Goal: Task Accomplishment & Management: Manage account settings

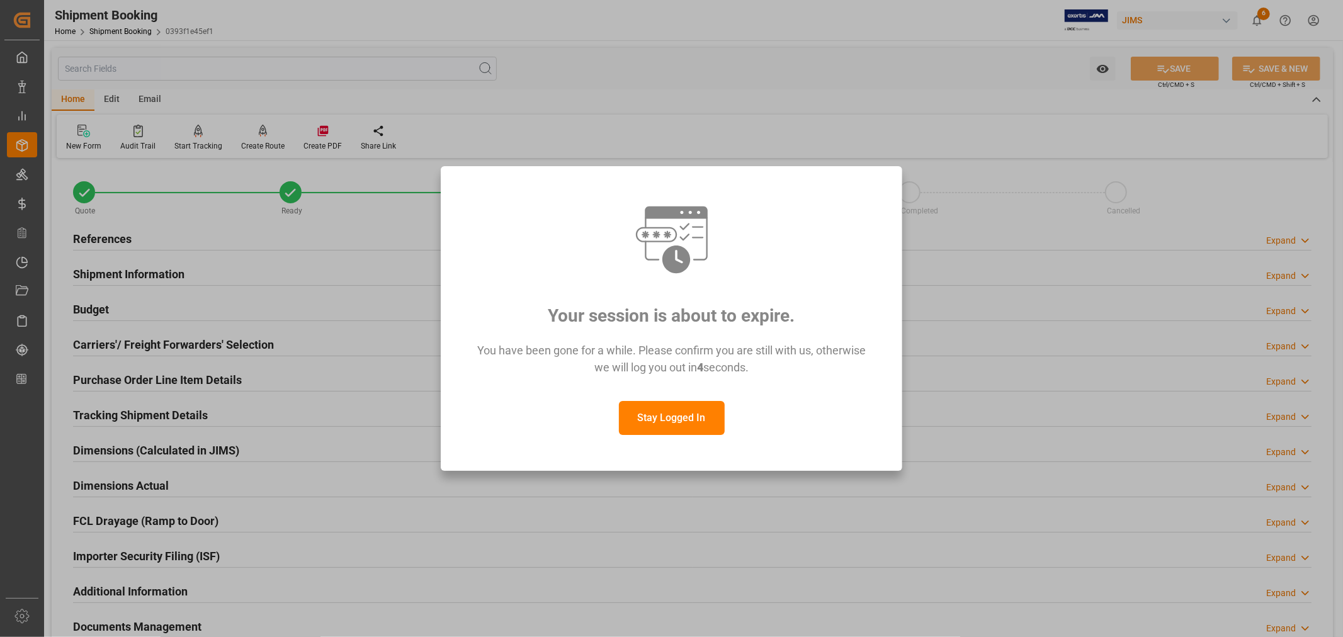
click at [660, 412] on button "Stay Logged In" at bounding box center [672, 418] width 106 height 34
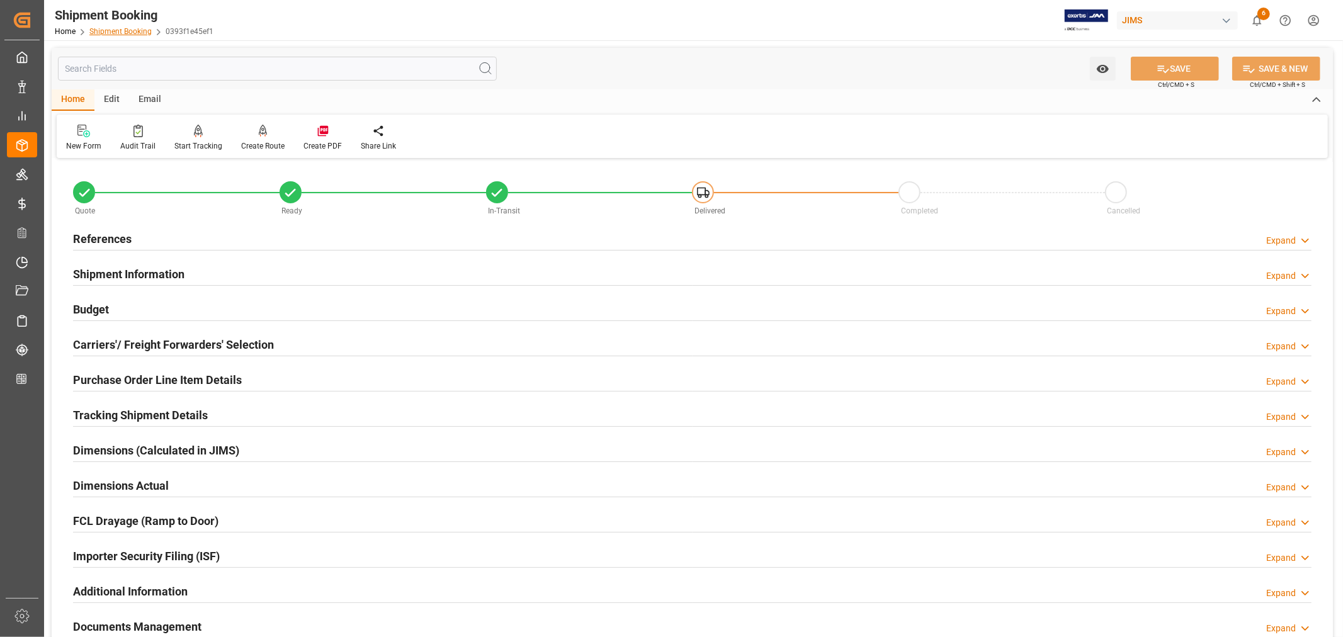
click at [123, 33] on link "Shipment Booking" at bounding box center [120, 31] width 62 height 9
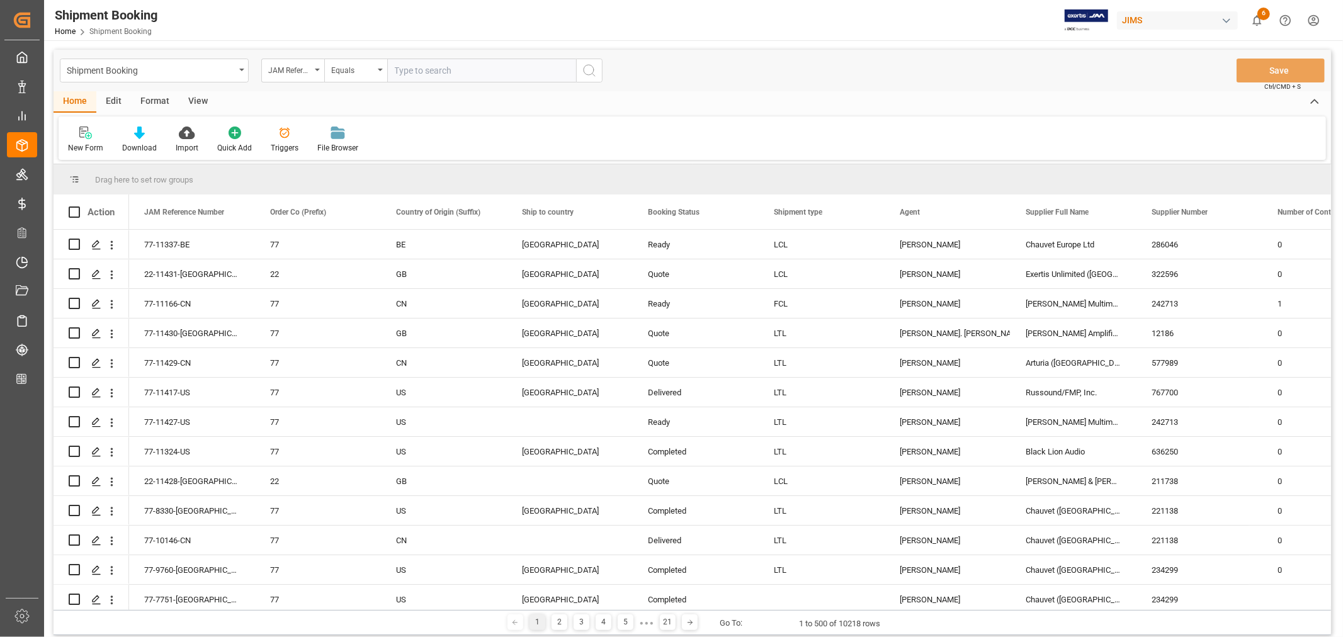
click at [400, 73] on input "text" at bounding box center [481, 71] width 189 height 24
type input "22-11276-my"
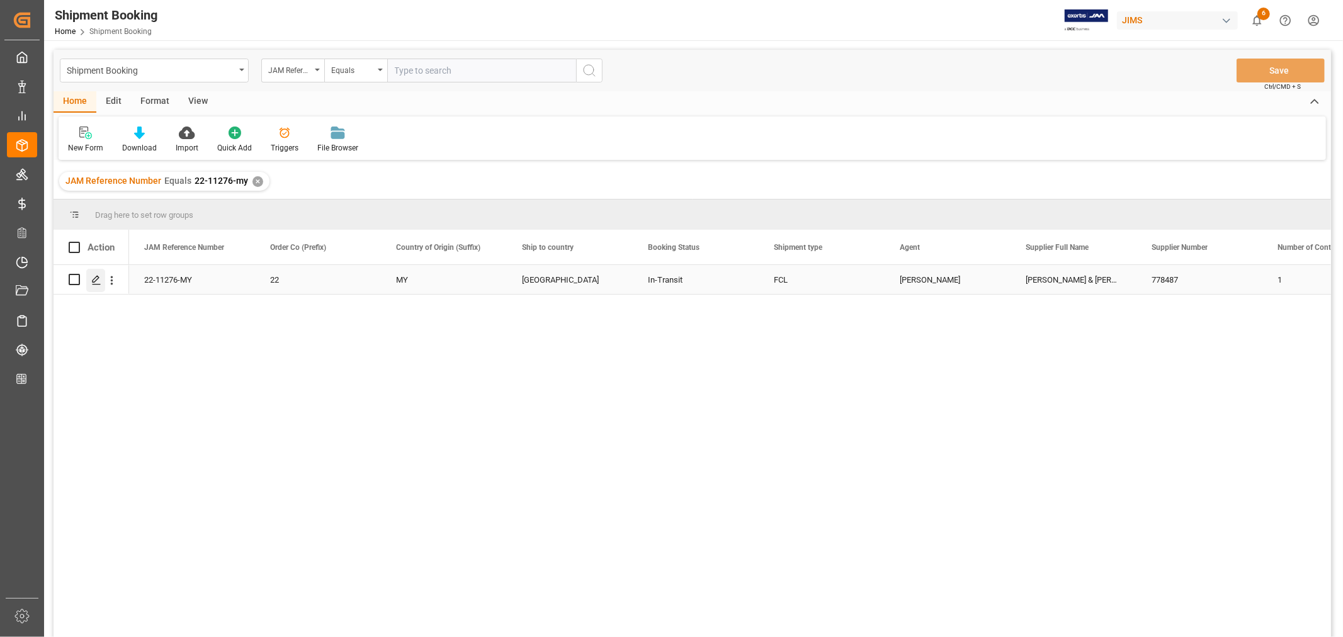
click at [96, 280] on polygon "Press SPACE to select this row." at bounding box center [96, 279] width 6 height 6
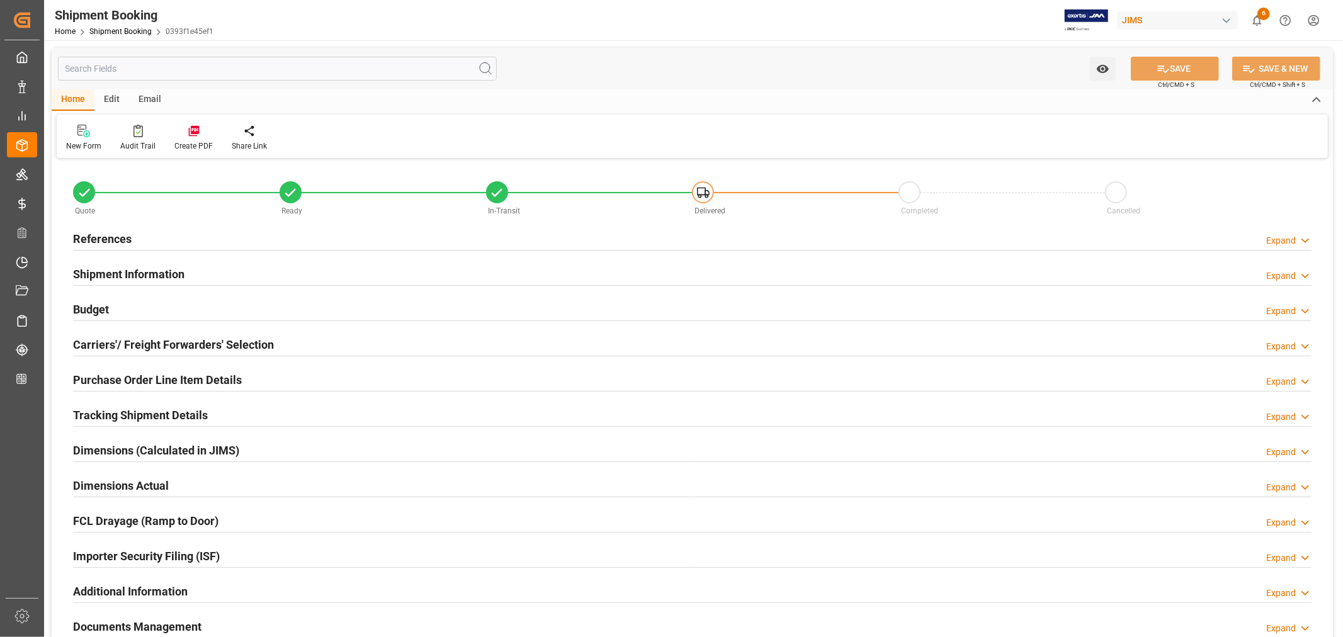
type input "6"
click at [135, 377] on h2 "Purchase Order Line Item Details" at bounding box center [157, 379] width 169 height 17
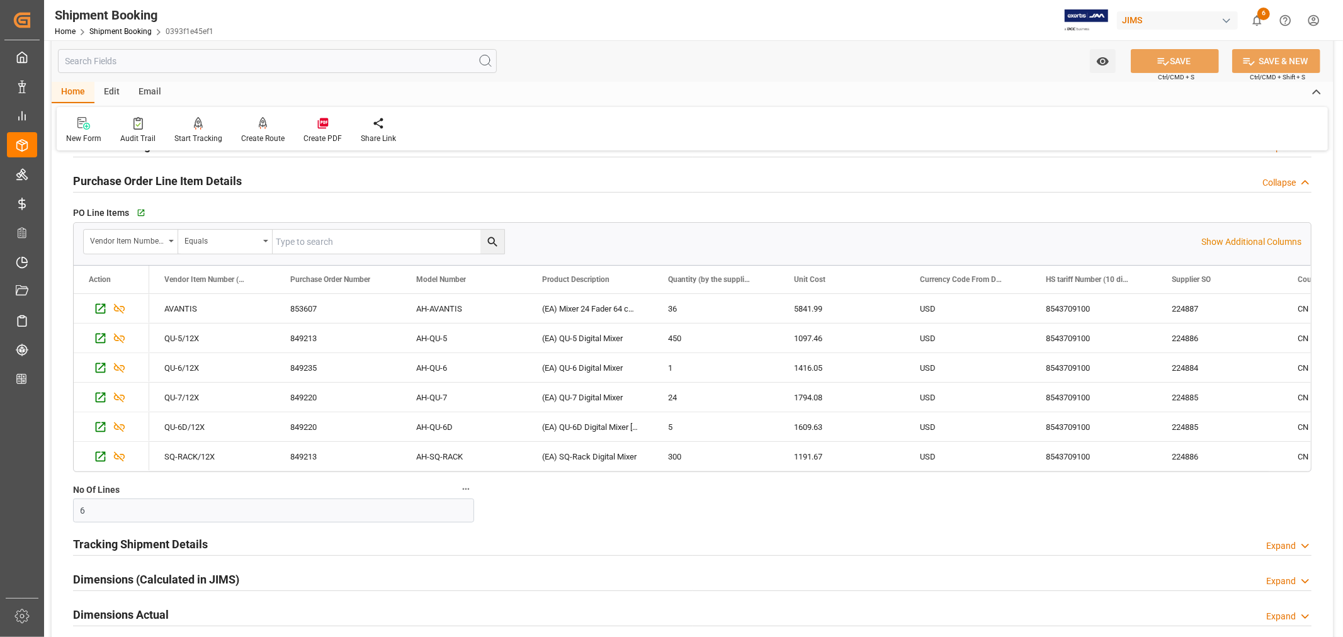
scroll to position [210, 0]
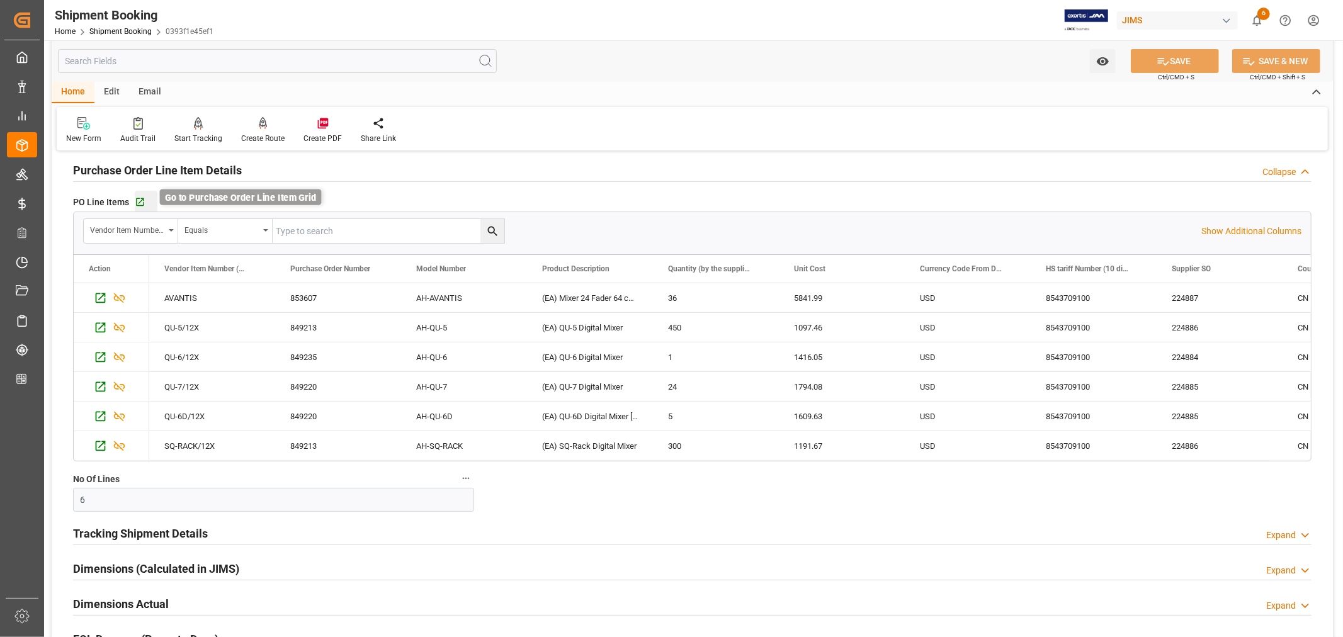
click at [137, 200] on icon "button" at bounding box center [140, 202] width 11 height 11
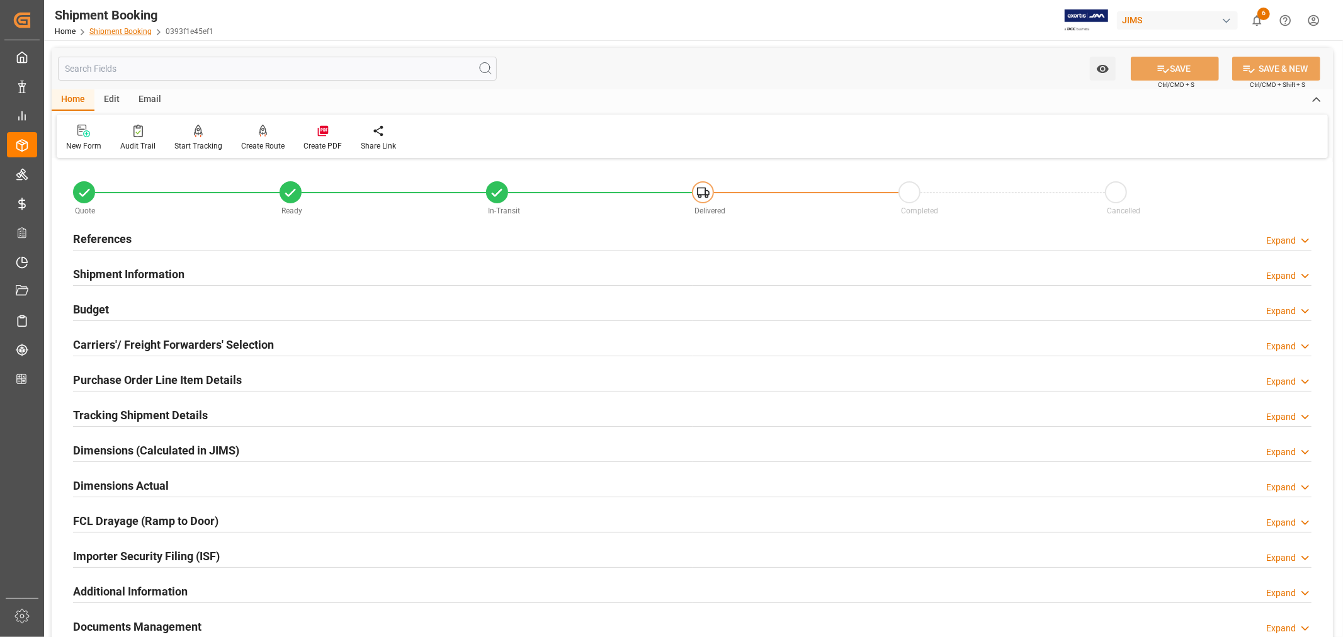
click at [118, 30] on link "Shipment Booking" at bounding box center [120, 31] width 62 height 9
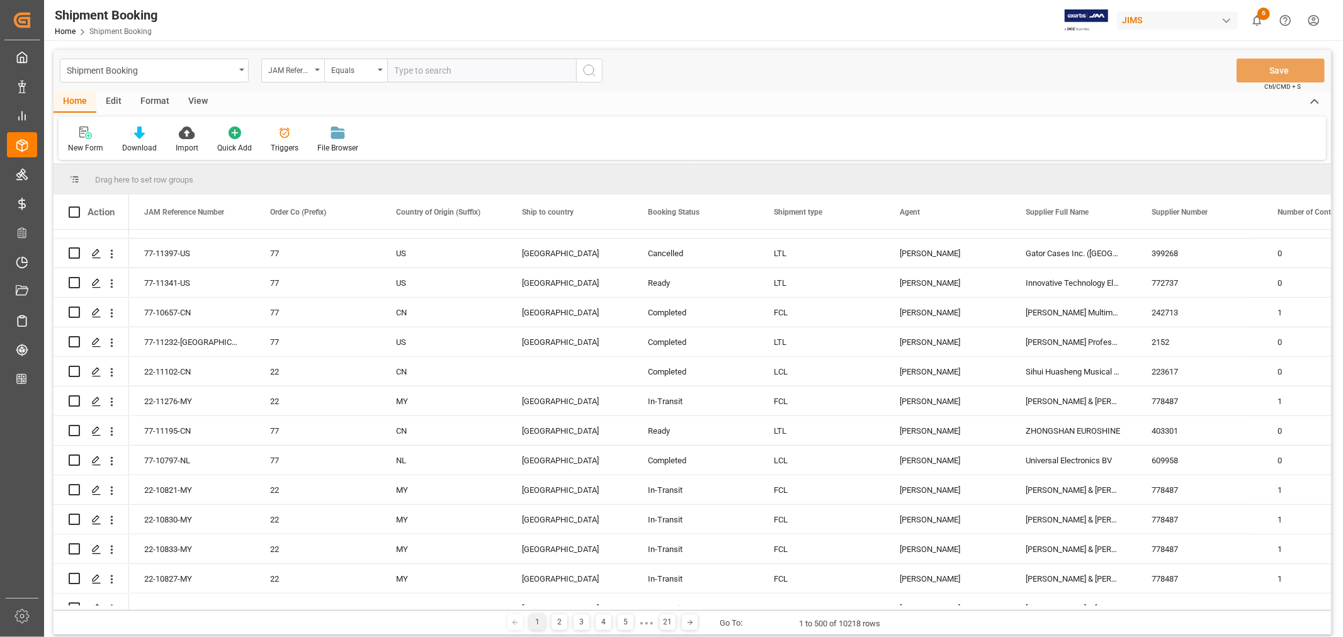
scroll to position [489, 0]
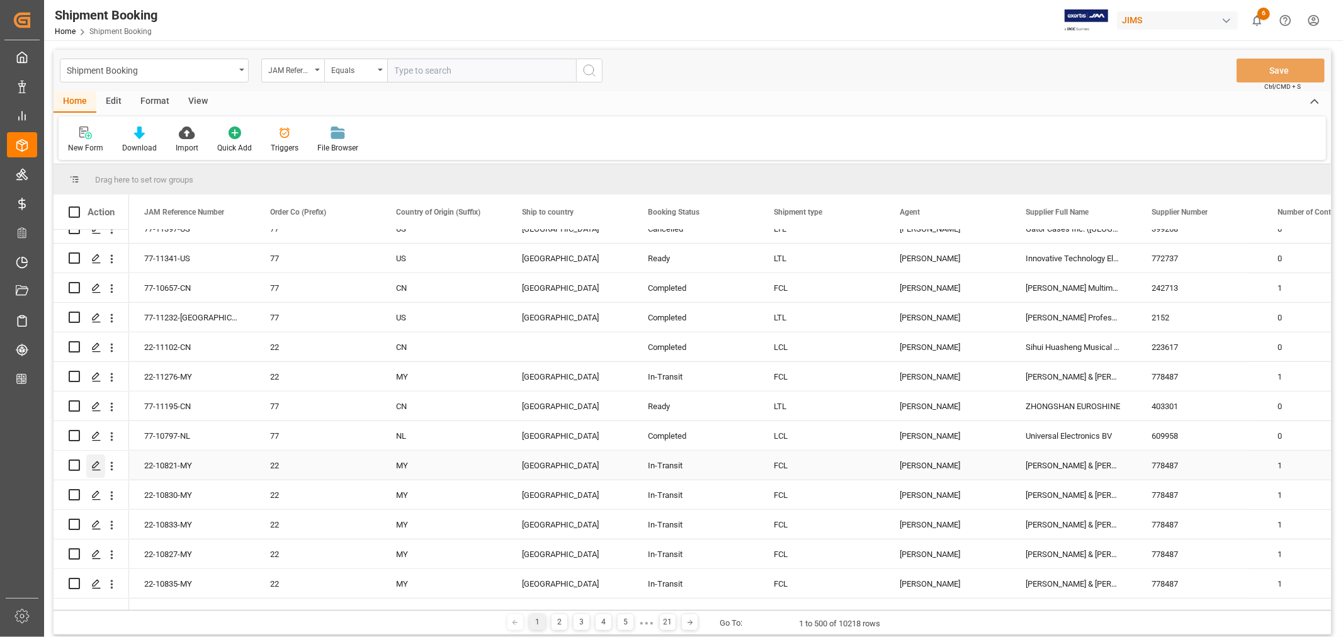
click at [97, 465] on icon "Press SPACE to select this row." at bounding box center [96, 466] width 10 height 10
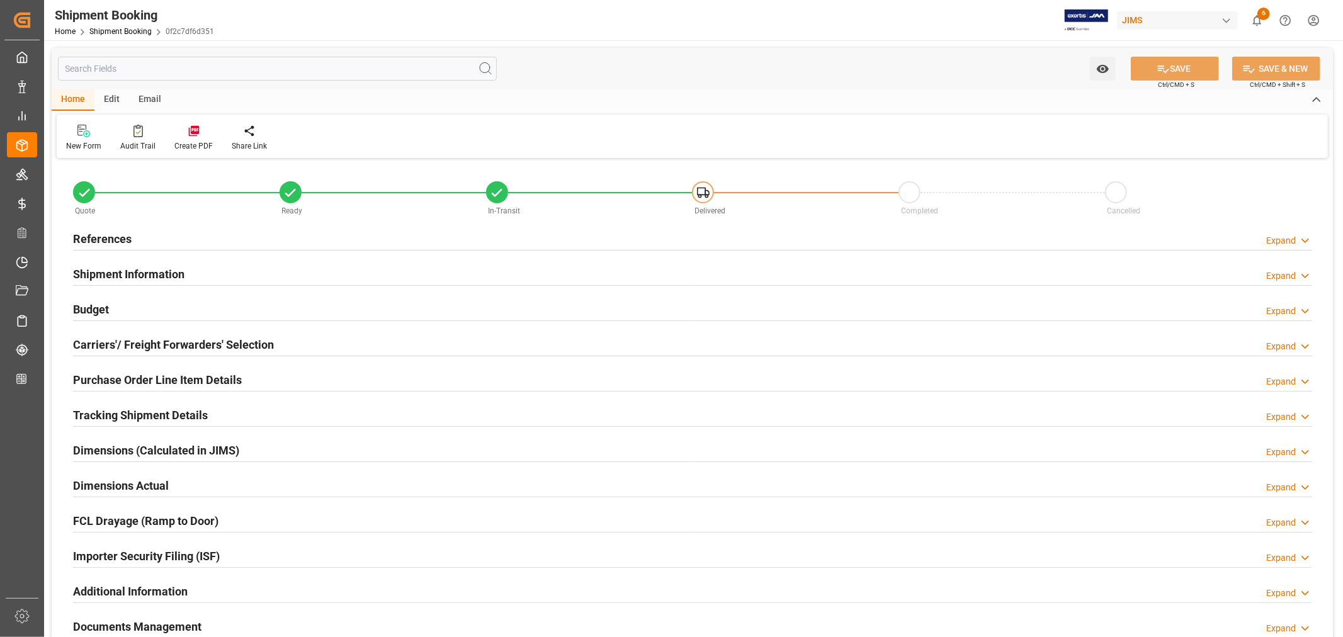
type input "1"
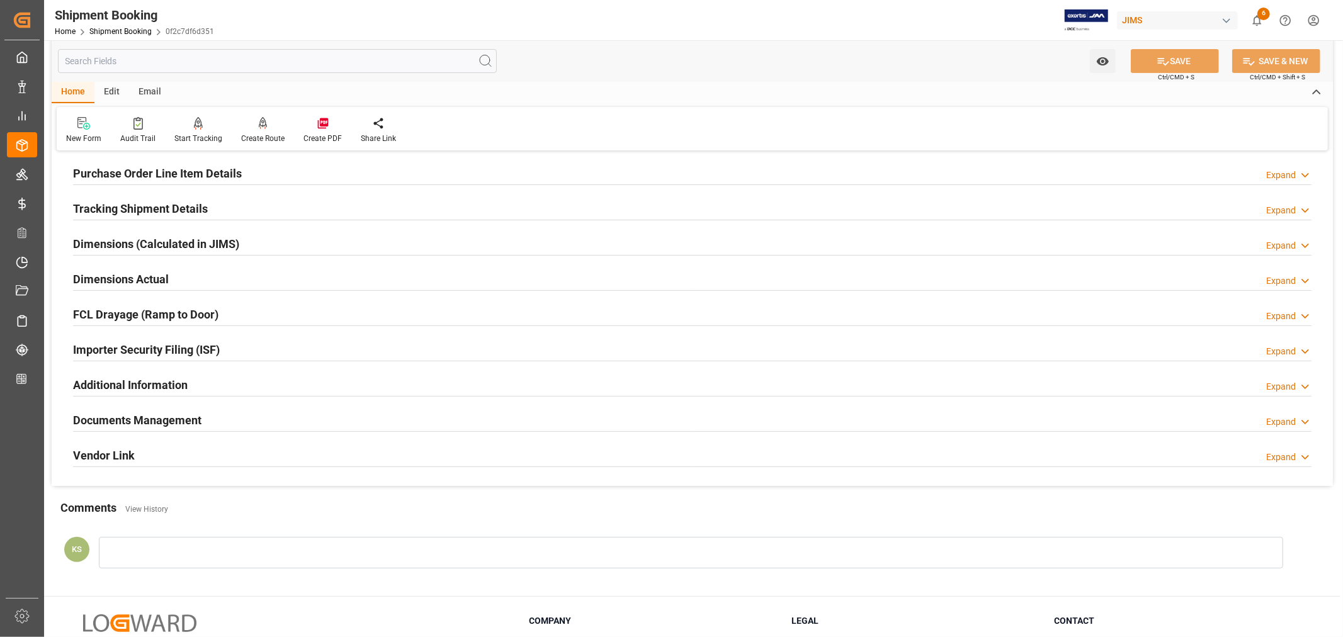
scroll to position [210, 0]
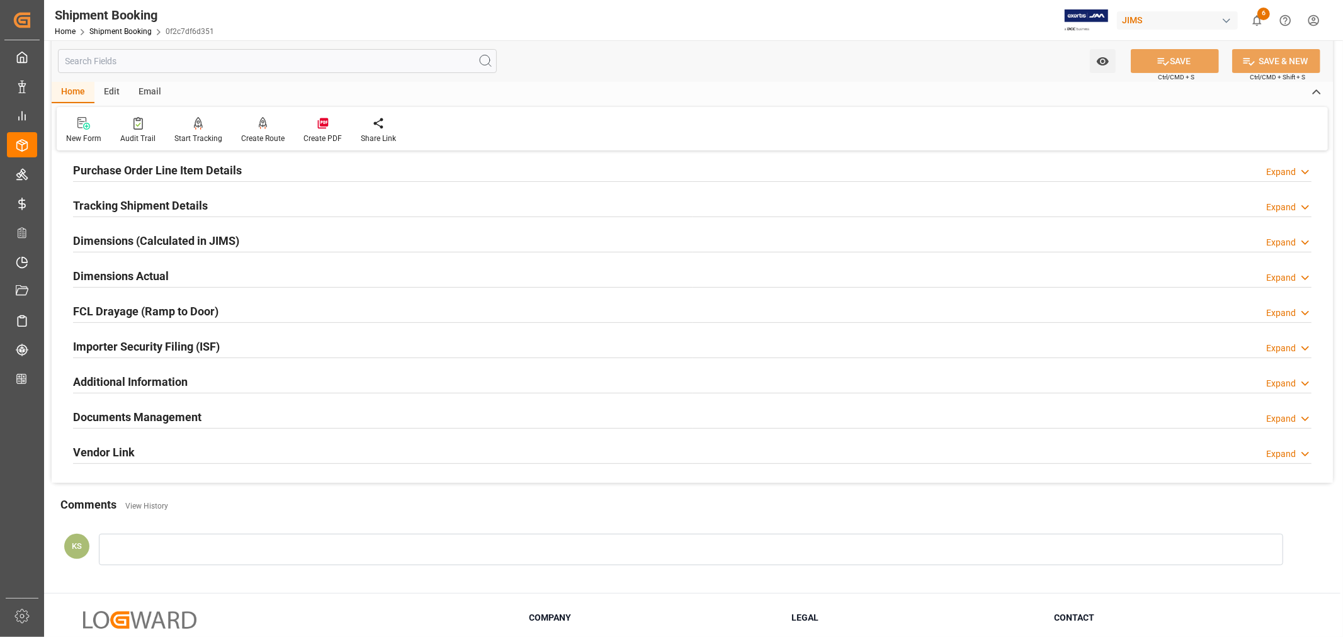
click at [246, 348] on div "Importer Security Filing (ISF) Expand" at bounding box center [692, 346] width 1239 height 24
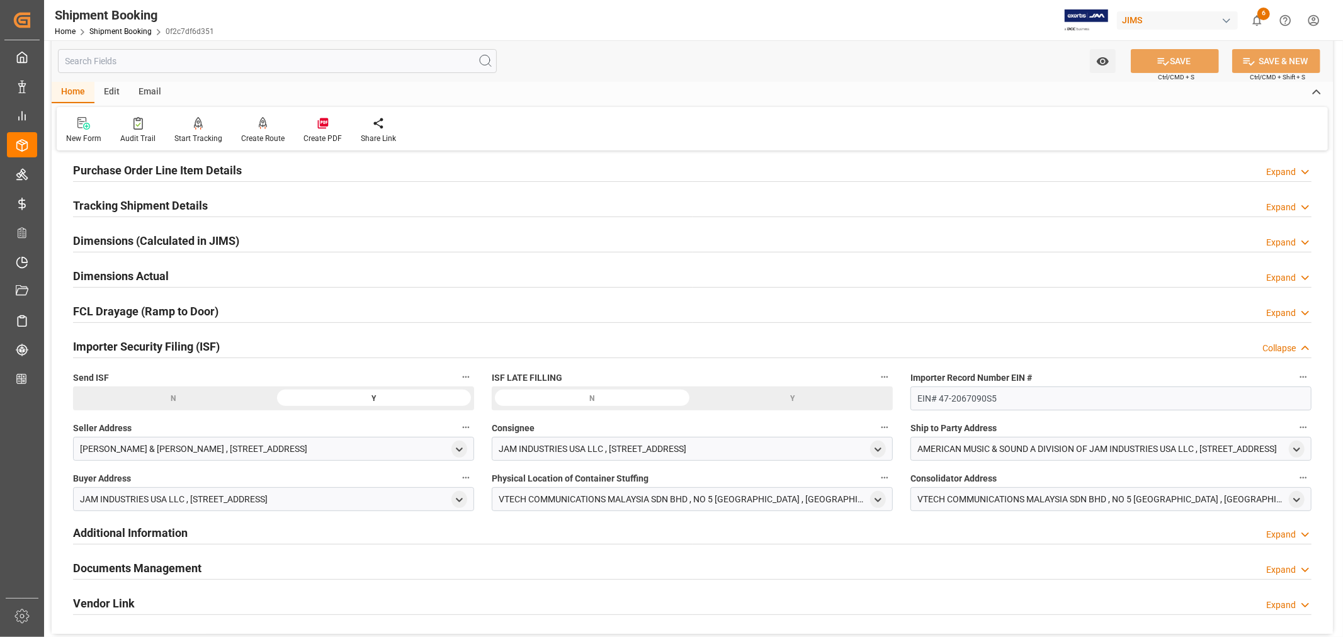
click at [246, 348] on div "Importer Security Filing (ISF) Collapse" at bounding box center [692, 346] width 1239 height 24
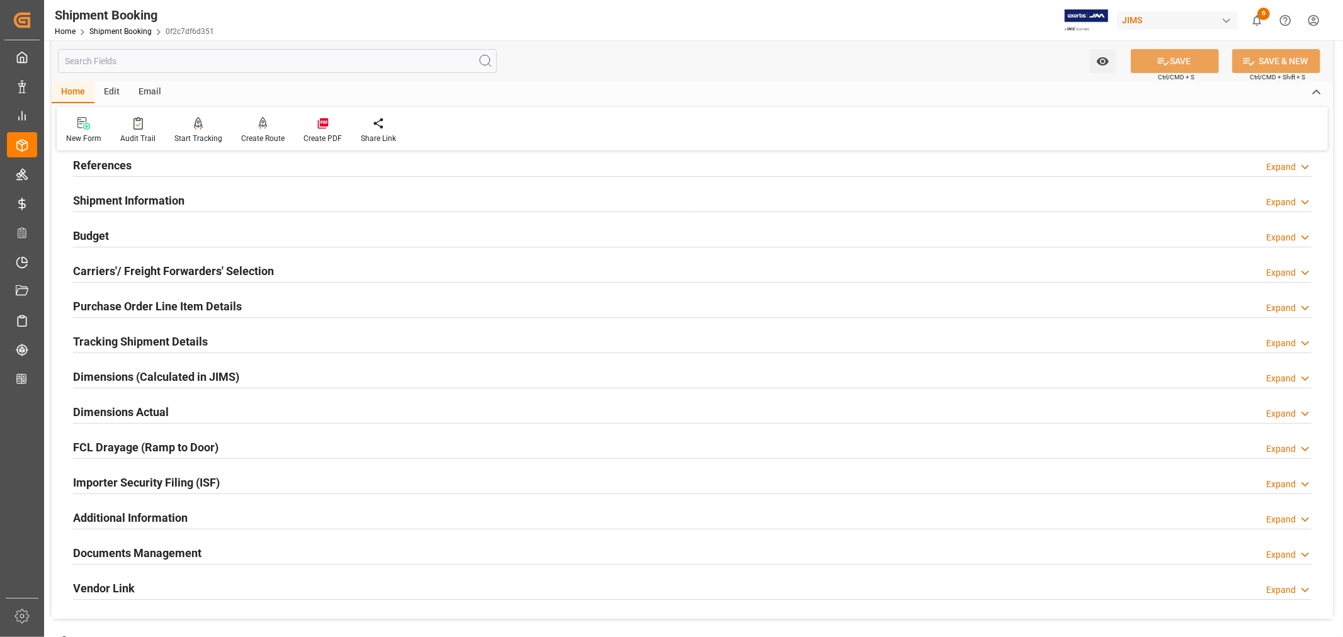
scroll to position [70, 0]
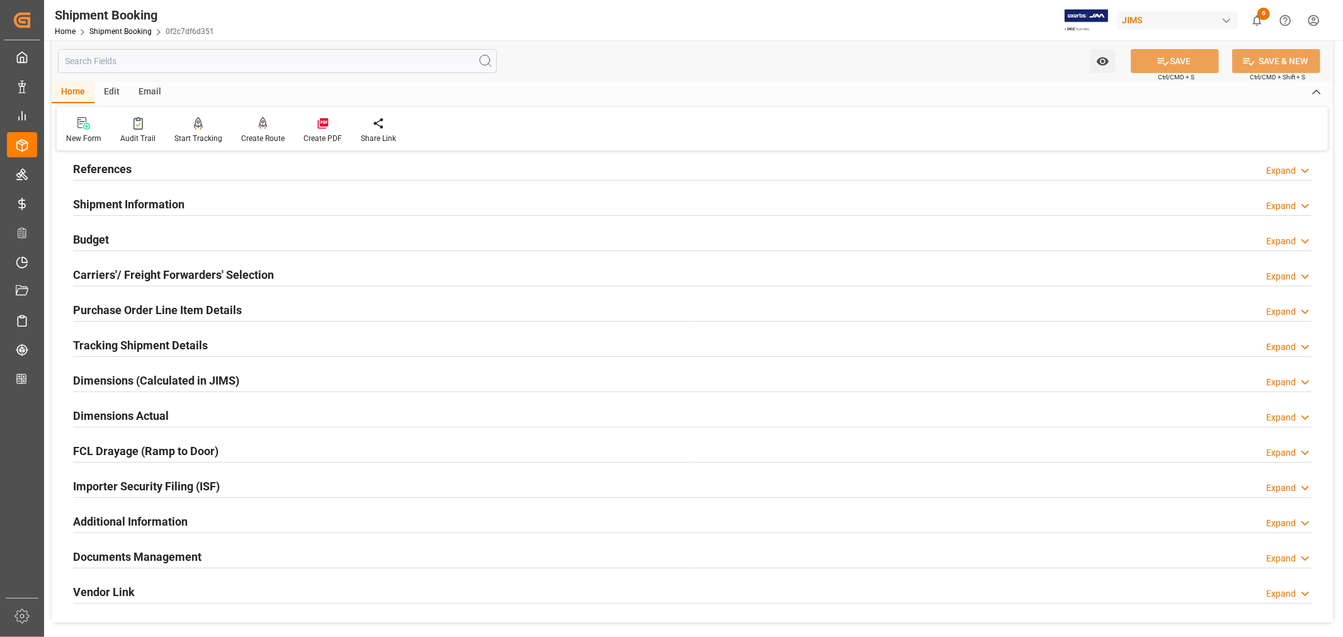
click at [235, 309] on h2 "Purchase Order Line Item Details" at bounding box center [157, 310] width 169 height 17
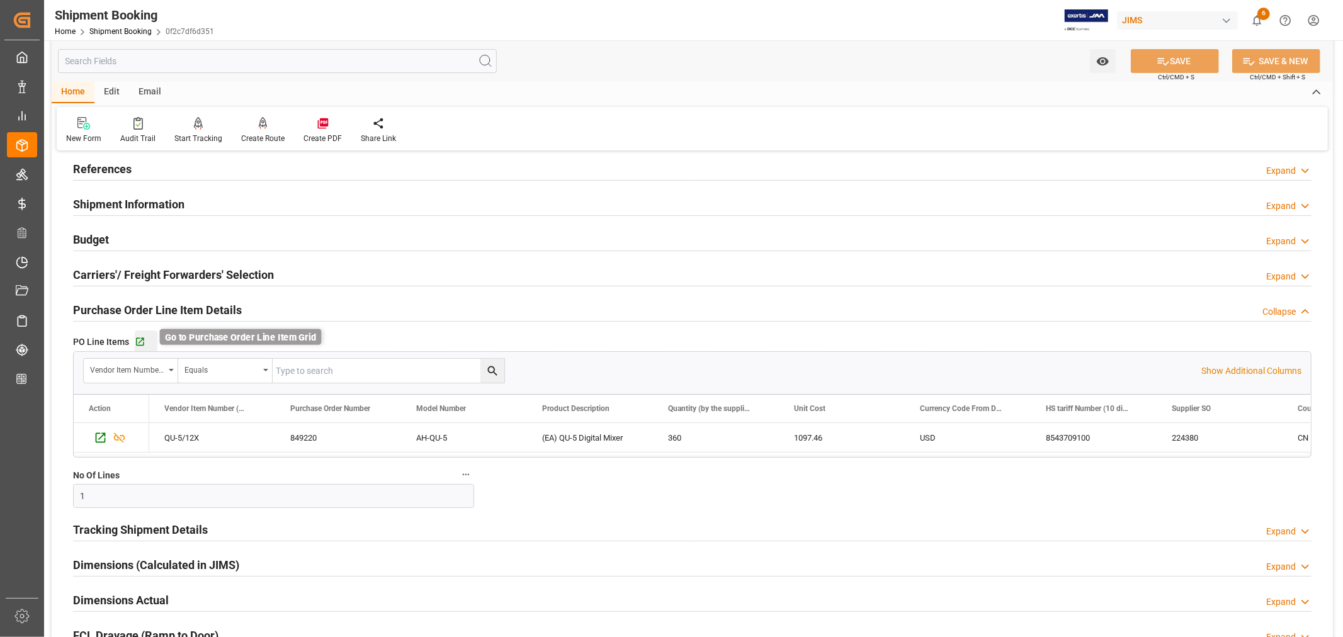
click at [143, 339] on icon "button" at bounding box center [140, 342] width 11 height 11
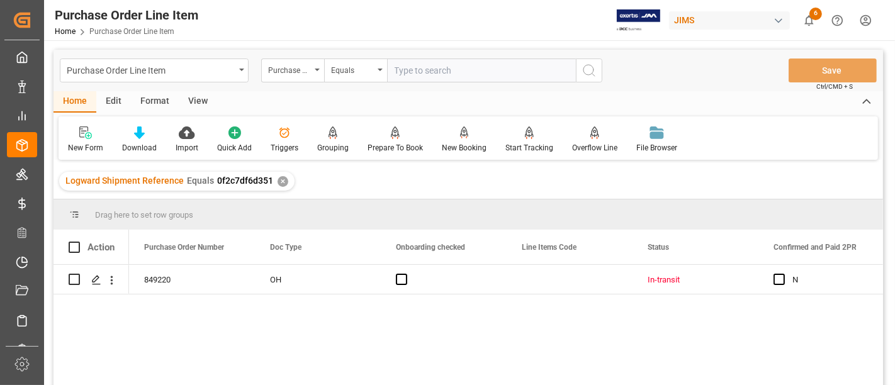
click at [191, 101] on div "View" at bounding box center [198, 101] width 38 height 21
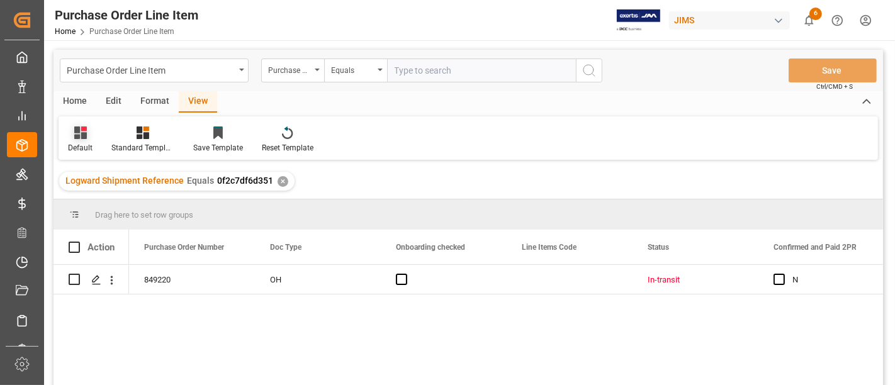
click at [82, 145] on div "Default" at bounding box center [80, 147] width 25 height 11
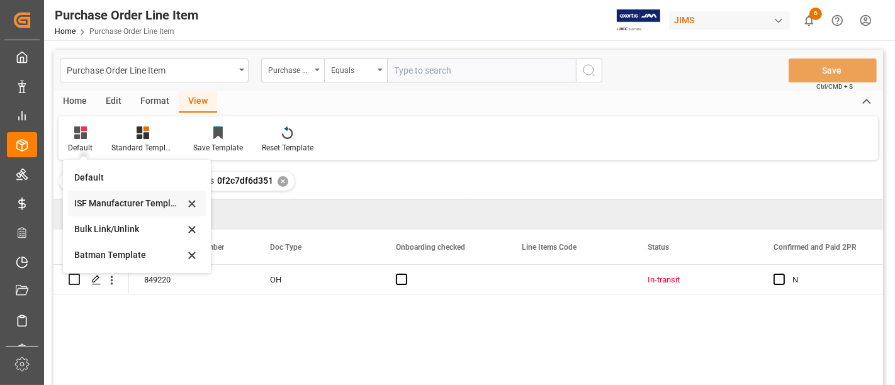
click at [108, 200] on div "ISF Manufacturer Template" at bounding box center [129, 203] width 110 height 13
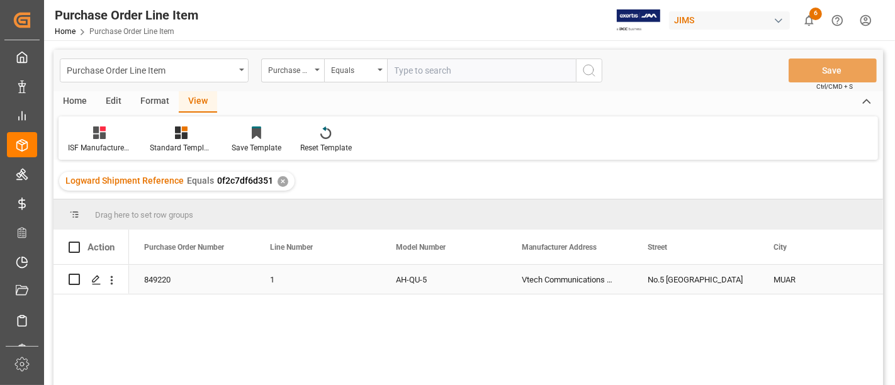
click at [562, 280] on div "Vtech Communications Malaysia SDN BHD" at bounding box center [570, 279] width 126 height 29
click at [700, 277] on div "No.5 Tanjung Agas Industrial Area" at bounding box center [696, 279] width 126 height 29
click at [786, 276] on div "MUAR" at bounding box center [822, 279] width 126 height 29
click at [672, 283] on div "No.5 Tanjung Agas Industrial Area" at bounding box center [696, 279] width 126 height 29
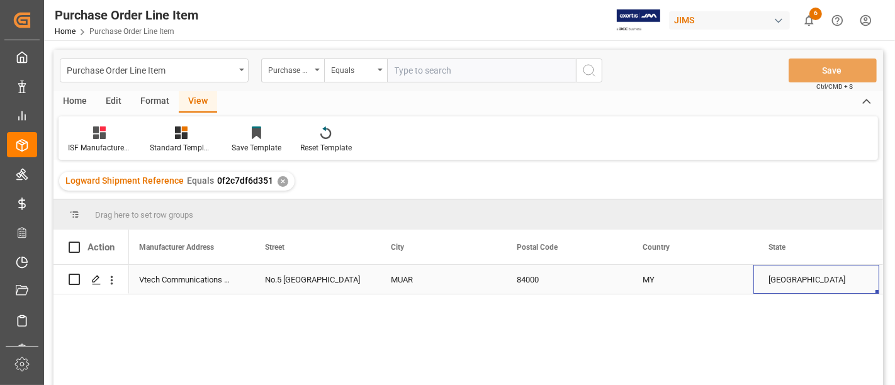
scroll to position [0, 509]
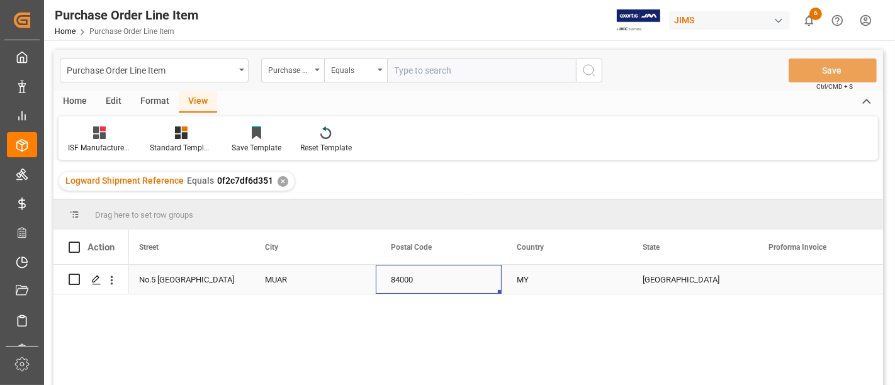
click at [400, 278] on div "84000" at bounding box center [439, 279] width 126 height 29
click at [520, 278] on div "MY" at bounding box center [565, 279] width 126 height 29
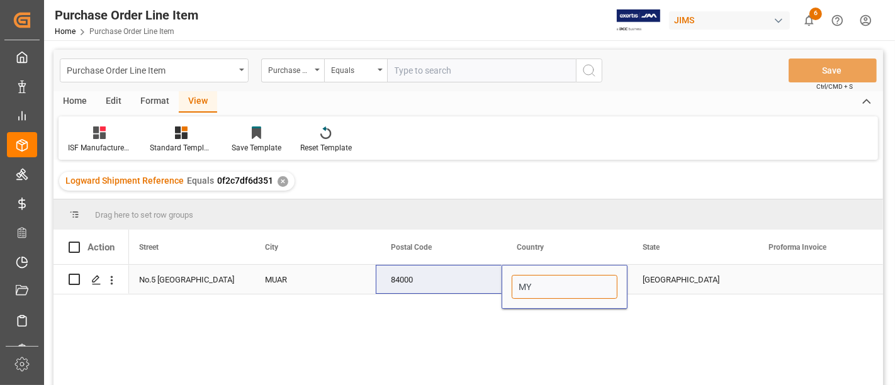
drag, startPoint x: 533, startPoint y: 285, endPoint x: 496, endPoint y: 284, distance: 37.2
click at [496, 284] on div "Vtech Communications Malaysia SDN BHD No.5 Tanjung Agas Industrial Area MUAR 84…" at bounding box center [627, 280] width 2015 height 30
click at [663, 271] on div "JOHOR" at bounding box center [691, 279] width 126 height 29
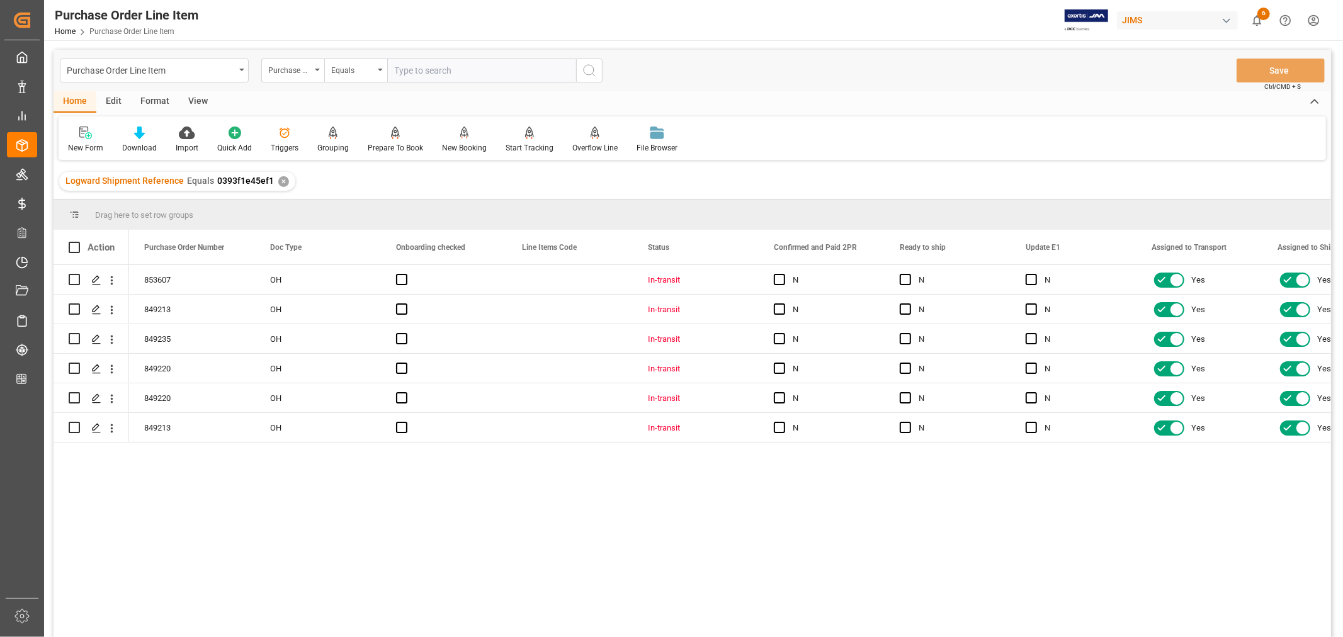
click at [196, 96] on div "View" at bounding box center [198, 101] width 38 height 21
click at [90, 144] on div "Default" at bounding box center [80, 147] width 25 height 11
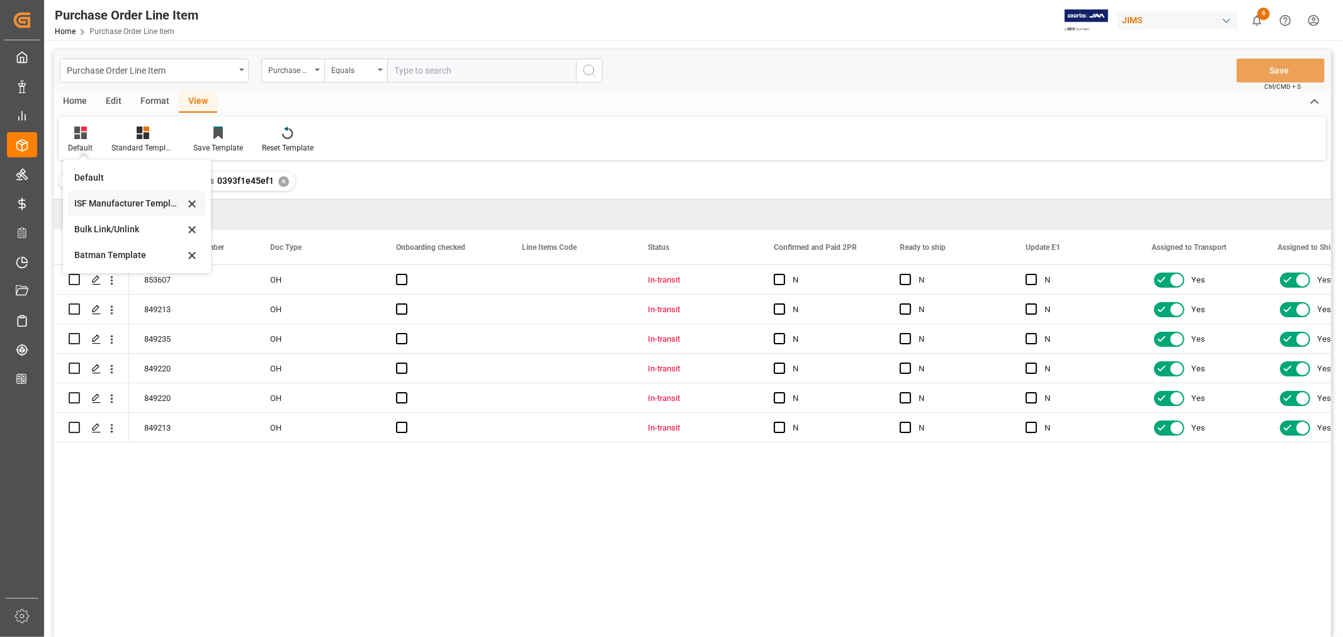
click at [101, 203] on div "ISF Manufacturer Template" at bounding box center [129, 203] width 110 height 13
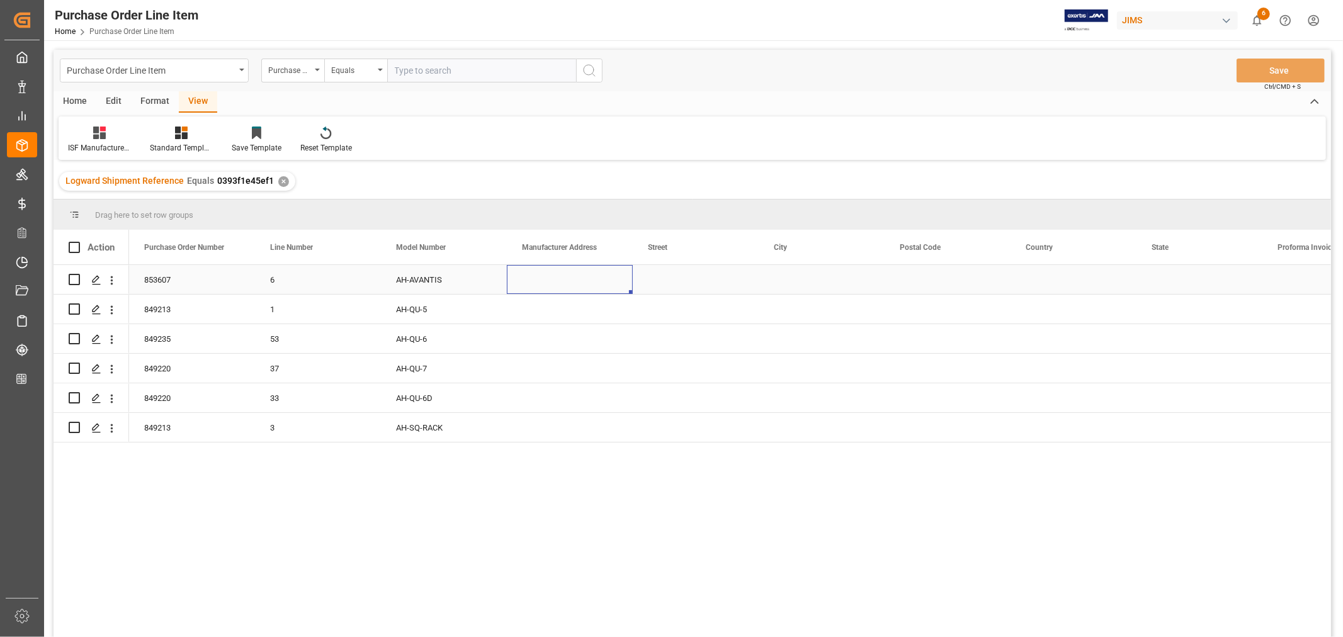
click at [550, 273] on div "Press SPACE to select this row." at bounding box center [570, 279] width 126 height 29
click at [536, 284] on input "Press SPACE to select this row." at bounding box center [570, 287] width 106 height 24
paste input "Vtech Communications Malaysia SDN BHD"
type input "Vtech Communications Malaysia SDN BHD"
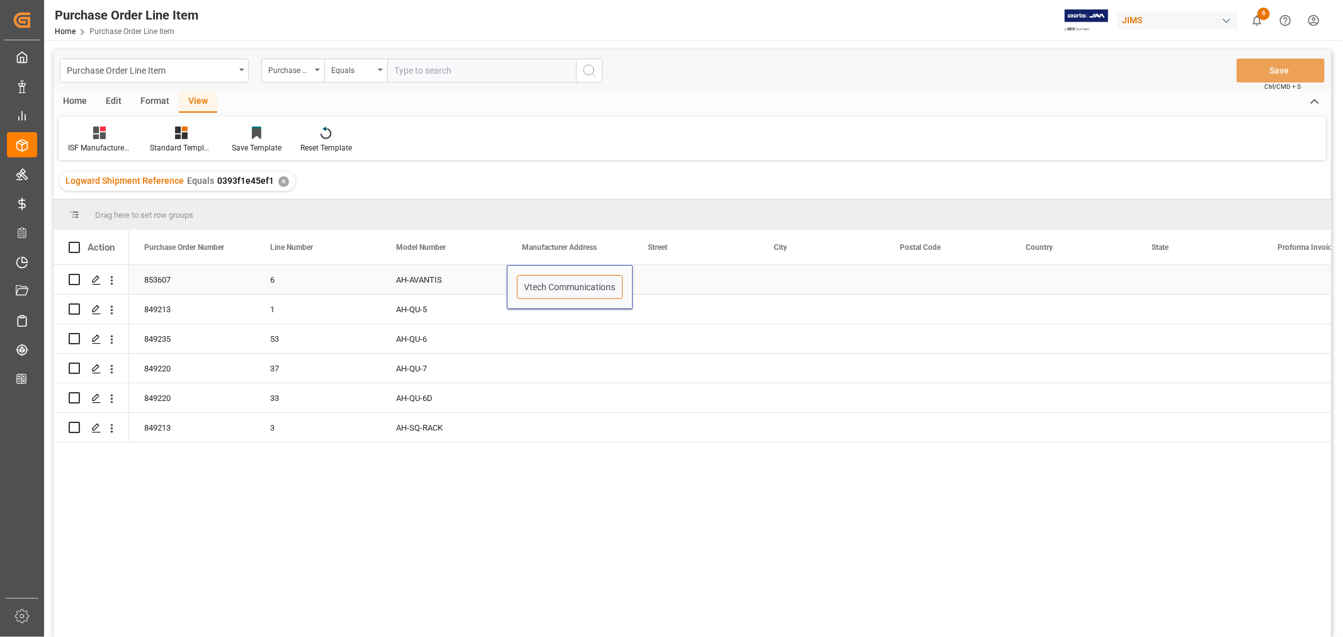
scroll to position [0, 77]
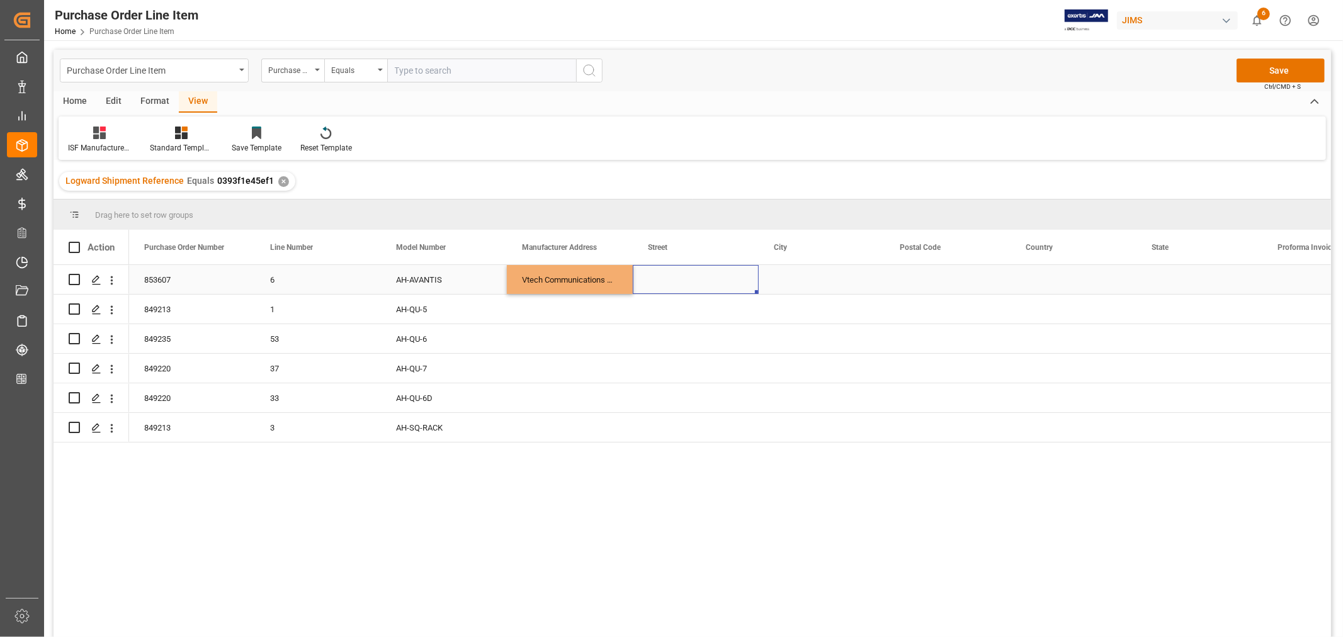
click at [657, 280] on div "Press SPACE to select this row." at bounding box center [696, 279] width 126 height 29
click at [675, 279] on div "Press SPACE to select this row." at bounding box center [696, 279] width 126 height 29
click at [659, 286] on input "Press SPACE to select this row." at bounding box center [696, 287] width 106 height 24
paste input "No.5 Tanjung Agas Industrial Area"
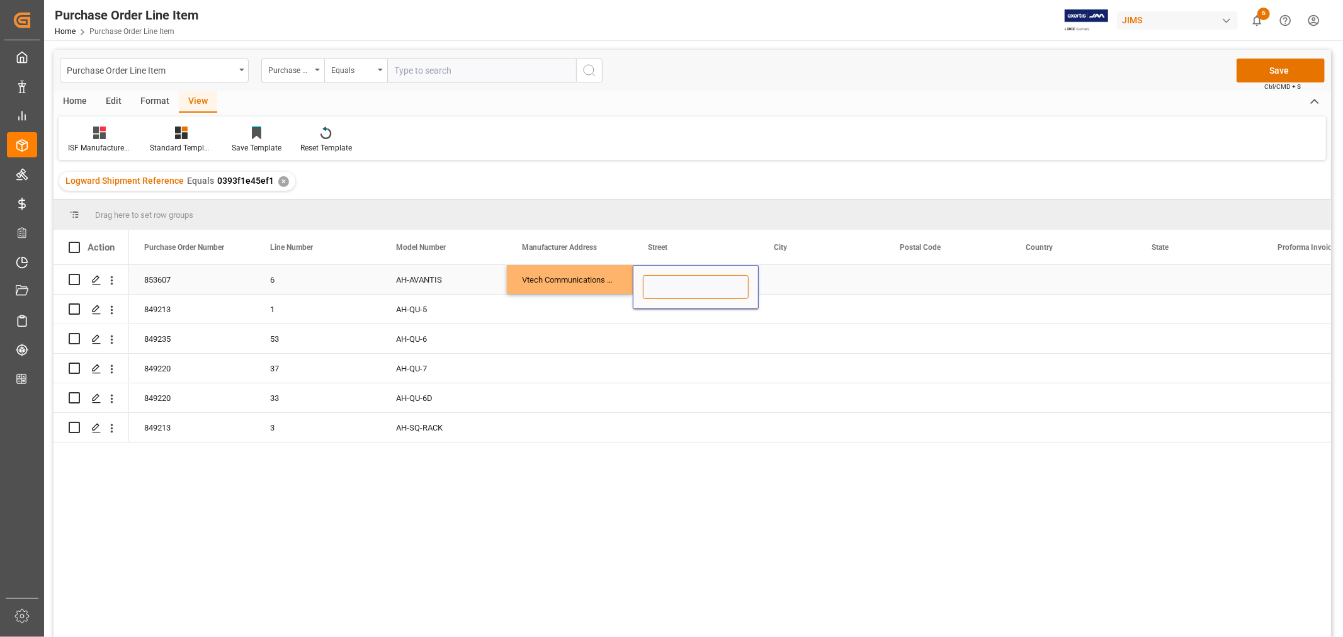
type input "No.5 Tanjung Agas Industrial Area"
click at [822, 275] on div "Press SPACE to select this row." at bounding box center [822, 279] width 126 height 29
click at [794, 274] on div "Press SPACE to select this row." at bounding box center [822, 279] width 126 height 29
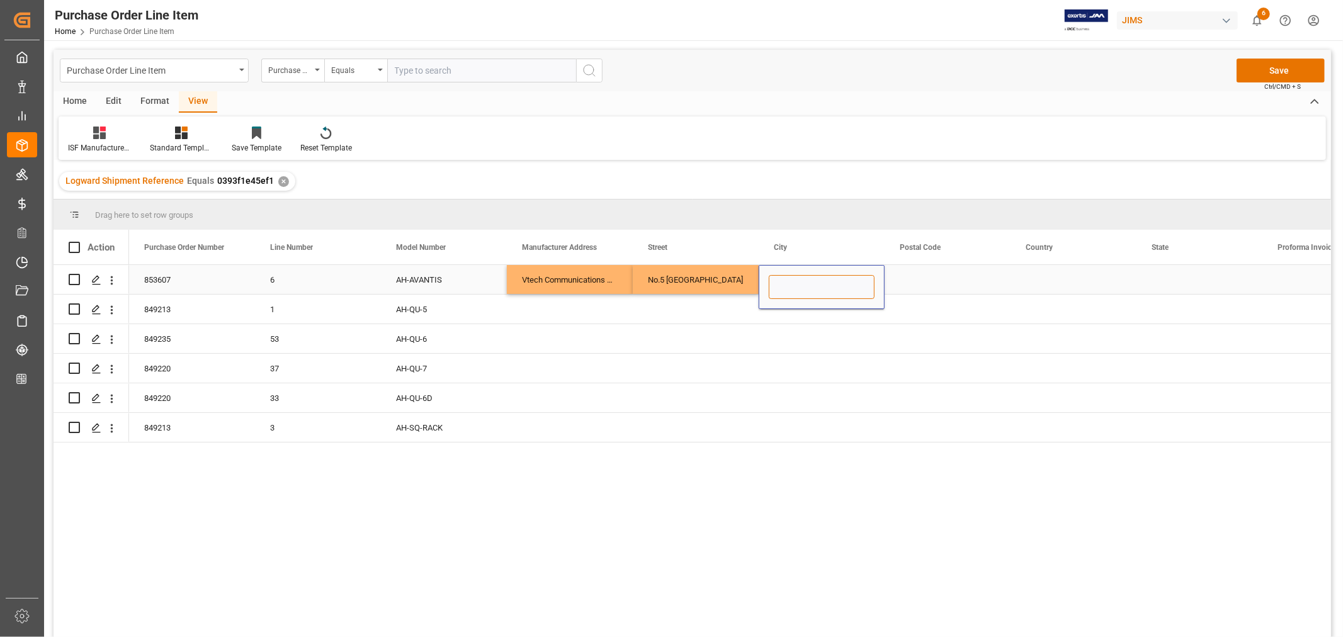
click at [791, 282] on input "Press SPACE to select this row." at bounding box center [822, 287] width 106 height 24
paste input "MUAR"
type input "MUAR"
click at [897, 274] on div "Press SPACE to select this row." at bounding box center [948, 279] width 126 height 29
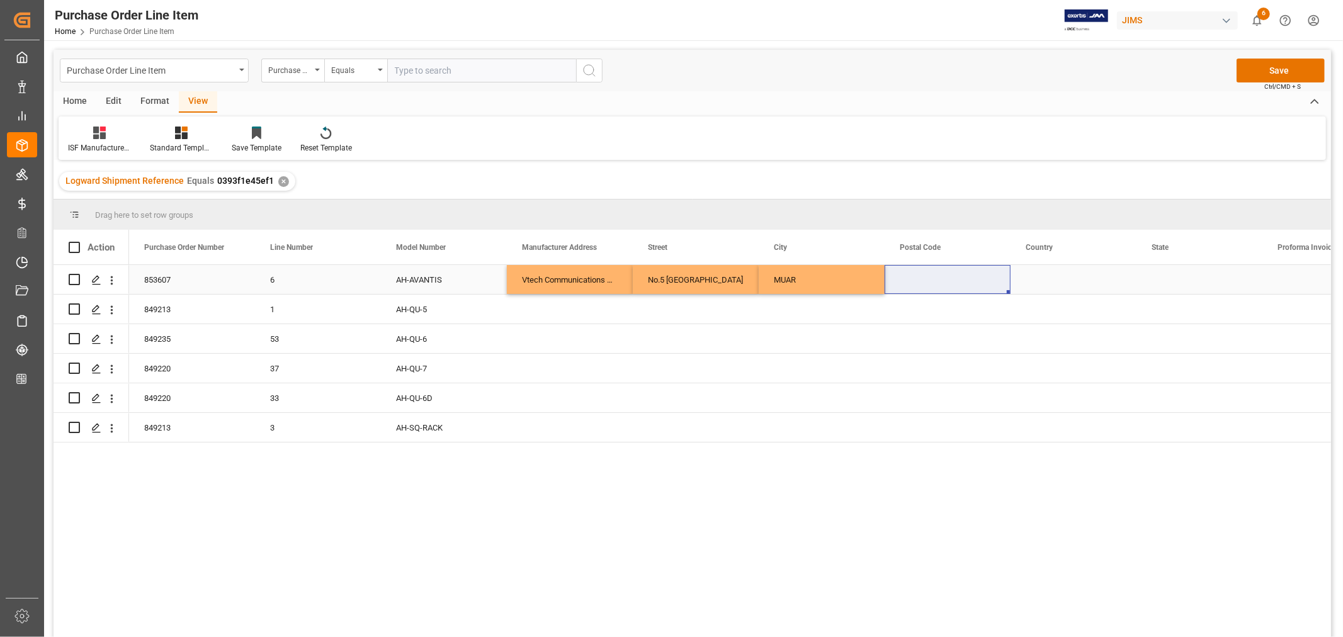
click at [905, 280] on div "Press SPACE to select this row." at bounding box center [948, 279] width 126 height 29
click at [905, 280] on input "Press SPACE to select this row." at bounding box center [948, 287] width 106 height 24
paste input "84000"
type input "84000"
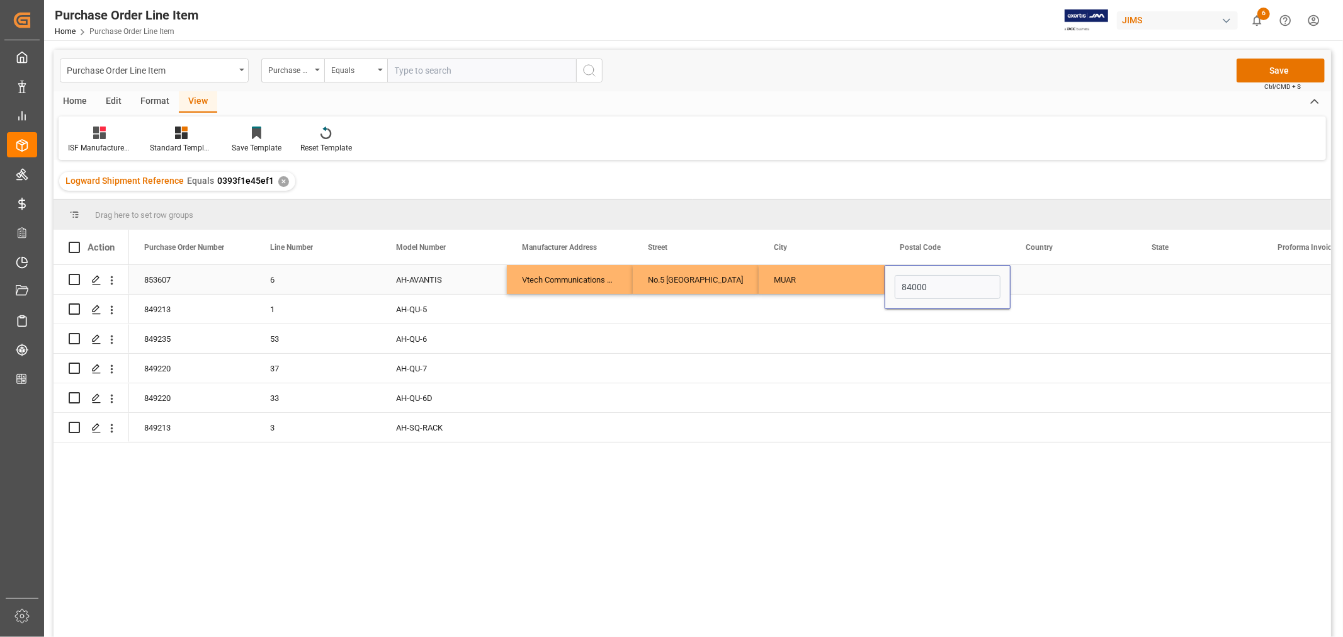
click at [1036, 280] on div "Press SPACE to select this row." at bounding box center [1074, 279] width 126 height 29
click at [1043, 274] on div "Press SPACE to select this row." at bounding box center [1074, 279] width 126 height 29
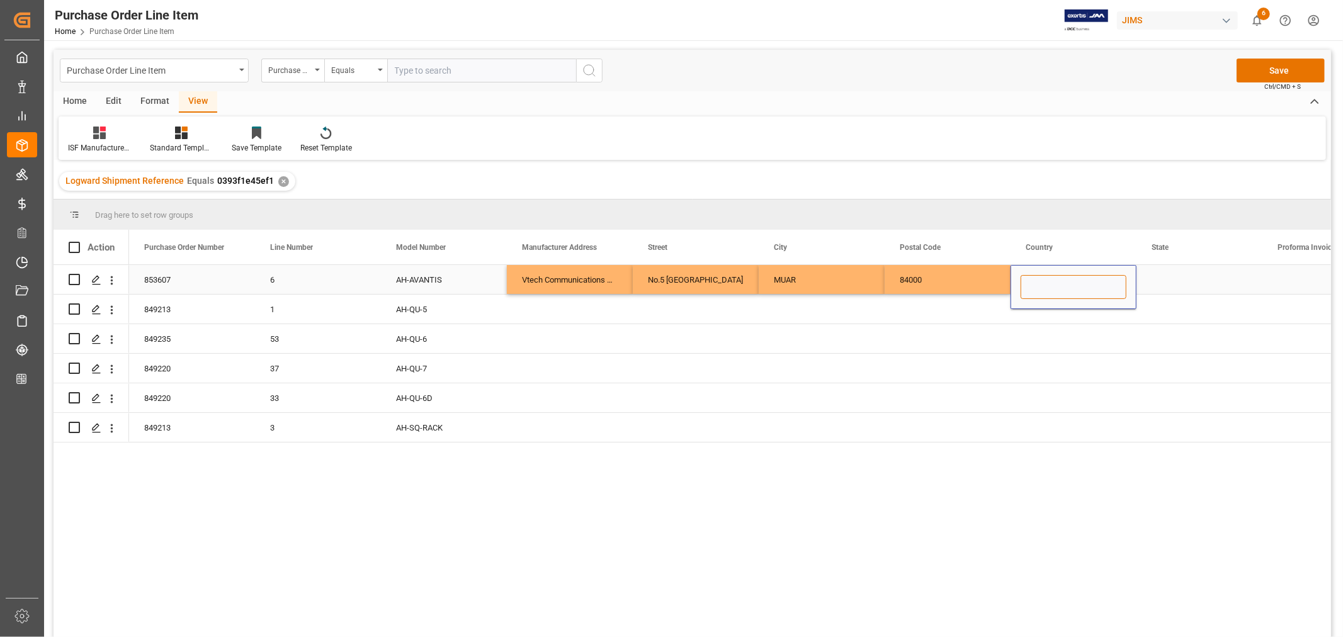
click at [1037, 286] on input "Press SPACE to select this row." at bounding box center [1074, 287] width 106 height 24
paste input "MY"
type input "MY"
click at [1157, 277] on div "Press SPACE to select this row." at bounding box center [1200, 279] width 126 height 29
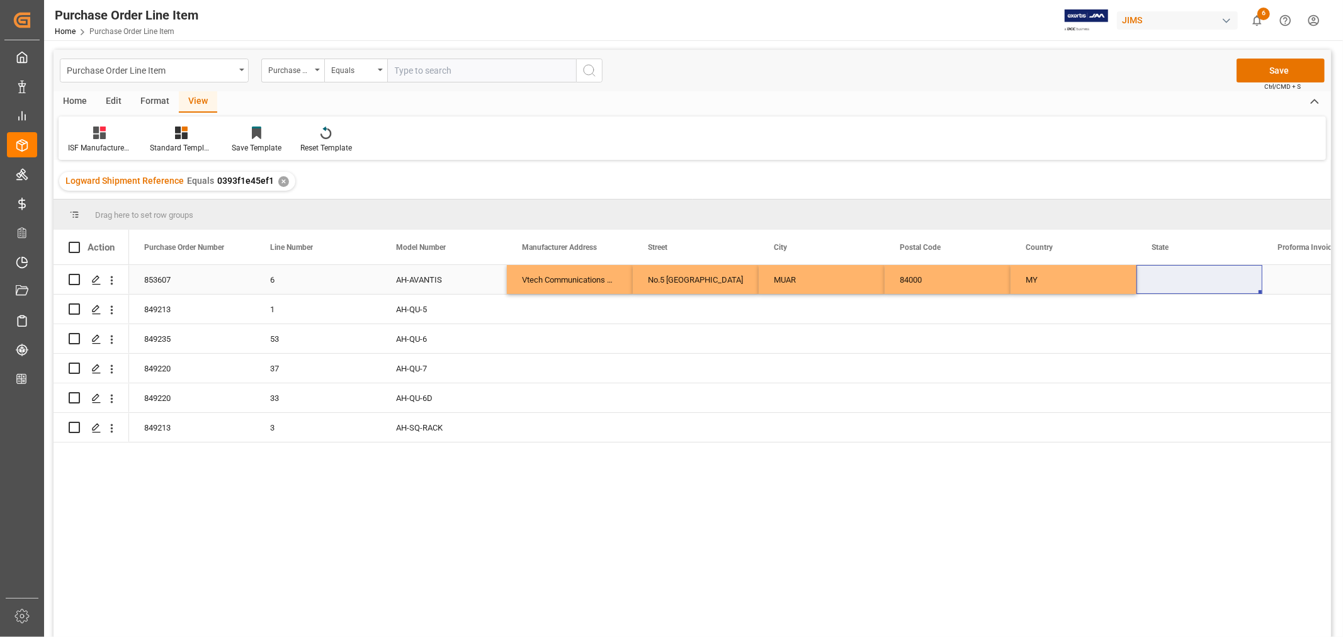
click at [1167, 281] on div "Press SPACE to select this row." at bounding box center [1200, 279] width 126 height 29
click at [1159, 284] on input "Press SPACE to select this row." at bounding box center [1200, 287] width 106 height 24
paste input "JOHOR"
type input "JOHOR"
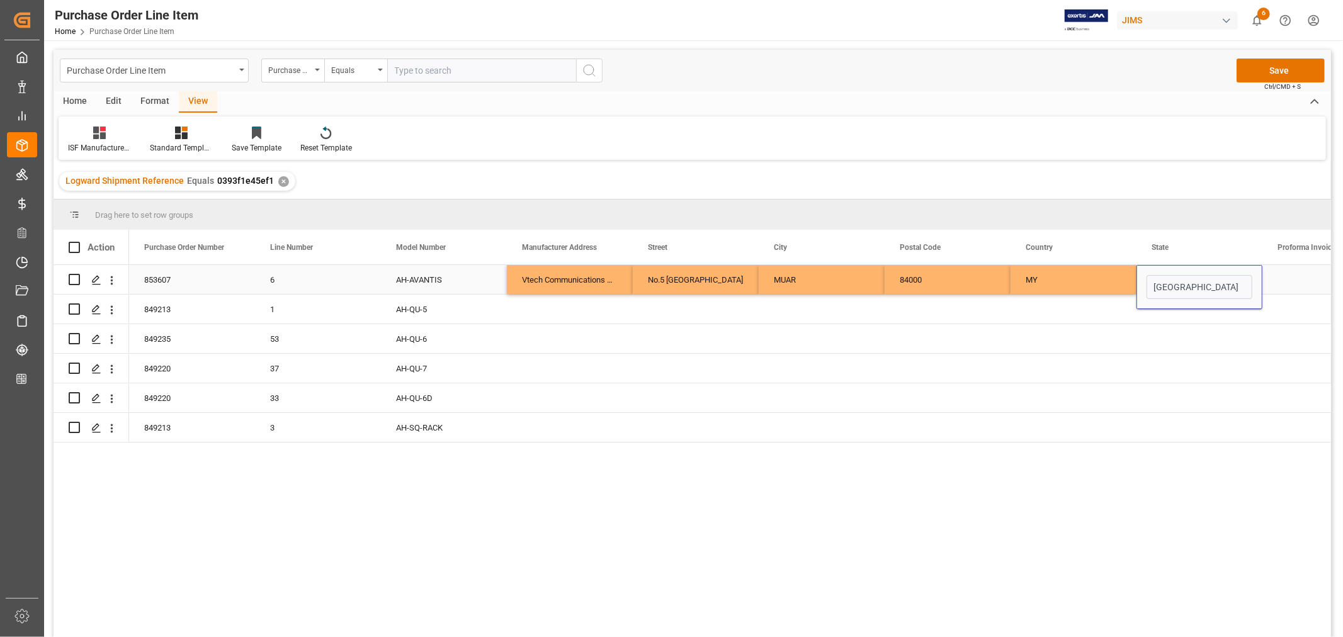
click at [552, 280] on div "Vtech Communications Malaysia SDN BHD" at bounding box center [570, 279] width 126 height 29
drag, startPoint x: 550, startPoint y: 274, endPoint x: 1200, endPoint y: 273, distance: 650.4
click at [1200, 273] on div "853607 6 AH-AVANTIS Vtech Communications Malaysia SDN BHD No.5 Tanjung Agas Ind…" at bounding box center [1136, 280] width 2015 height 30
drag, startPoint x: 1261, startPoint y: 290, endPoint x: 1261, endPoint y: 433, distance: 142.3
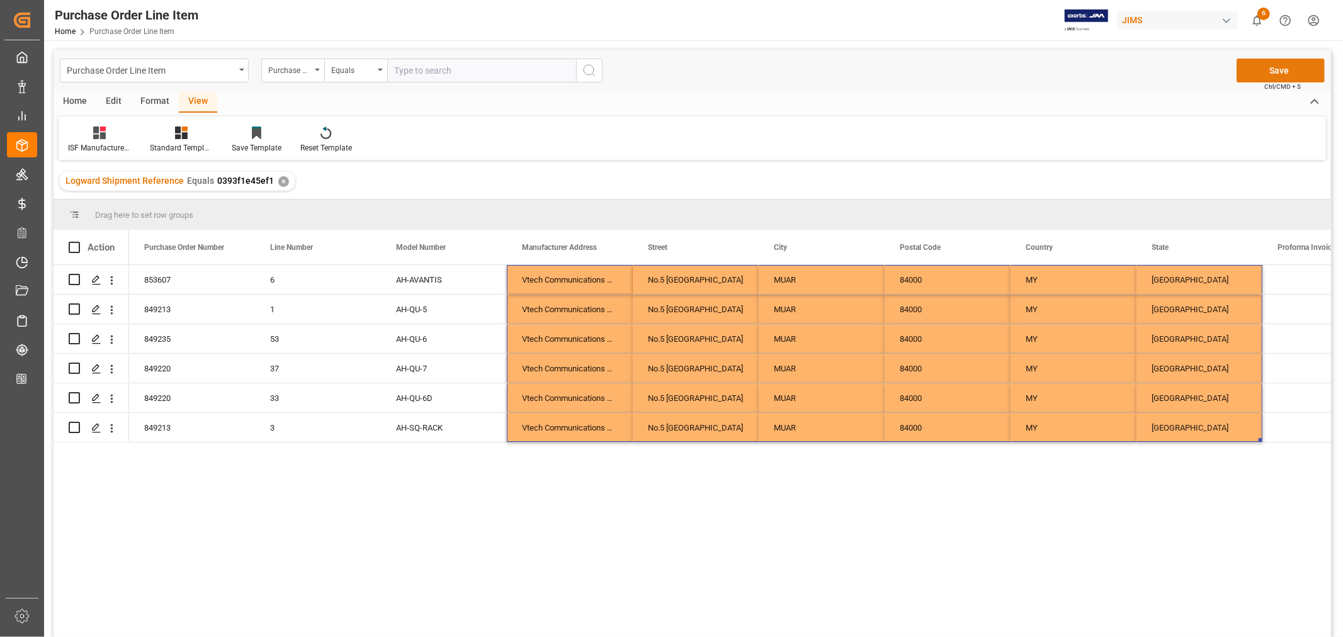
click at [1279, 69] on button "Save" at bounding box center [1281, 71] width 88 height 24
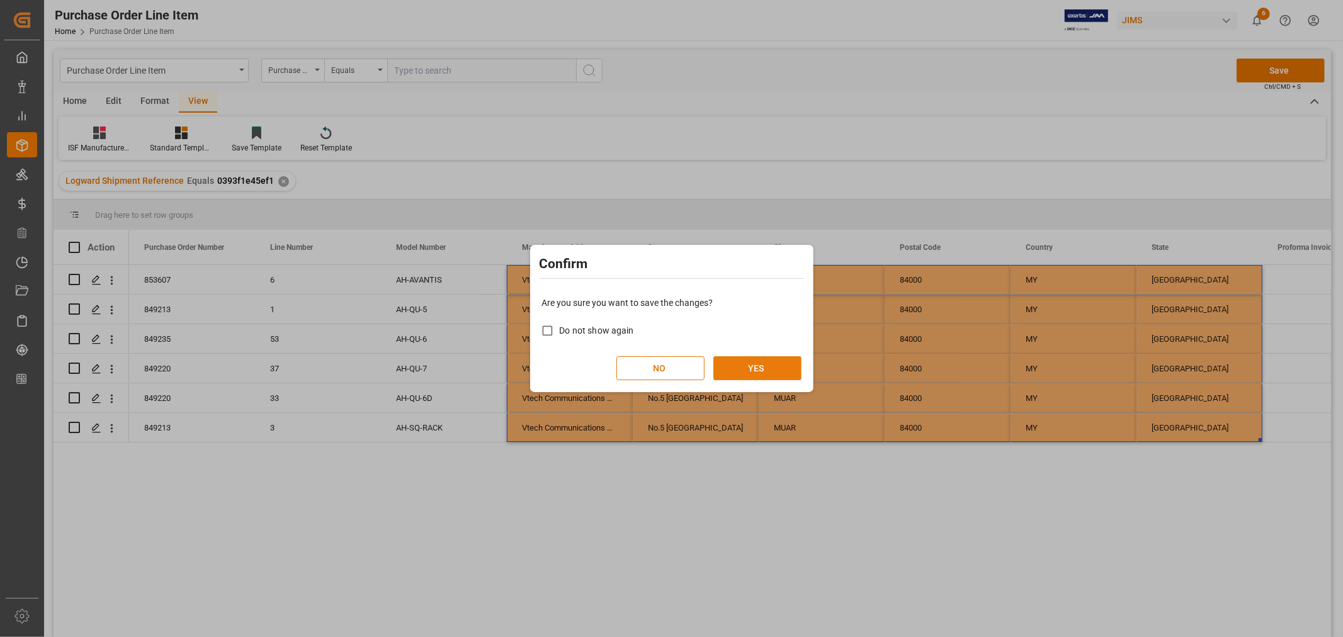
click at [769, 363] on button "YES" at bounding box center [757, 368] width 88 height 24
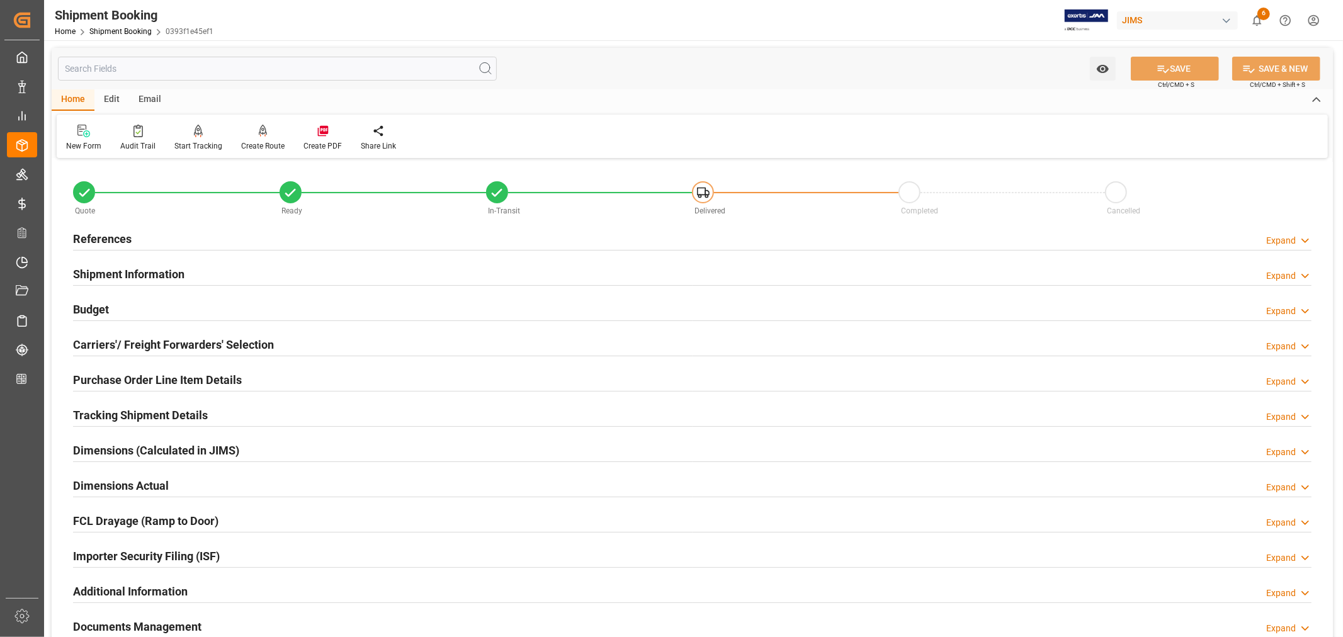
click at [230, 376] on h2 "Purchase Order Line Item Details" at bounding box center [157, 379] width 169 height 17
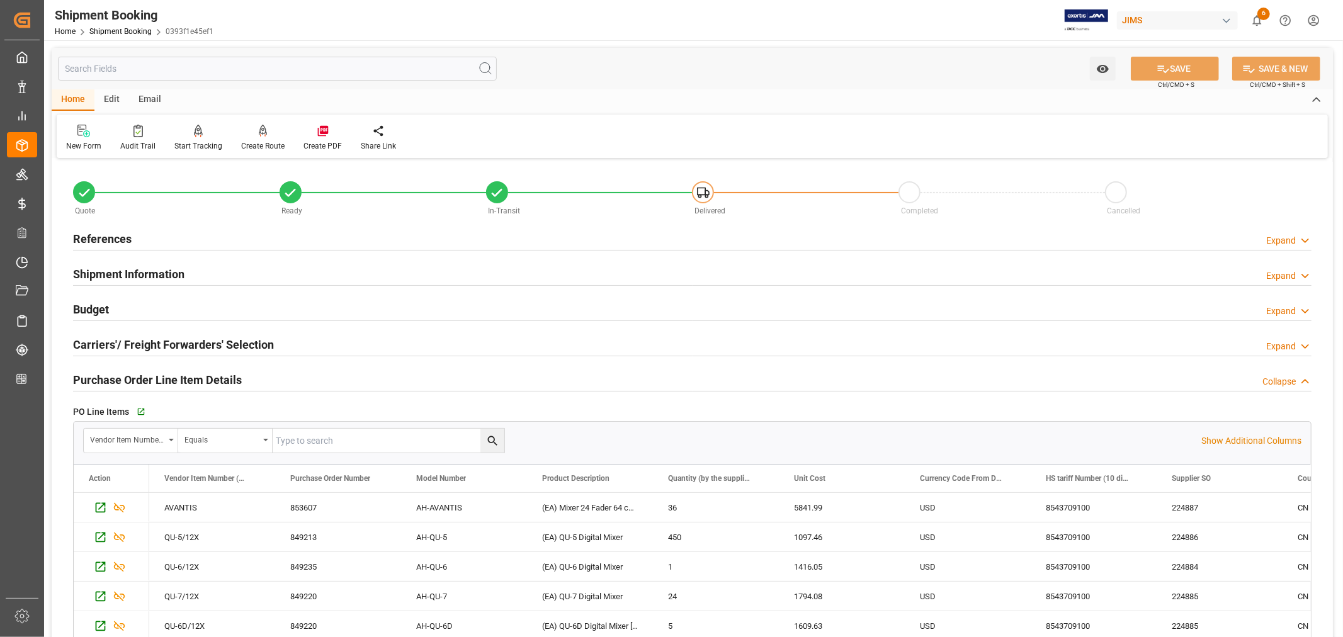
scroll to position [70, 0]
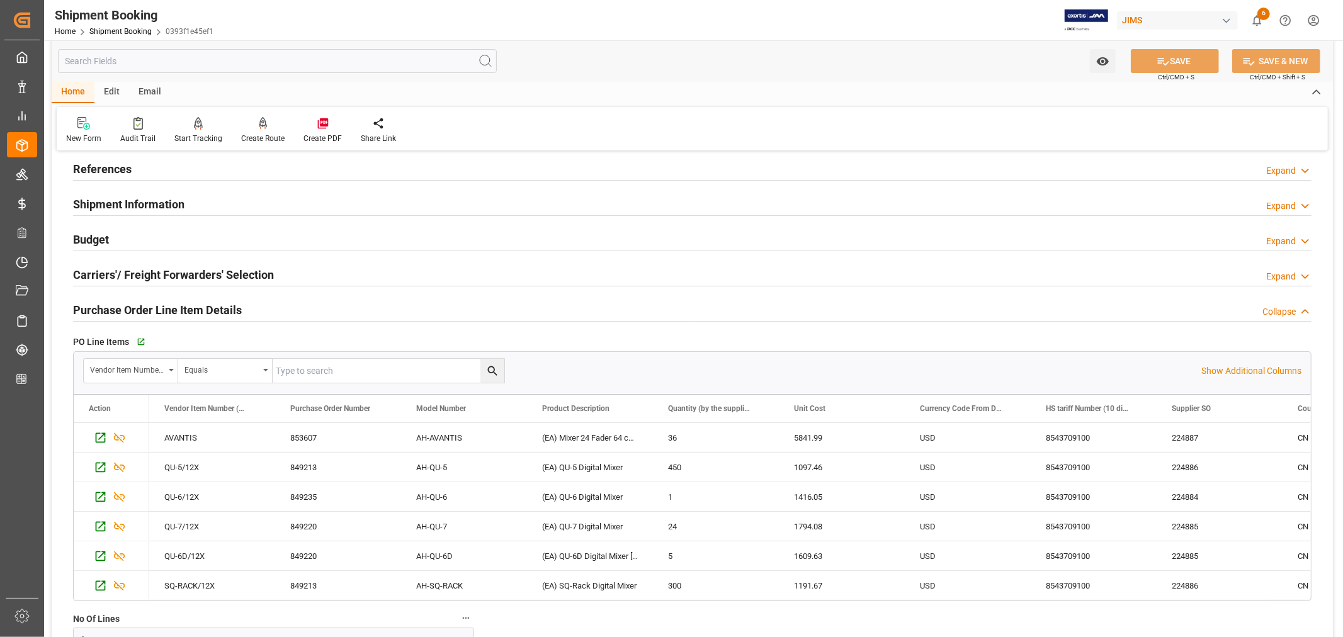
click at [222, 310] on h2 "Purchase Order Line Item Details" at bounding box center [157, 310] width 169 height 17
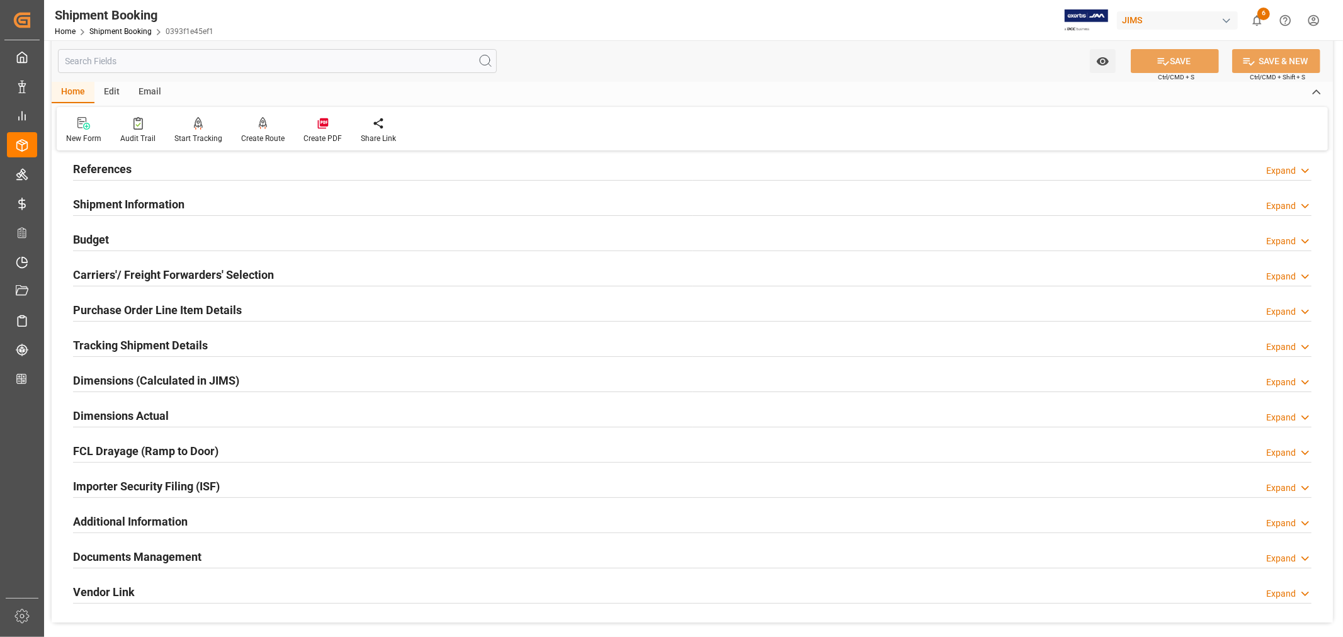
click at [167, 198] on h2 "Shipment Information" at bounding box center [128, 204] width 111 height 17
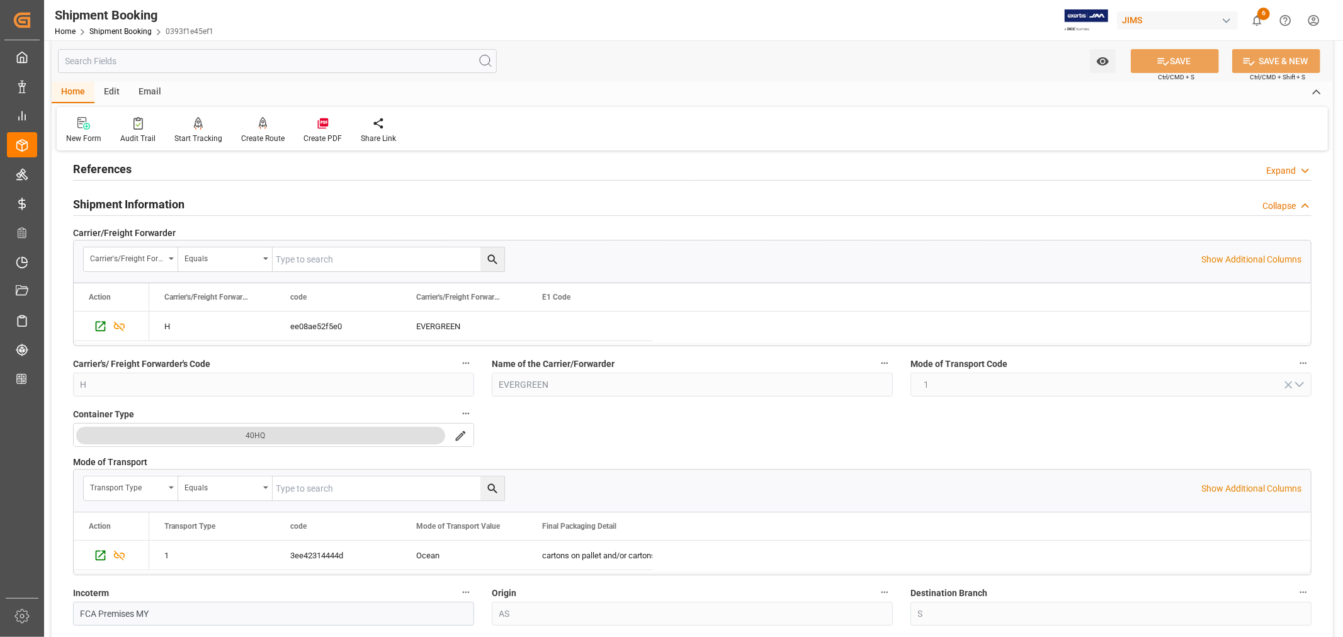
click at [167, 198] on h2 "Shipment Information" at bounding box center [128, 204] width 111 height 17
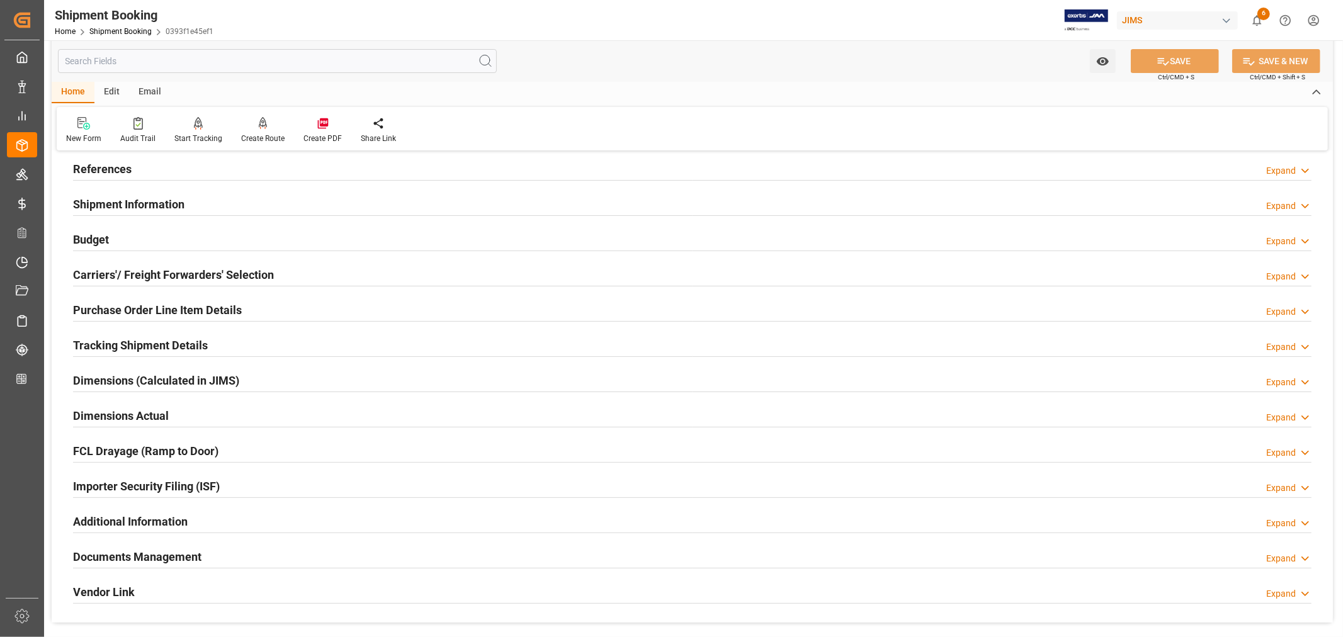
click at [202, 205] on div "Shipment Information Expand" at bounding box center [692, 203] width 1239 height 24
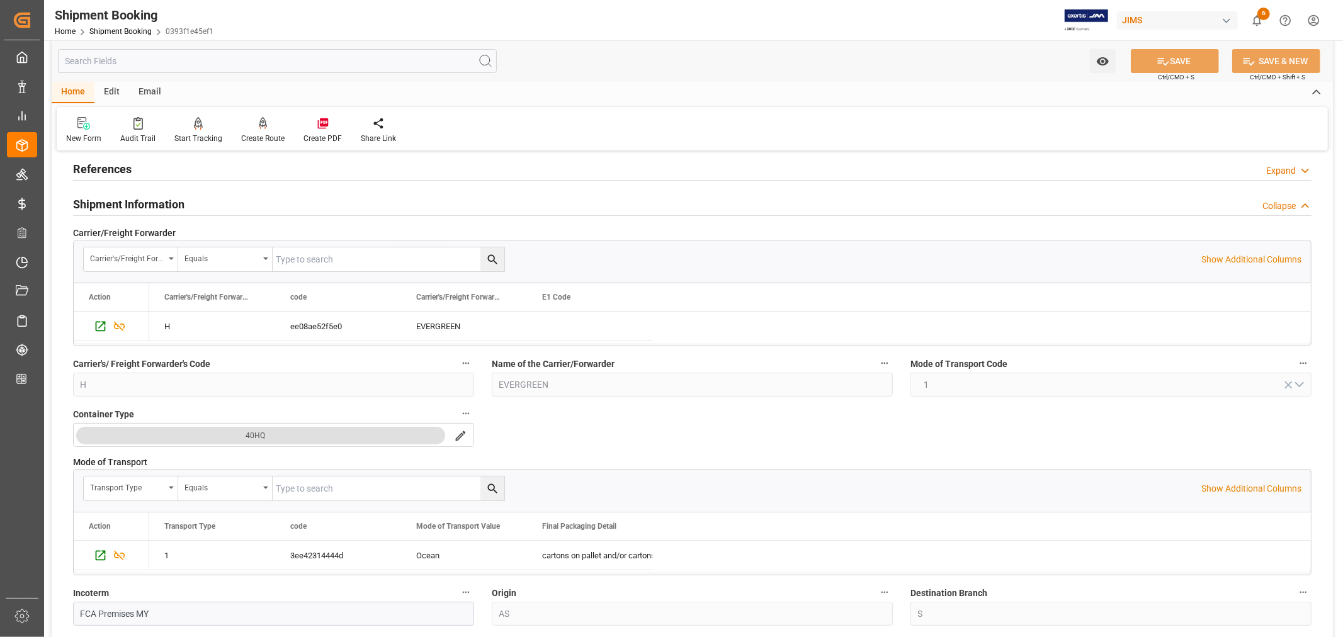
click at [169, 202] on h2 "Shipment Information" at bounding box center [128, 204] width 111 height 17
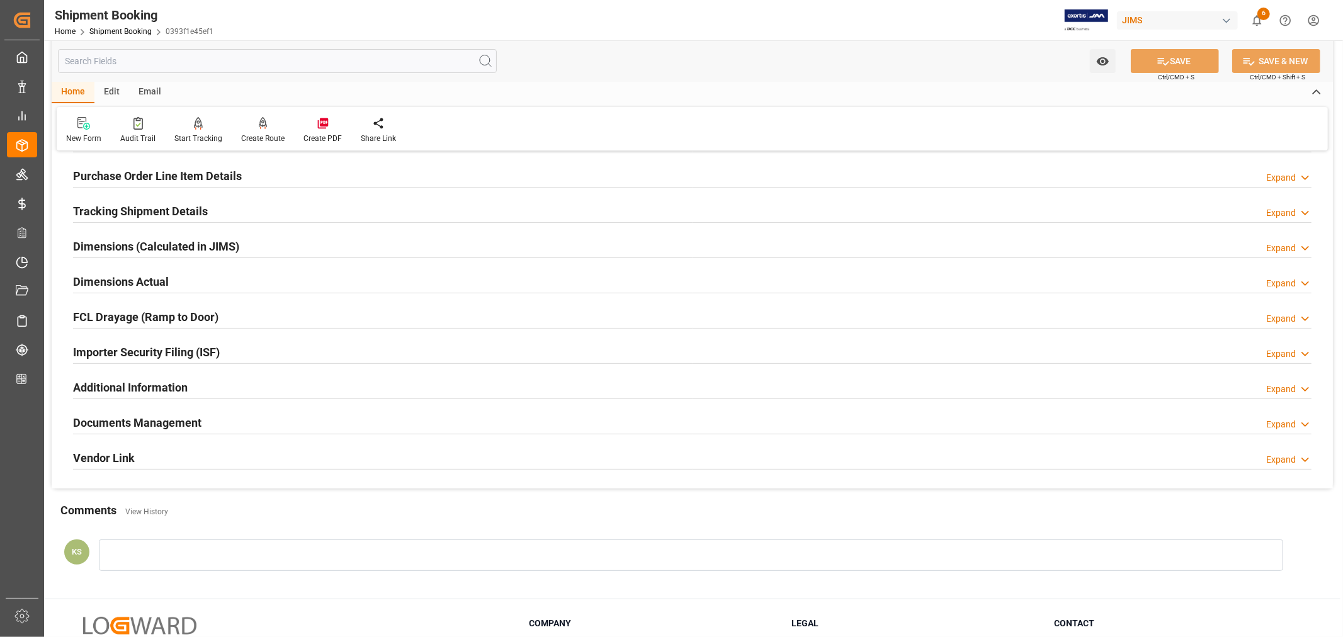
scroll to position [210, 0]
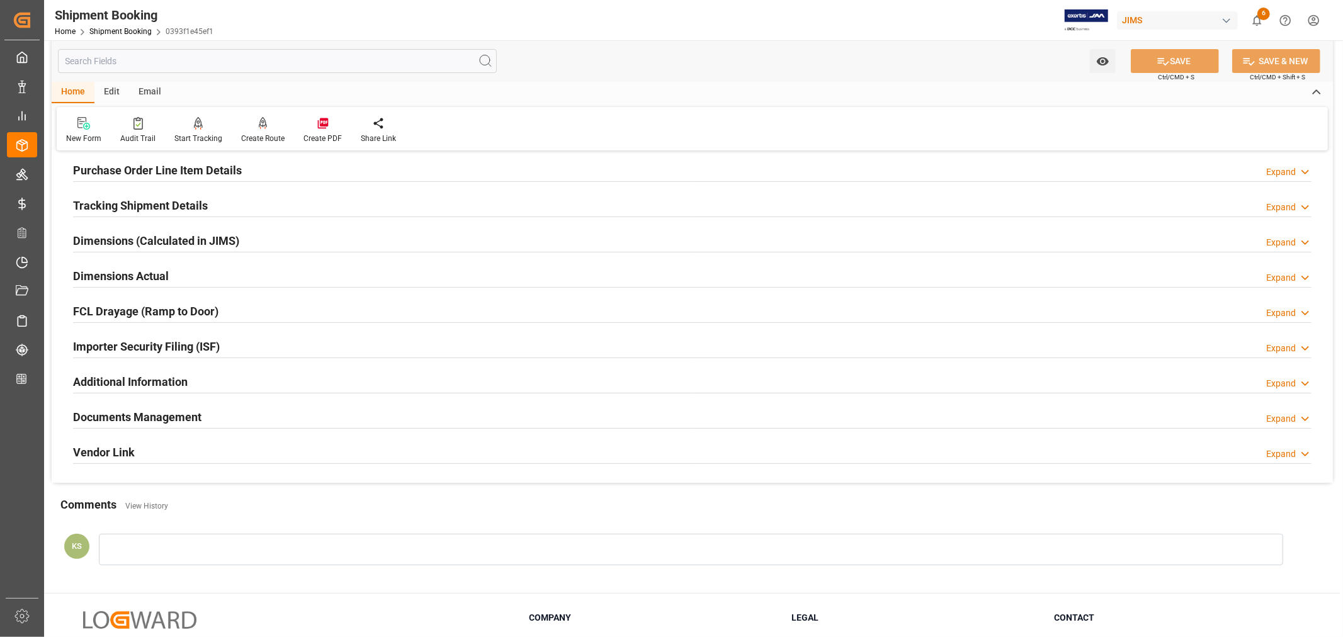
click at [298, 347] on div "Importer Security Filing (ISF) Expand" at bounding box center [692, 346] width 1239 height 24
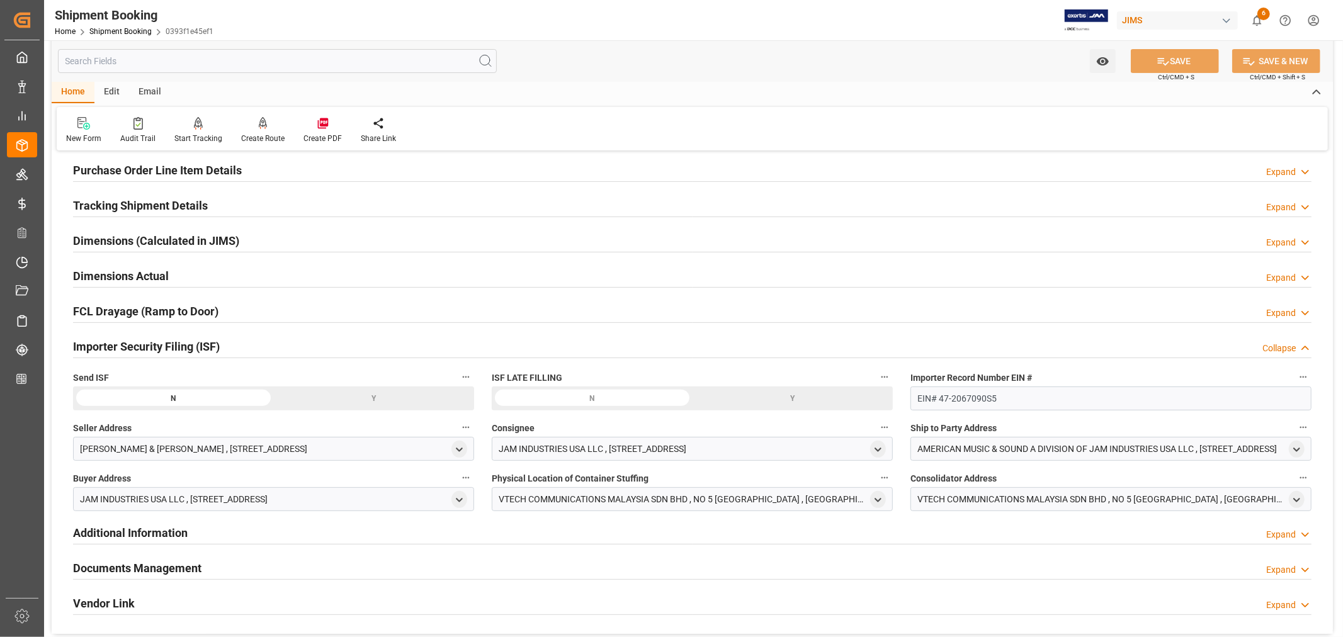
click at [373, 395] on div "Y" at bounding box center [374, 399] width 201 height 24
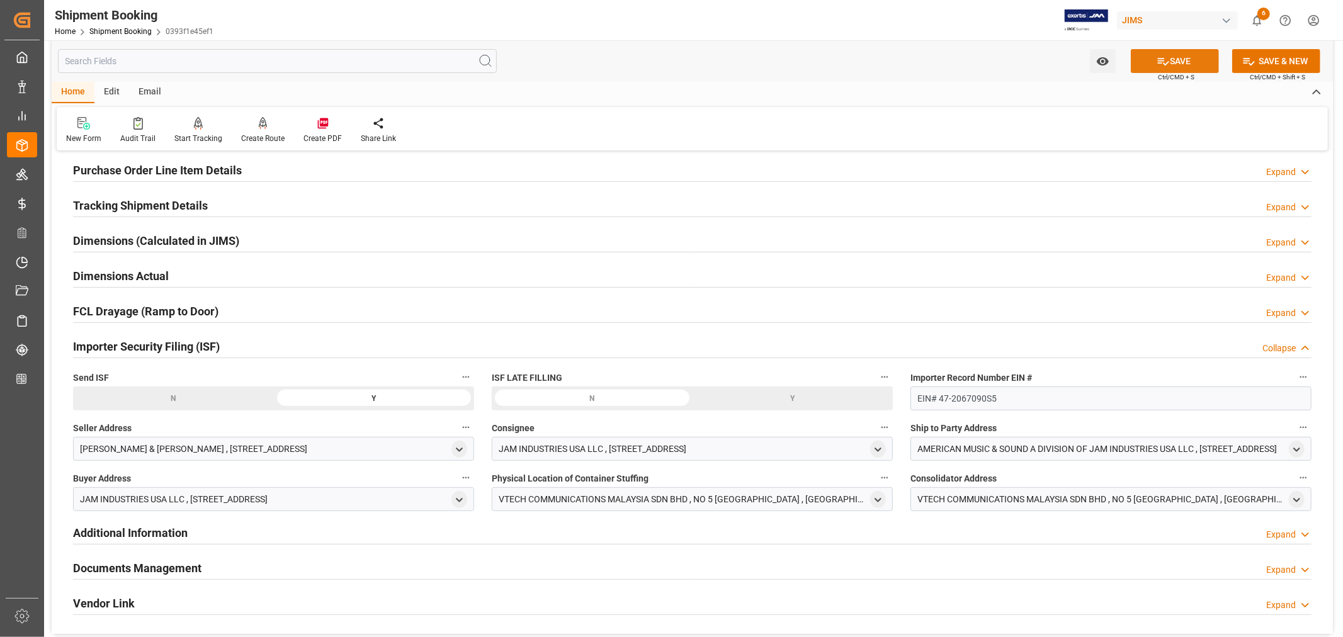
click at [1173, 60] on button "SAVE" at bounding box center [1175, 61] width 88 height 24
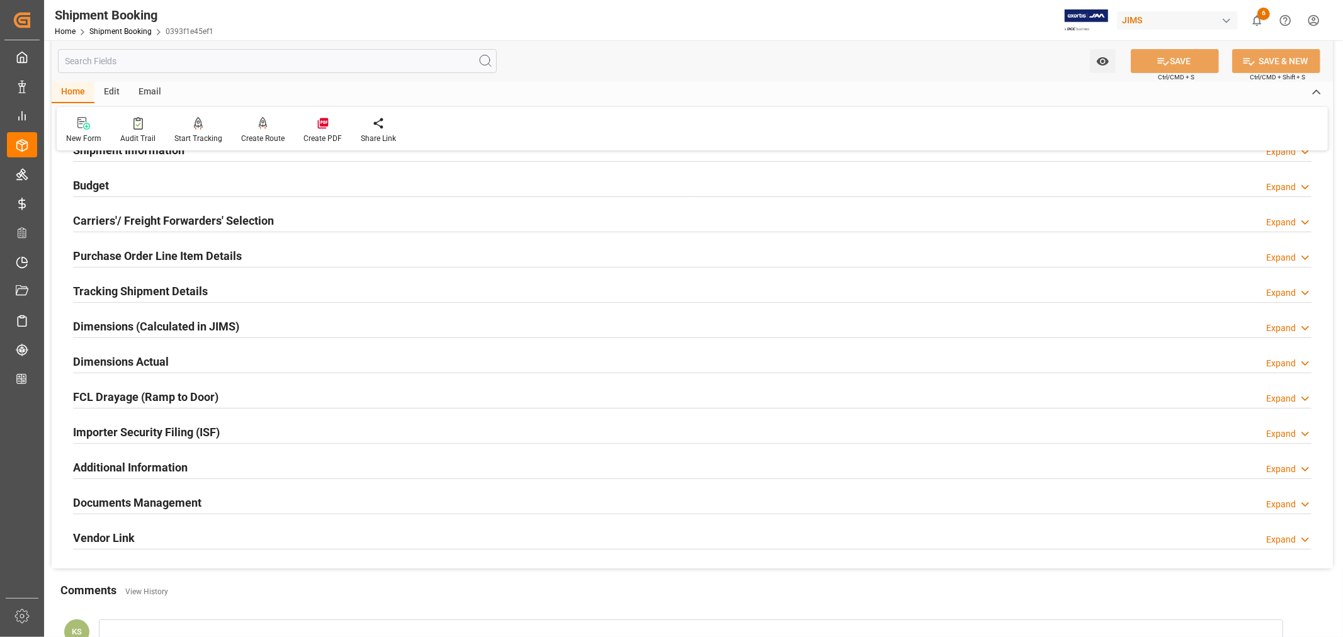
scroll to position [0, 0]
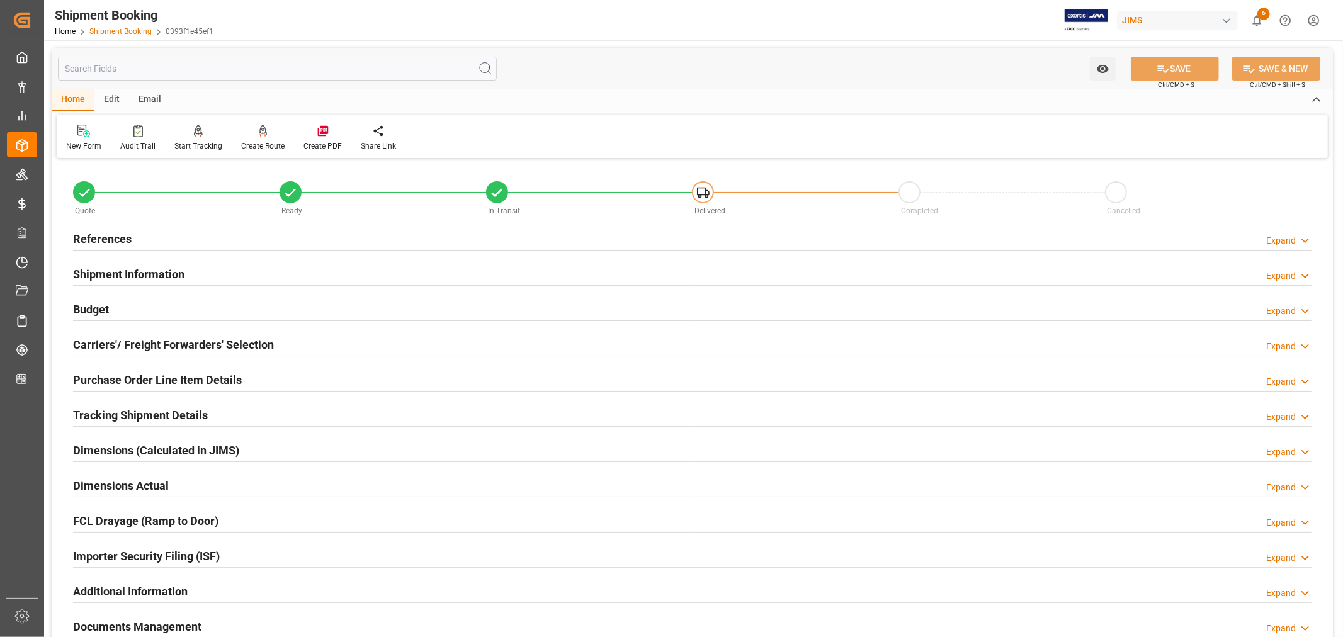
click at [122, 33] on link "Shipment Booking" at bounding box center [120, 31] width 62 height 9
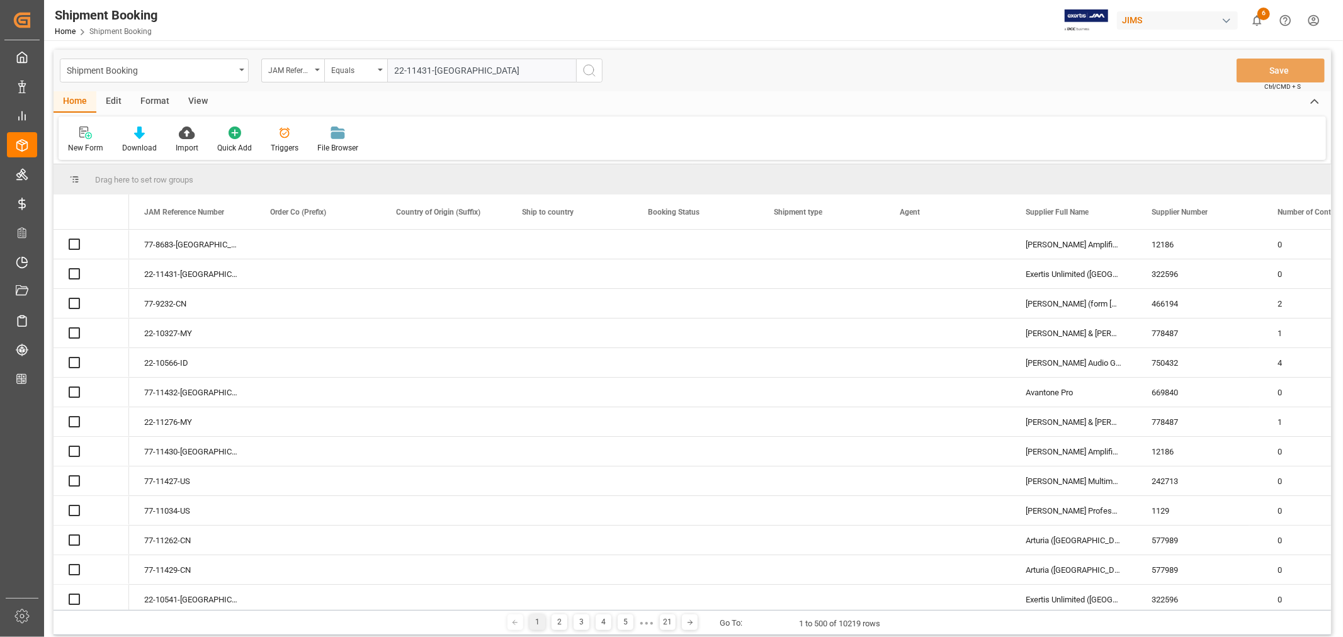
type input "22-11431-[GEOGRAPHIC_DATA]"
click at [589, 69] on icon "search button" at bounding box center [589, 70] width 15 height 15
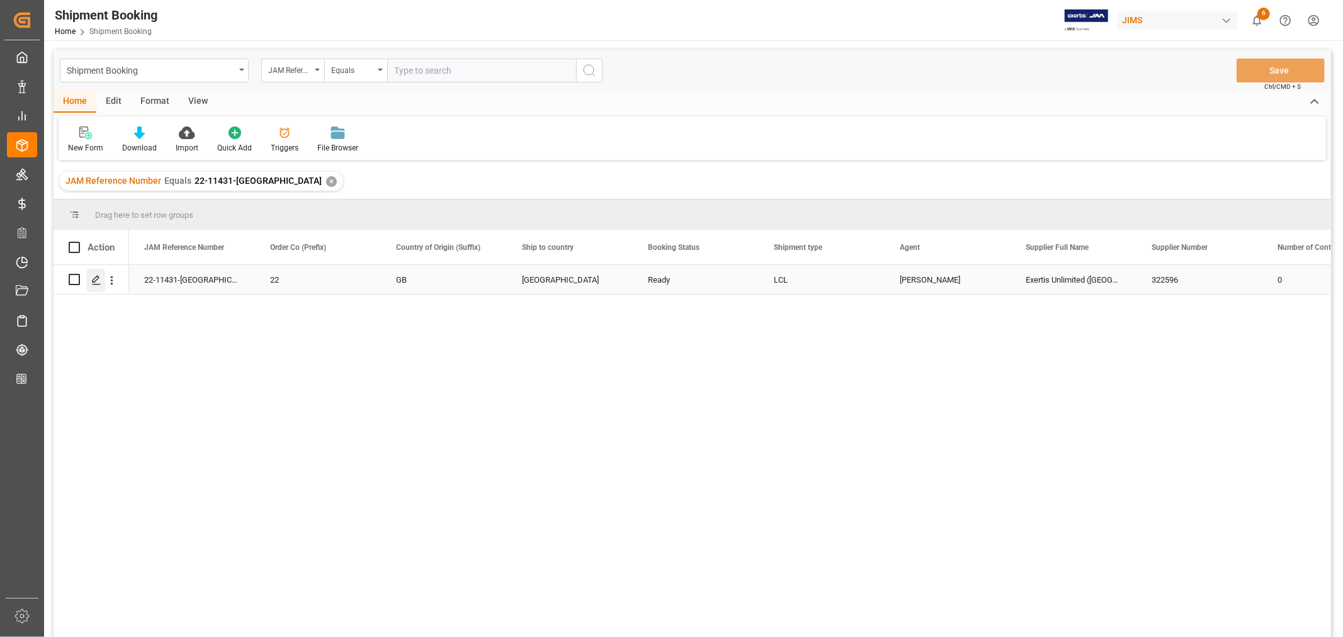
click at [96, 275] on icon "Press SPACE to select this row." at bounding box center [96, 280] width 10 height 10
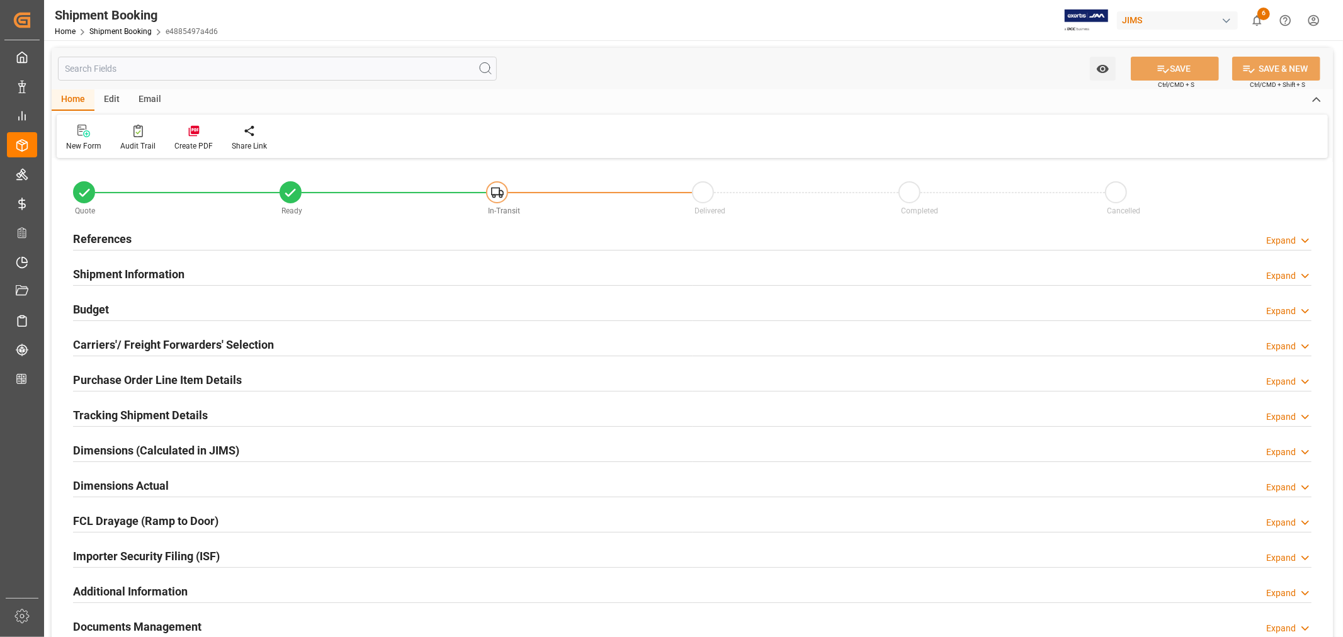
type input "0"
type input "[DATE]"
click at [115, 234] on h2 "References" at bounding box center [102, 238] width 59 height 17
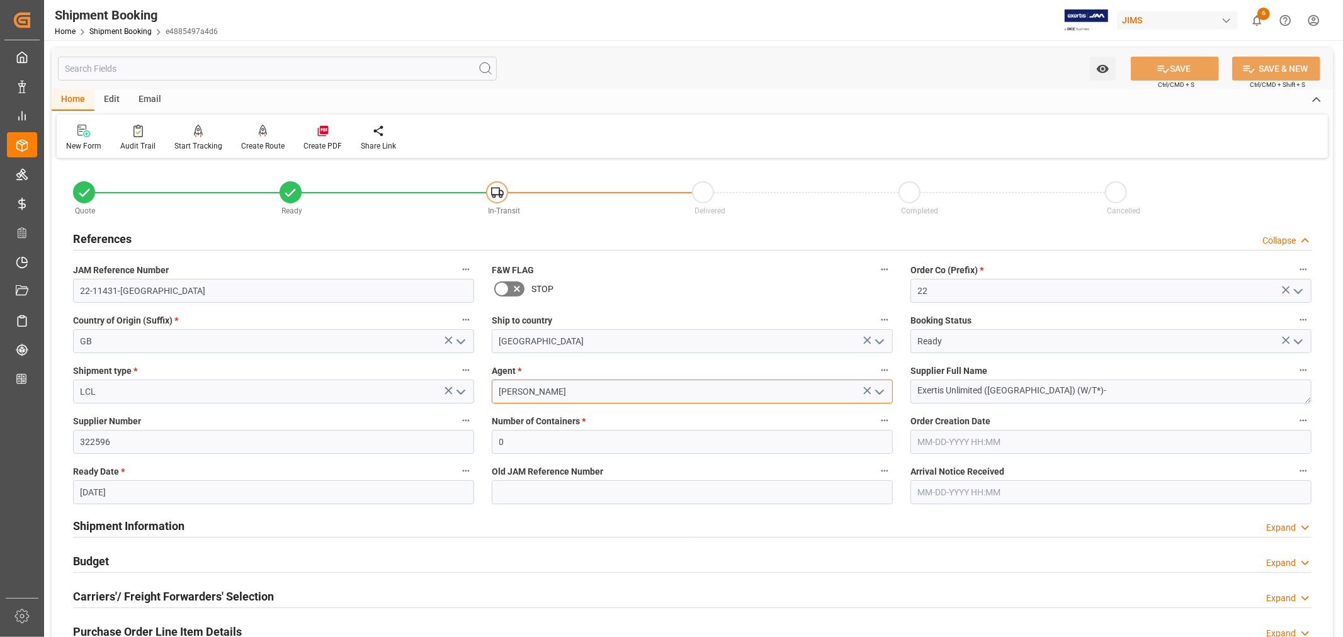
click at [557, 392] on input "Nitin Bhugun" at bounding box center [692, 392] width 401 height 24
drag, startPoint x: 557, startPoint y: 392, endPoint x: 482, endPoint y: 390, distance: 75.6
click at [482, 390] on div "Nitin Bhugun" at bounding box center [692, 392] width 420 height 24
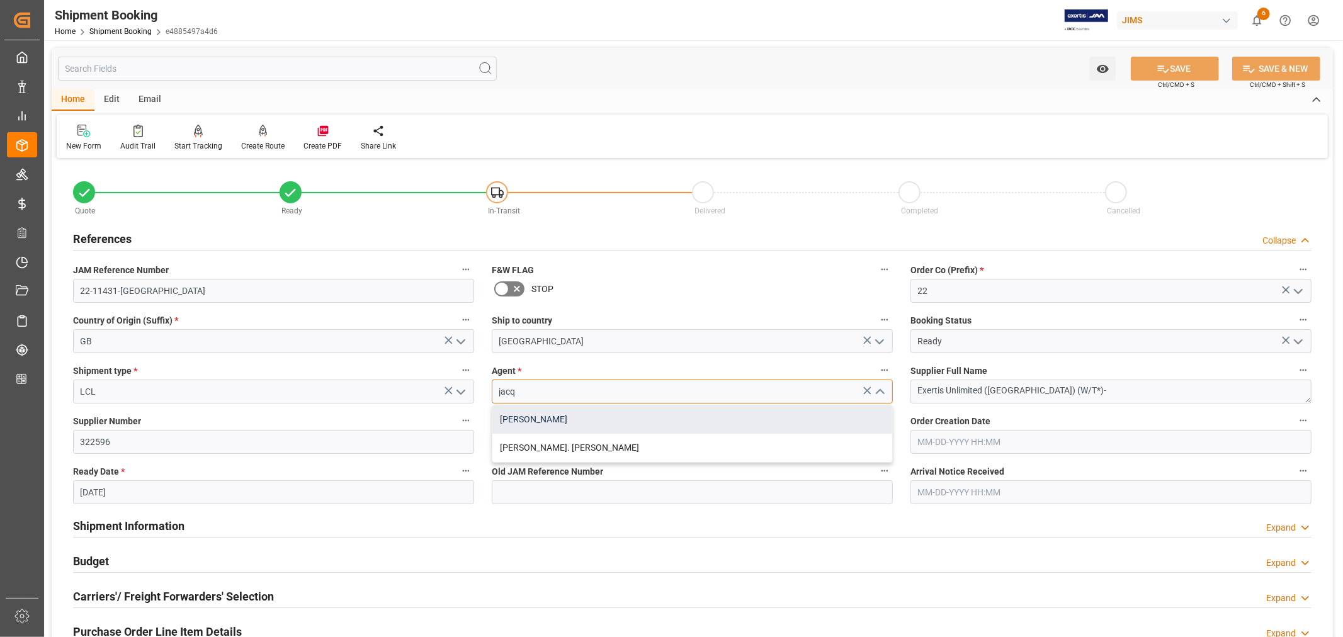
click at [526, 416] on div "[PERSON_NAME]" at bounding box center [692, 420] width 400 height 28
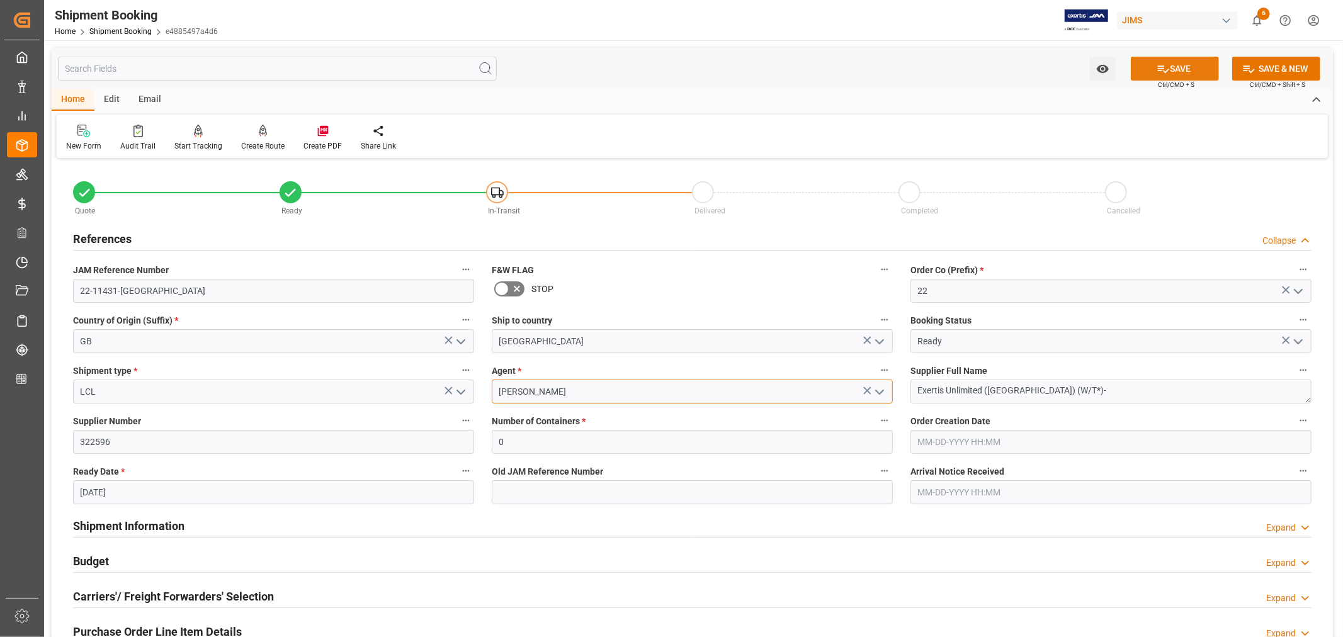
type input "[PERSON_NAME]"
click at [1184, 66] on button "SAVE" at bounding box center [1175, 69] width 88 height 24
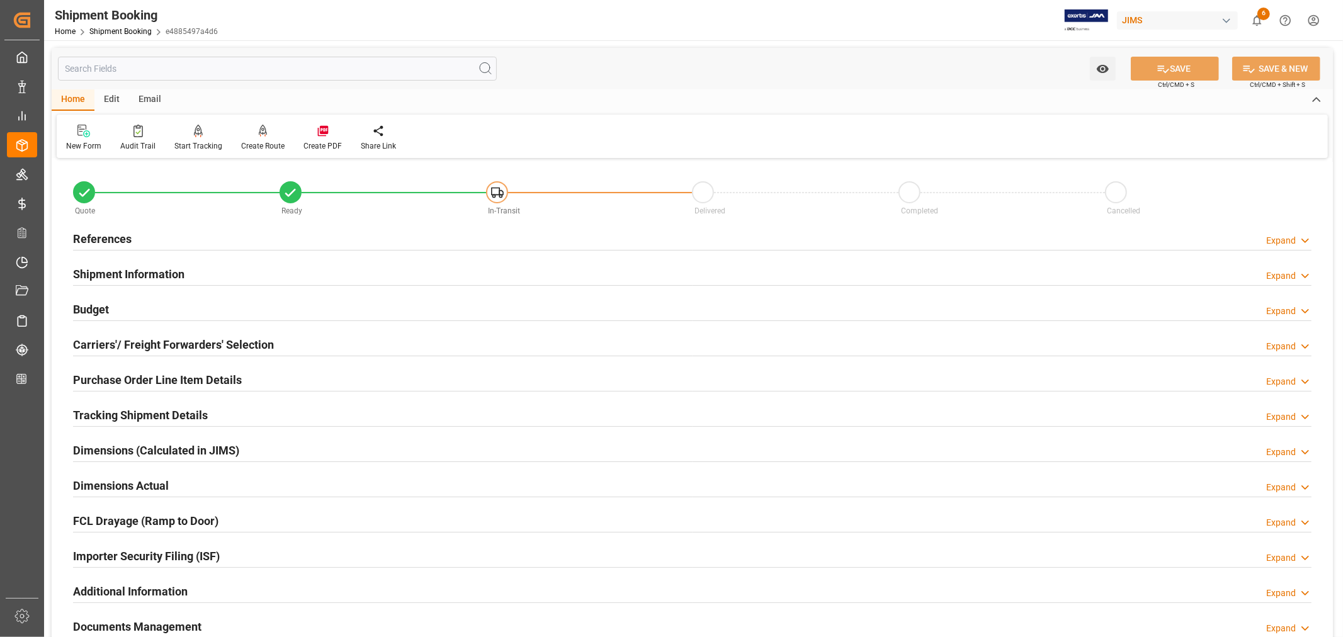
click at [123, 239] on h2 "References" at bounding box center [102, 238] width 59 height 17
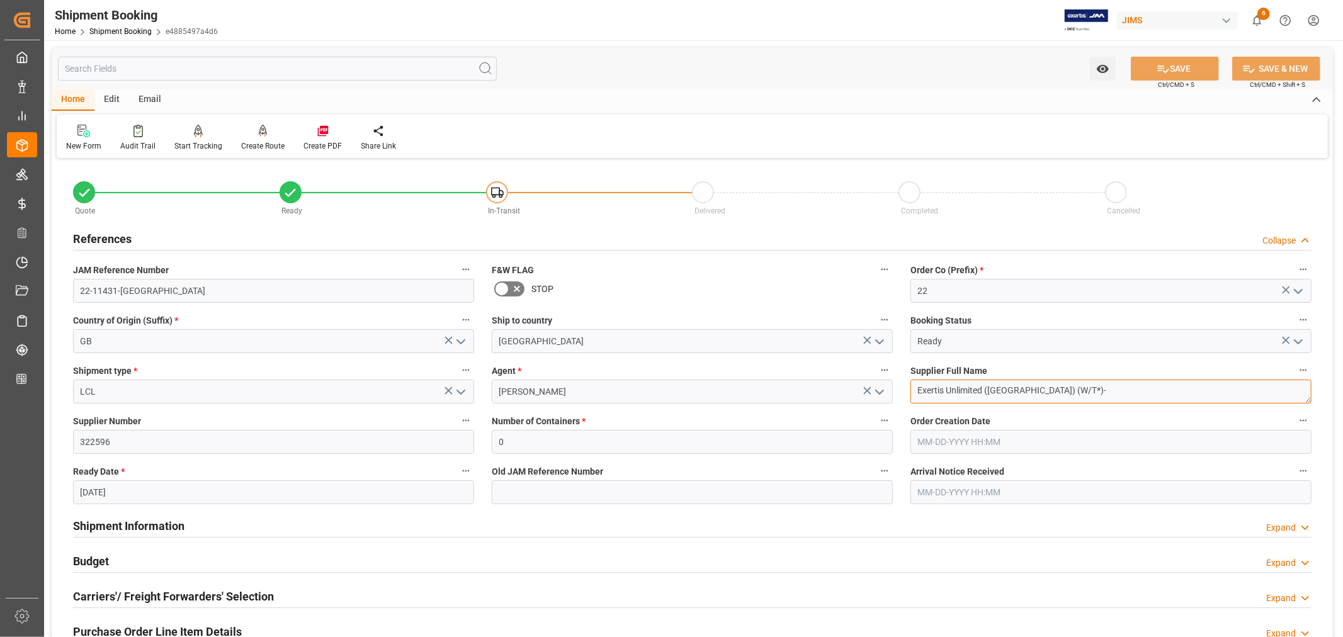
drag, startPoint x: 1041, startPoint y: 392, endPoint x: 914, endPoint y: 393, distance: 127.2
click at [914, 393] on textarea "Exertis Unlimited ([GEOGRAPHIC_DATA]) (W/T*)-" at bounding box center [1110, 392] width 401 height 24
click at [120, 234] on h2 "References" at bounding box center [102, 238] width 59 height 17
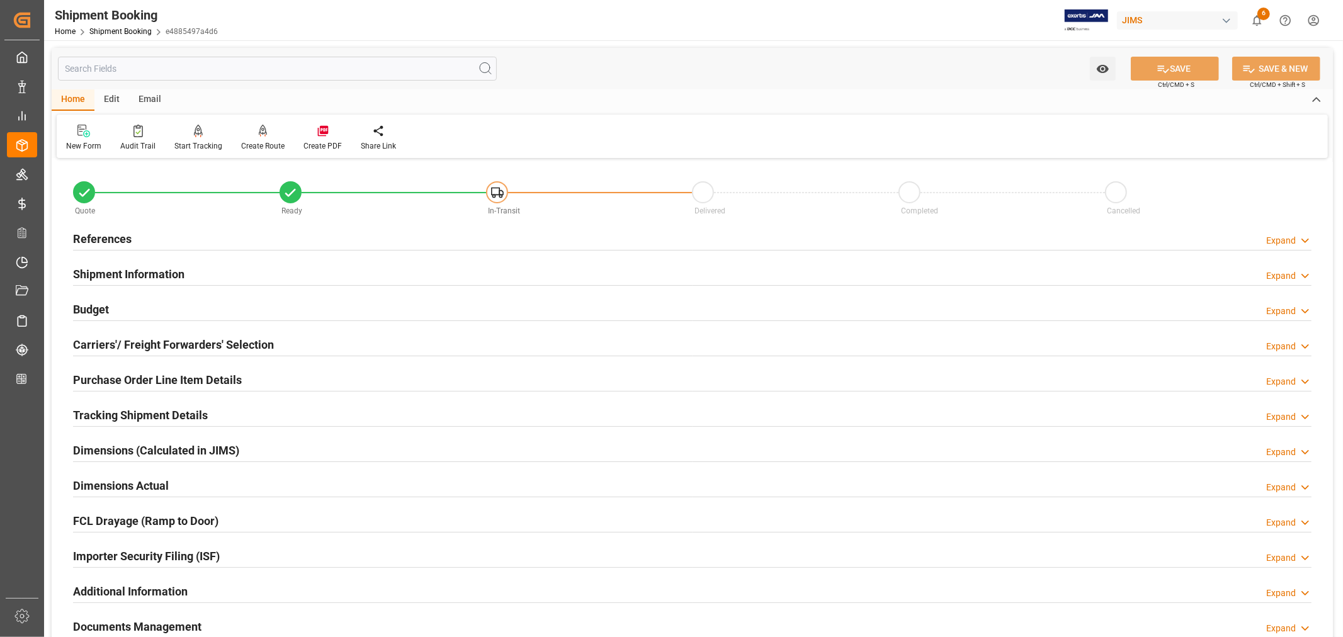
click at [120, 373] on h2 "Purchase Order Line Item Details" at bounding box center [157, 379] width 169 height 17
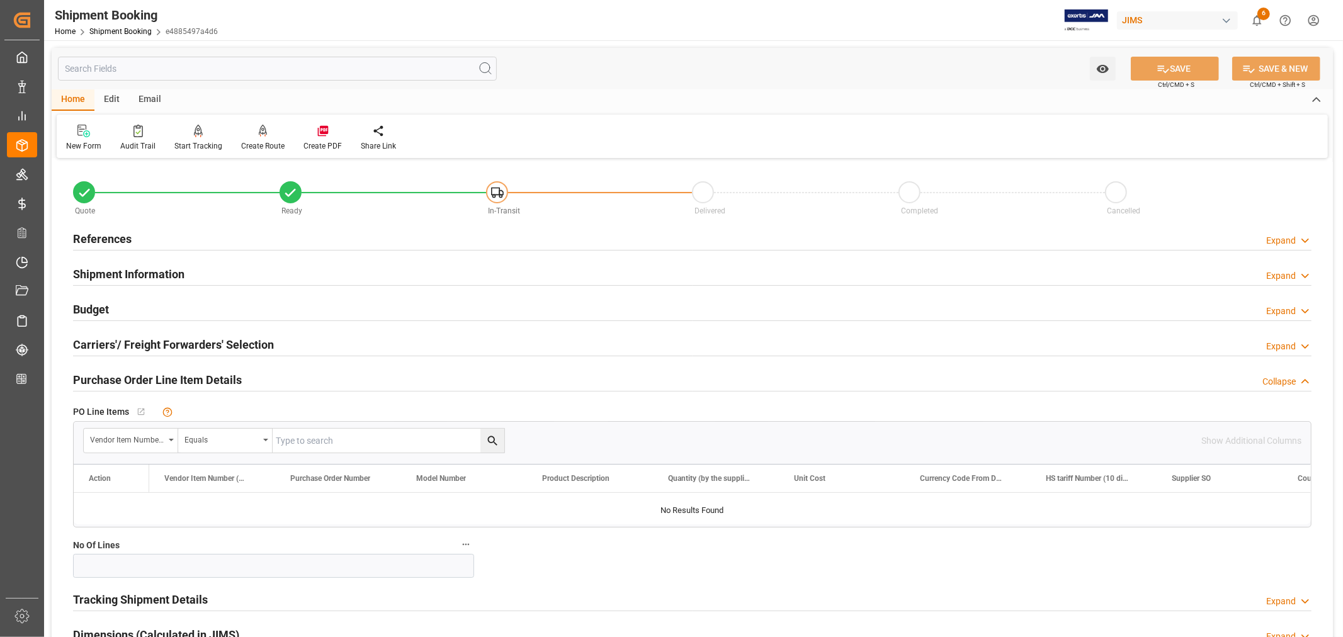
click at [120, 373] on h2 "Purchase Order Line Item Details" at bounding box center [157, 379] width 169 height 17
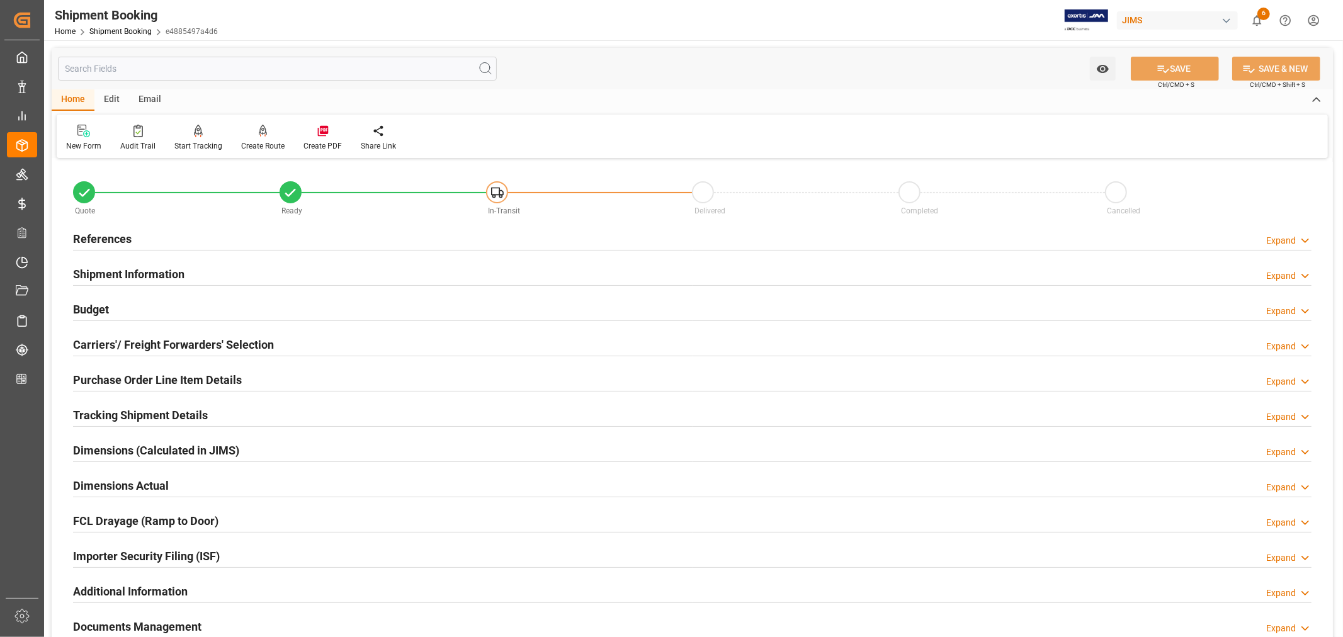
click at [110, 242] on h2 "References" at bounding box center [102, 238] width 59 height 17
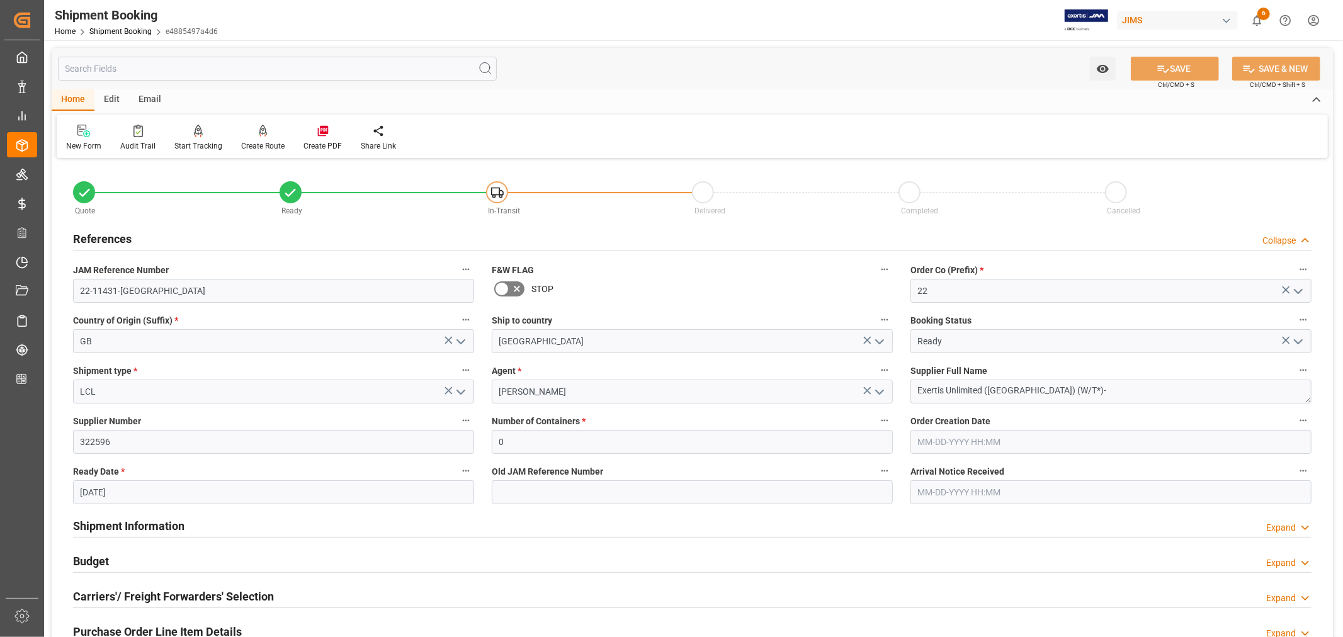
click at [110, 242] on h2 "References" at bounding box center [102, 238] width 59 height 17
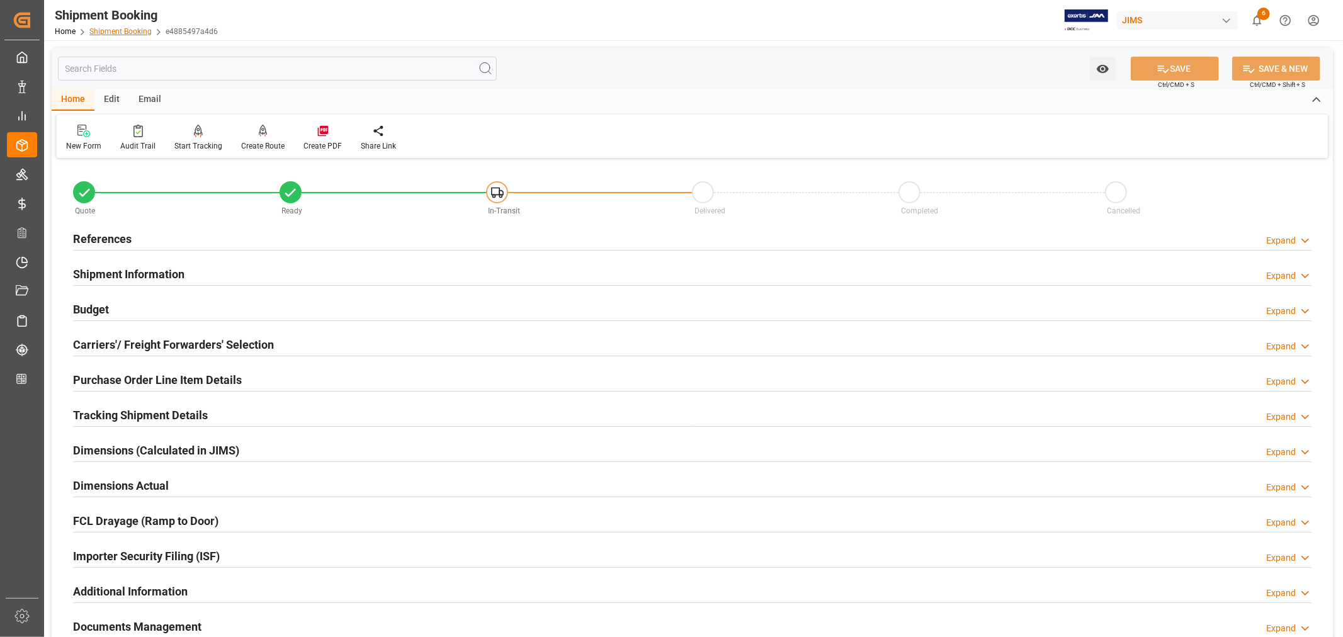
click at [126, 31] on link "Shipment Booking" at bounding box center [120, 31] width 62 height 9
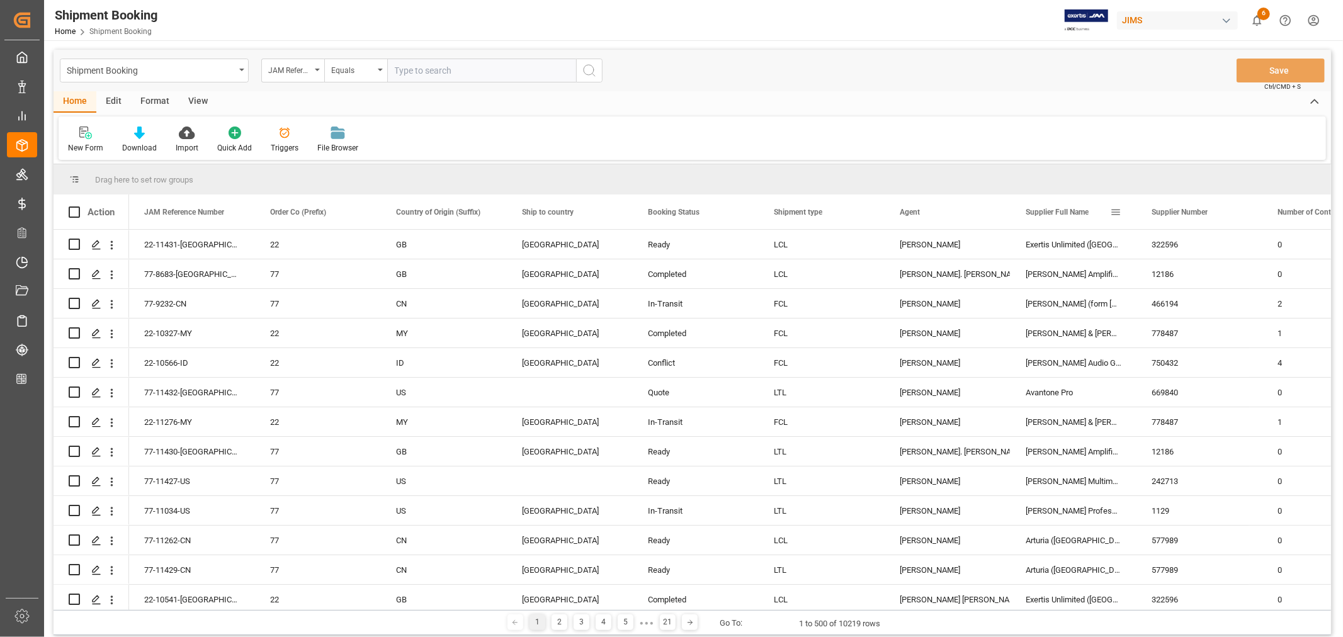
click at [1114, 214] on span at bounding box center [1115, 212] width 11 height 11
click at [1189, 215] on span "filter" at bounding box center [1185, 213] width 11 height 11
type input "Exertis Unlimited ([GEOGRAPHIC_DATA]) (W/T*)-"
click at [1187, 317] on button "Apply" at bounding box center [1189, 319] width 23 height 13
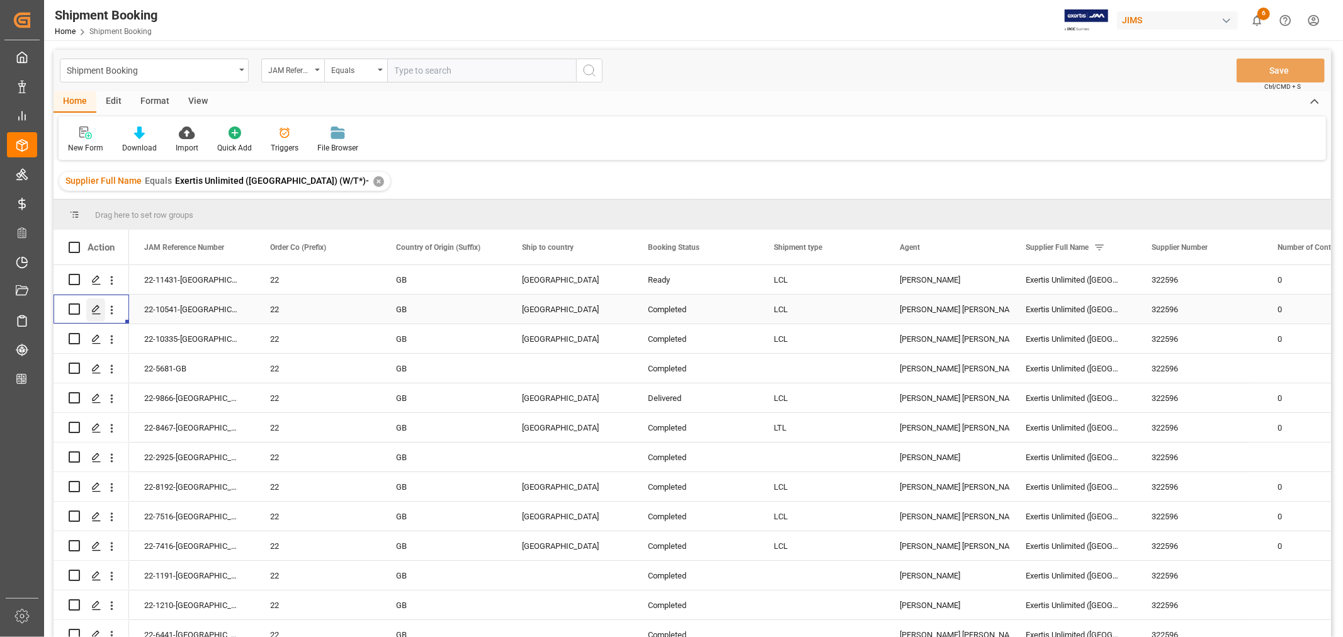
click at [98, 311] on icon "Press SPACE to select this row." at bounding box center [96, 310] width 10 height 10
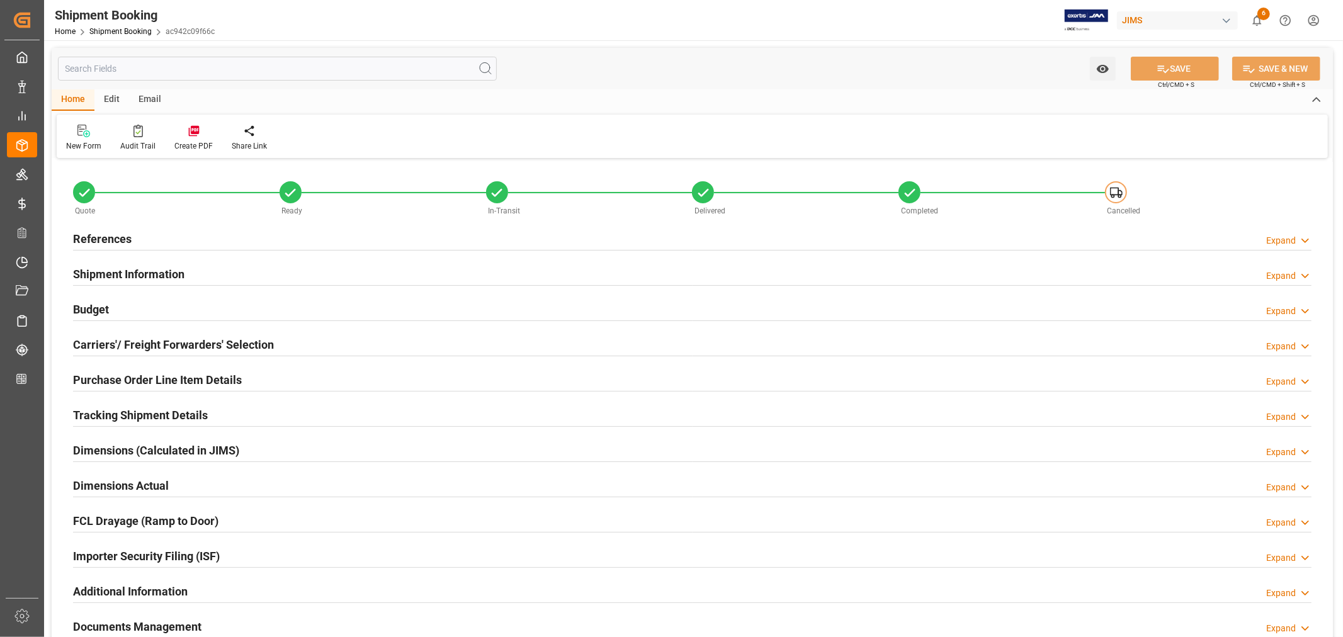
type input "3"
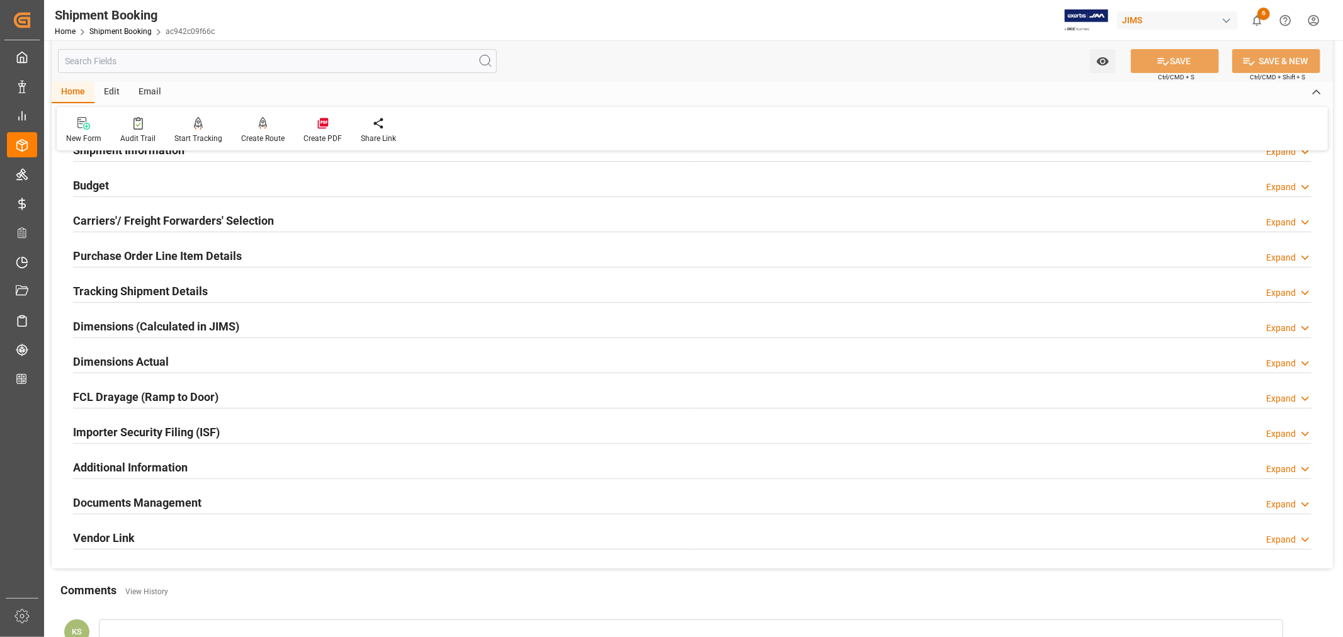
scroll to position [280, 0]
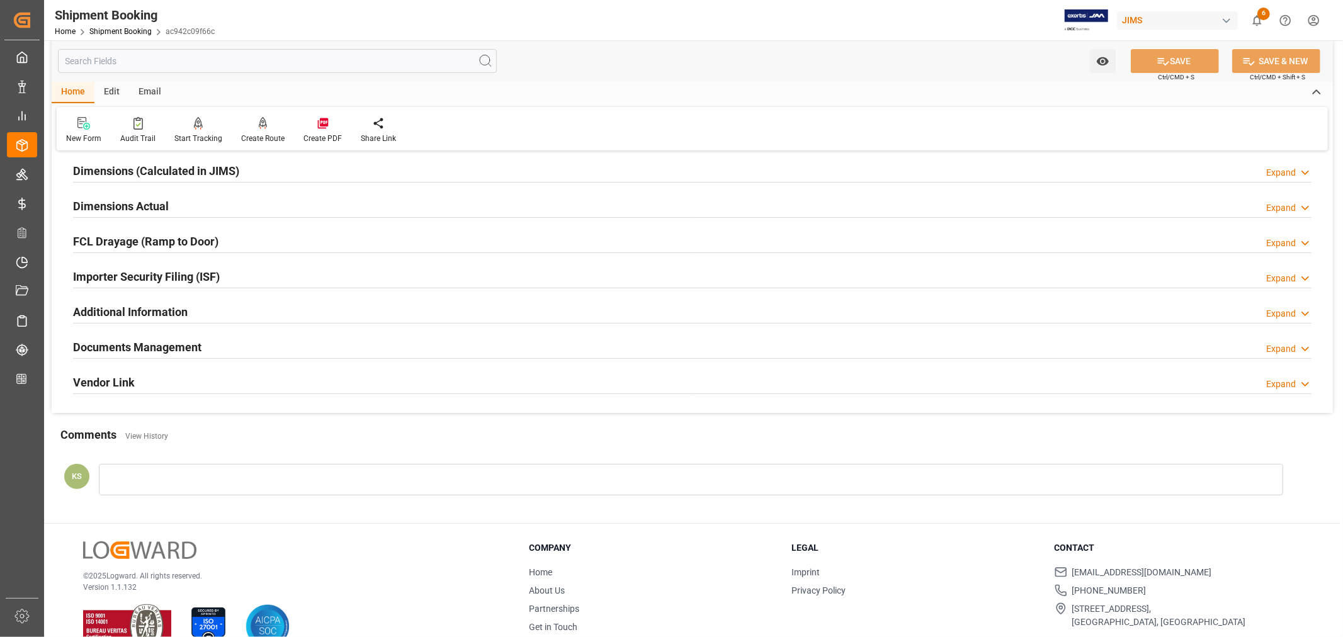
click at [268, 282] on div "Importer Security Filing (ISF) Expand" at bounding box center [692, 276] width 1239 height 24
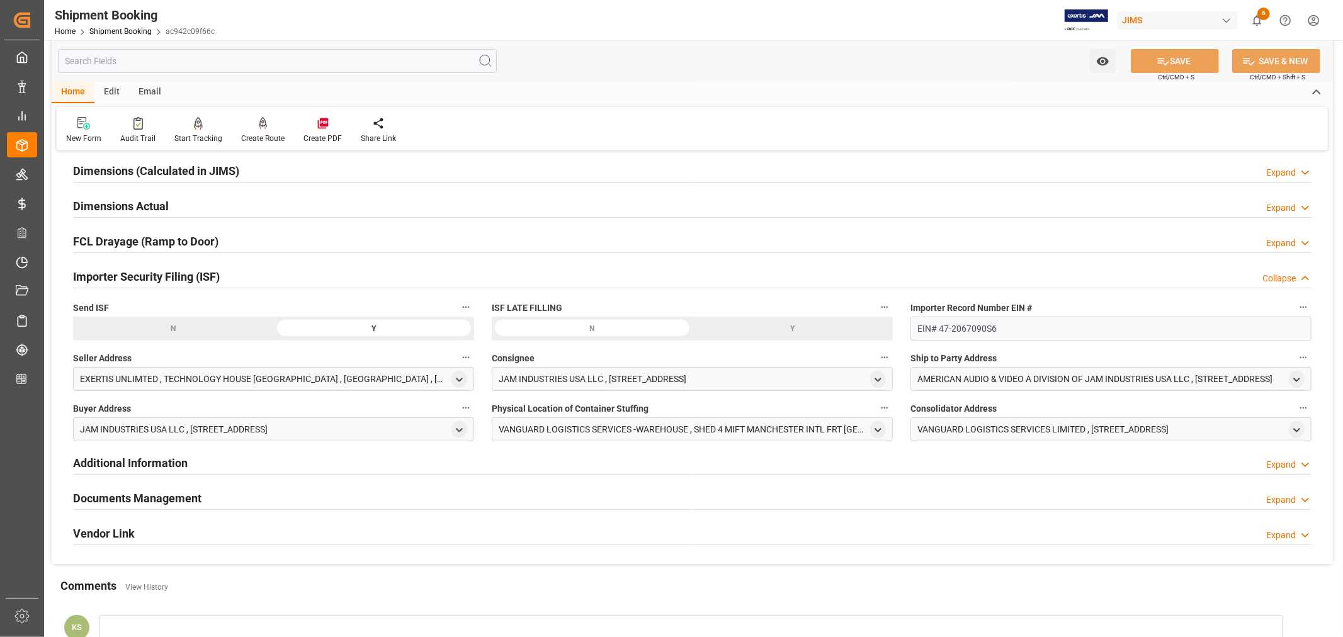
click at [268, 282] on div "Importer Security Filing (ISF) Collapse" at bounding box center [692, 276] width 1239 height 24
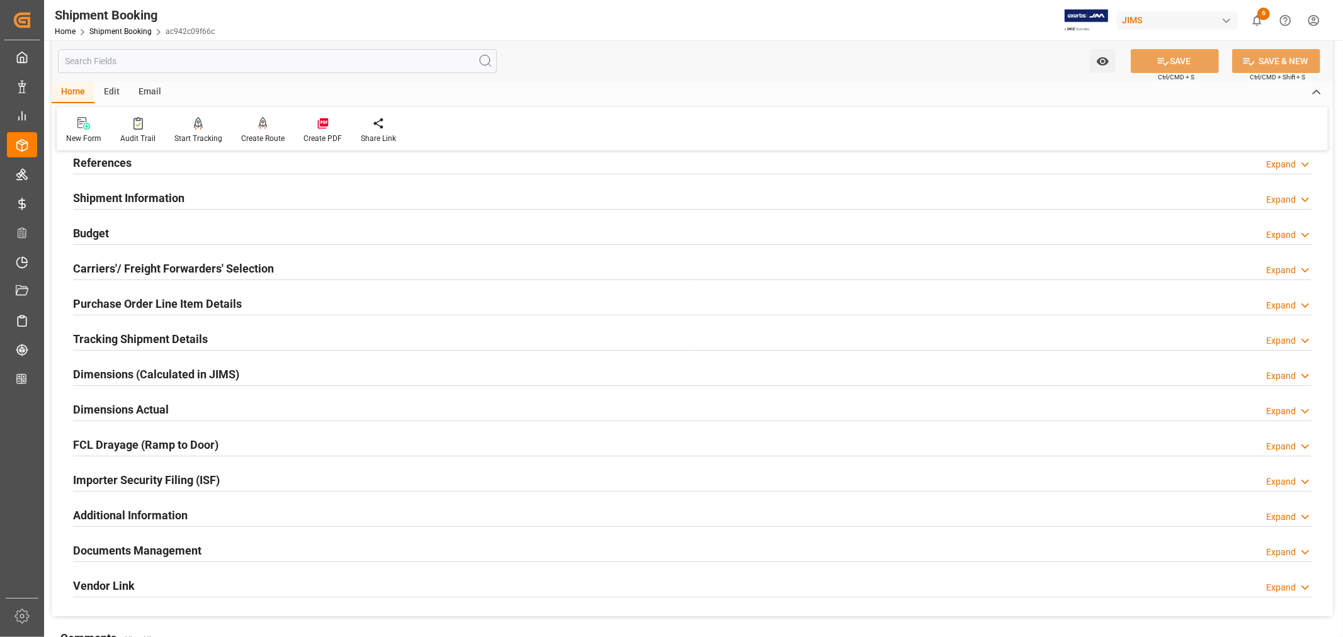
scroll to position [70, 0]
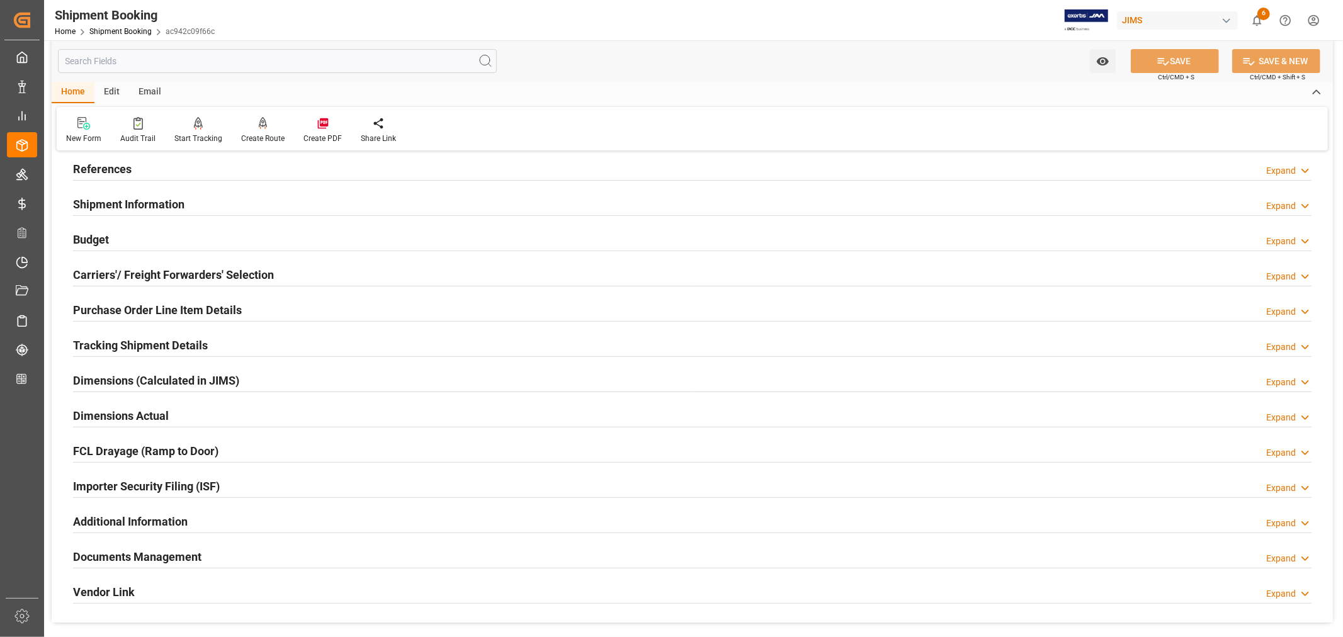
click at [139, 305] on h2 "Purchase Order Line Item Details" at bounding box center [157, 310] width 169 height 17
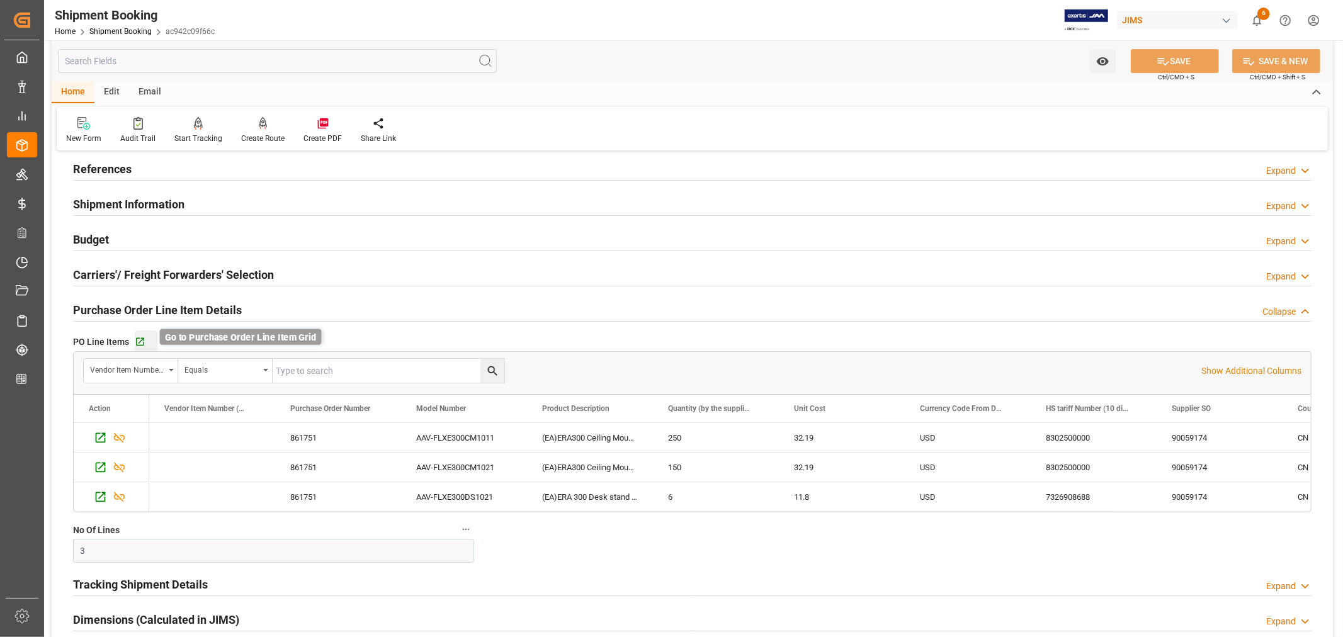
click at [139, 337] on icon "button" at bounding box center [140, 342] width 11 height 11
click at [215, 307] on h2 "Purchase Order Line Item Details" at bounding box center [157, 310] width 169 height 17
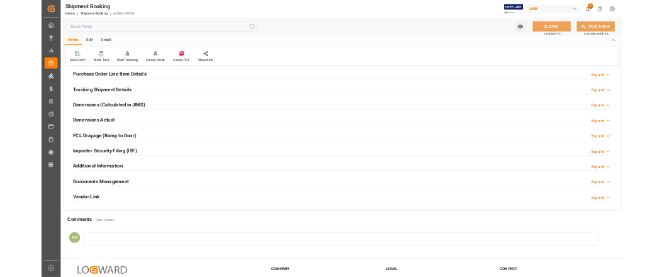
scroll to position [210, 0]
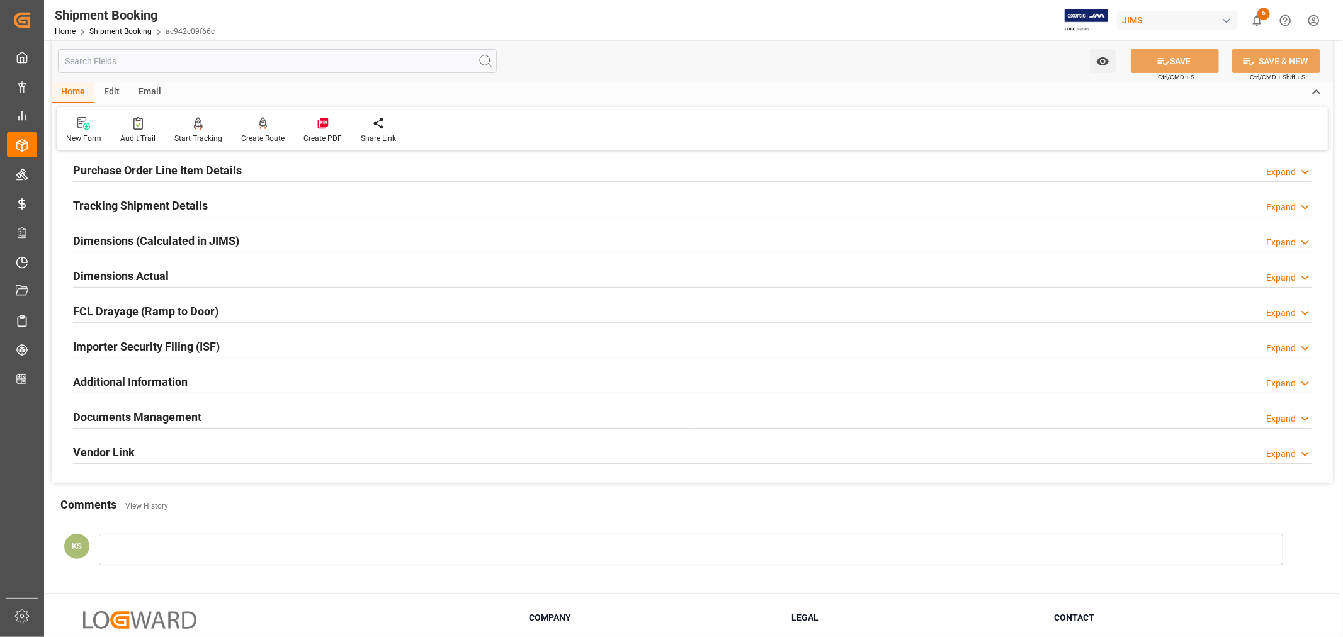
click at [229, 340] on div "Importer Security Filing (ISF) Expand" at bounding box center [692, 346] width 1239 height 24
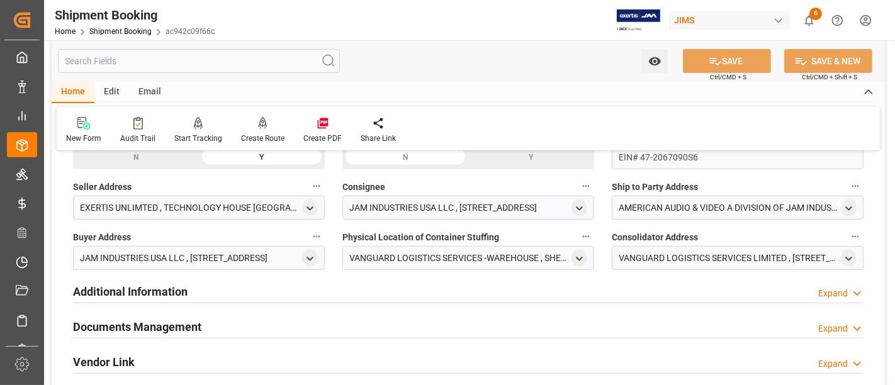
scroll to position [419, 0]
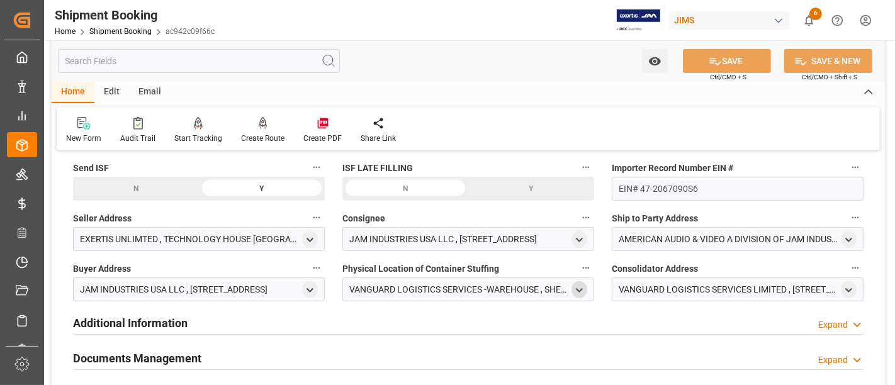
click at [581, 285] on icon "open menu" at bounding box center [579, 290] width 11 height 11
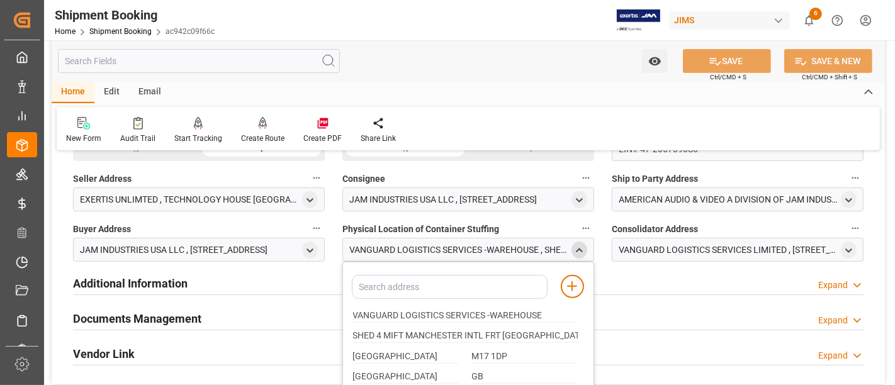
scroll to position [489, 0]
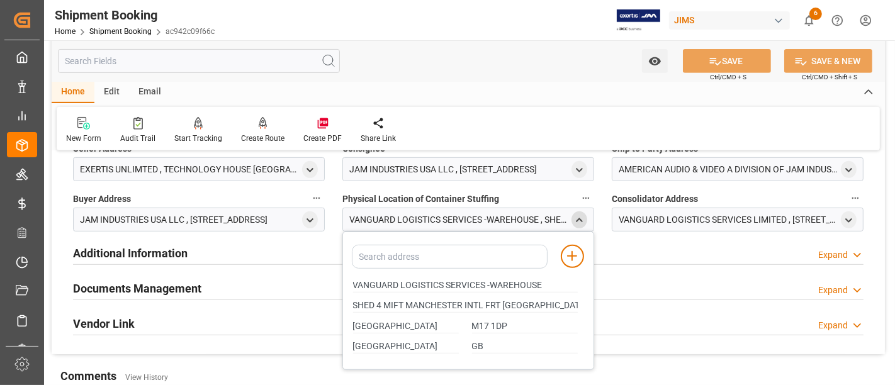
click at [577, 215] on icon "close menu" at bounding box center [579, 220] width 11 height 11
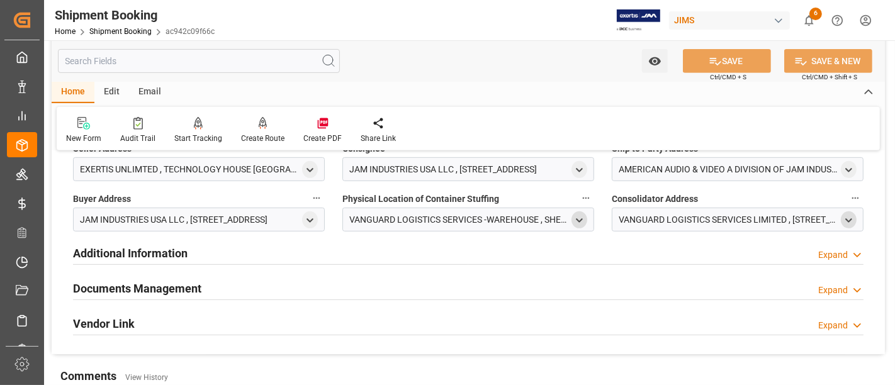
click at [852, 219] on polyline "open menu" at bounding box center [849, 220] width 6 height 3
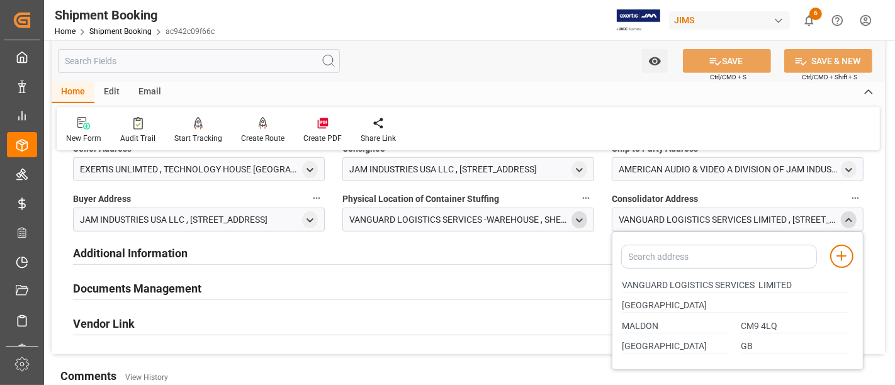
click at [852, 215] on icon "close menu" at bounding box center [849, 220] width 11 height 11
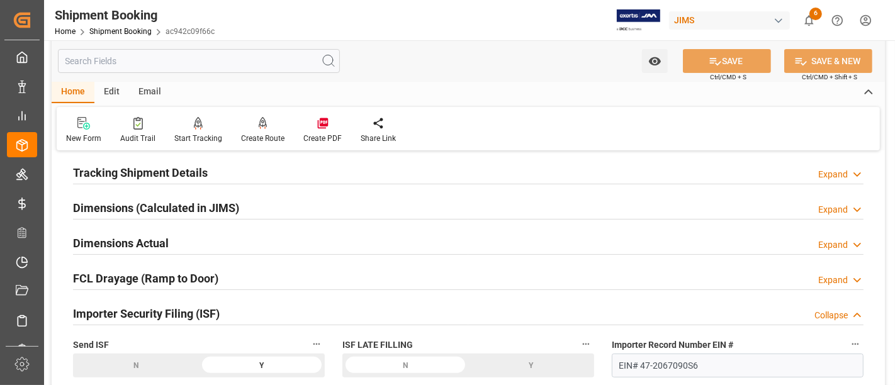
scroll to position [210, 0]
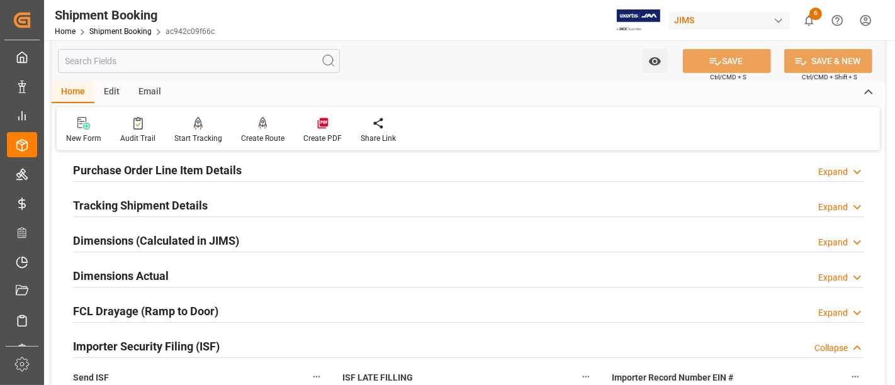
click at [159, 203] on h2 "Tracking Shipment Details" at bounding box center [140, 205] width 135 height 17
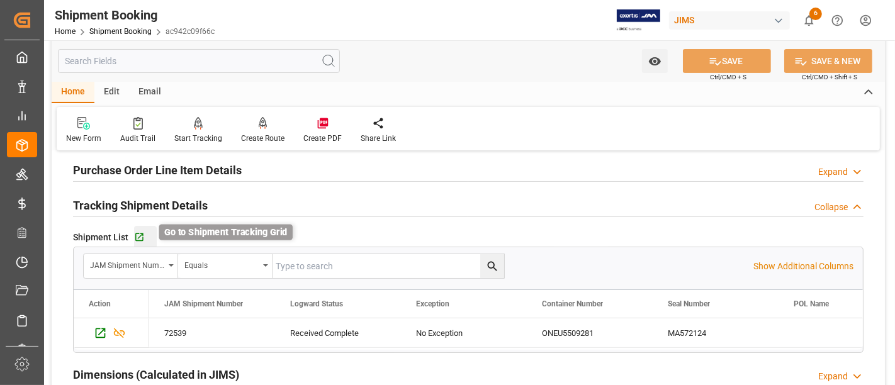
click at [141, 234] on icon "button" at bounding box center [139, 238] width 8 height 8
click at [154, 202] on h2 "Tracking Shipment Details" at bounding box center [140, 205] width 135 height 17
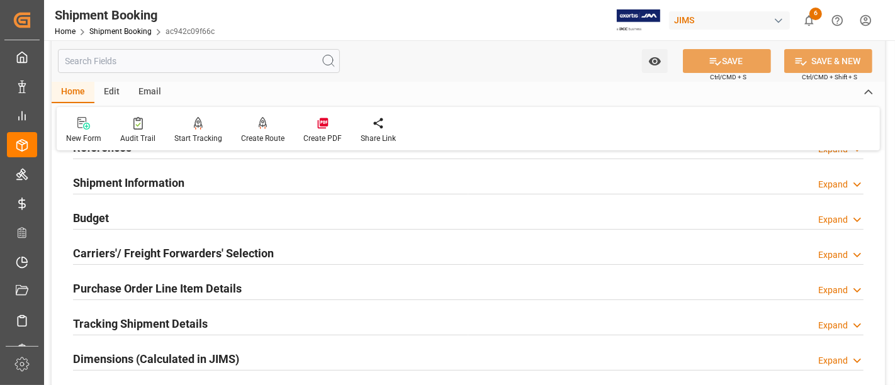
scroll to position [70, 0]
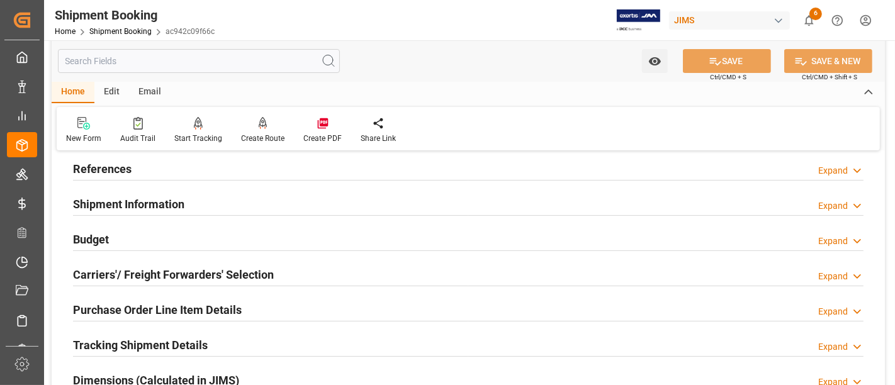
click at [94, 235] on h2 "Budget" at bounding box center [91, 239] width 36 height 17
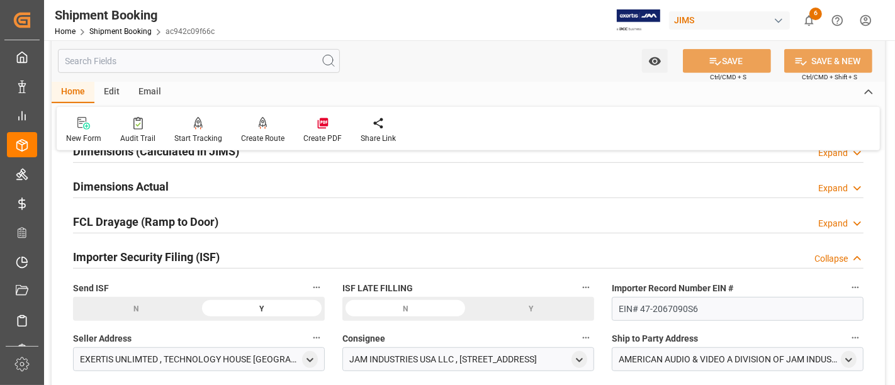
scroll to position [630, 0]
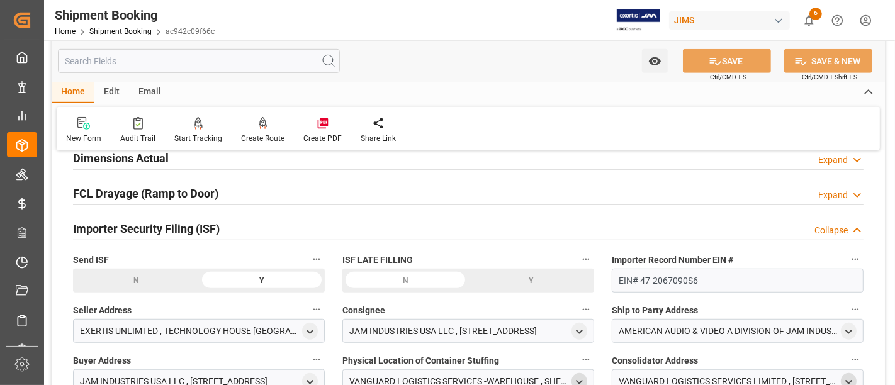
click at [237, 227] on div "Importer Security Filing (ISF) Collapse" at bounding box center [468, 228] width 791 height 24
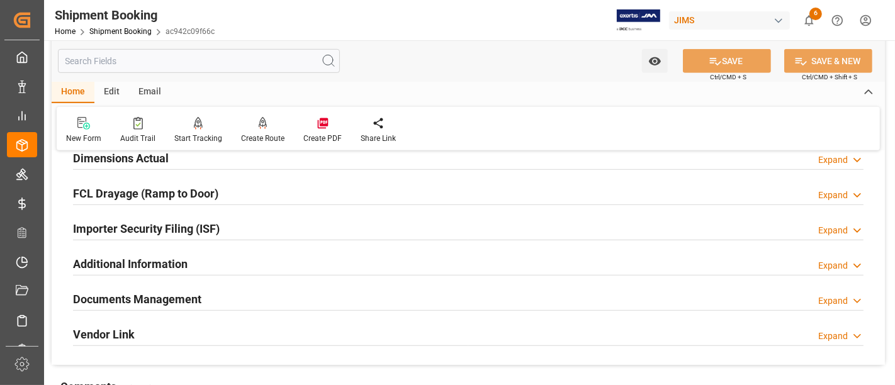
click at [246, 293] on div "Documents Management Expand" at bounding box center [468, 298] width 791 height 24
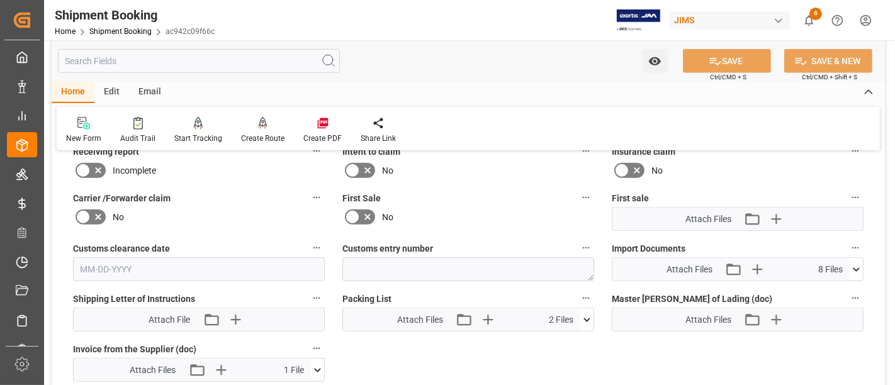
scroll to position [909, 0]
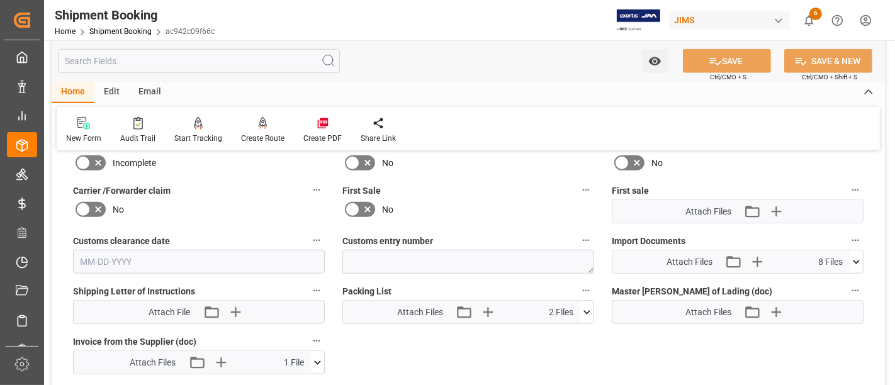
click at [858, 257] on icon at bounding box center [856, 262] width 13 height 13
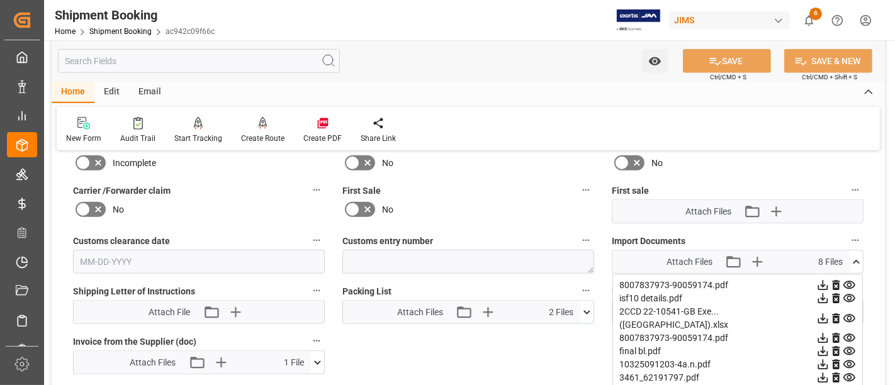
scroll to position [979, 0]
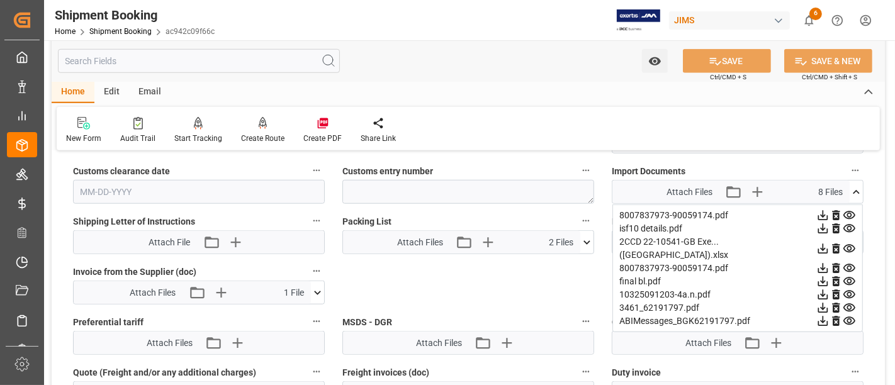
click at [851, 212] on icon at bounding box center [850, 216] width 12 height 8
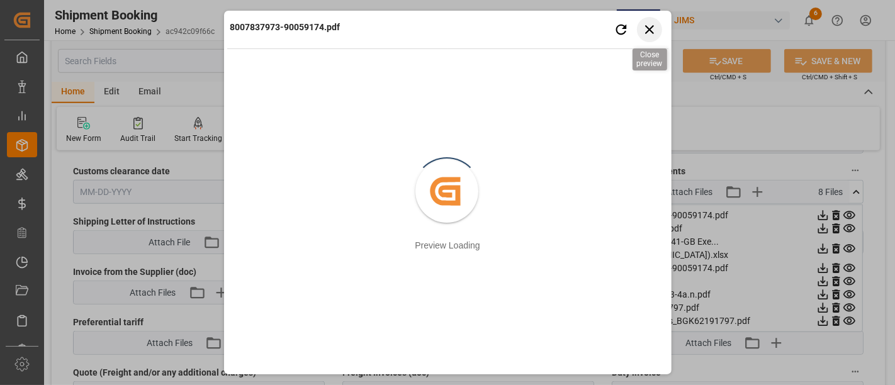
click at [649, 33] on icon "button" at bounding box center [650, 29] width 16 height 16
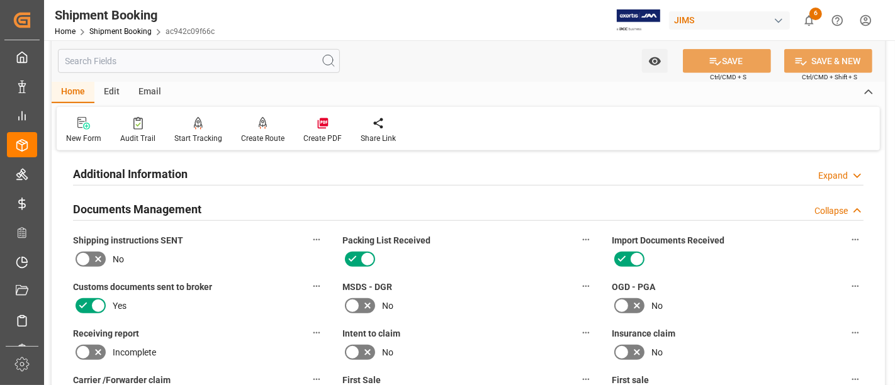
scroll to position [700, 0]
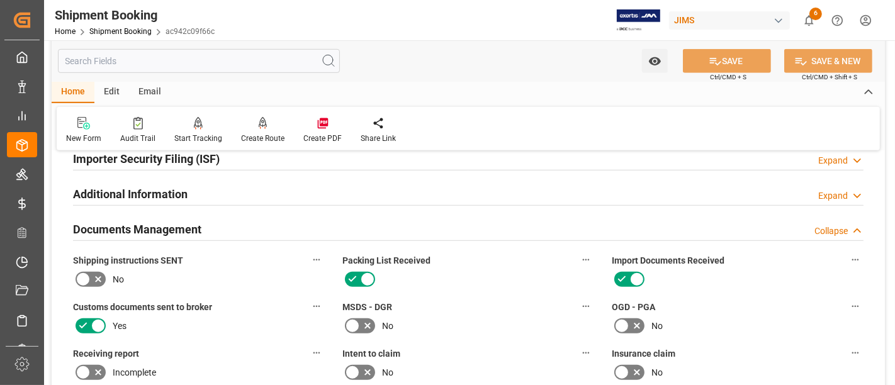
click at [195, 227] on h2 "Documents Management" at bounding box center [137, 229] width 128 height 17
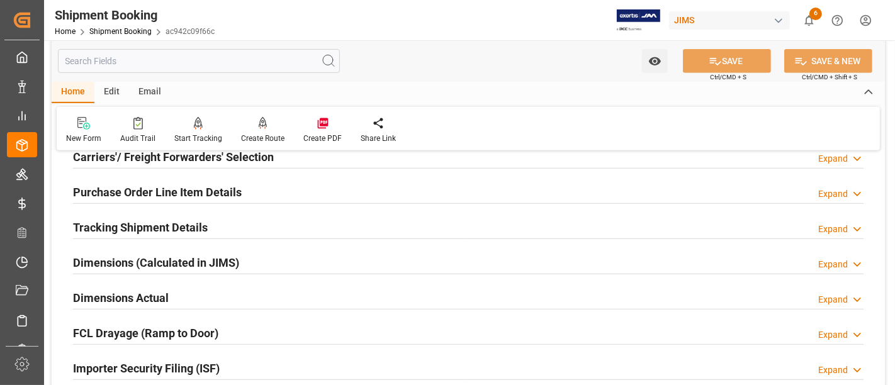
scroll to position [489, 0]
click at [112, 224] on h2 "Tracking Shipment Details" at bounding box center [140, 228] width 135 height 17
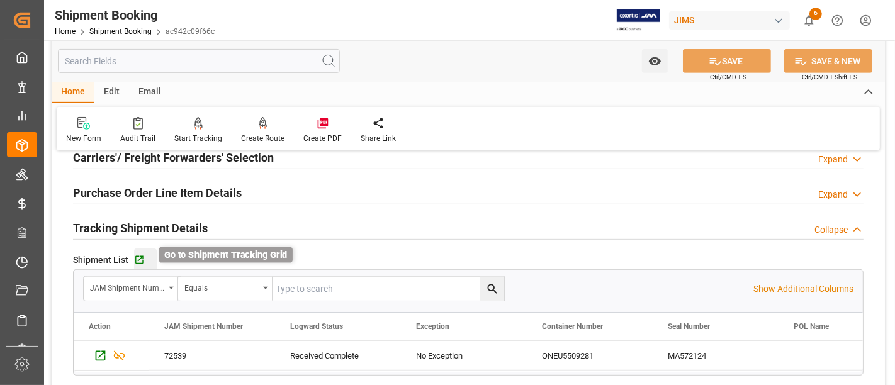
click at [140, 256] on icon "button" at bounding box center [139, 260] width 8 height 8
click at [179, 224] on h2 "Tracking Shipment Details" at bounding box center [140, 228] width 135 height 17
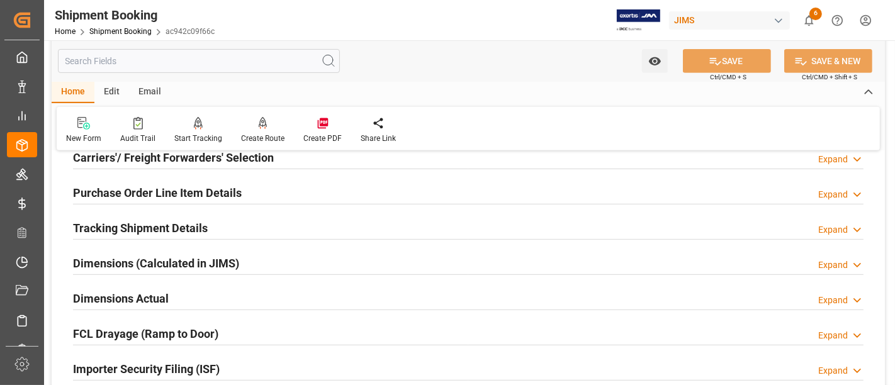
click at [181, 191] on h2 "Purchase Order Line Item Details" at bounding box center [157, 192] width 169 height 17
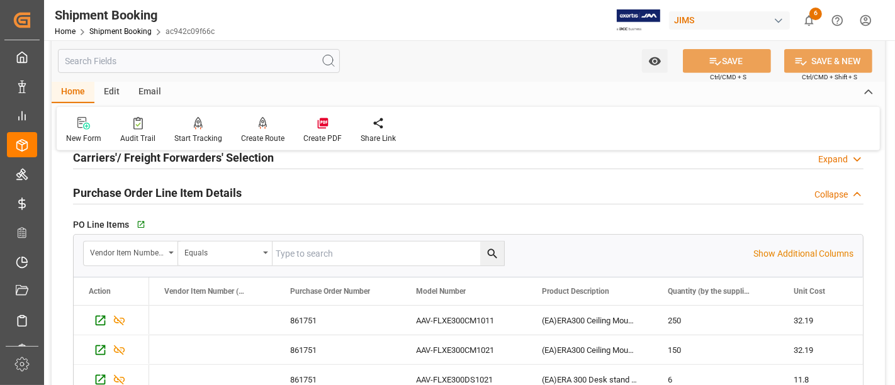
click at [181, 191] on h2 "Purchase Order Line Item Details" at bounding box center [157, 192] width 169 height 17
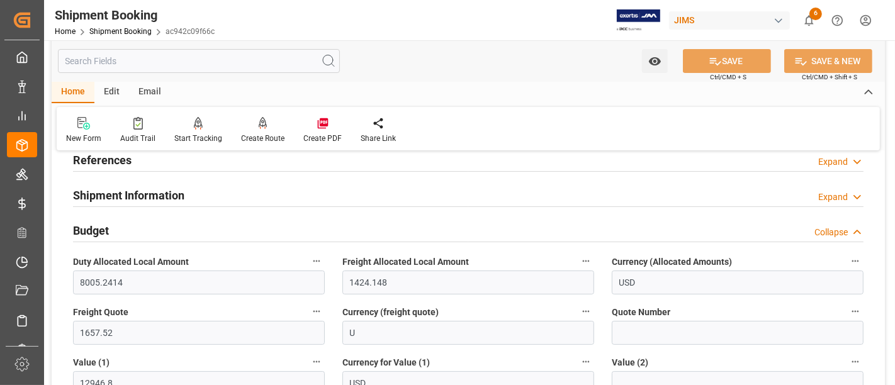
scroll to position [70, 0]
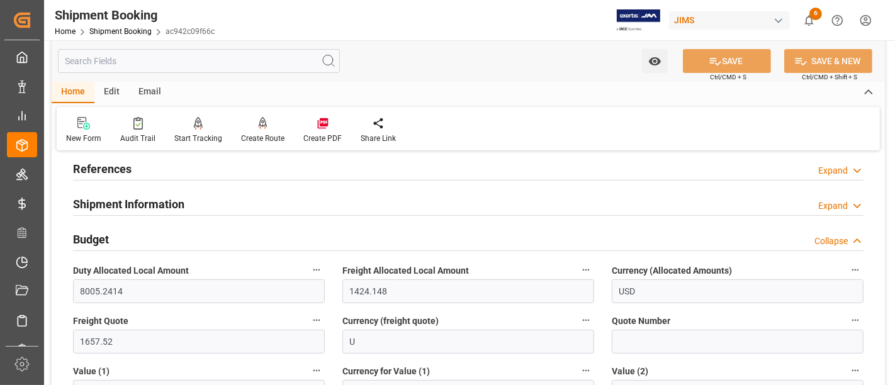
click at [128, 236] on div "Budget Collapse" at bounding box center [468, 239] width 791 height 24
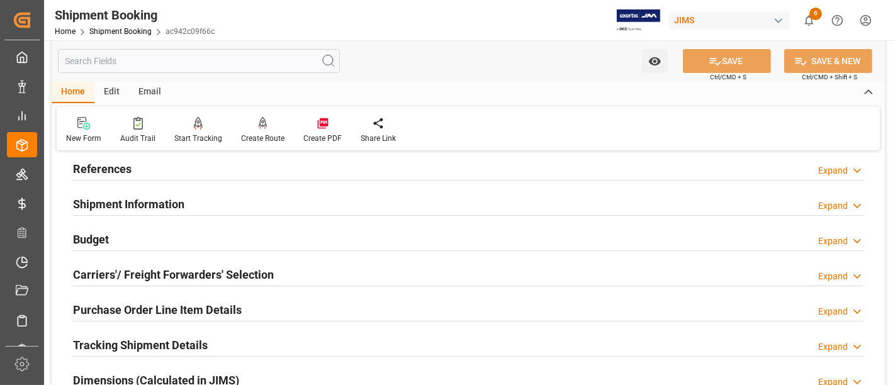
drag, startPoint x: 169, startPoint y: 269, endPoint x: 204, endPoint y: 263, distance: 35.7
click at [170, 269] on h2 "Carriers'/ Freight Forwarders' Selection" at bounding box center [173, 274] width 201 height 17
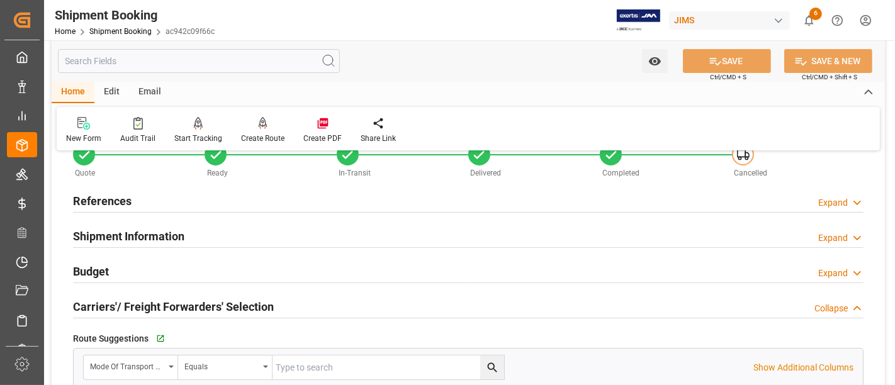
scroll to position [0, 0]
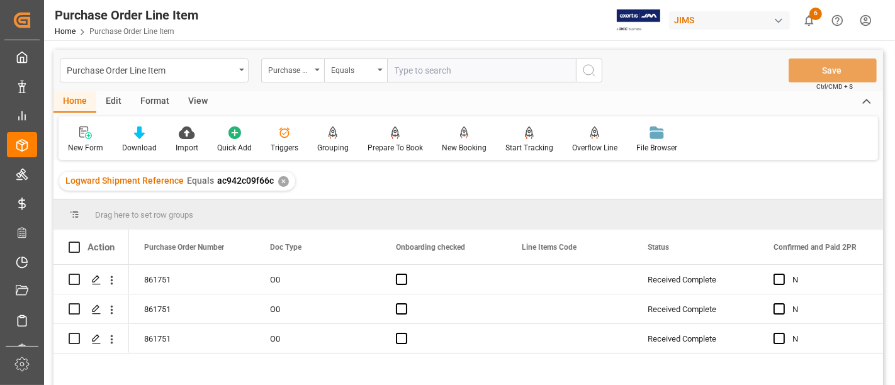
click at [198, 98] on div "View" at bounding box center [198, 101] width 38 height 21
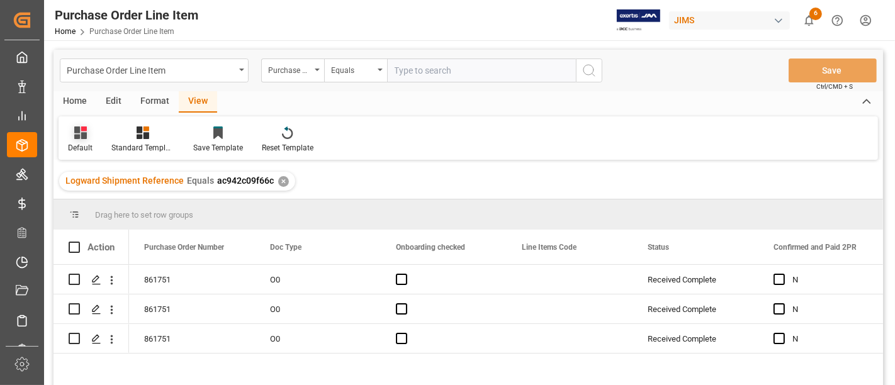
click at [87, 146] on div "Default" at bounding box center [80, 147] width 25 height 11
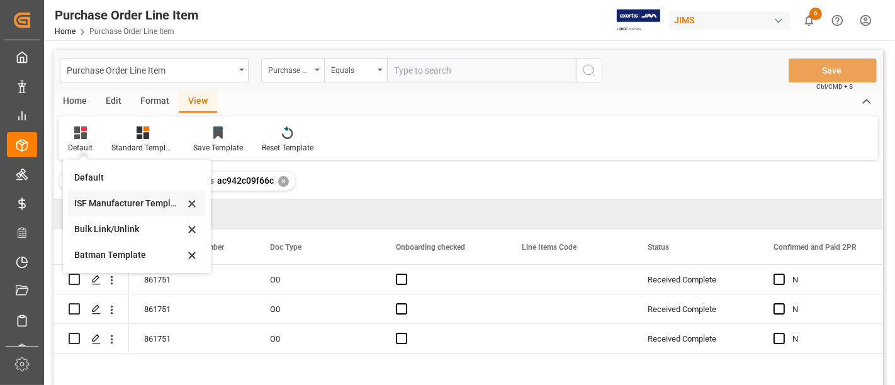
click at [101, 206] on div "ISF Manufacturer Template" at bounding box center [129, 203] width 110 height 13
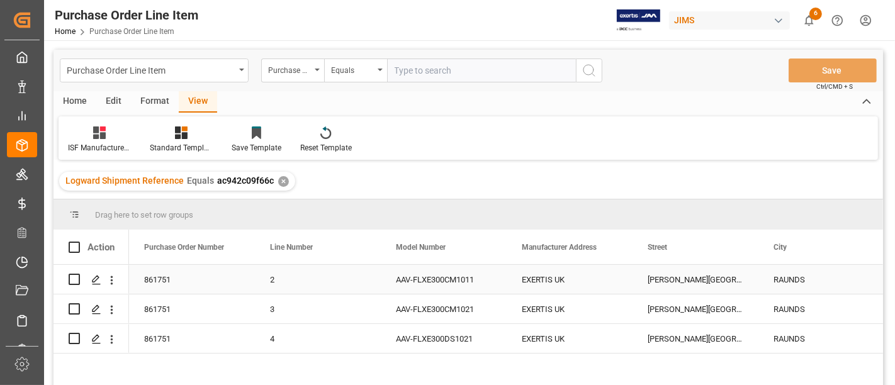
click at [543, 278] on div "EXERTIS UK" at bounding box center [570, 279] width 126 height 29
click at [686, 281] on div "[PERSON_NAME][GEOGRAPHIC_DATA] [GEOGRAPHIC_DATA]" at bounding box center [696, 279] width 126 height 29
click at [696, 277] on div "[PERSON_NAME][GEOGRAPHIC_DATA] [GEOGRAPHIC_DATA]" at bounding box center [696, 279] width 126 height 29
click at [785, 277] on div "RAUNDS" at bounding box center [822, 279] width 126 height 29
click at [686, 280] on div "[PERSON_NAME][GEOGRAPHIC_DATA] [GEOGRAPHIC_DATA]" at bounding box center [696, 279] width 126 height 29
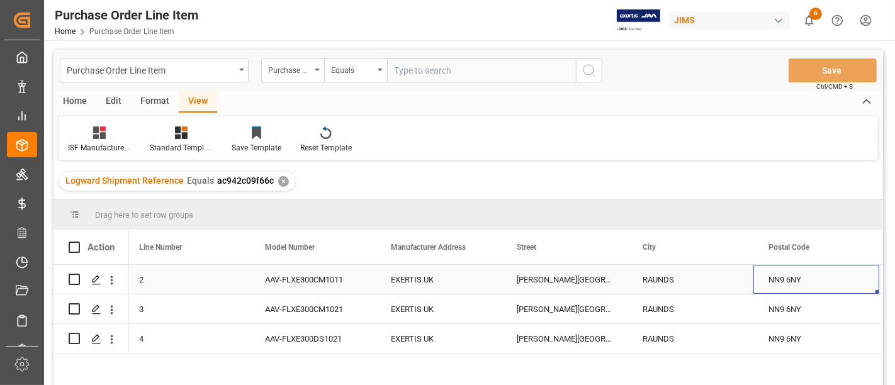
scroll to position [0, 257]
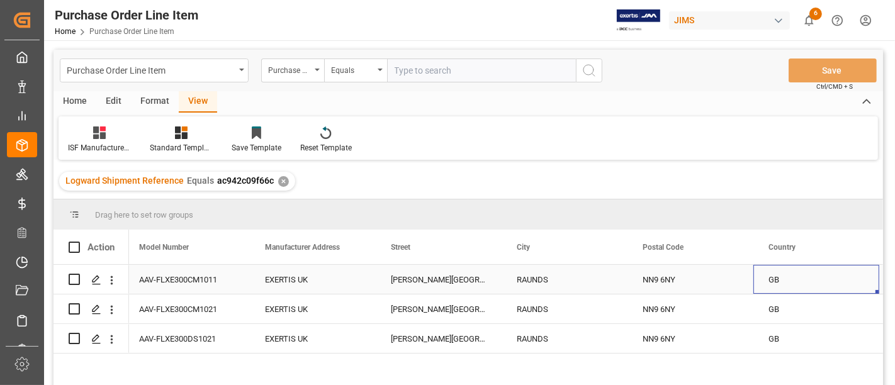
click at [534, 278] on div "RAUNDS" at bounding box center [565, 279] width 126 height 29
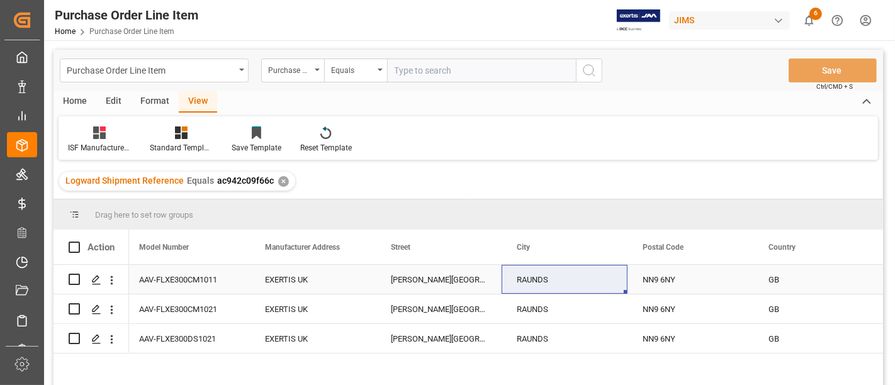
click at [669, 280] on div "NN9 6NY" at bounding box center [691, 279] width 126 height 29
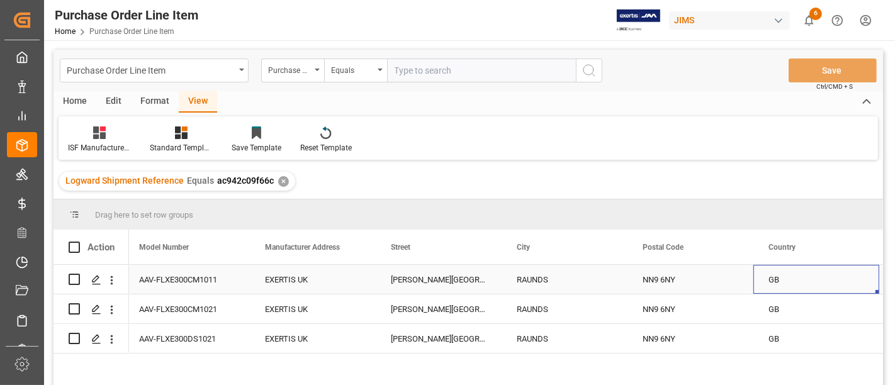
click at [781, 270] on div "GB" at bounding box center [817, 279] width 126 height 29
click at [672, 278] on div "NN9 6NY" at bounding box center [691, 279] width 126 height 29
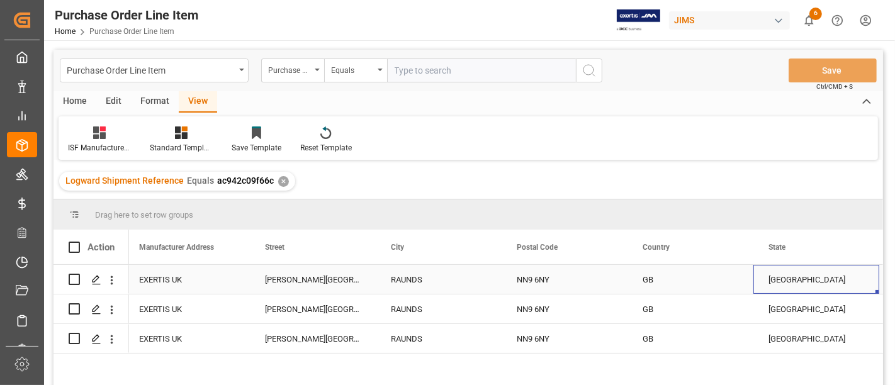
click at [795, 273] on div "[GEOGRAPHIC_DATA]" at bounding box center [817, 279] width 126 height 29
click at [280, 180] on div "✕" at bounding box center [283, 181] width 11 height 11
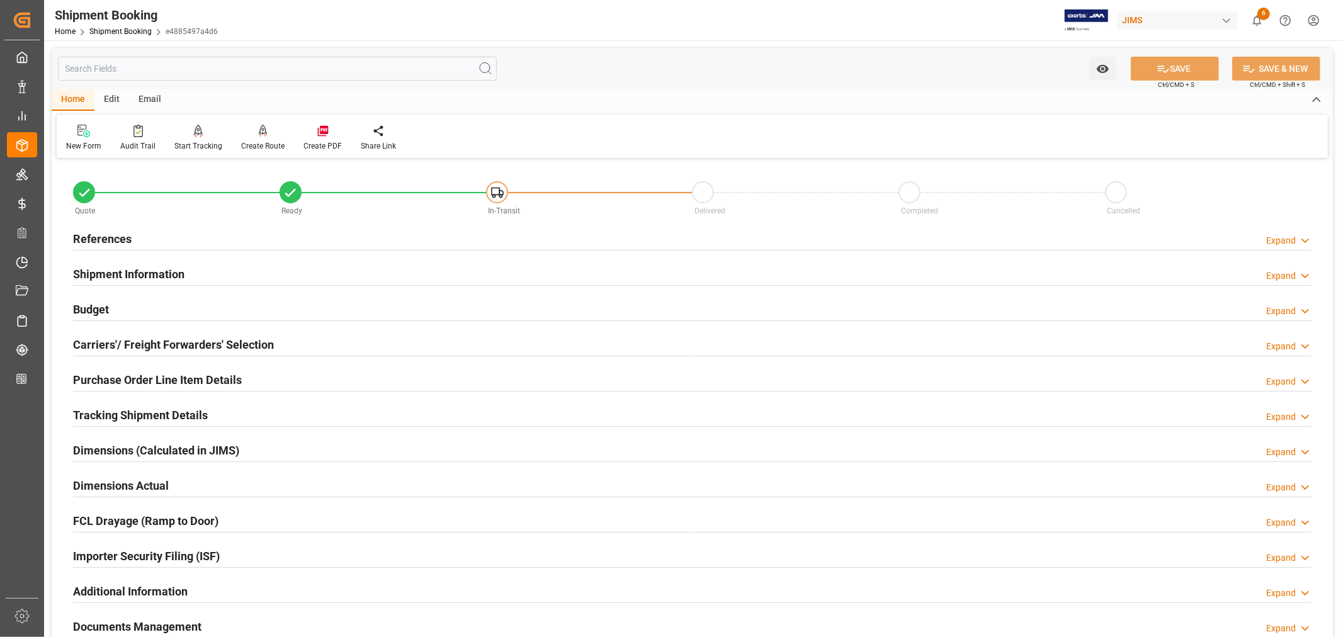
click at [126, 382] on h2 "Purchase Order Line Item Details" at bounding box center [157, 379] width 169 height 17
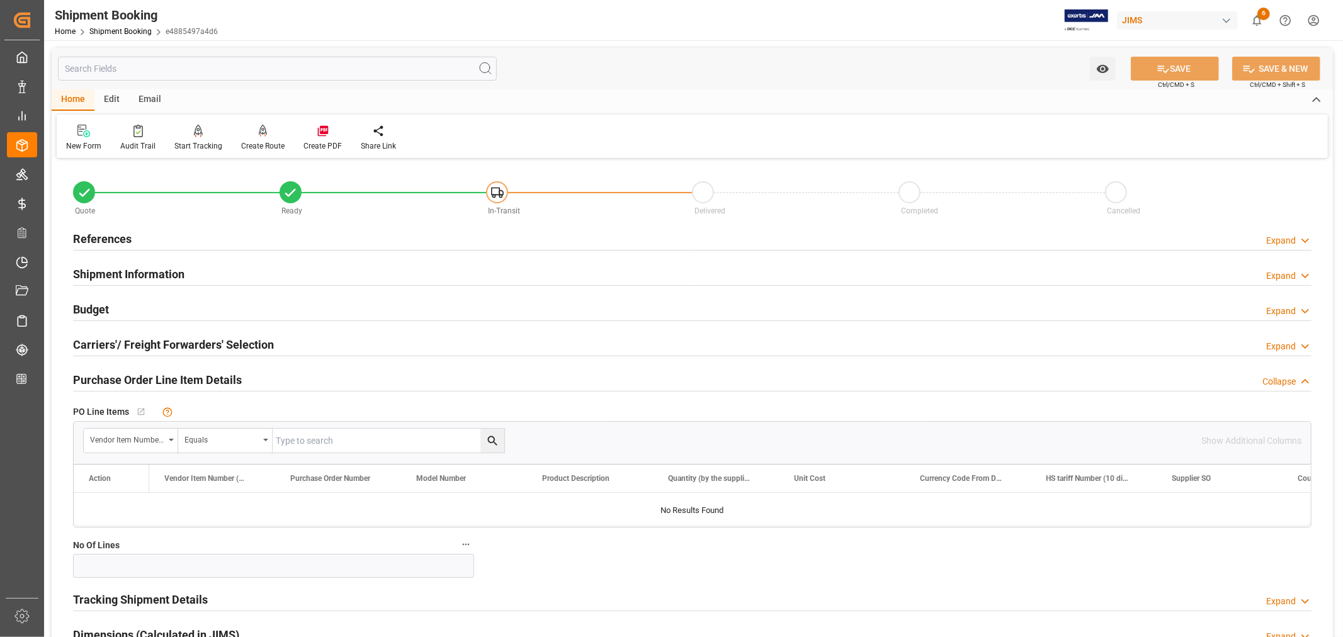
click at [126, 382] on h2 "Purchase Order Line Item Details" at bounding box center [157, 379] width 169 height 17
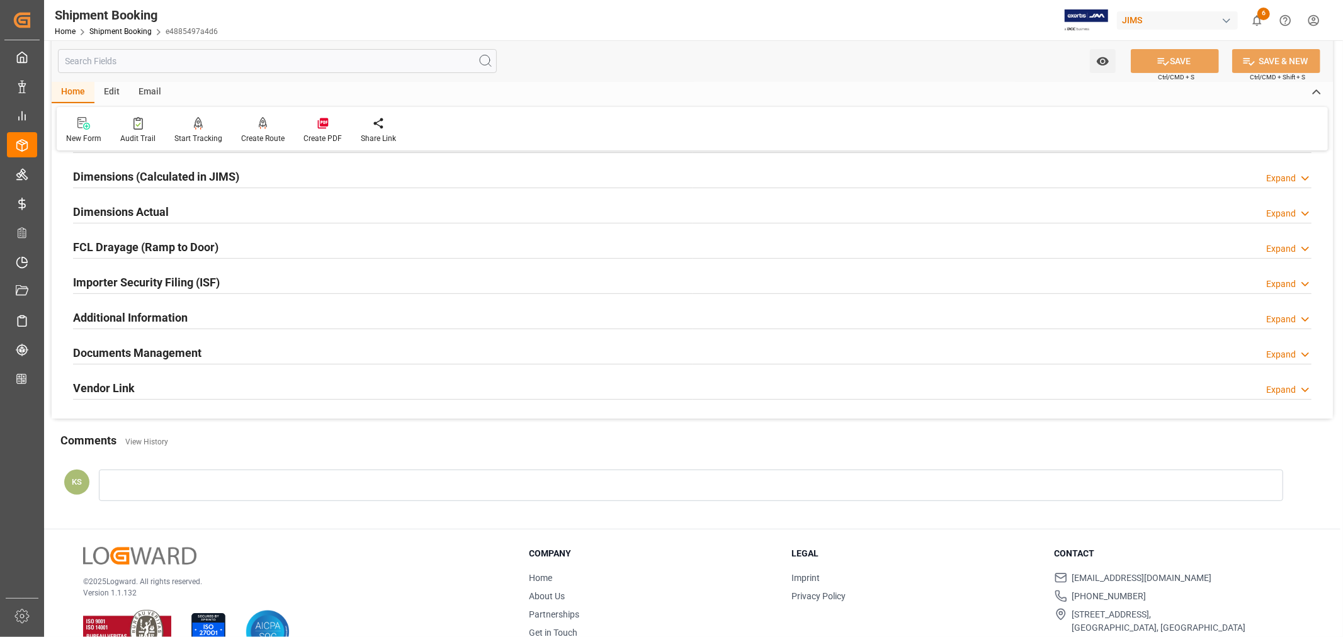
scroll to position [280, 0]
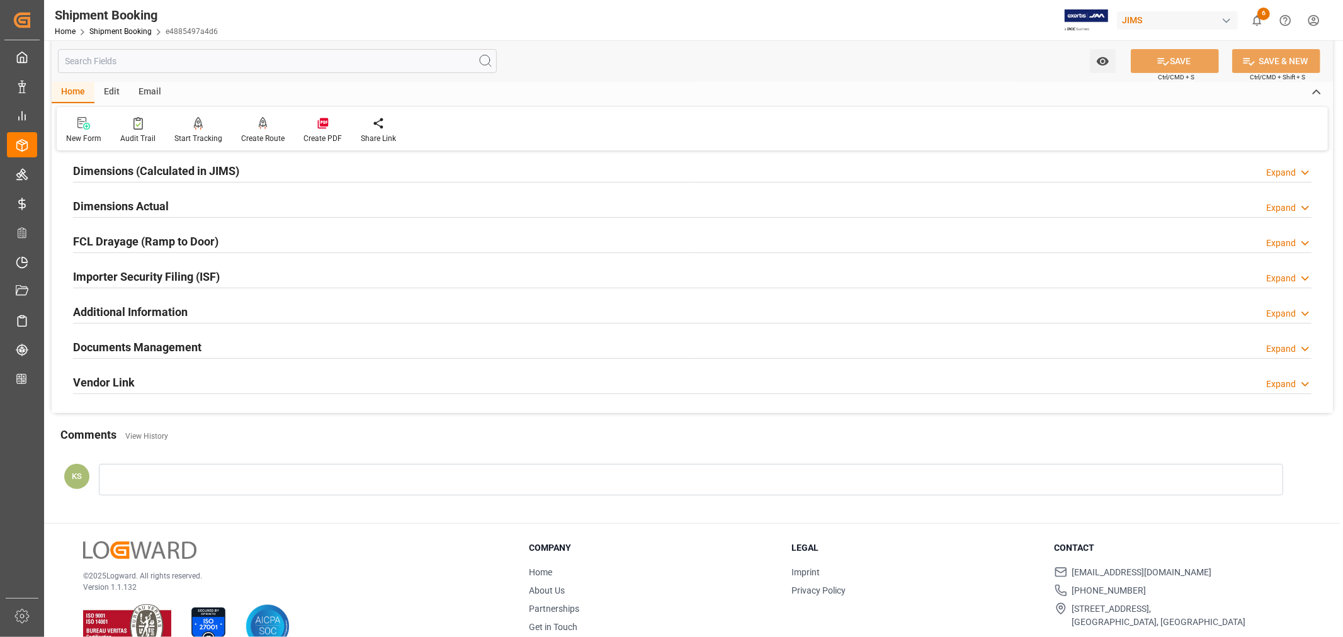
click at [248, 278] on div "Importer Security Filing (ISF) Expand" at bounding box center [692, 276] width 1239 height 24
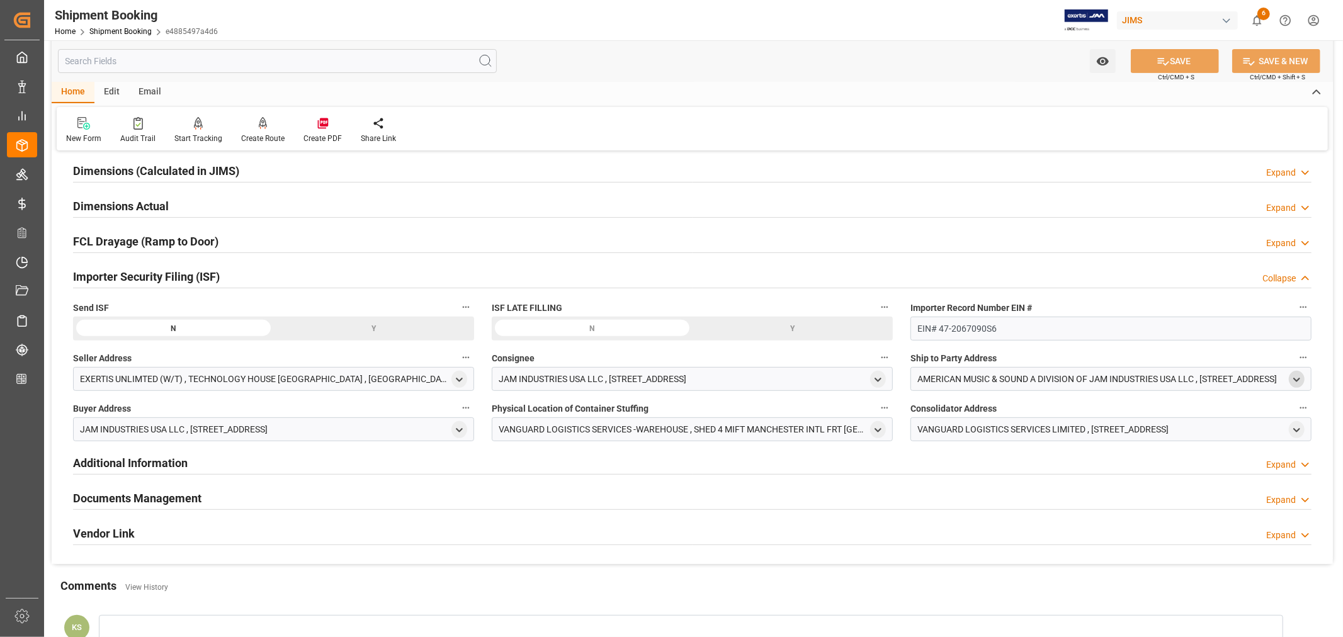
click at [1299, 375] on icon "open menu" at bounding box center [1296, 380] width 11 height 11
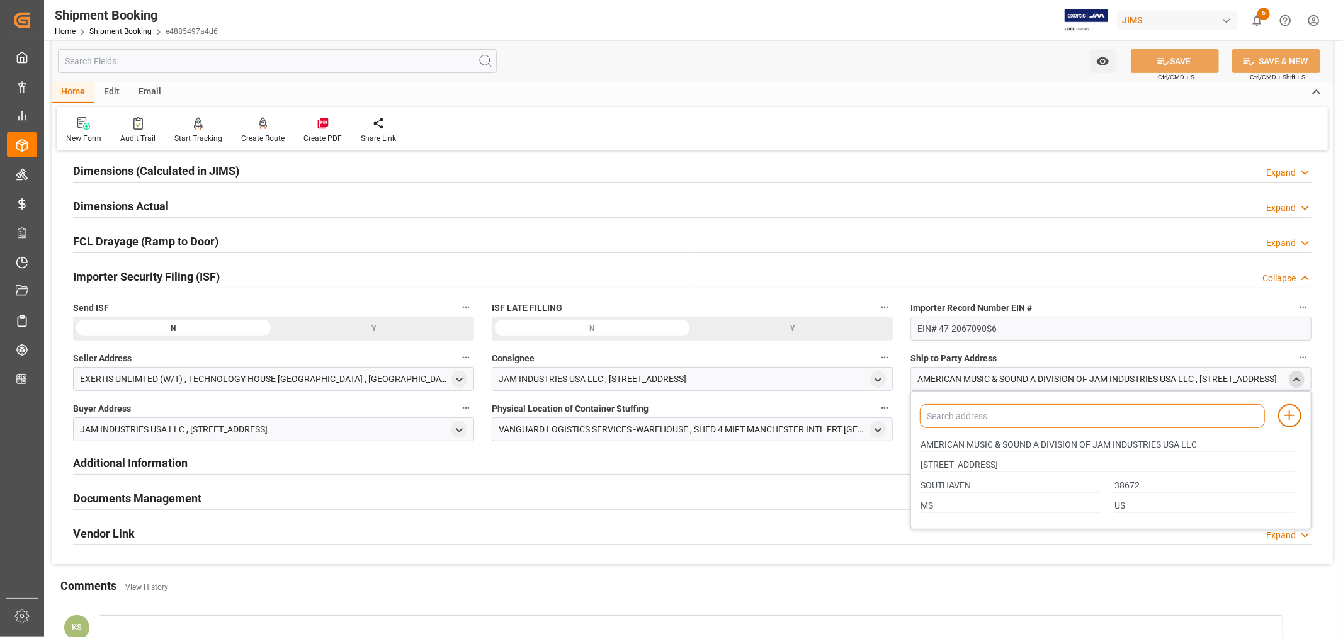
click at [981, 416] on input at bounding box center [1092, 416] width 345 height 24
type input "amer"
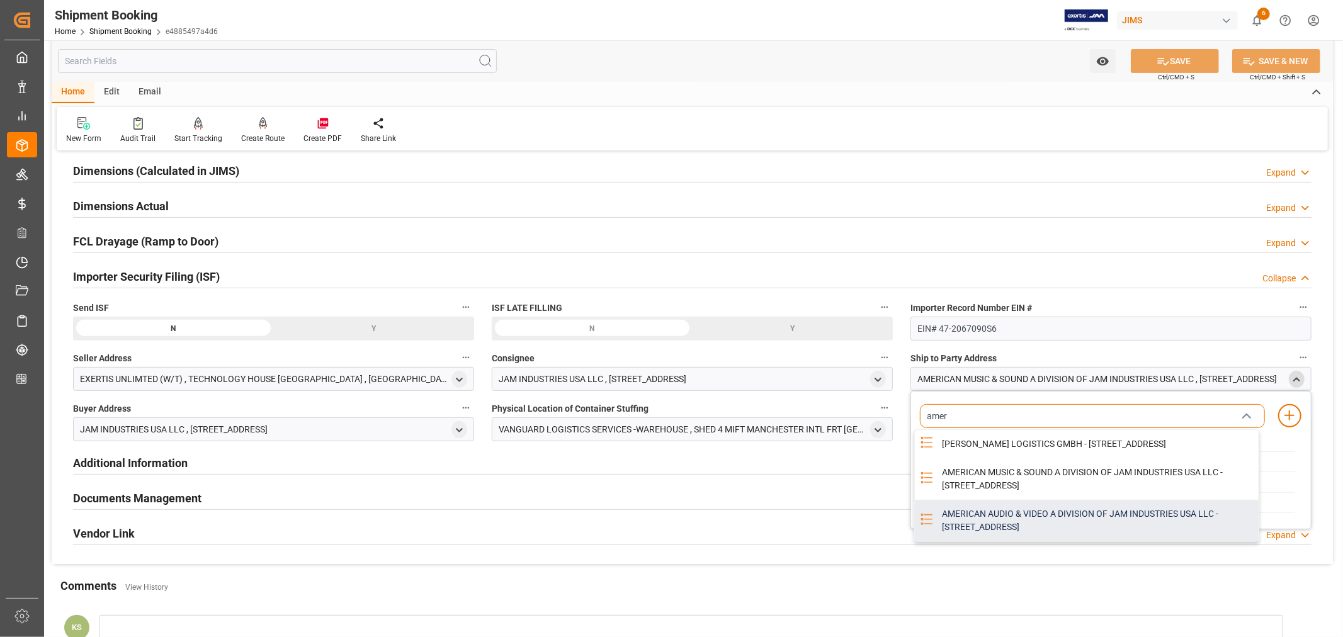
click at [987, 527] on div "AMERICAN AUDIO & VIDEO A DIVISION OF JAM INDUSTRIES USA LLC - 4325 EXECUTIVE DR…" at bounding box center [1096, 521] width 324 height 42
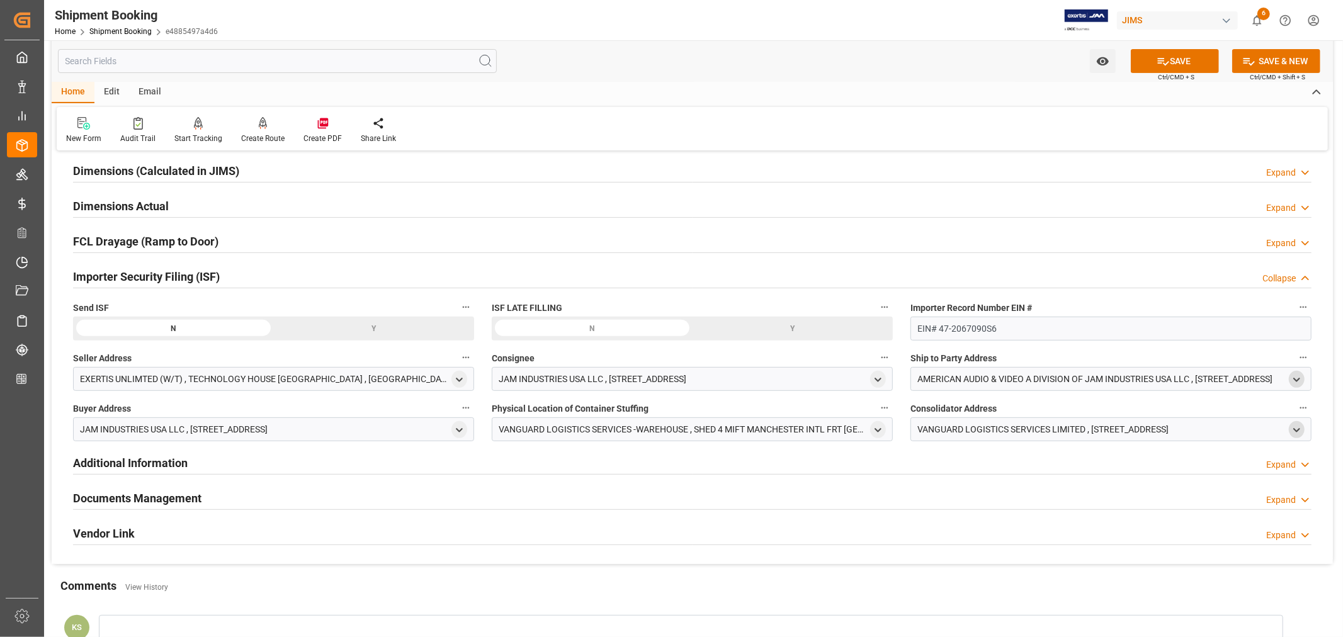
click at [1295, 429] on icon "open menu" at bounding box center [1296, 430] width 11 height 11
click at [1296, 428] on polyline "close menu" at bounding box center [1297, 429] width 6 height 3
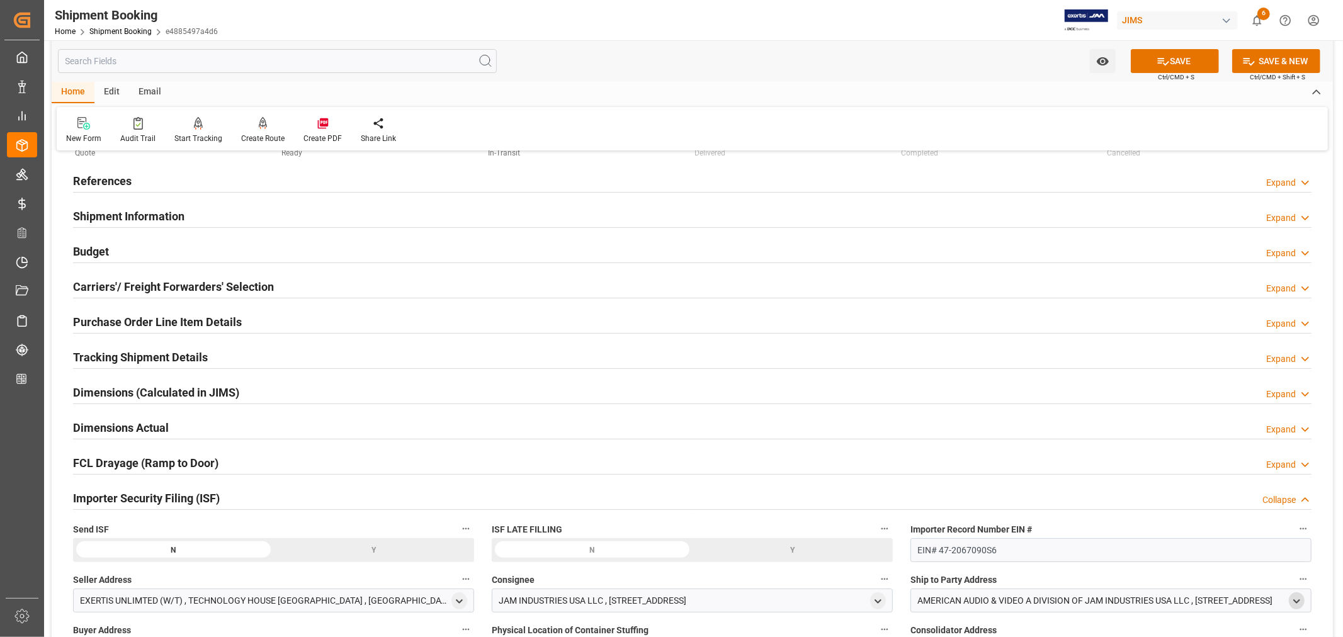
scroll to position [0, 0]
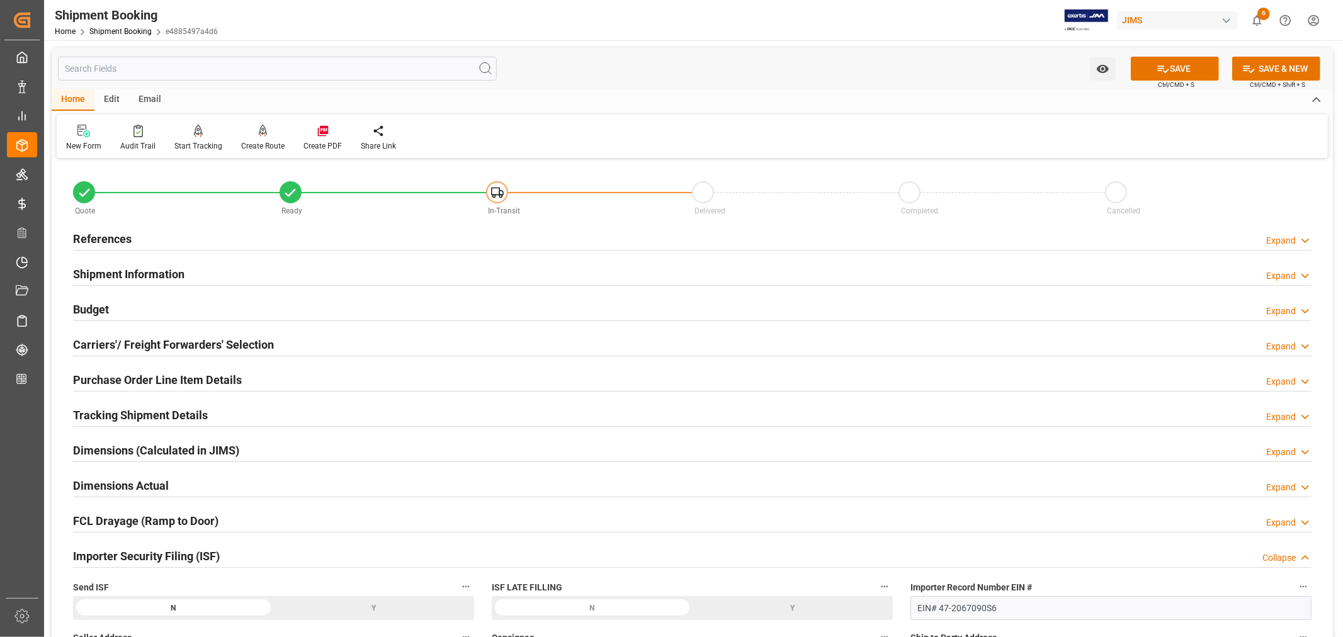
click at [152, 272] on h2 "Shipment Information" at bounding box center [128, 274] width 111 height 17
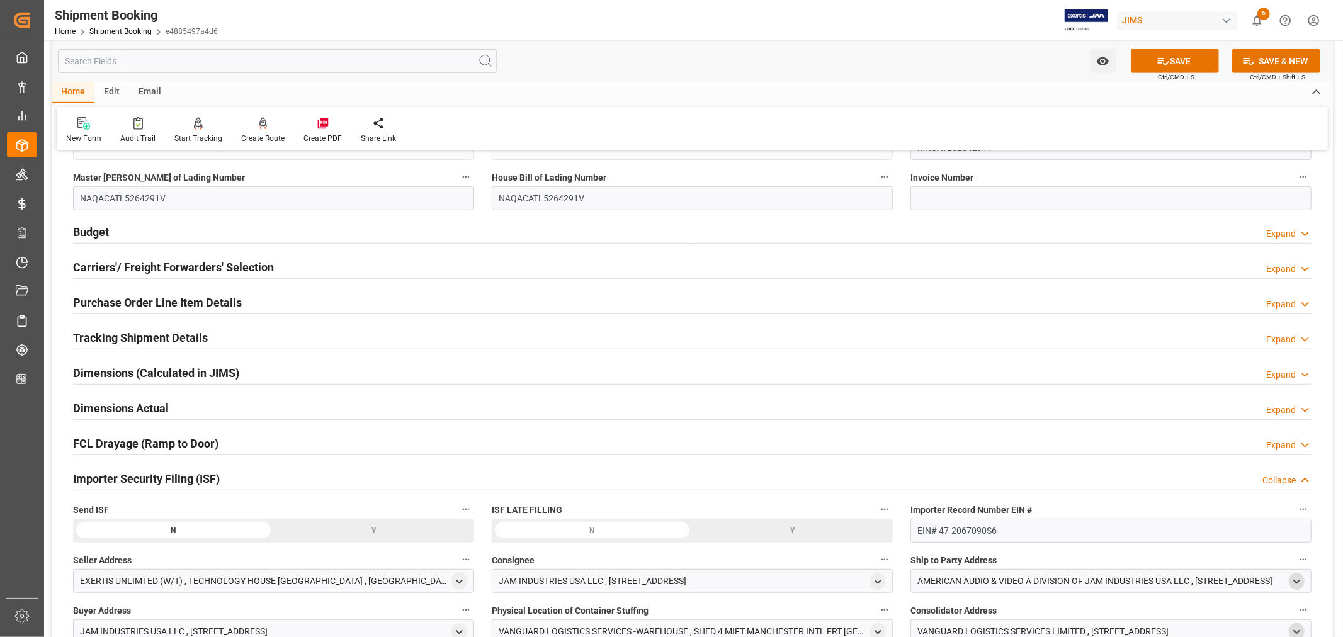
scroll to position [630, 0]
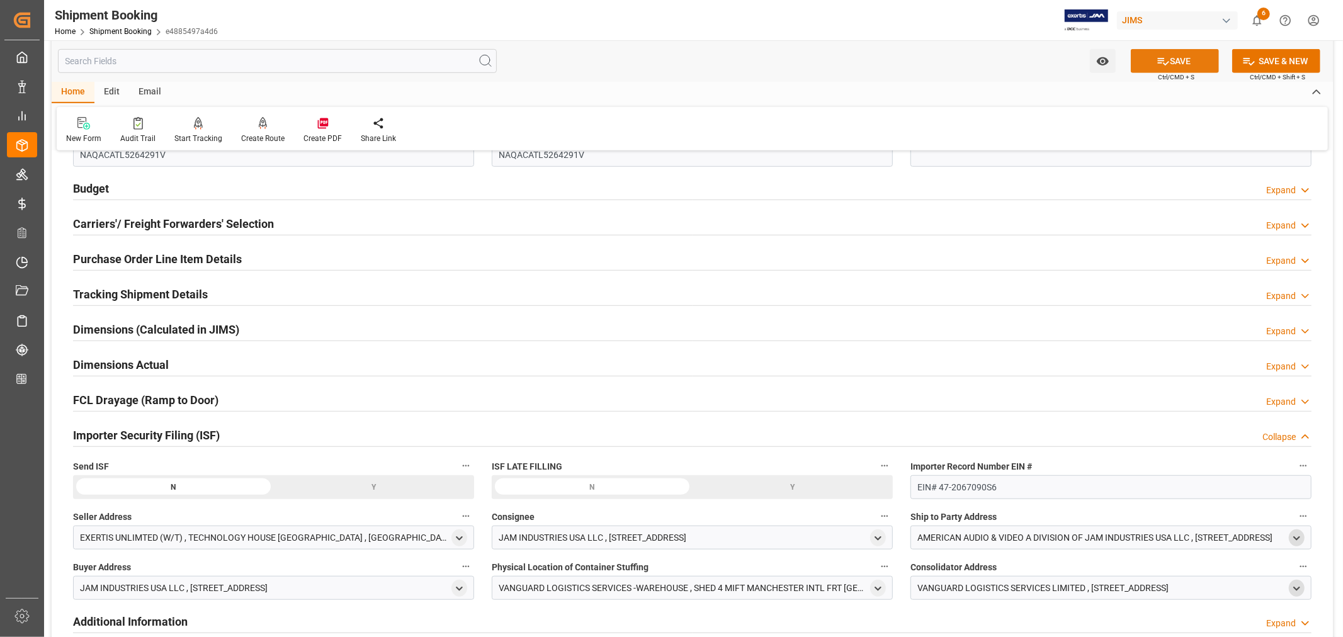
click at [1171, 62] on button "SAVE" at bounding box center [1175, 61] width 88 height 24
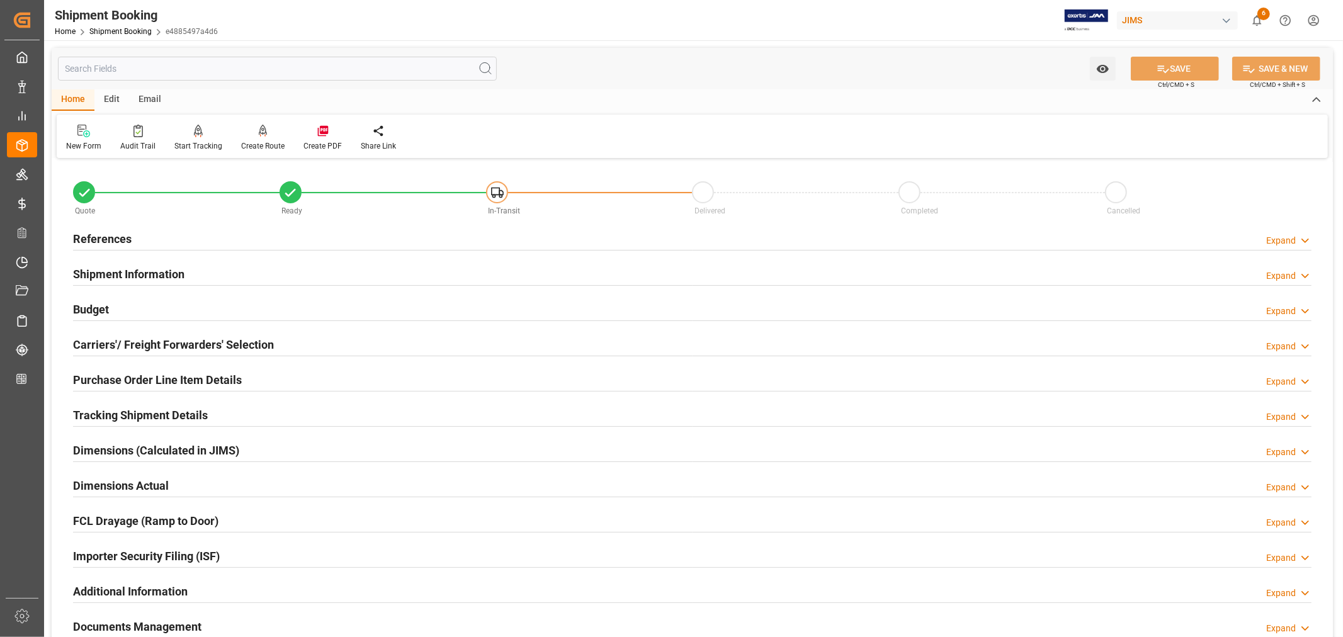
click at [126, 406] on div "Tracking Shipment Details" at bounding box center [140, 414] width 135 height 24
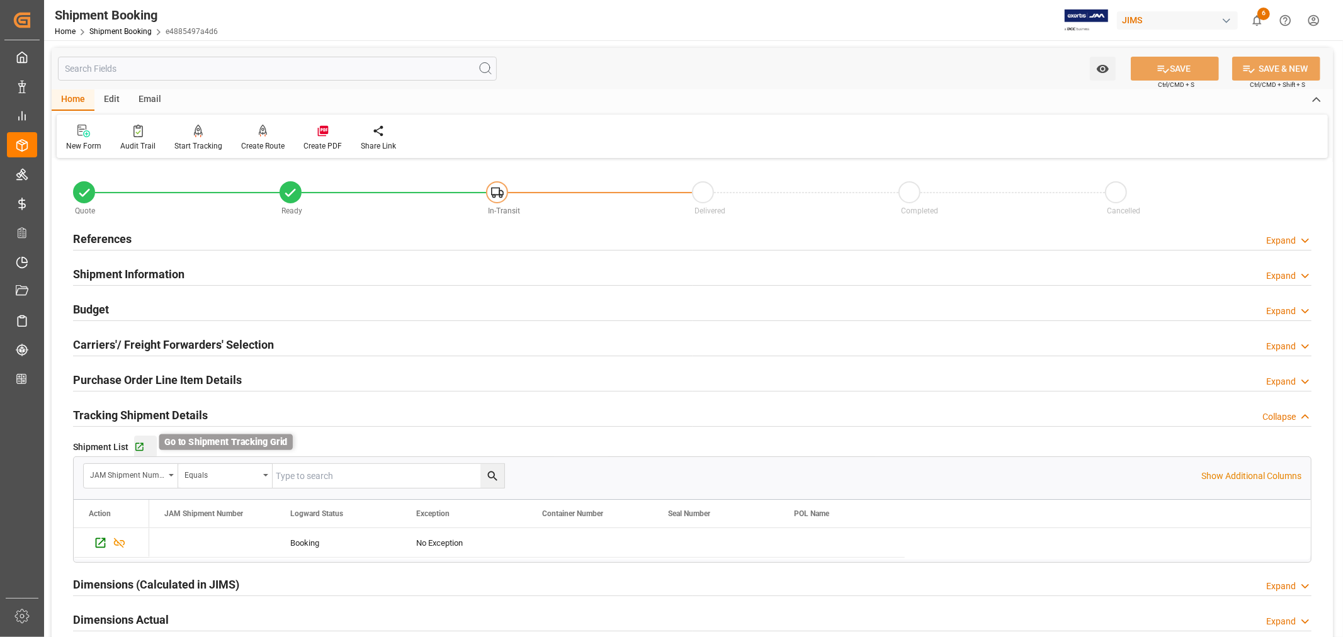
click at [139, 448] on icon "button" at bounding box center [139, 447] width 8 height 8
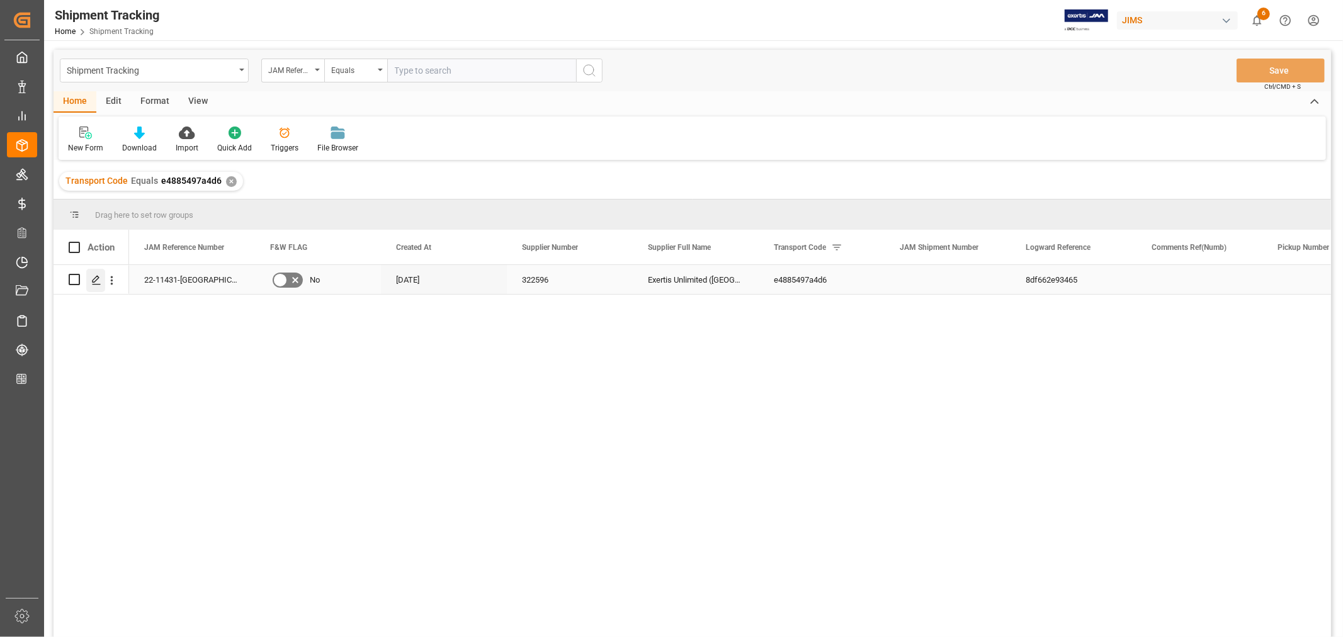
click at [99, 278] on icon "Press SPACE to select this row." at bounding box center [96, 280] width 10 height 10
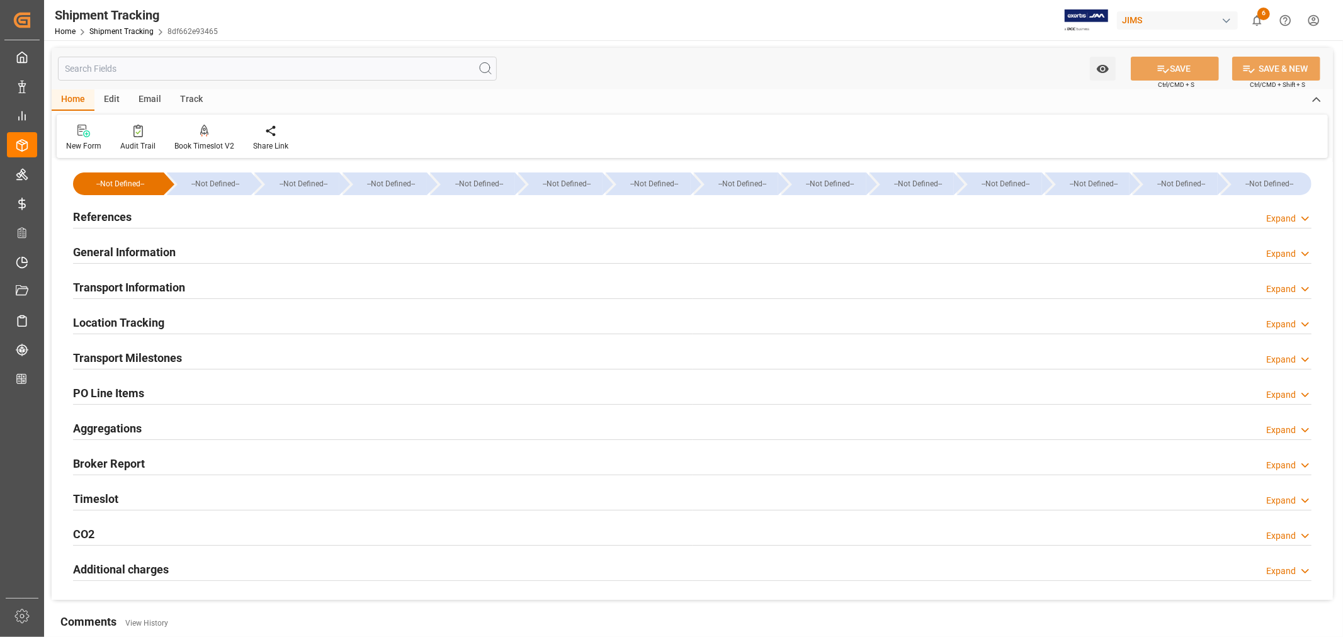
type input "[DATE]"
click at [120, 213] on h2 "References" at bounding box center [102, 216] width 59 height 17
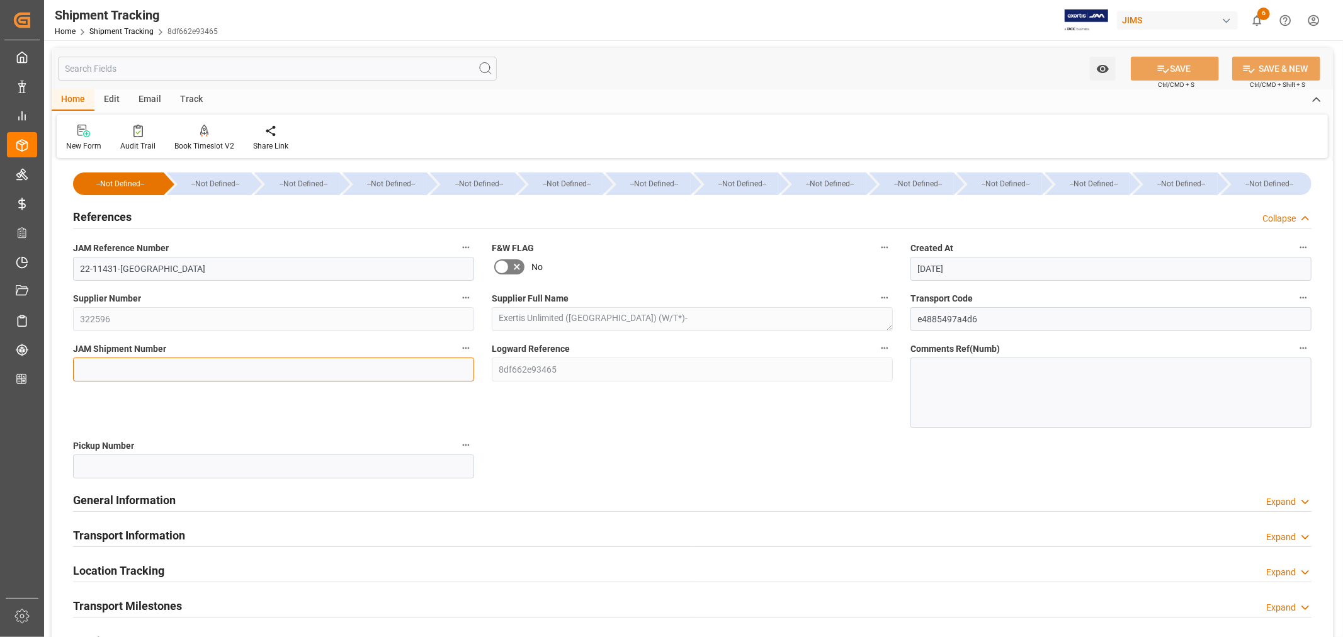
click at [99, 366] on input at bounding box center [273, 370] width 401 height 24
paste input "73361"
type input "73361"
click at [1176, 67] on button "SAVE" at bounding box center [1175, 69] width 88 height 24
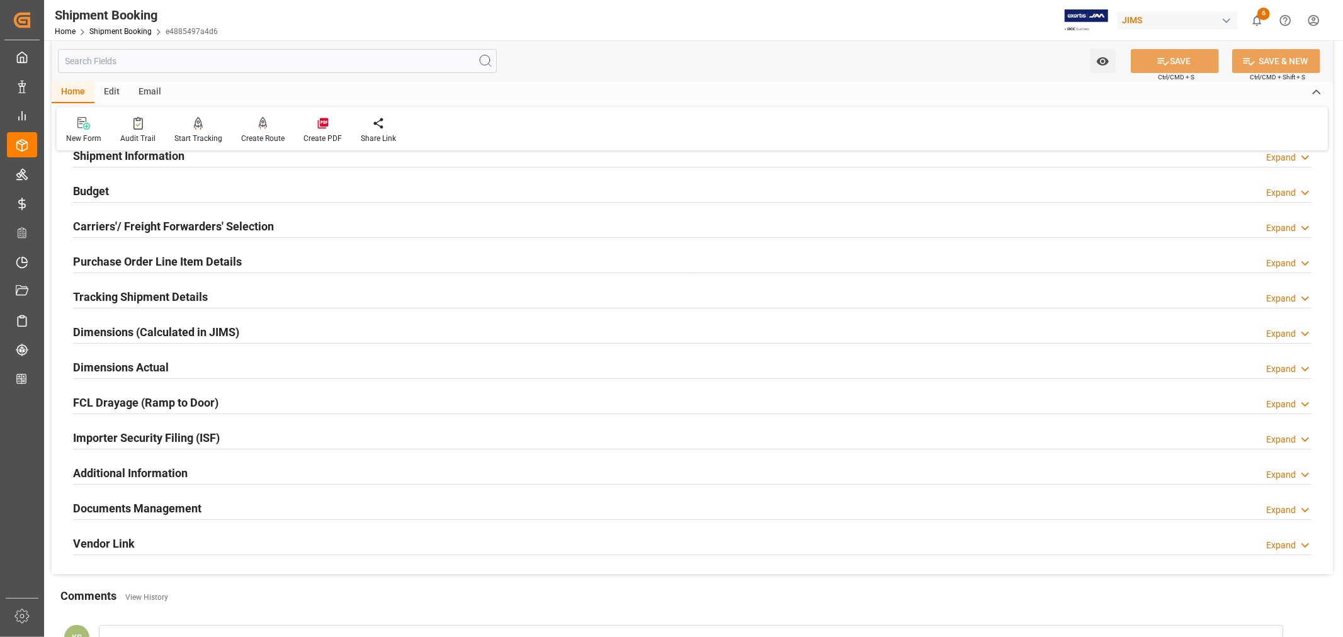
scroll to position [140, 0]
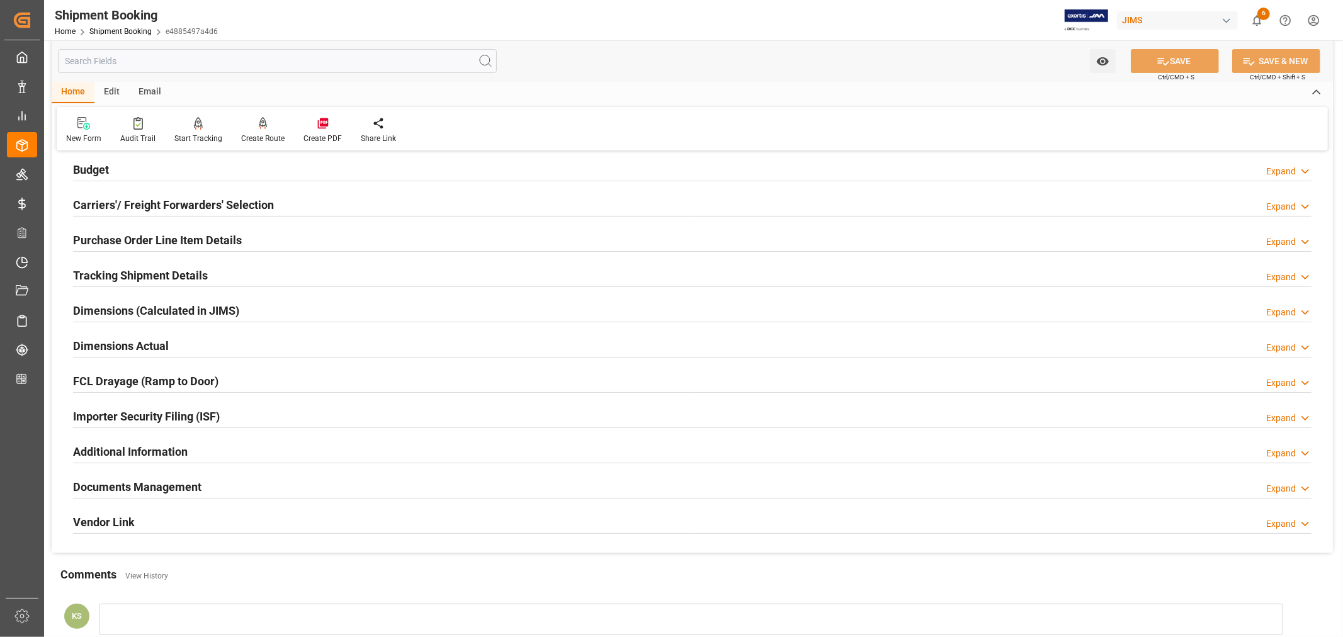
click at [203, 276] on h2 "Tracking Shipment Details" at bounding box center [140, 275] width 135 height 17
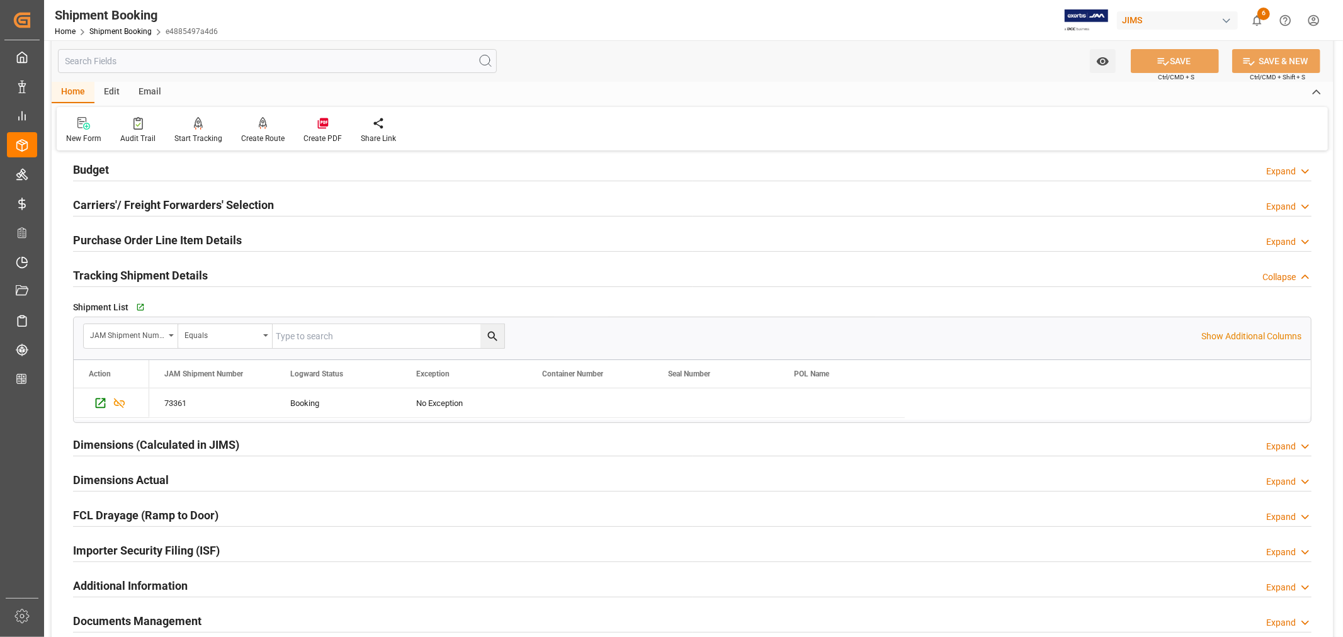
click at [203, 276] on h2 "Tracking Shipment Details" at bounding box center [140, 275] width 135 height 17
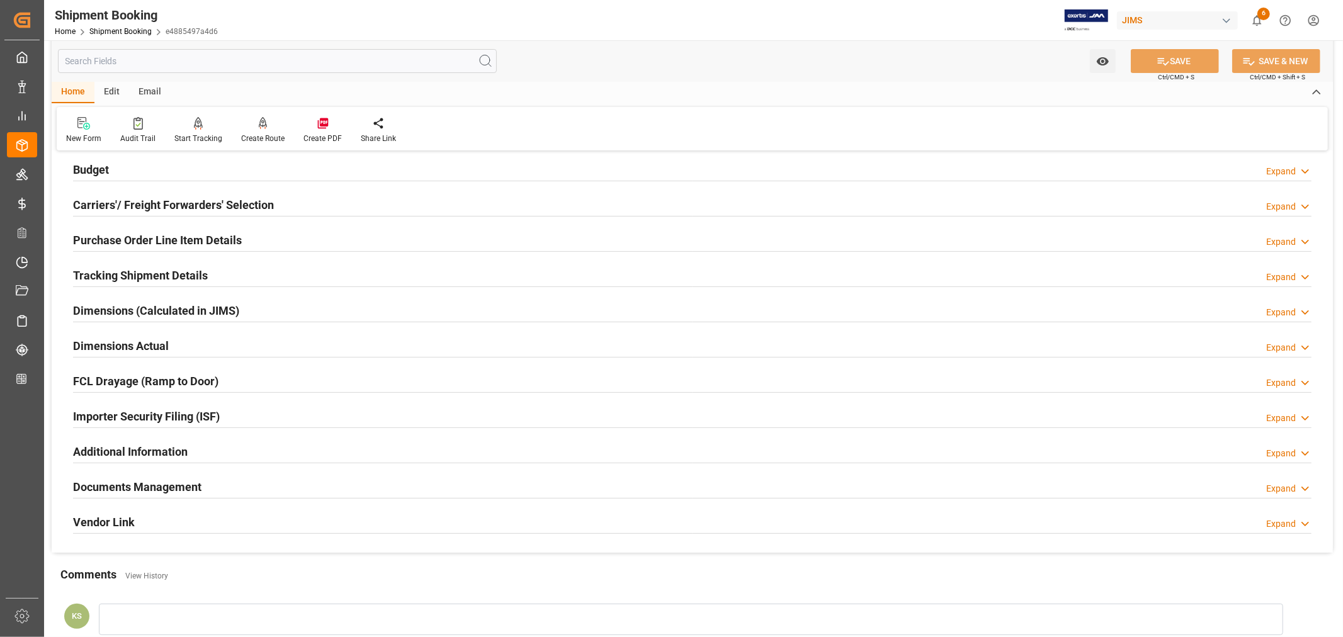
click at [276, 414] on div "Importer Security Filing (ISF) Expand" at bounding box center [692, 416] width 1239 height 24
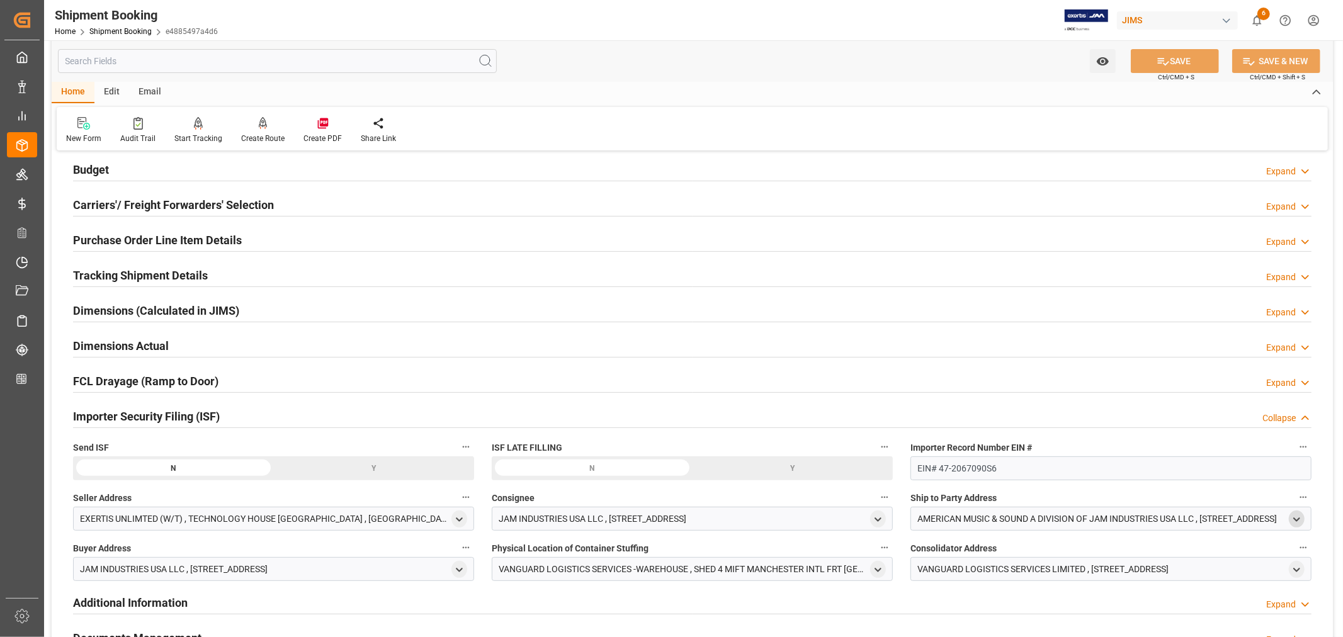
click at [1293, 520] on icon "open menu" at bounding box center [1296, 519] width 11 height 11
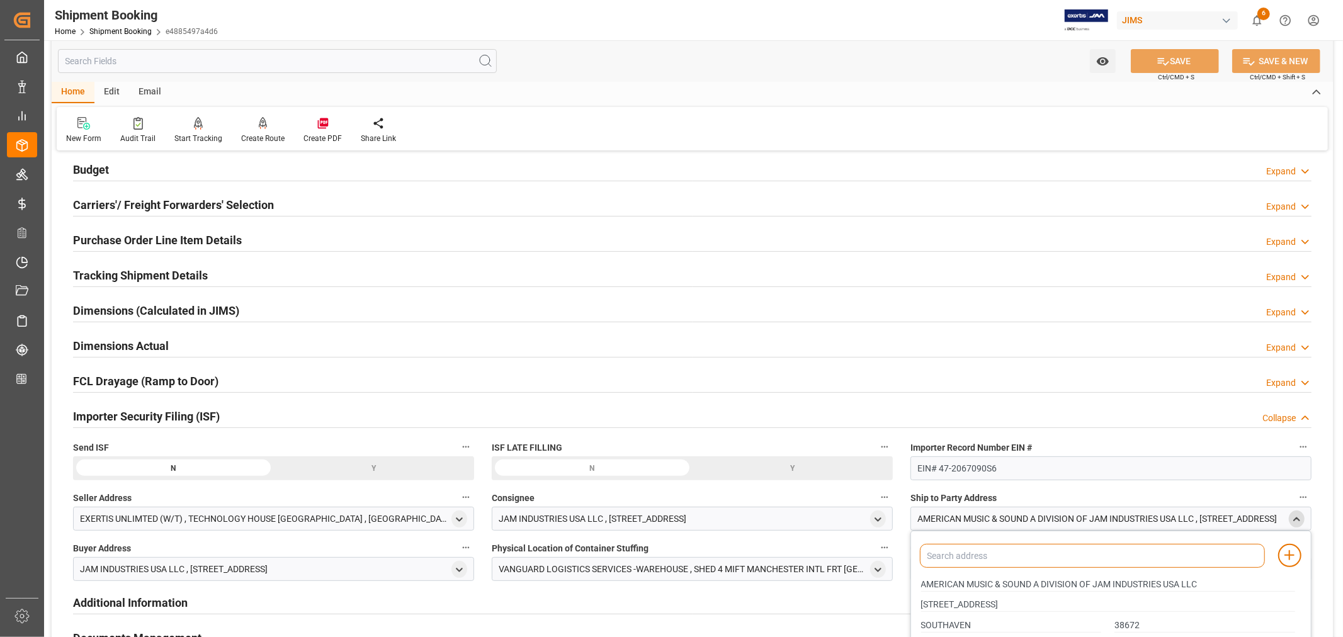
click at [1027, 547] on input at bounding box center [1092, 556] width 345 height 24
type input "amer"
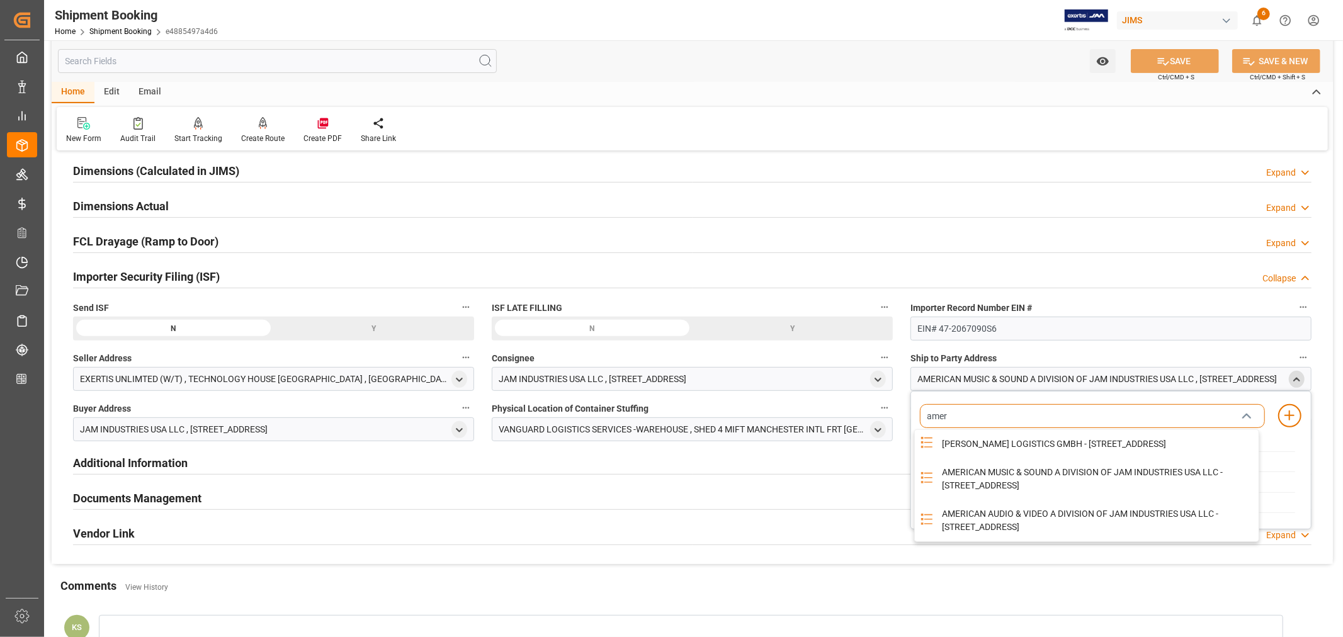
scroll to position [349, 0]
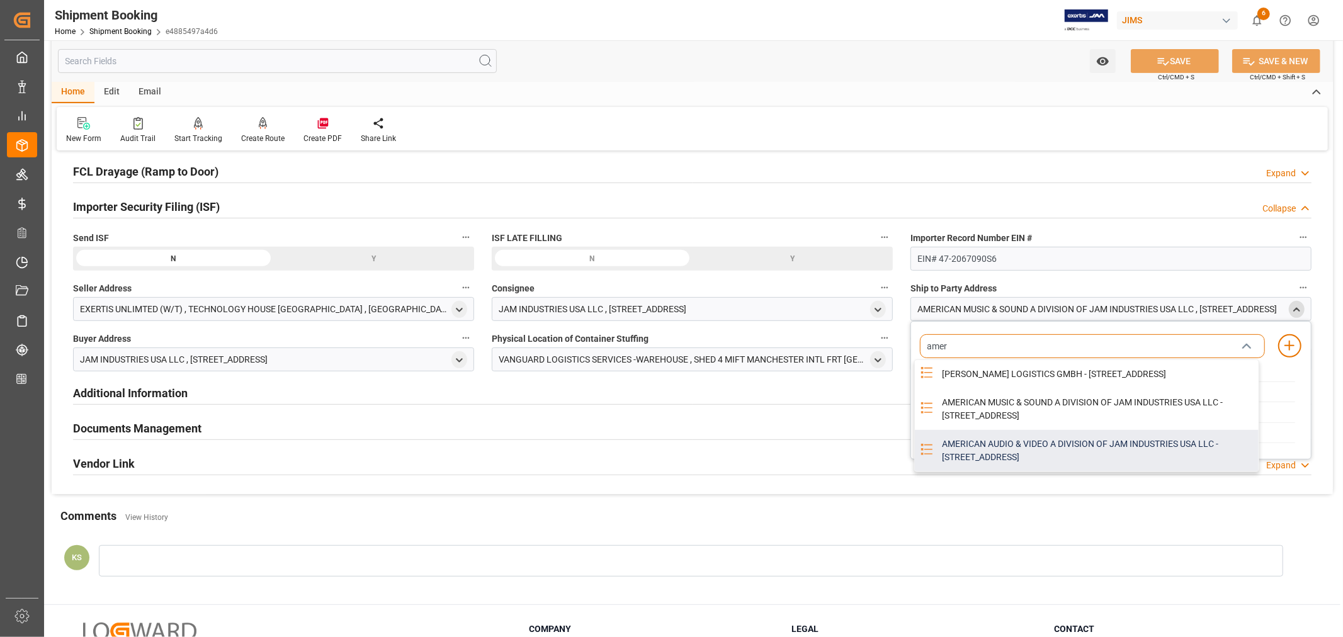
click at [1009, 463] on div "AMERICAN AUDIO & VIDEO A DIVISION OF JAM INDUSTRIES USA LLC - 4325 EXECUTIVE DR…" at bounding box center [1096, 451] width 324 height 42
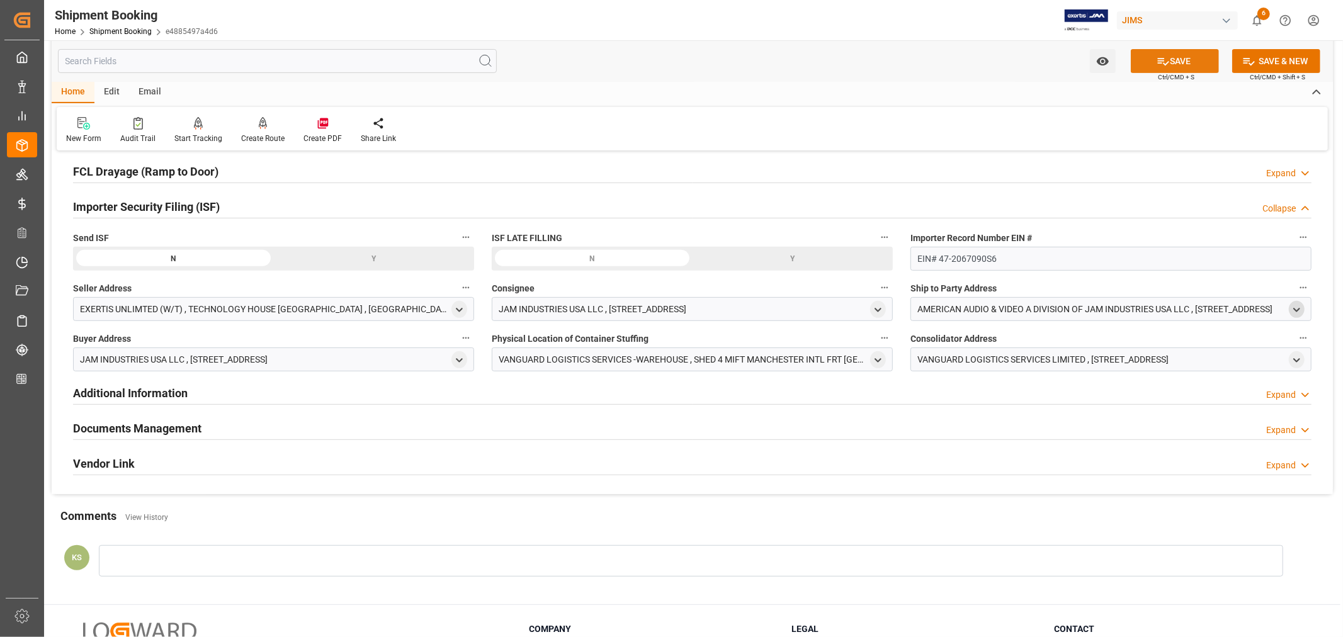
click at [1178, 60] on button "SAVE" at bounding box center [1175, 61] width 88 height 24
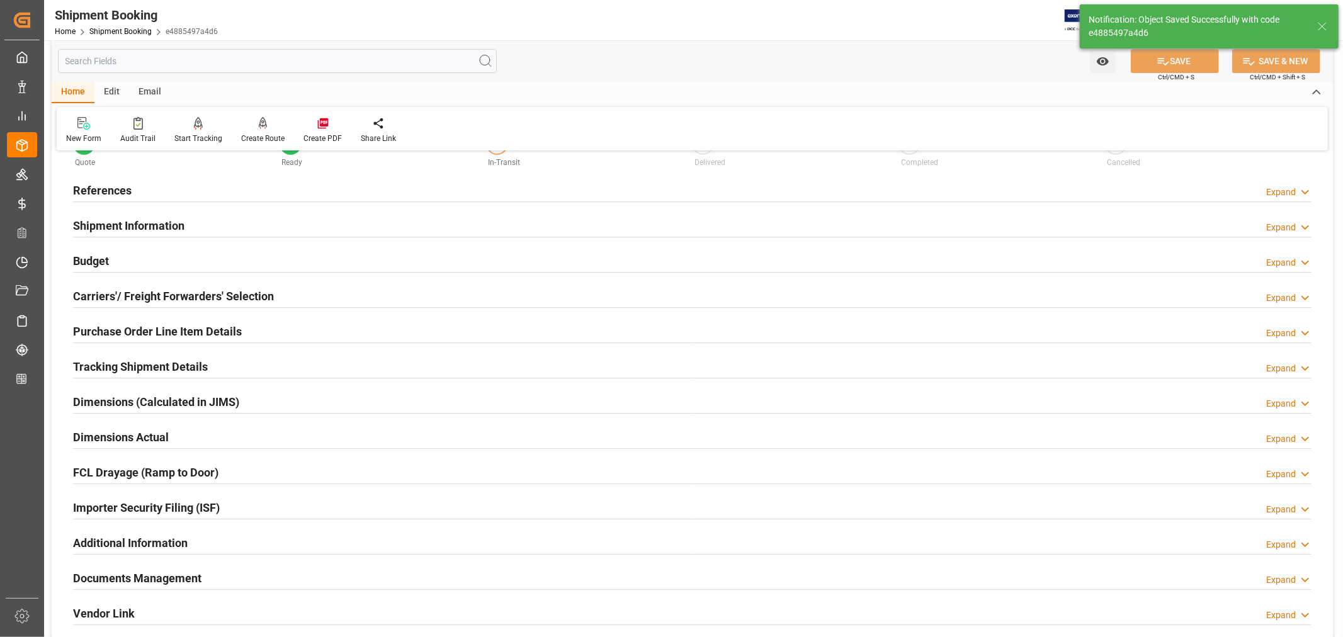
scroll to position [29, 0]
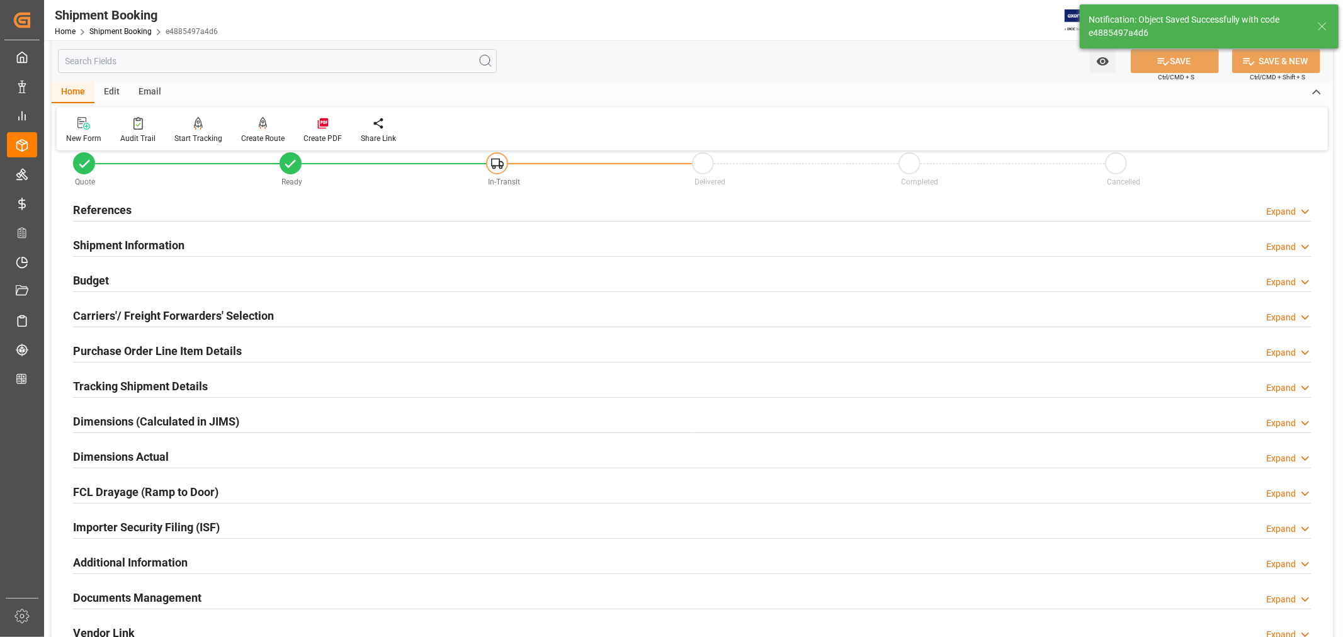
click at [118, 343] on h2 "Purchase Order Line Item Details" at bounding box center [157, 351] width 169 height 17
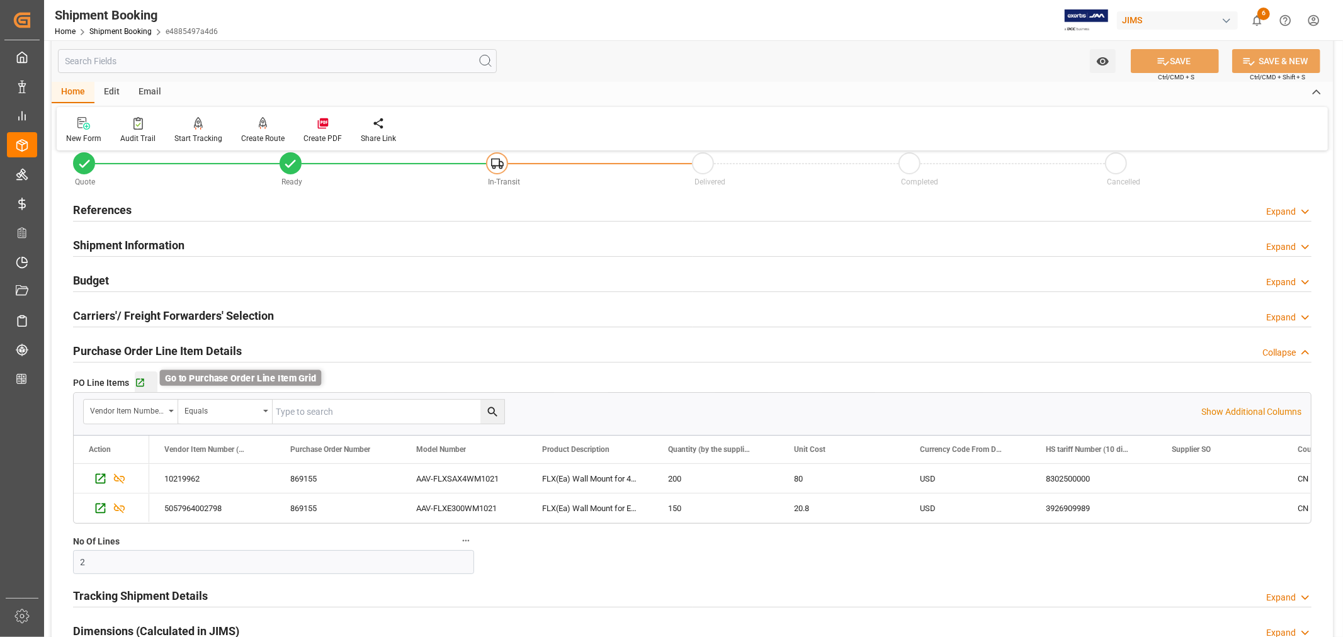
click at [137, 382] on icon "button" at bounding box center [140, 383] width 11 height 11
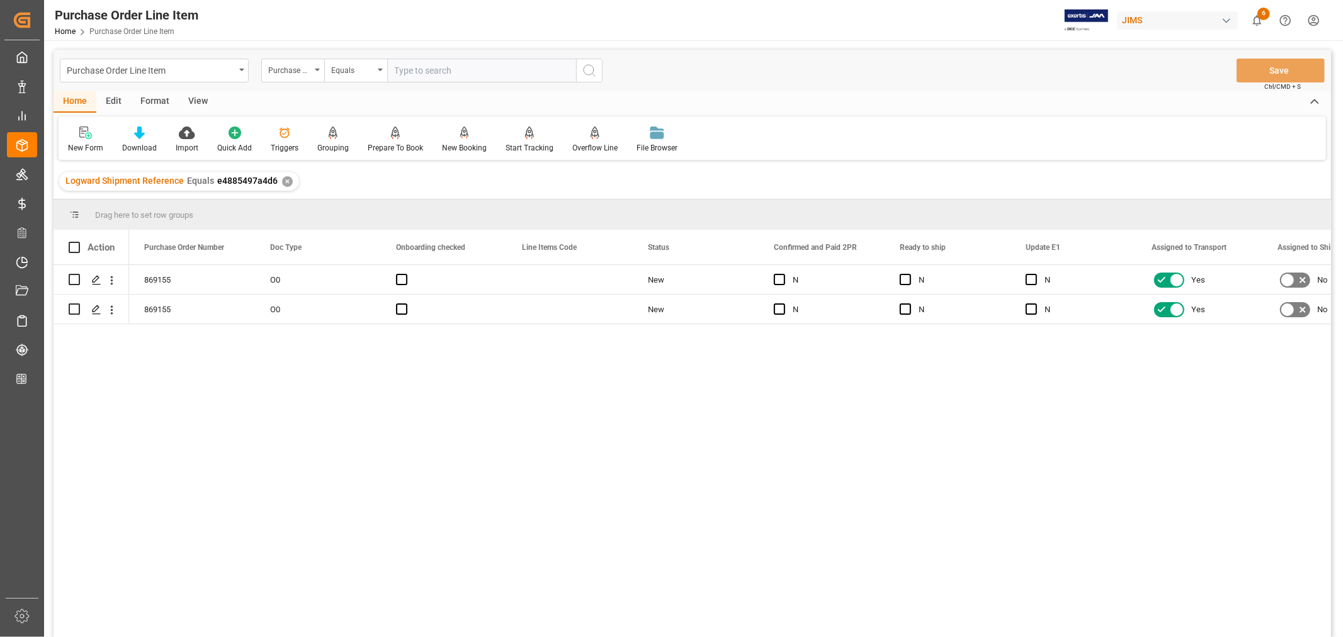
click at [195, 98] on div "View" at bounding box center [198, 101] width 38 height 21
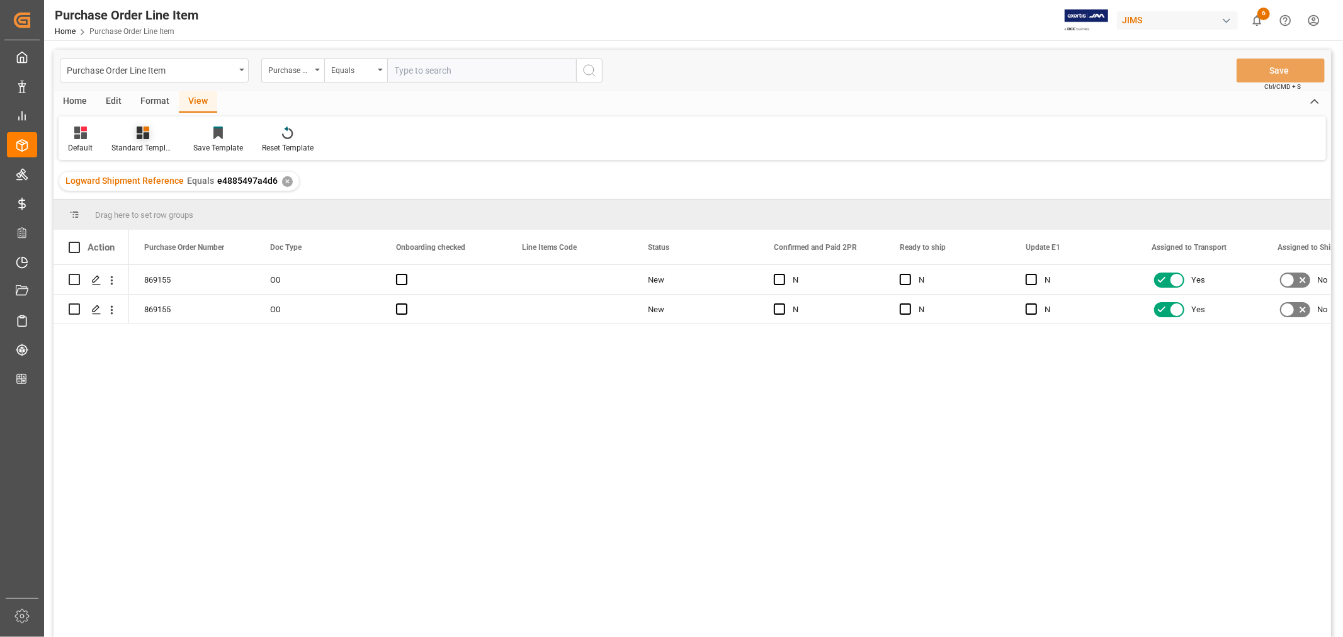
click at [139, 136] on icon at bounding box center [143, 133] width 13 height 13
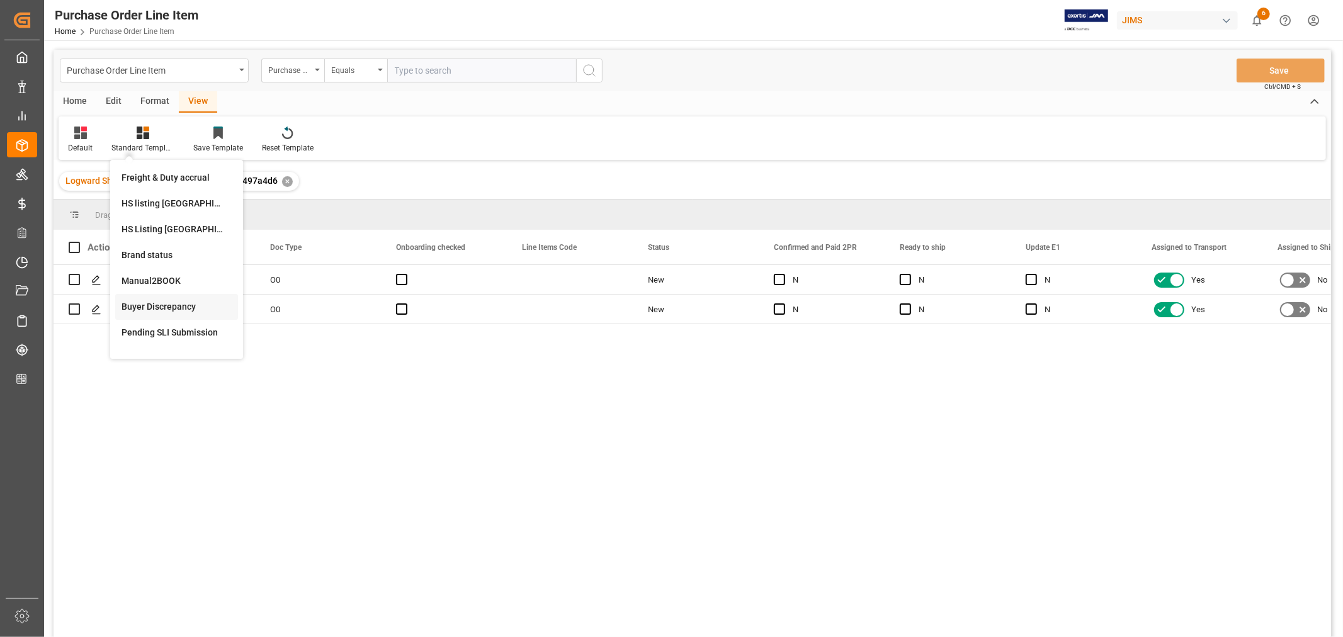
click at [155, 300] on div "Buyer Discrepancy" at bounding box center [177, 306] width 110 height 13
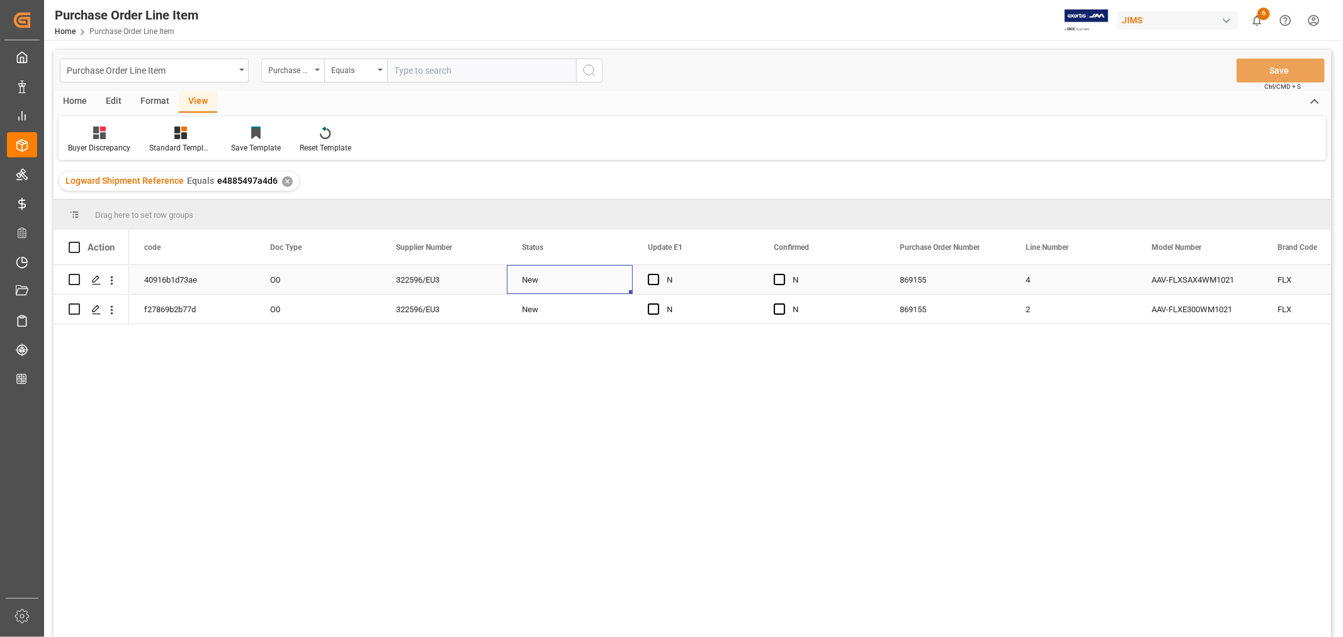
click at [601, 281] on div "New" at bounding box center [570, 280] width 96 height 29
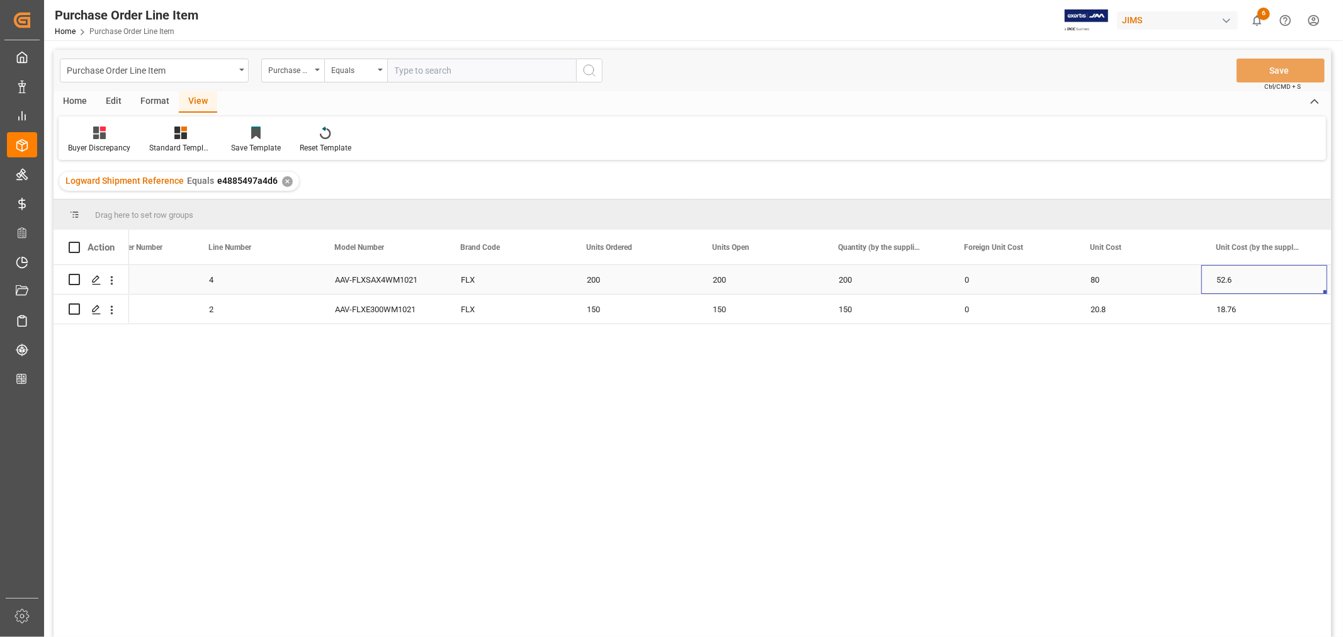
scroll to position [0, 943]
click at [970, 278] on div "80" at bounding box center [1013, 279] width 126 height 29
drag, startPoint x: 1072, startPoint y: 292, endPoint x: 1118, endPoint y: 288, distance: 45.4
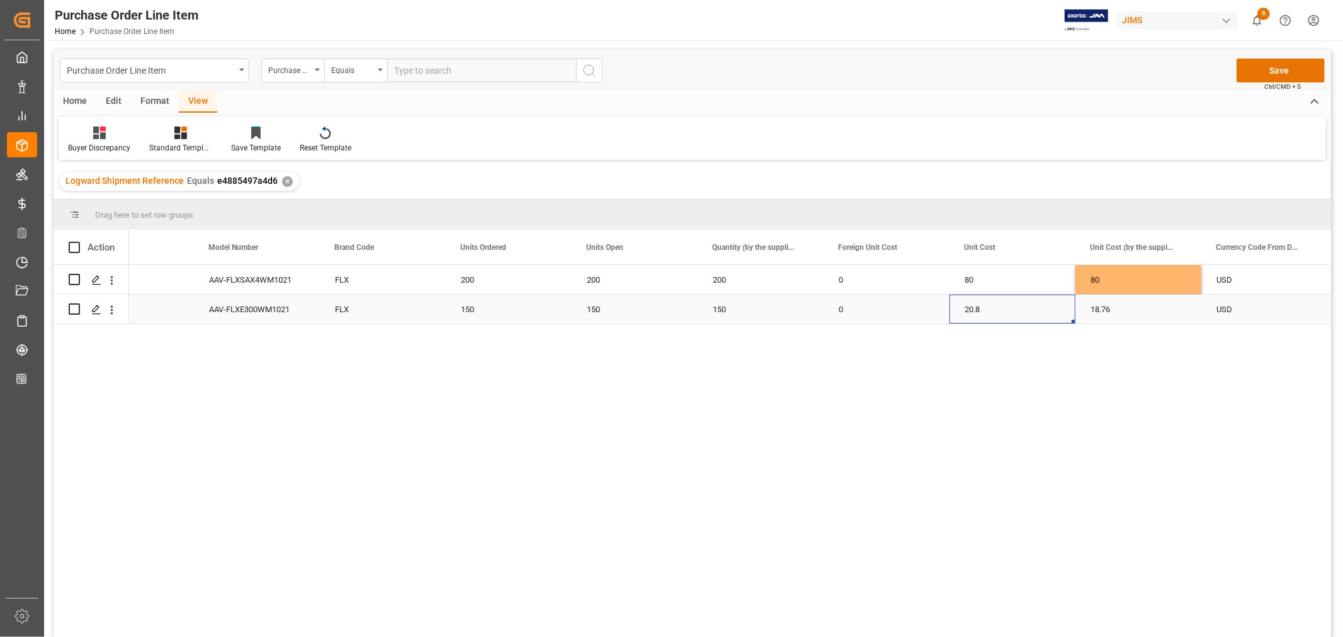
click at [972, 306] on div "20.8" at bounding box center [1013, 309] width 126 height 29
drag, startPoint x: 1074, startPoint y: 322, endPoint x: 1127, endPoint y: 319, distance: 53.6
click at [1283, 70] on button "Save" at bounding box center [1281, 71] width 88 height 24
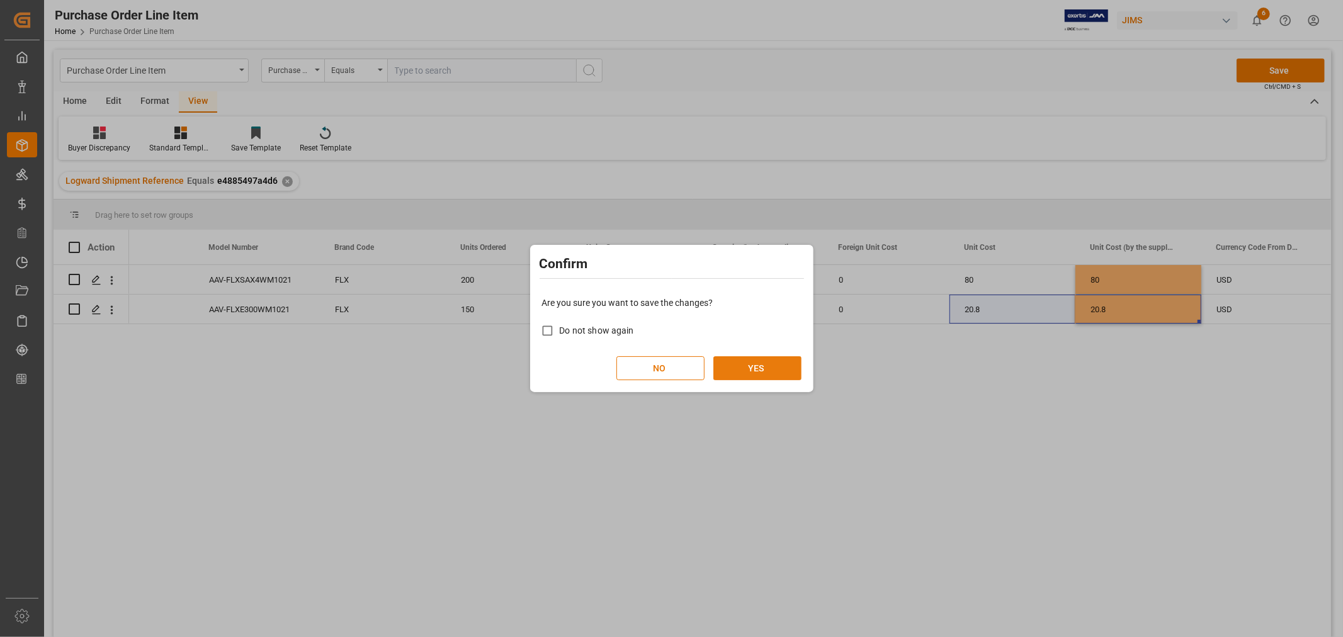
click at [754, 368] on button "YES" at bounding box center [757, 368] width 88 height 24
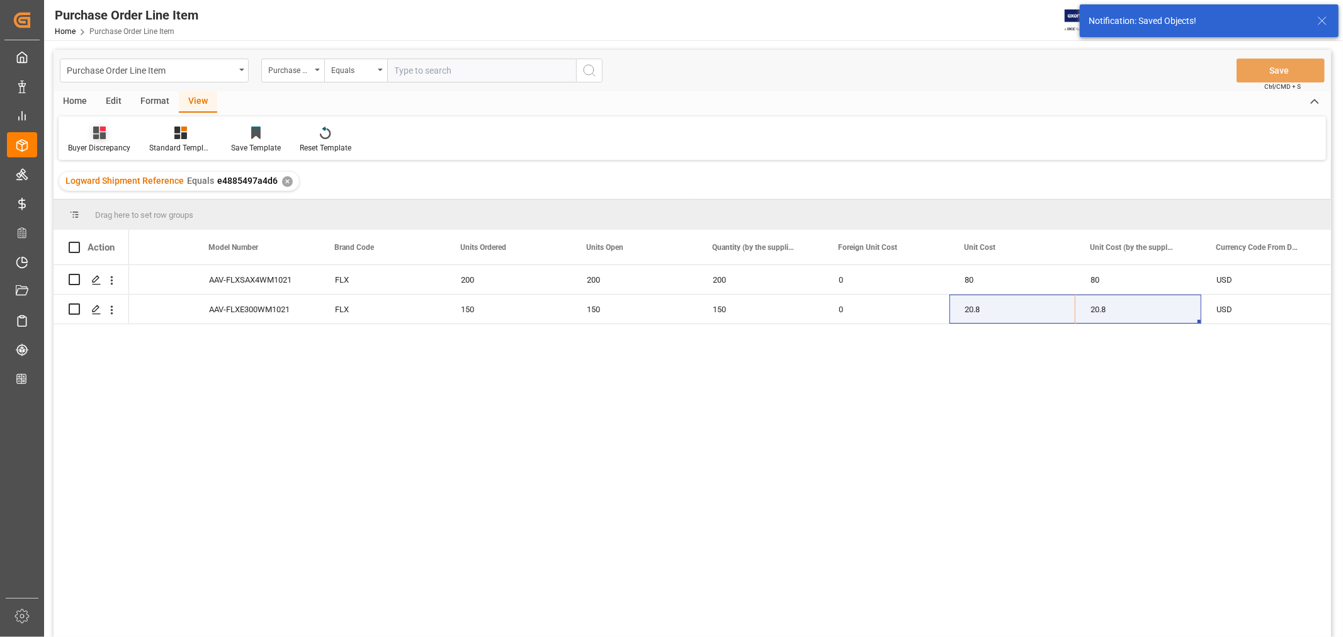
click at [97, 131] on icon at bounding box center [99, 133] width 13 height 13
click at [101, 175] on div "Default" at bounding box center [133, 177] width 110 height 13
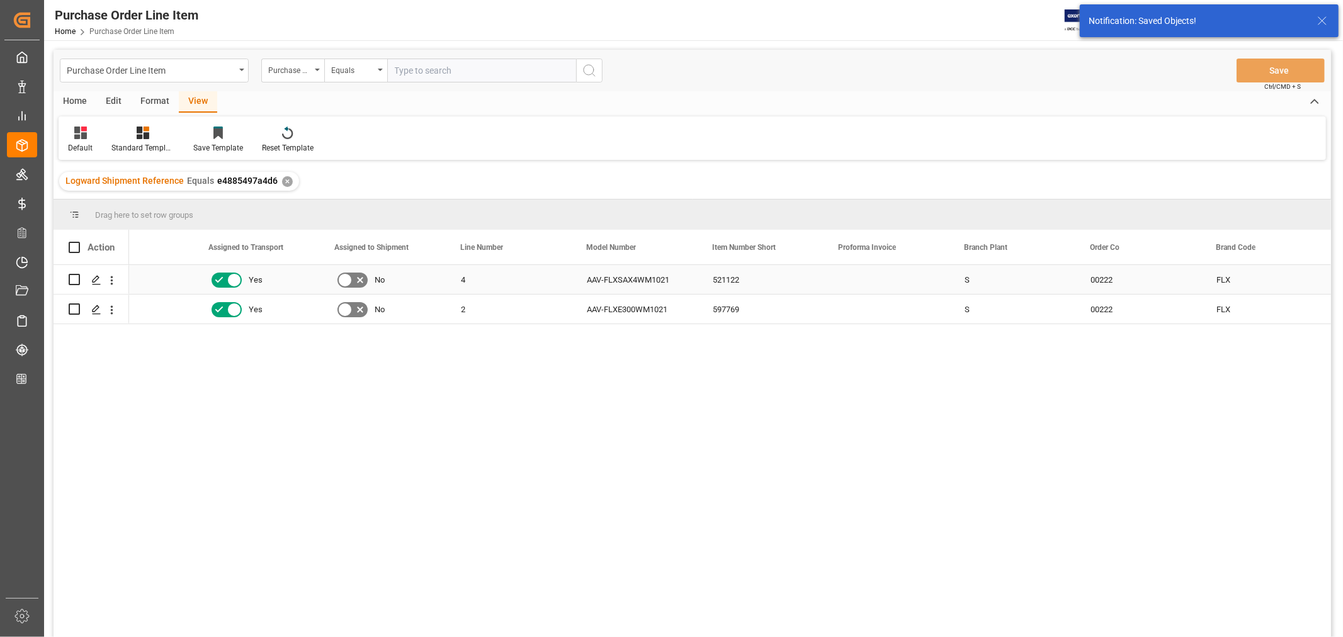
click at [811, 278] on div "521122" at bounding box center [761, 279] width 126 height 29
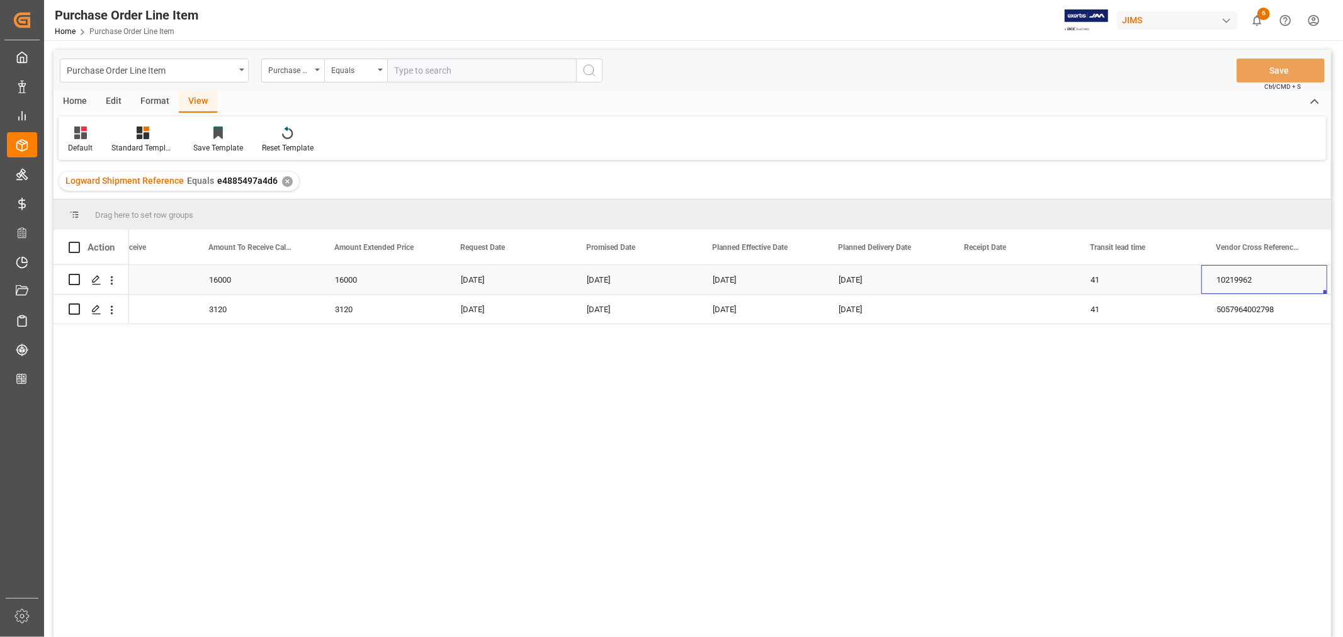
scroll to position [0, 4721]
click at [1106, 275] on div "Press SPACE to select this row." at bounding box center [1138, 279] width 126 height 29
click at [1096, 286] on input "Press SPACE to select this row." at bounding box center [1139, 287] width 106 height 24
paste input "DAP Southaven"
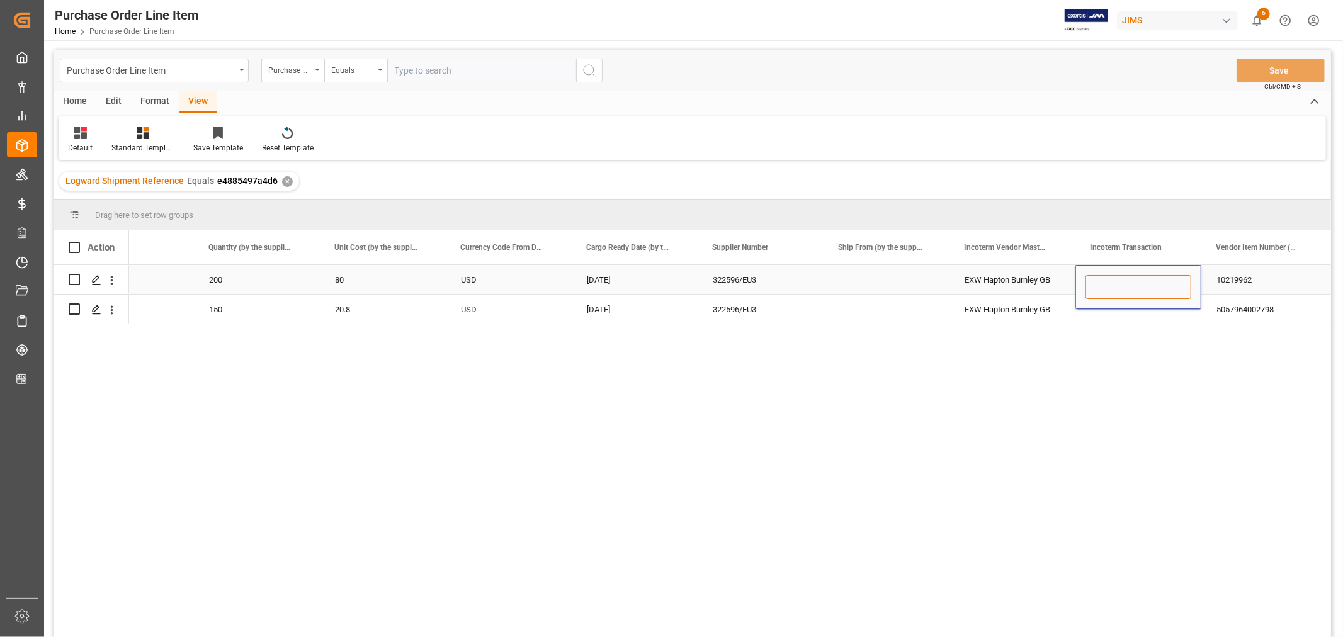
type input "DAP Southaven"
click at [1043, 275] on div "EXW Hapton Burnley GB" at bounding box center [1013, 279] width 126 height 29
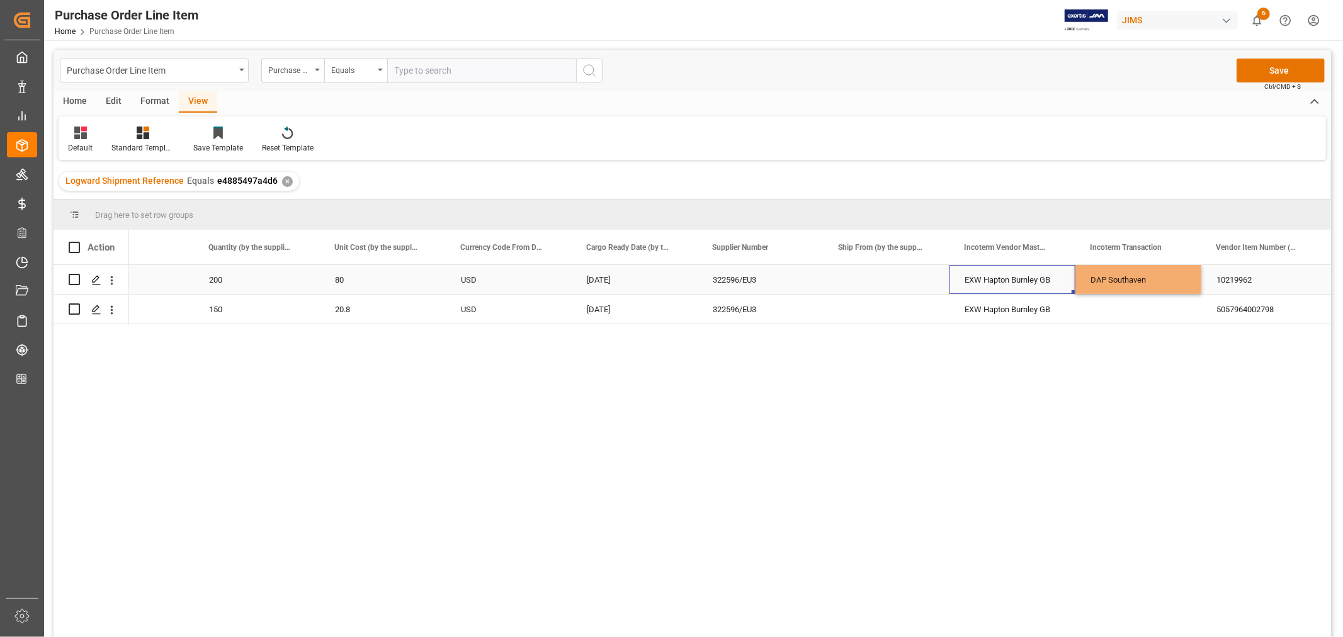
click at [1118, 271] on div "DAP Southaven" at bounding box center [1138, 279] width 126 height 29
drag, startPoint x: 1199, startPoint y: 290, endPoint x: 1194, endPoint y: 307, distance: 17.1
click at [1273, 71] on button "Save" at bounding box center [1281, 71] width 88 height 24
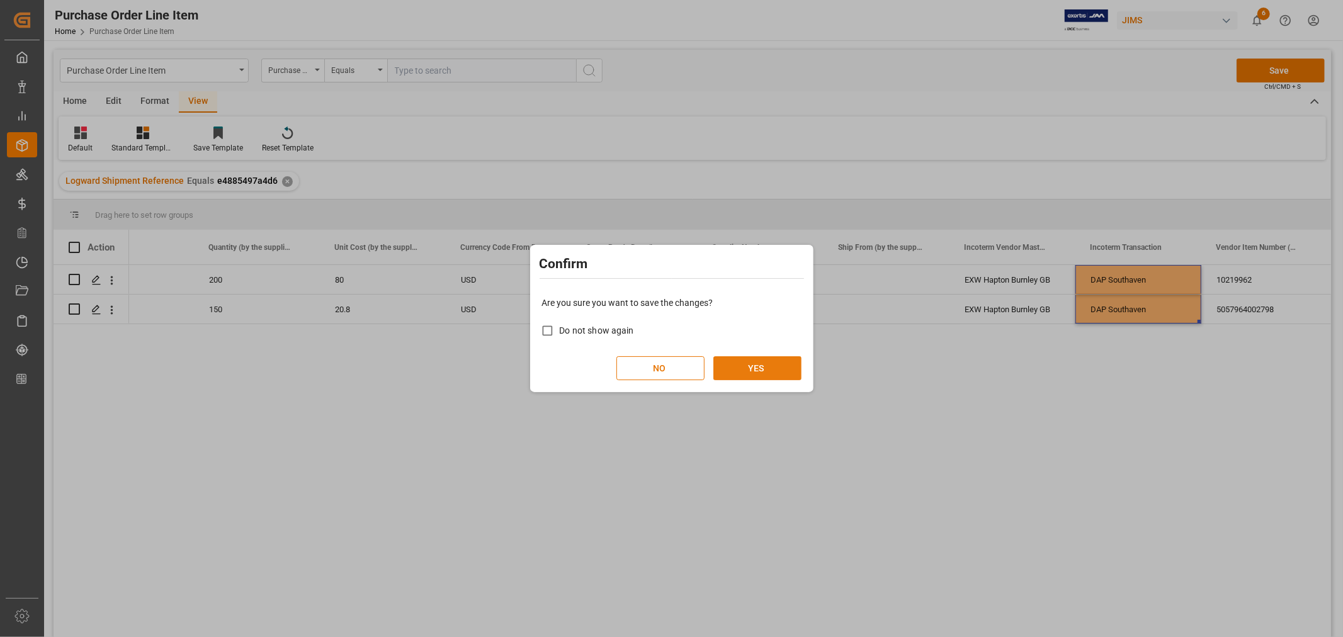
click at [764, 363] on button "YES" at bounding box center [757, 368] width 88 height 24
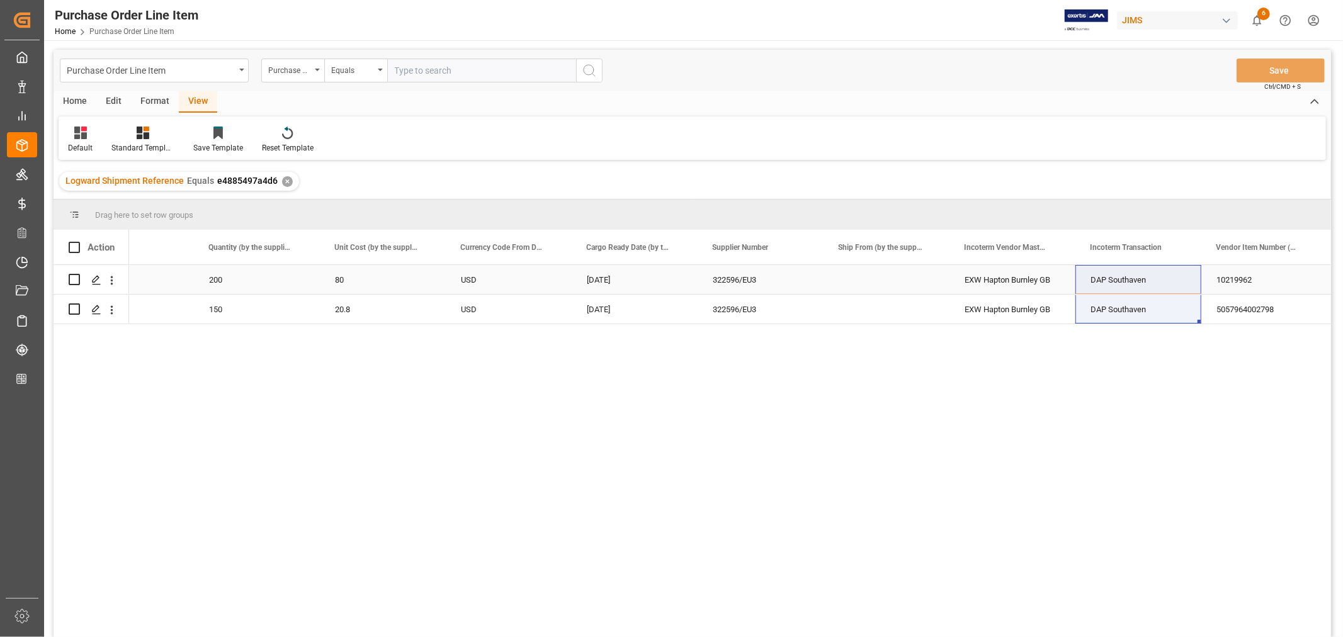
click at [1134, 273] on div "DAP Southaven" at bounding box center [1138, 279] width 126 height 29
drag, startPoint x: 1154, startPoint y: 286, endPoint x: 1078, endPoint y: 284, distance: 76.2
click at [1078, 284] on div "DAP Southaven" at bounding box center [1138, 287] width 126 height 44
paste input "EXW Hapton Burnley GB"
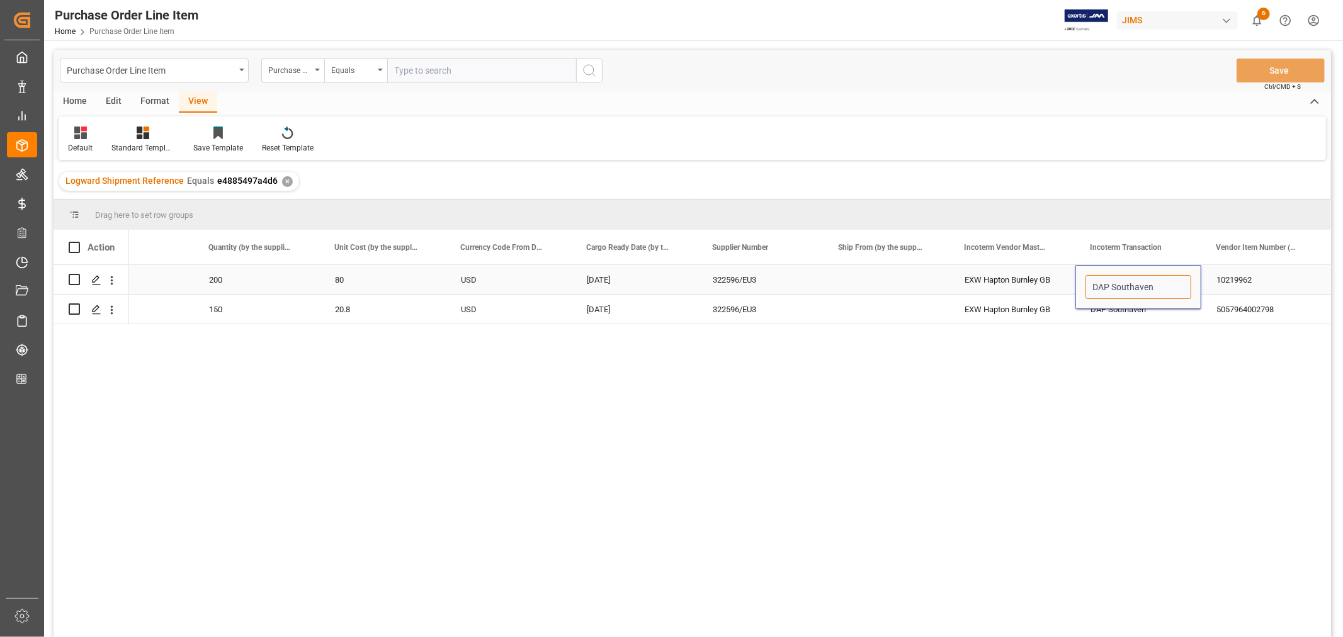
type input "EXW Hapton Burnley GB"
click at [1029, 275] on div "EXW Hapton Burnley GB" at bounding box center [1013, 279] width 126 height 29
click at [1141, 271] on div "EXW Hapton Burnley GB" at bounding box center [1138, 279] width 126 height 29
drag, startPoint x: 1198, startPoint y: 292, endPoint x: 1188, endPoint y: 307, distance: 17.8
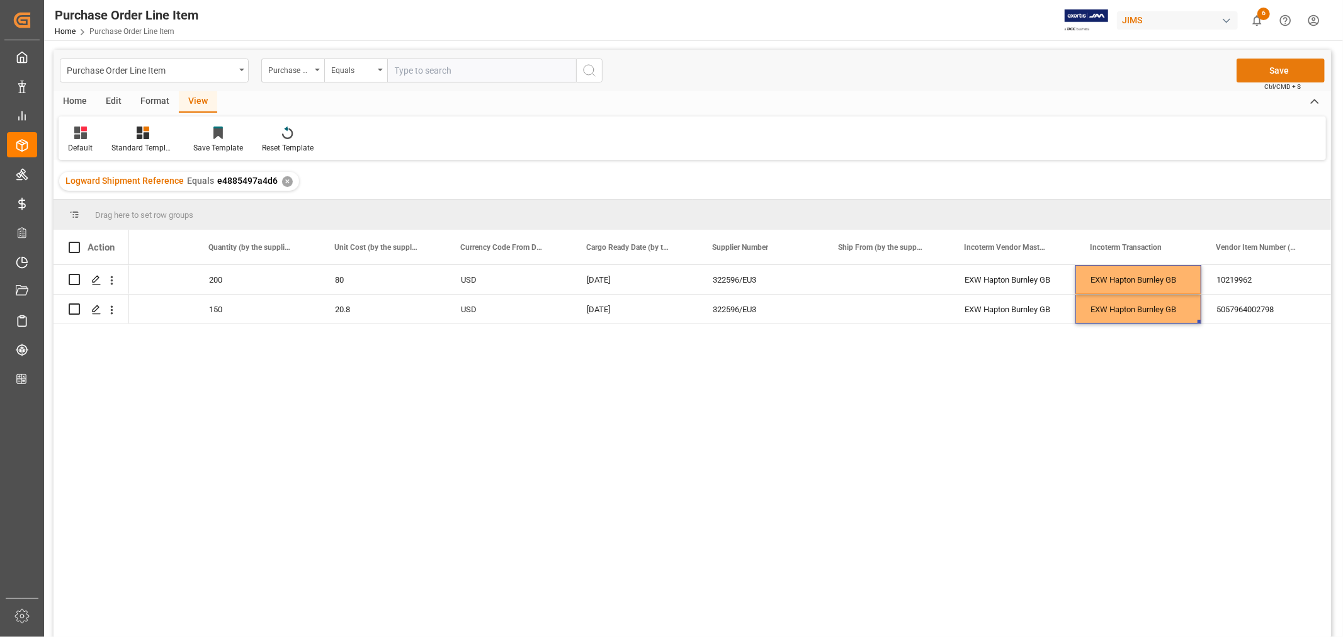
click at [1272, 72] on button "Save" at bounding box center [1281, 71] width 88 height 24
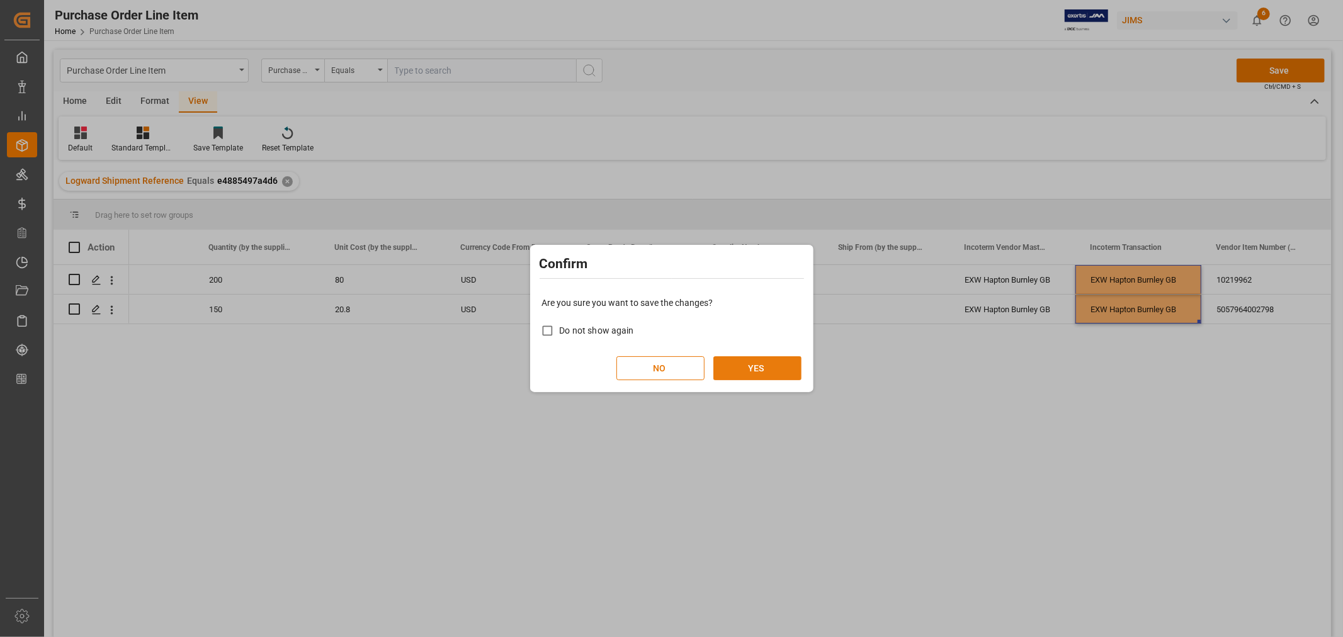
click at [756, 373] on button "YES" at bounding box center [757, 368] width 88 height 24
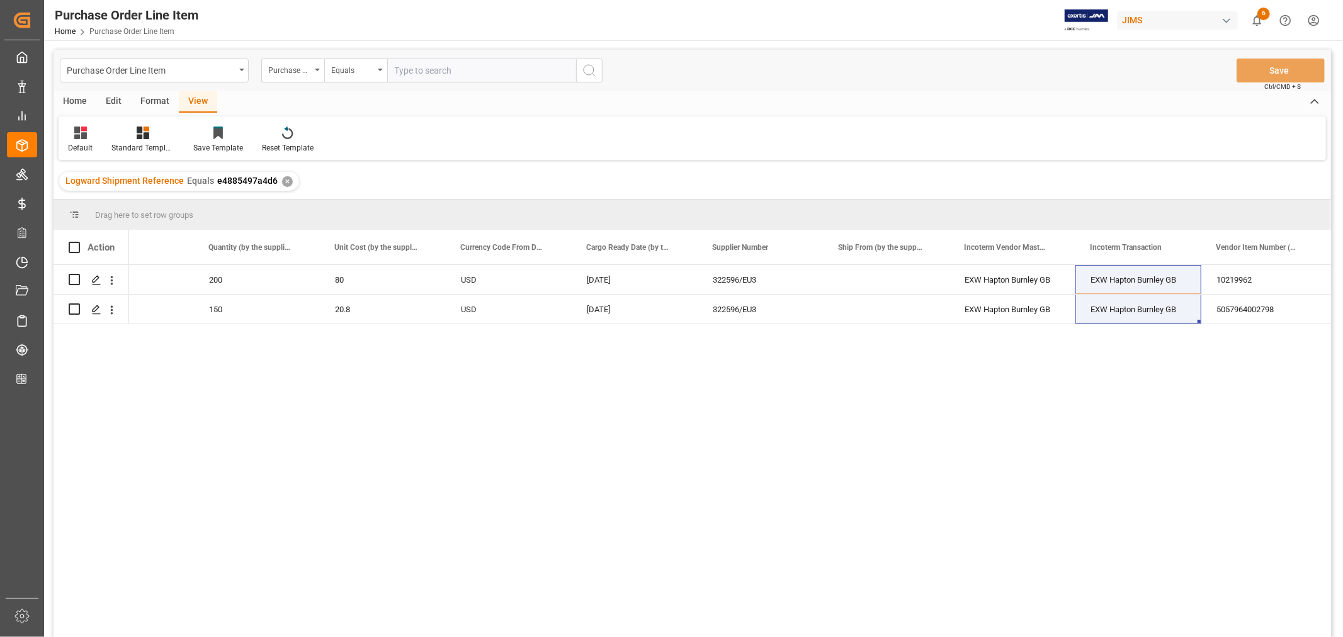
click at [193, 101] on div "View" at bounding box center [198, 101] width 38 height 21
click at [78, 140] on div "Default" at bounding box center [80, 140] width 43 height 28
click at [101, 196] on div "ISF Manufacturer Template" at bounding box center [137, 204] width 138 height 26
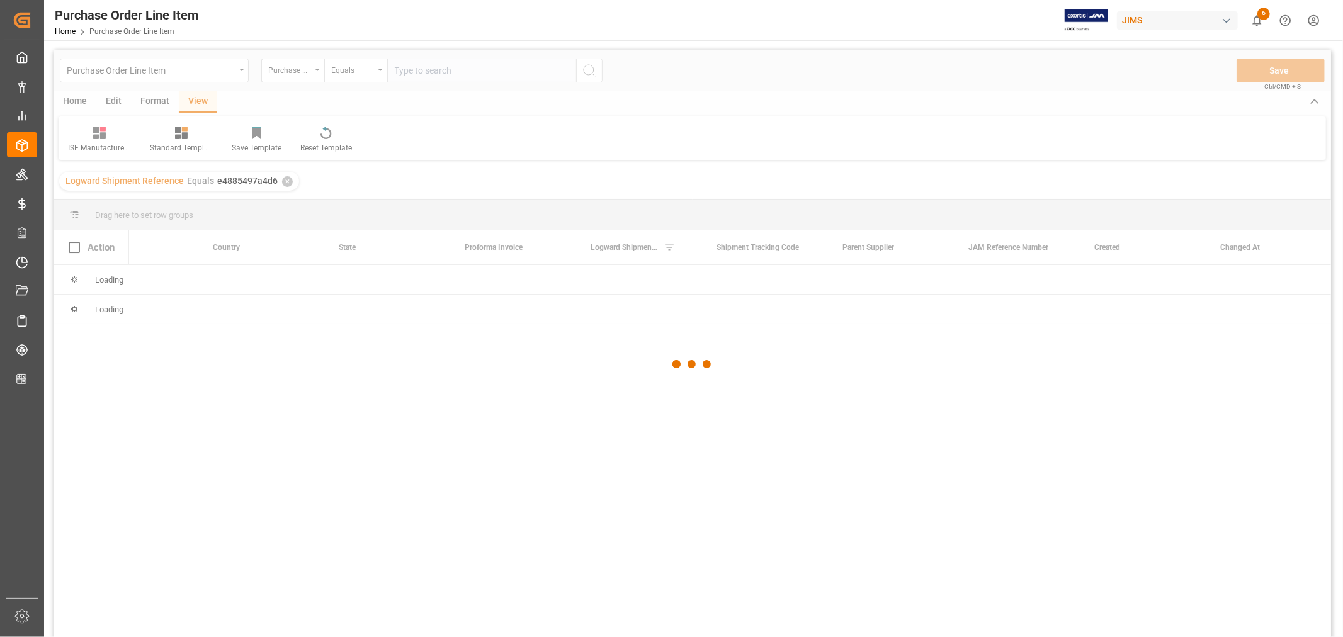
scroll to position [0, 813]
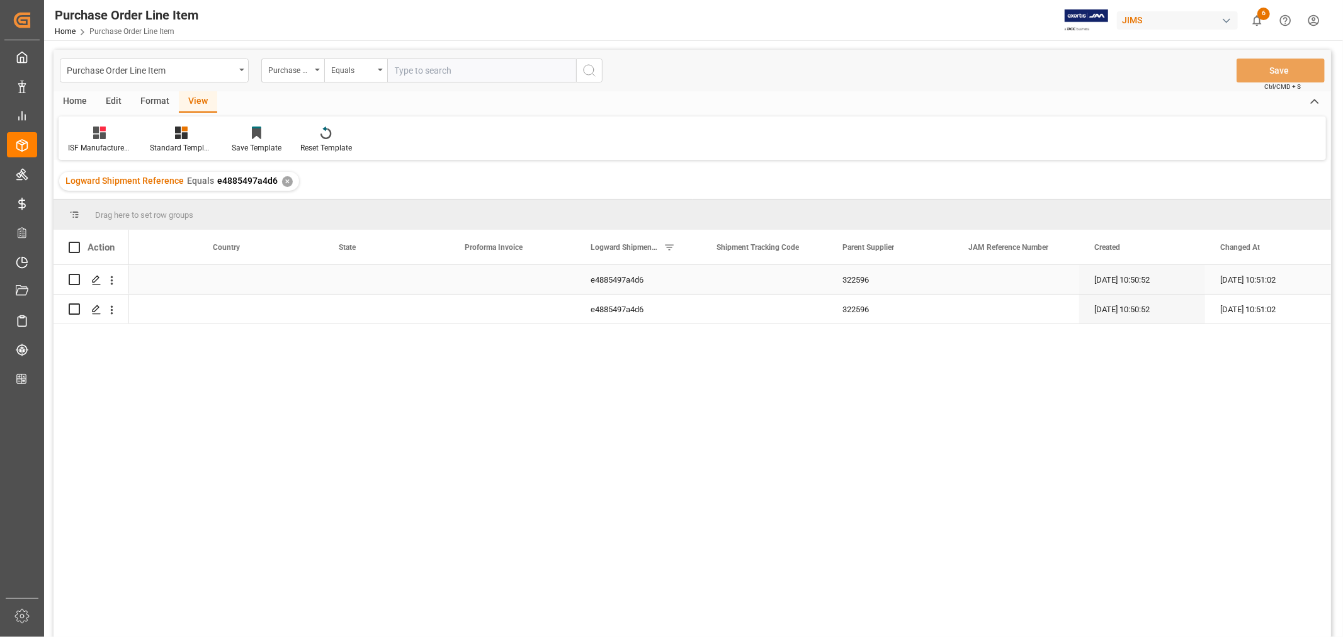
click at [506, 283] on div "Press SPACE to select this row." at bounding box center [513, 279] width 126 height 29
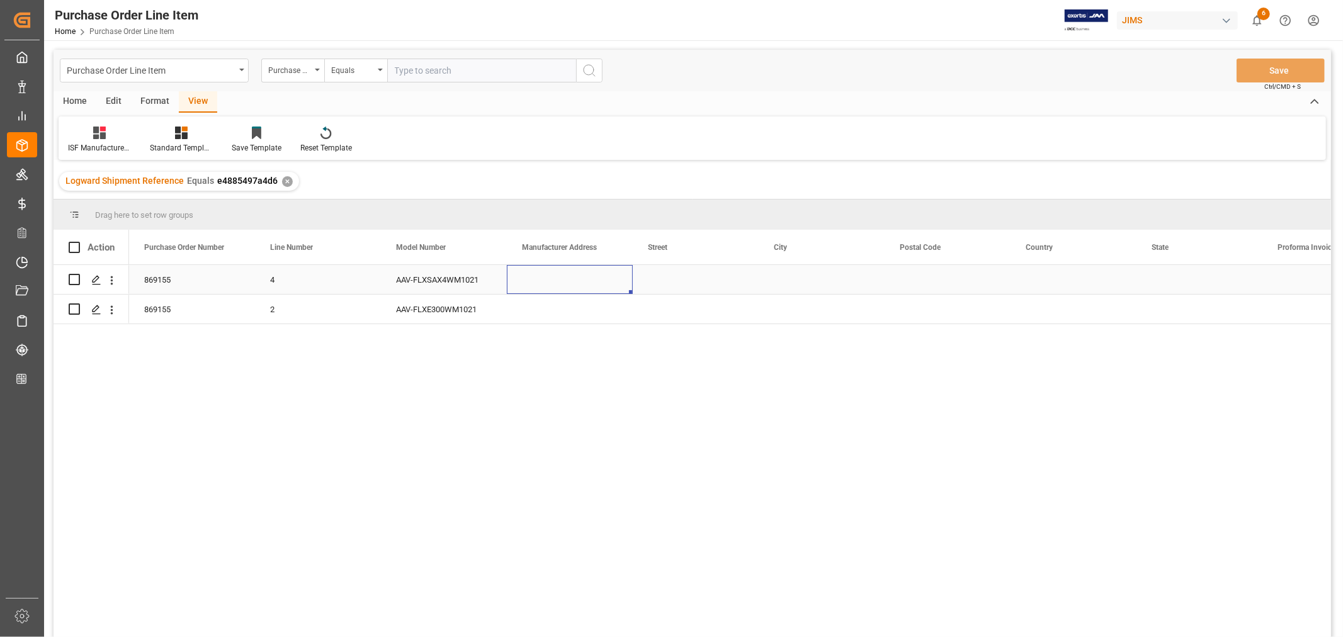
click at [544, 277] on div "Press SPACE to select this row." at bounding box center [570, 279] width 126 height 29
click at [530, 286] on input "Press SPACE to select this row." at bounding box center [570, 287] width 106 height 24
paste input "EXERTIS UK"
type input "EXERTIS UK"
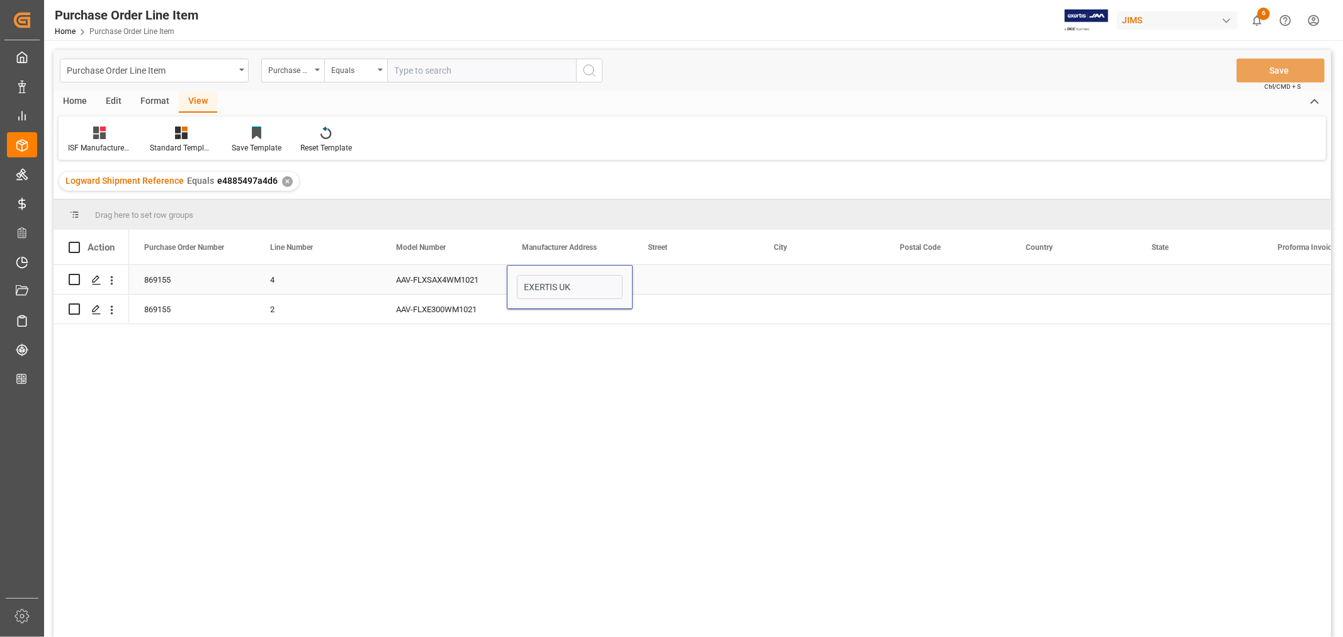
click at [664, 276] on div "Press SPACE to select this row." at bounding box center [696, 279] width 126 height 29
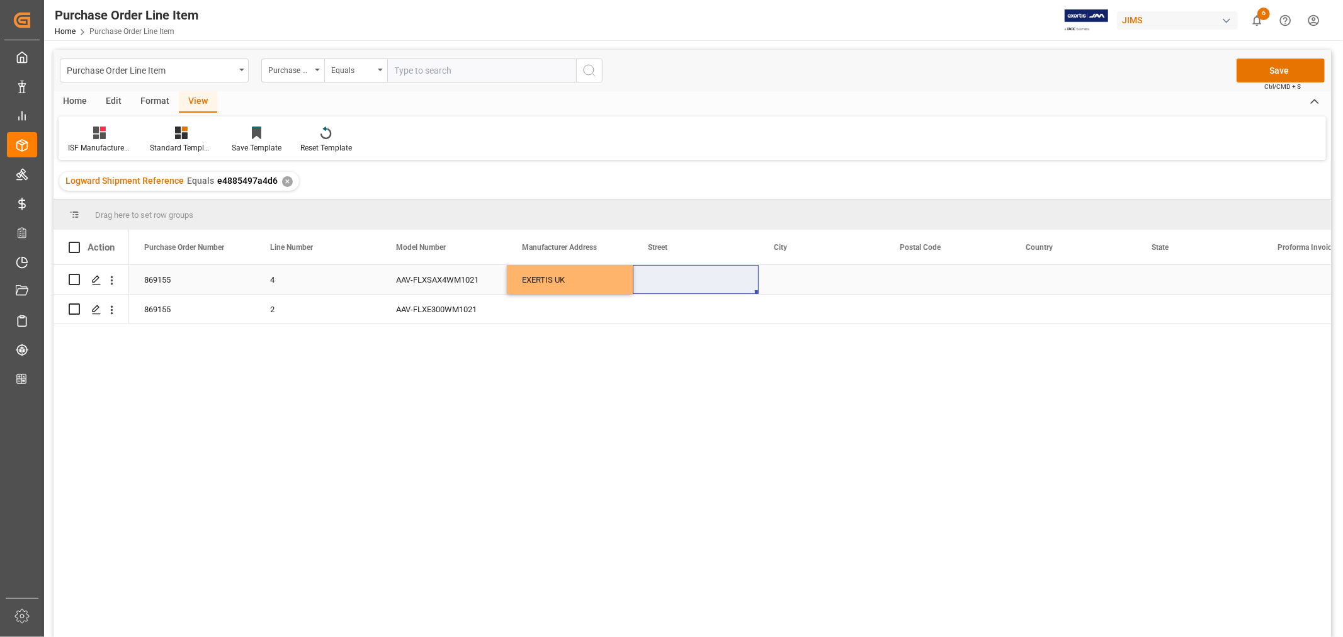
click at [686, 281] on div "Press SPACE to select this row." at bounding box center [696, 279] width 126 height 29
click at [667, 277] on div "Press SPACE to select this row." at bounding box center [696, 279] width 126 height 29
click at [662, 277] on div "Press SPACE to select this row." at bounding box center [696, 279] width 126 height 29
click at [661, 278] on div "Press SPACE to select this row." at bounding box center [696, 279] width 126 height 29
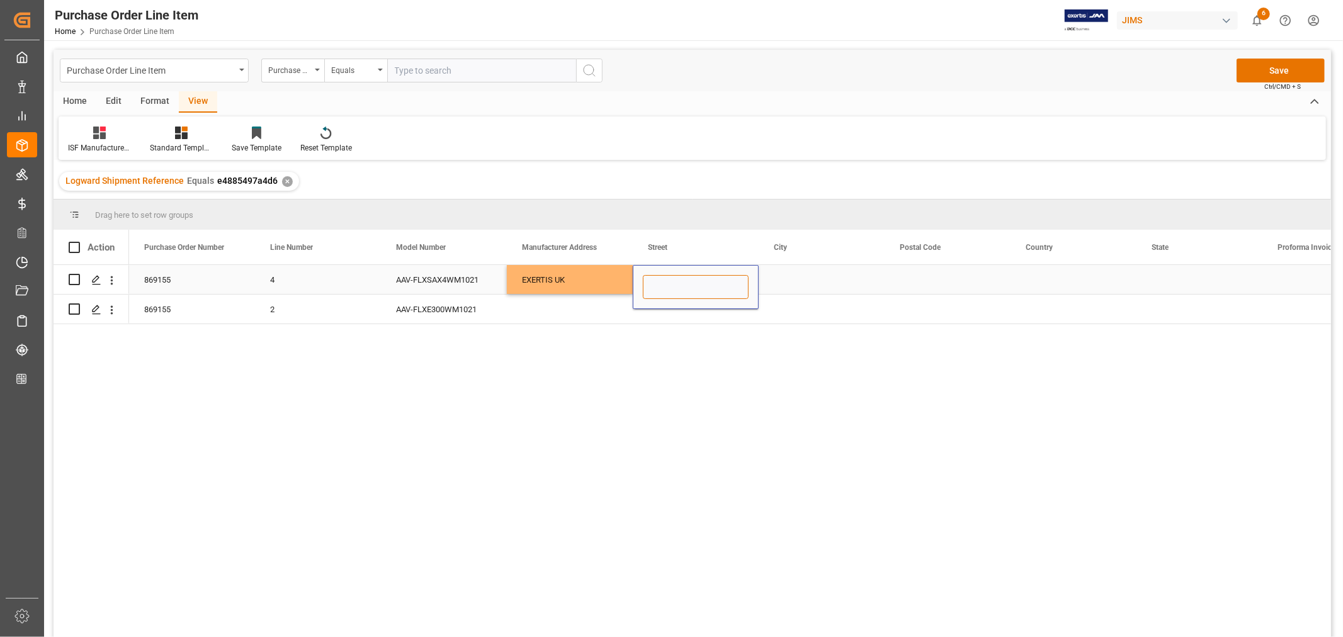
click at [652, 290] on input "Press SPACE to select this row." at bounding box center [696, 287] width 106 height 24
paste input "WARTH PARK WAY WELLINGBOROUGH NORTHAMPTONSHIRE"
type input "WARTH PARK WAY WELLINGBOROUGH NORTHAMPTONSHIRE"
click at [793, 275] on div "Press SPACE to select this row." at bounding box center [822, 279] width 126 height 29
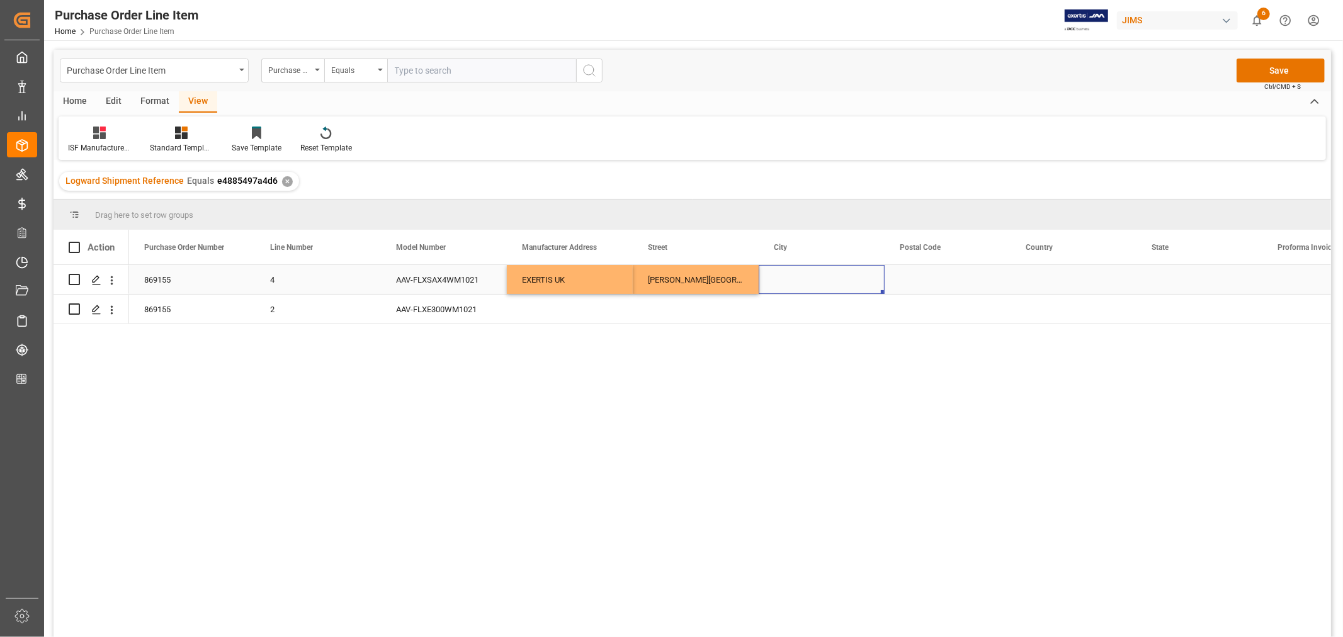
click at [789, 286] on div "Press SPACE to select this row." at bounding box center [822, 279] width 126 height 29
click at [778, 288] on input "Press SPACE to select this row." at bounding box center [822, 287] width 106 height 24
paste input "RAUNDS"
type input "RAUNDS"
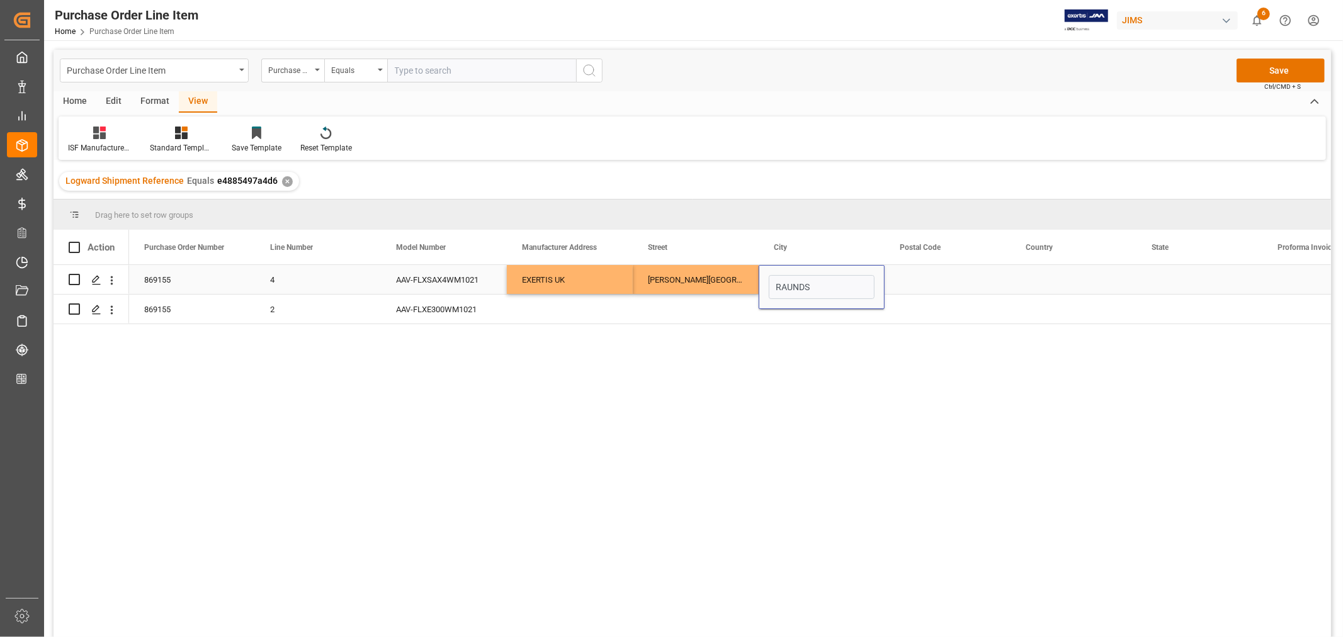
click at [898, 283] on div "Press SPACE to select this row." at bounding box center [948, 279] width 126 height 29
click at [917, 281] on div "Press SPACE to select this row." at bounding box center [948, 279] width 126 height 29
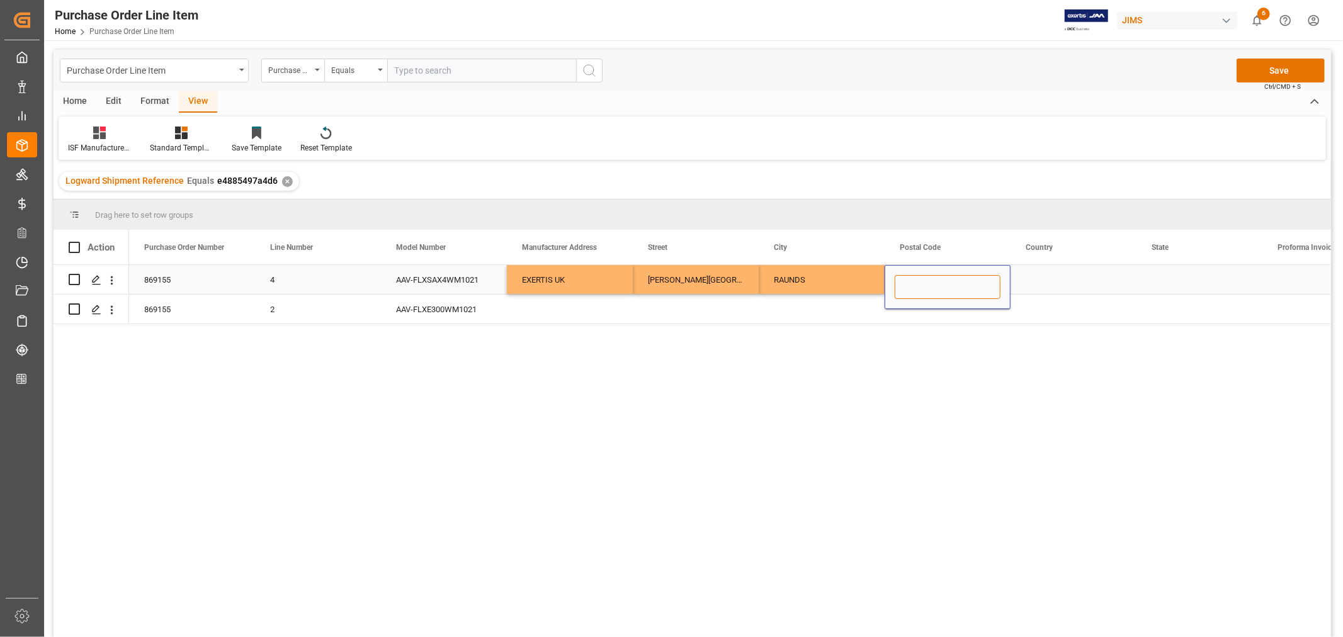
click at [902, 288] on input "Press SPACE to select this row." at bounding box center [948, 287] width 106 height 24
paste input "RAUNDS"
type input "RAUNDS"
click at [1036, 279] on div "Press SPACE to select this row." at bounding box center [1074, 279] width 126 height 29
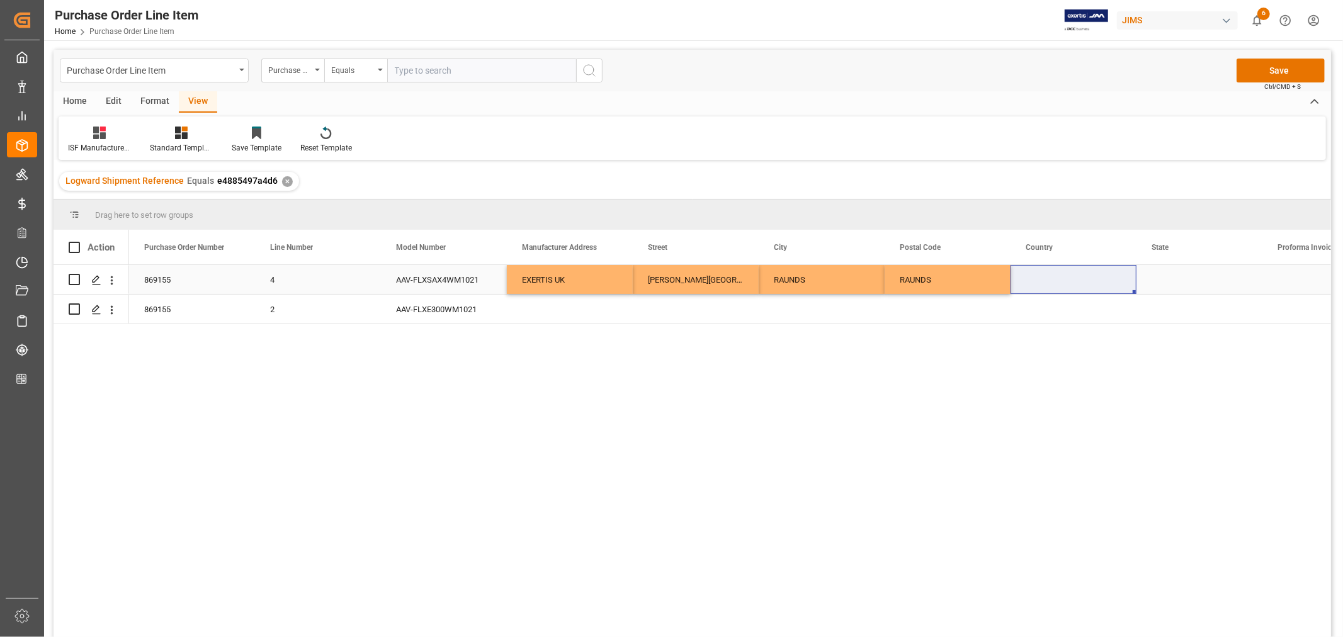
click at [936, 279] on div "RAUNDS" at bounding box center [948, 279] width 126 height 29
drag, startPoint x: 930, startPoint y: 287, endPoint x: 890, endPoint y: 288, distance: 40.3
click at [890, 288] on div "RAUNDS" at bounding box center [948, 287] width 126 height 44
paste input "NN9 6NY"
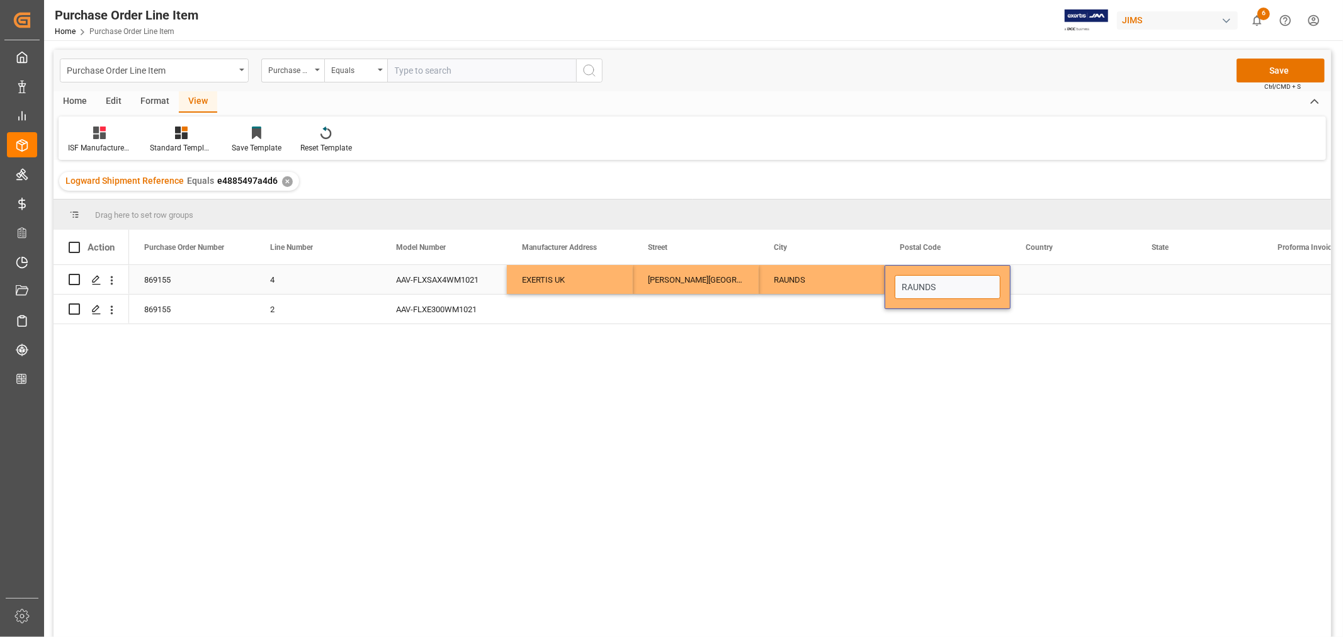
type input "NN9 6NY"
click at [1077, 275] on div "Press SPACE to select this row." at bounding box center [1074, 279] width 126 height 29
click at [1055, 273] on div "Press SPACE to select this row." at bounding box center [1074, 279] width 126 height 29
click at [1036, 285] on input "Press SPACE to select this row." at bounding box center [1074, 287] width 106 height 24
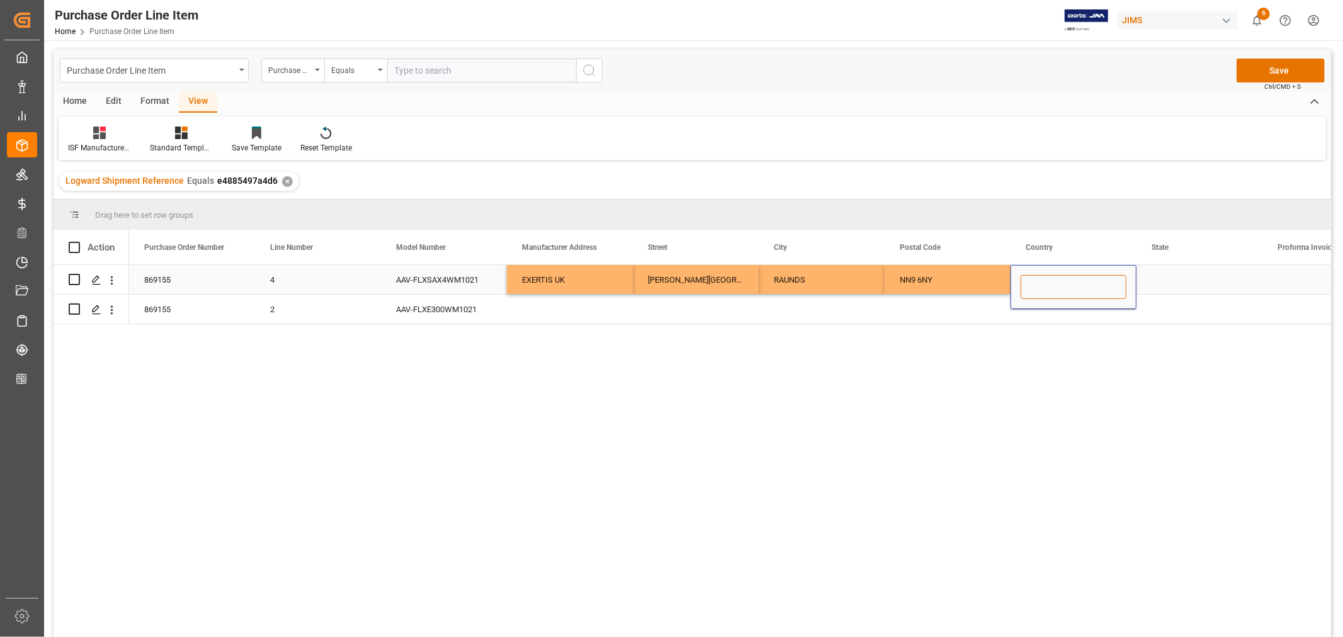
paste input "GB"
type input "GB"
click at [1157, 285] on div "Press SPACE to select this row." at bounding box center [1200, 279] width 126 height 29
click at [1151, 279] on div "Press SPACE to select this row." at bounding box center [1200, 279] width 126 height 29
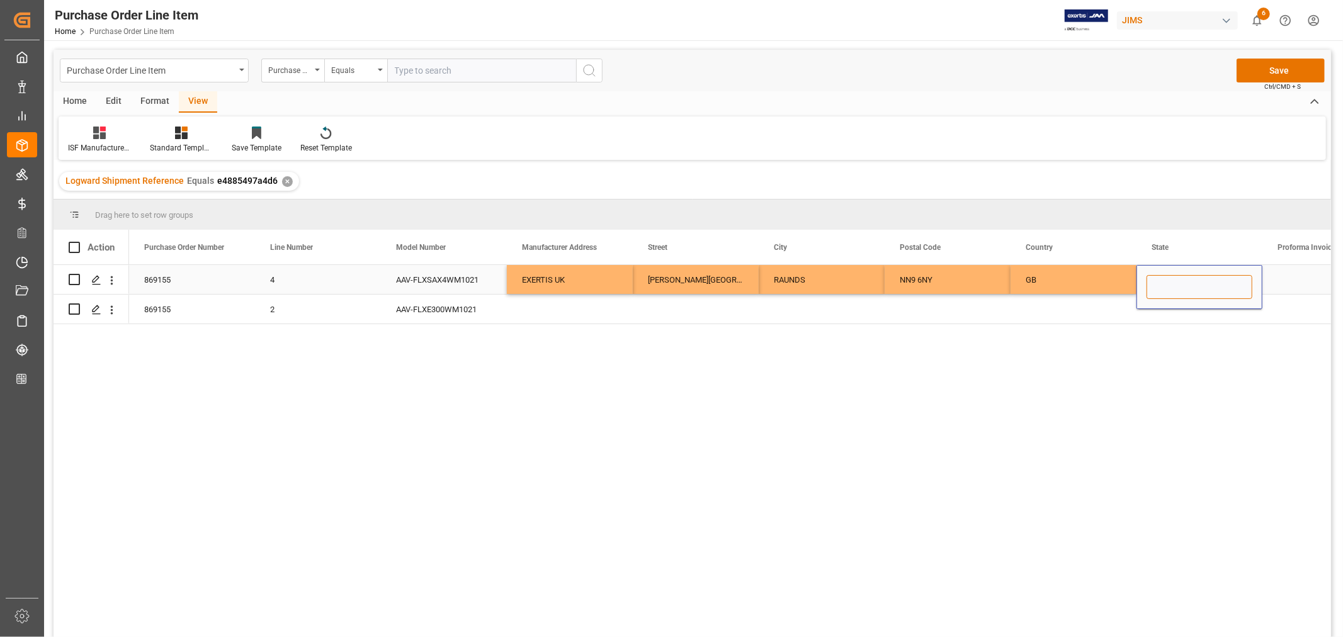
click at [1151, 285] on input "Press SPACE to select this row." at bounding box center [1200, 287] width 106 height 24
paste input "EAST MIDLANDS"
type input "EAST MIDLANDS"
click at [556, 280] on div "EXERTIS UK" at bounding box center [570, 279] width 126 height 29
drag, startPoint x: 545, startPoint y: 275, endPoint x: 1197, endPoint y: 275, distance: 651.7
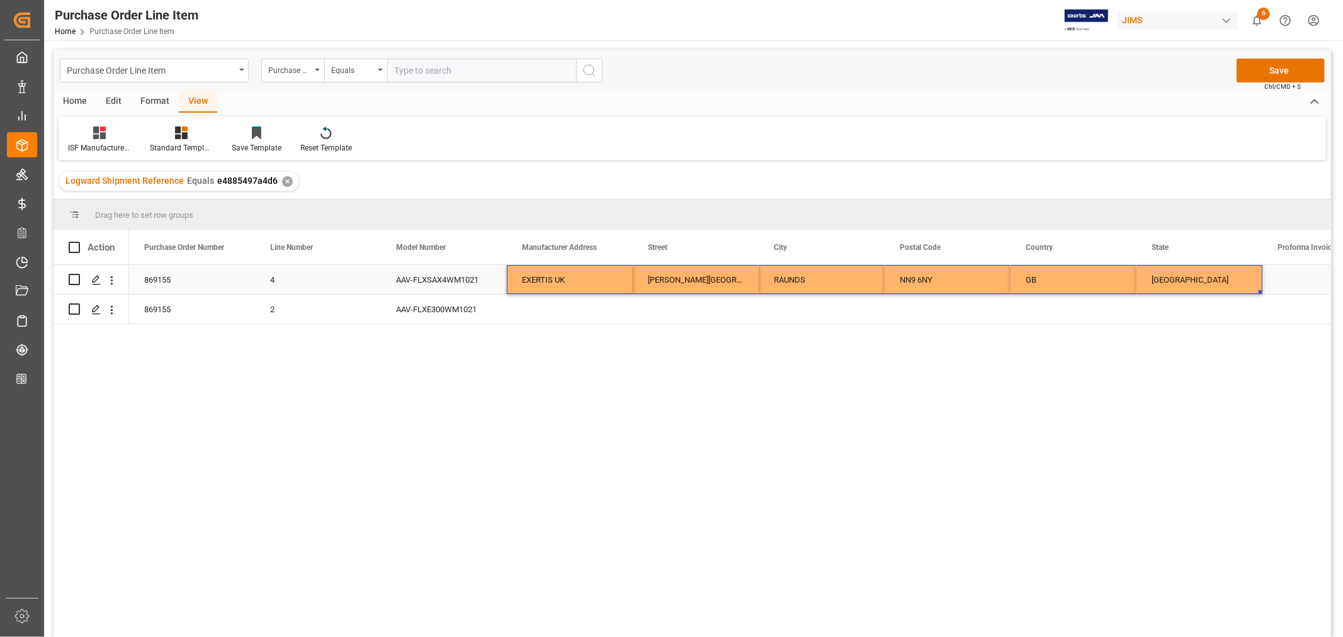
click at [1197, 275] on div "RAUNDS NN9 6NY GB EAST MIDLANDS e4885497a4d6 WARTH PARK WAY WELLINGBOROUGH NORT…" at bounding box center [1136, 280] width 2015 height 30
drag, startPoint x: 1261, startPoint y: 290, endPoint x: 1260, endPoint y: 309, distance: 18.3
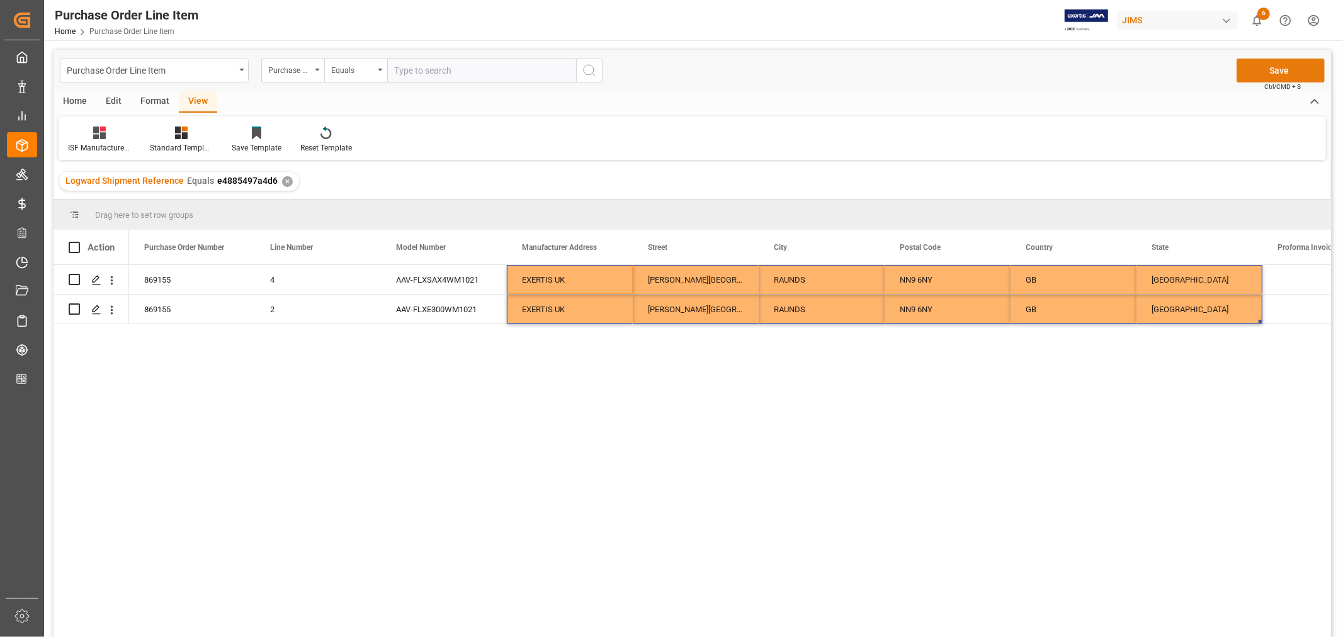
click at [1283, 71] on button "Save" at bounding box center [1281, 71] width 88 height 24
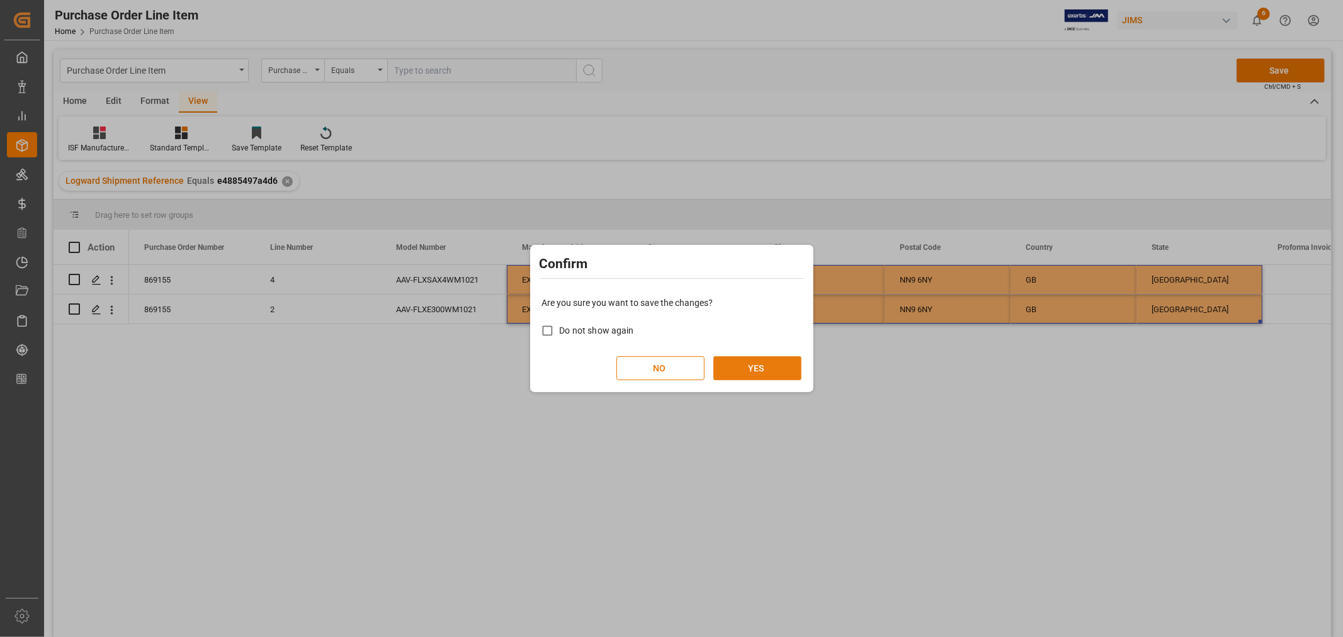
click at [743, 368] on button "YES" at bounding box center [757, 368] width 88 height 24
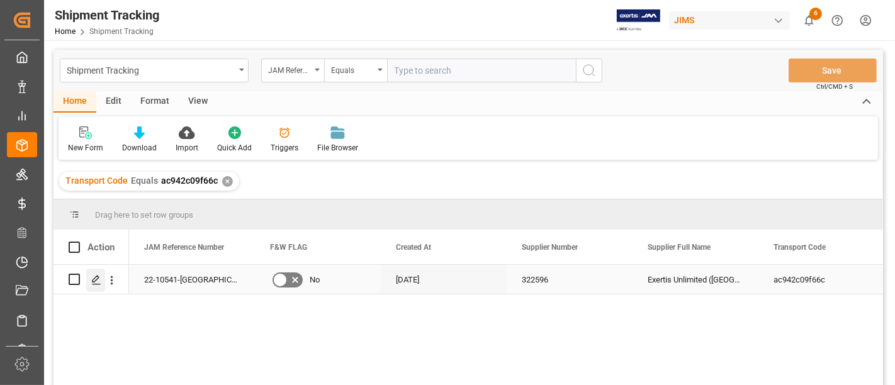
click at [98, 278] on polygon "Press SPACE to select this row." at bounding box center [96, 279] width 6 height 6
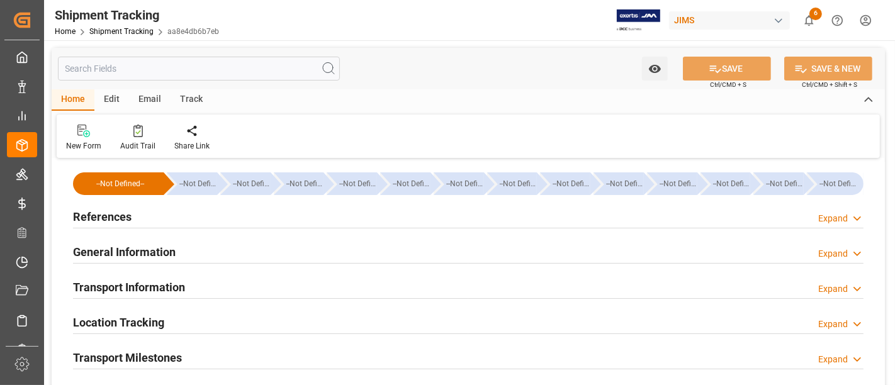
type input "Vanguard Logistics Services"
type input "9356713"
type input "12946.8"
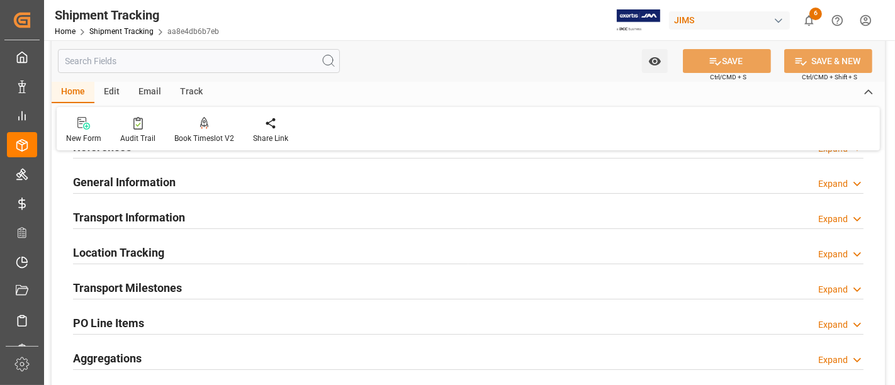
click at [159, 216] on h2 "Transport Information" at bounding box center [129, 217] width 112 height 17
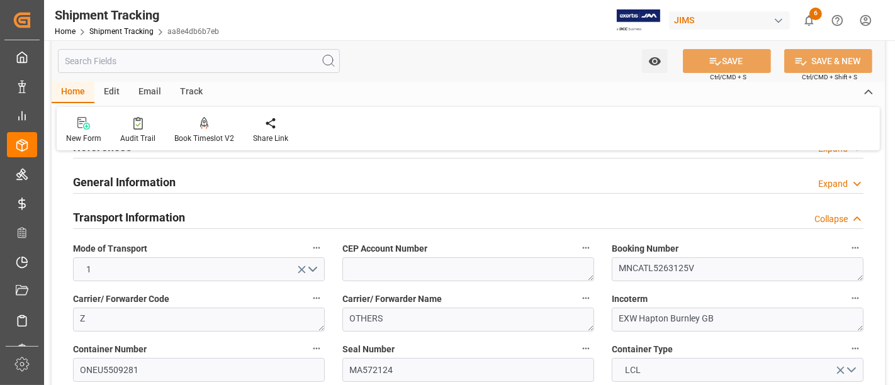
click at [159, 216] on h2 "Transport Information" at bounding box center [129, 217] width 112 height 17
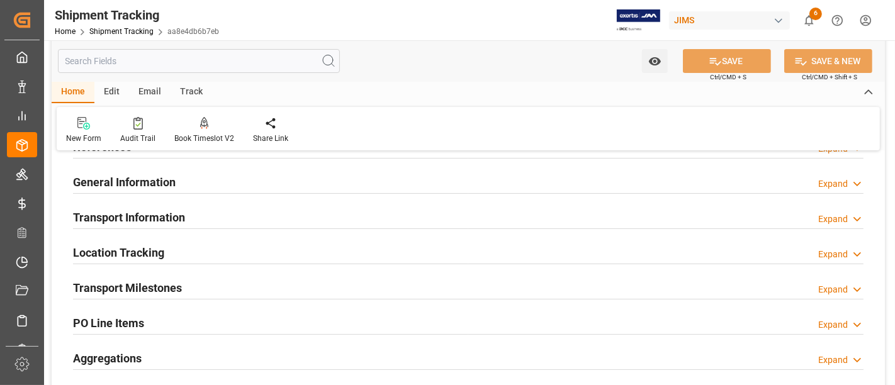
scroll to position [0, 0]
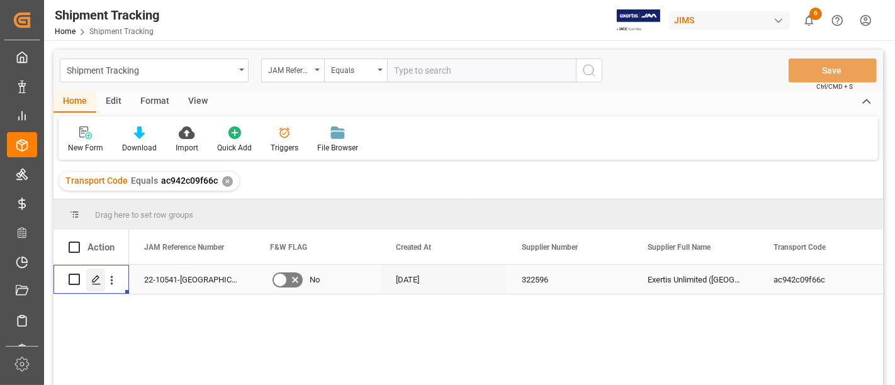
click at [94, 279] on icon "Press SPACE to select this row." at bounding box center [96, 280] width 10 height 10
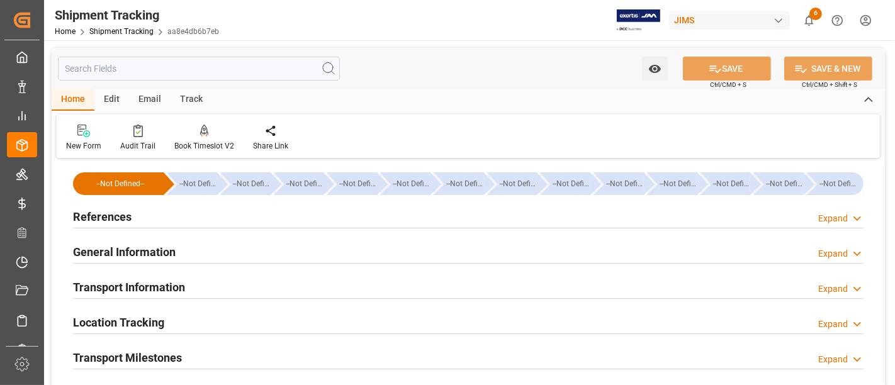
click at [314, 248] on div "General Information Expand" at bounding box center [468, 251] width 791 height 24
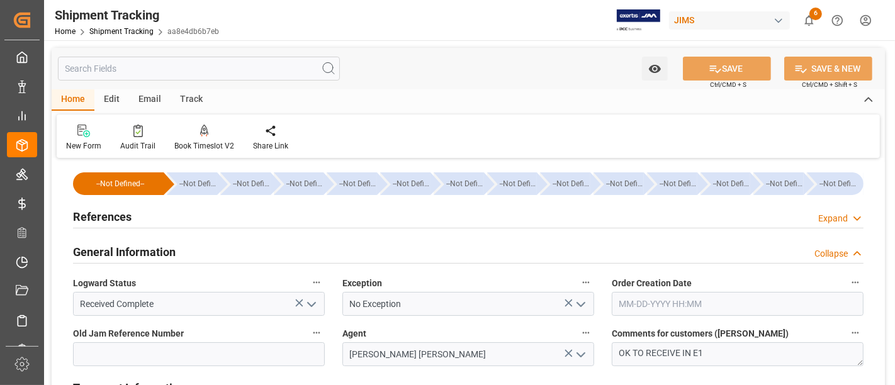
click at [184, 253] on div "General Information Collapse" at bounding box center [468, 251] width 791 height 24
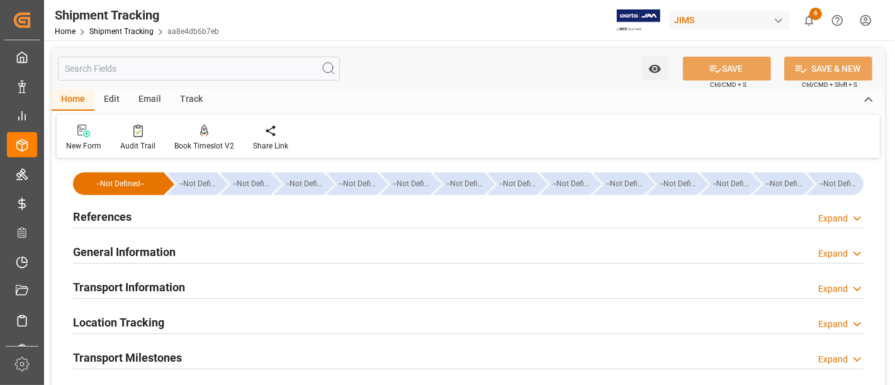
click at [180, 280] on h2 "Transport Information" at bounding box center [129, 287] width 112 height 17
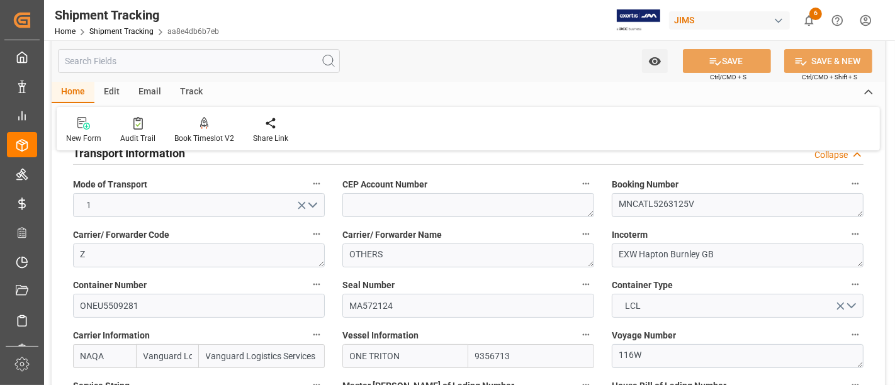
scroll to position [140, 0]
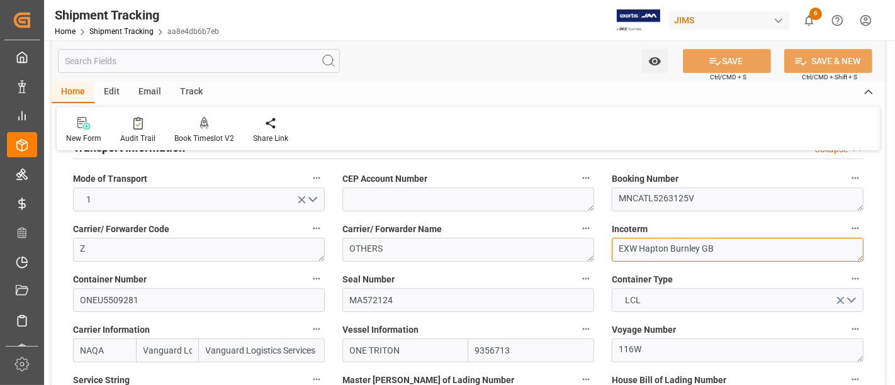
drag, startPoint x: 712, startPoint y: 247, endPoint x: 615, endPoint y: 248, distance: 97.0
click at [615, 248] on textarea "EXW Hapton Burnley GB" at bounding box center [738, 250] width 252 height 24
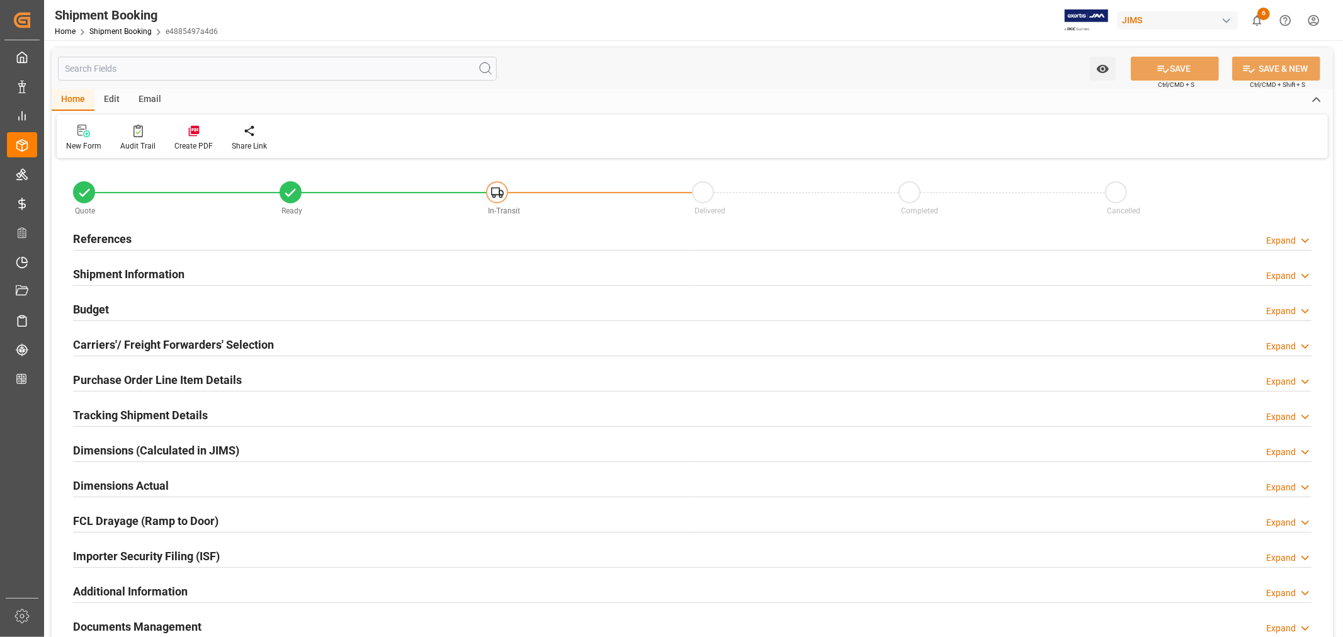
type input "41"
click at [144, 273] on h2 "Shipment Information" at bounding box center [128, 274] width 111 height 17
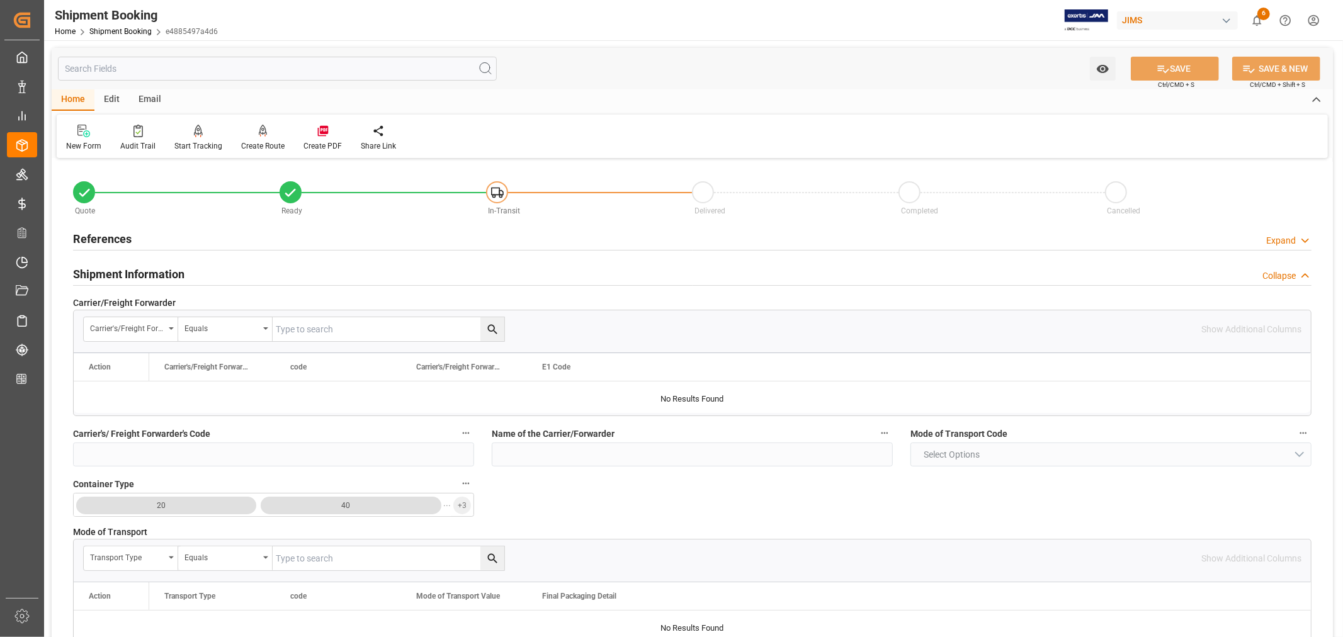
click at [171, 274] on h2 "Shipment Information" at bounding box center [128, 274] width 111 height 17
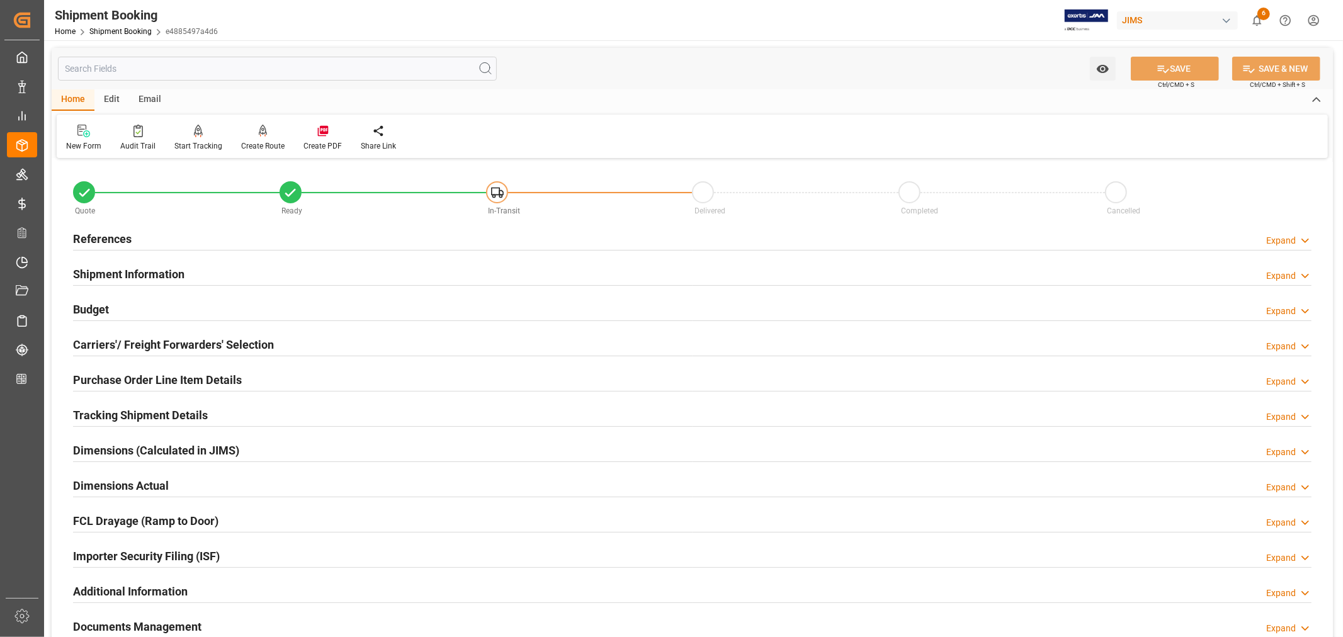
click at [164, 341] on h2 "Carriers'/ Freight Forwarders' Selection" at bounding box center [173, 344] width 201 height 17
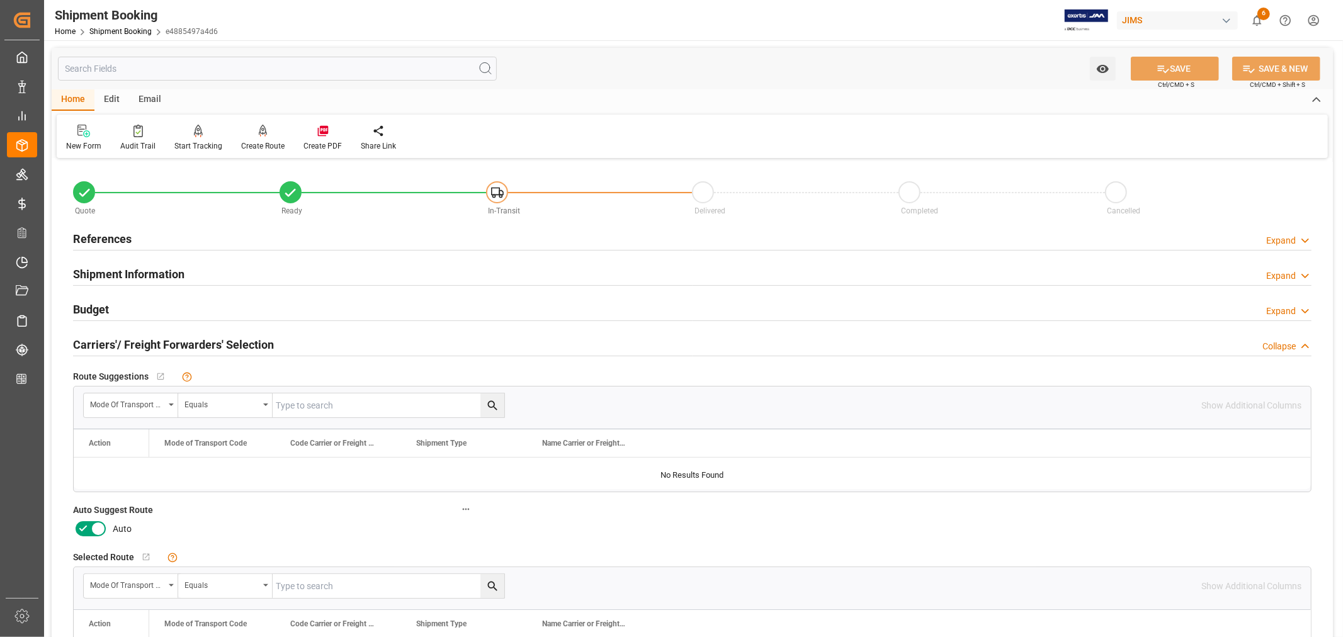
click at [97, 530] on icon at bounding box center [98, 529] width 6 height 6
click at [0, 0] on input "checkbox" at bounding box center [0, 0] width 0 height 0
click at [1179, 66] on button "SAVE" at bounding box center [1175, 69] width 88 height 24
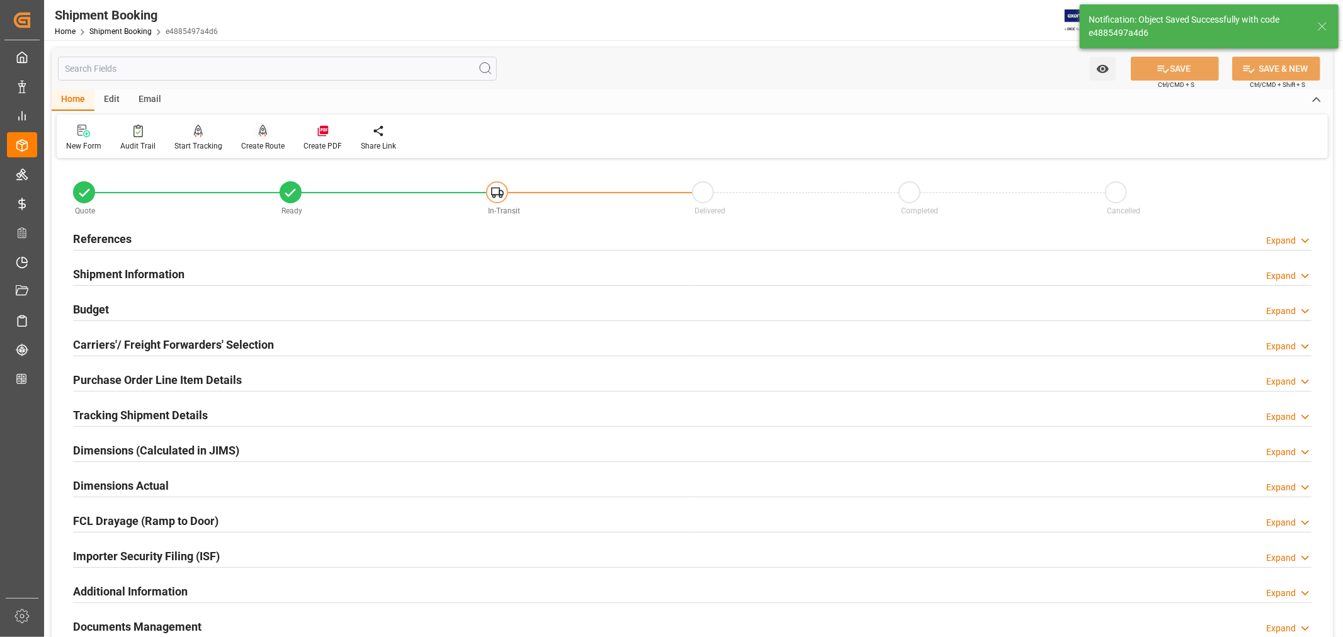
click at [263, 144] on div "Create Route" at bounding box center [262, 145] width 43 height 11
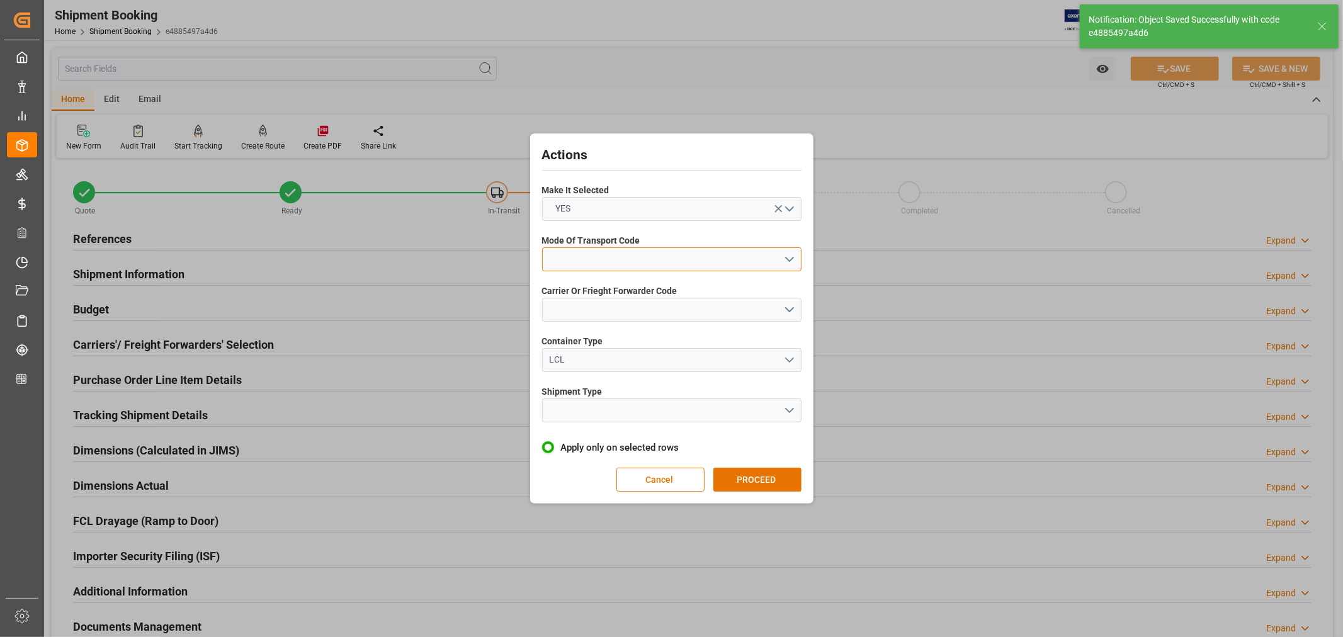
click at [594, 251] on button "open menu" at bounding box center [671, 259] width 259 height 24
click at [584, 257] on div "1- OCEAN" at bounding box center [672, 262] width 258 height 26
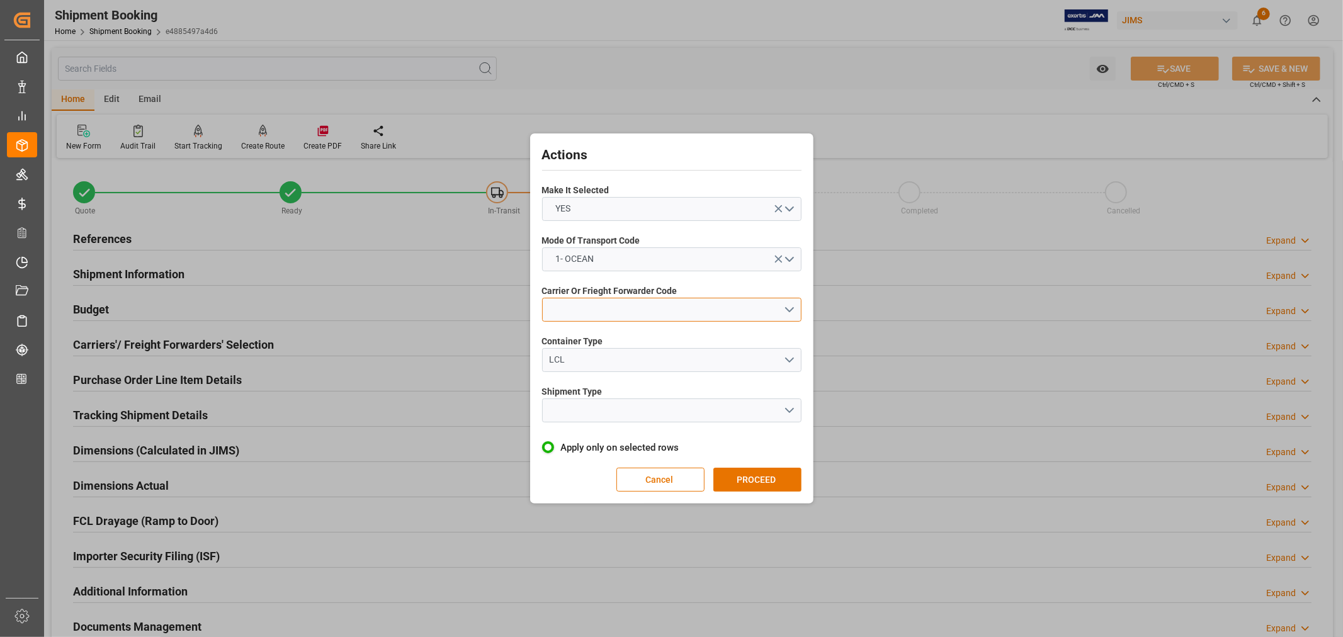
click at [594, 305] on button "open menu" at bounding box center [671, 310] width 259 height 24
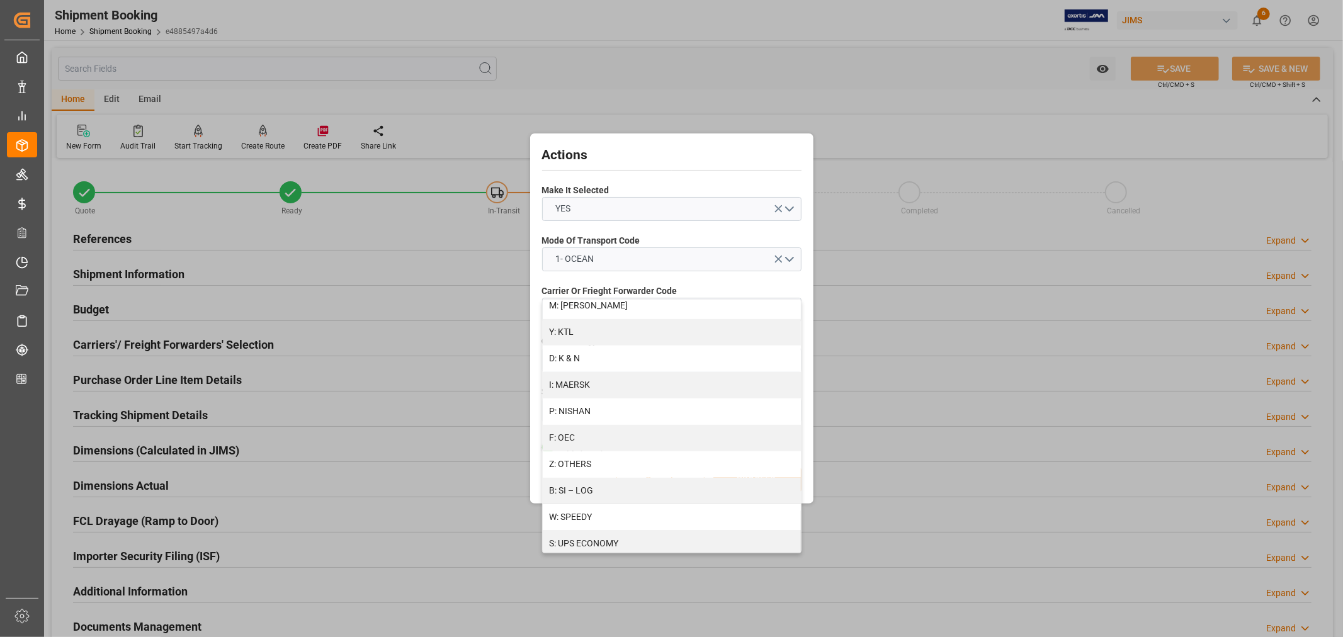
scroll to position [697, 0]
click at [612, 355] on div "Z: OTHERS" at bounding box center [672, 356] width 258 height 26
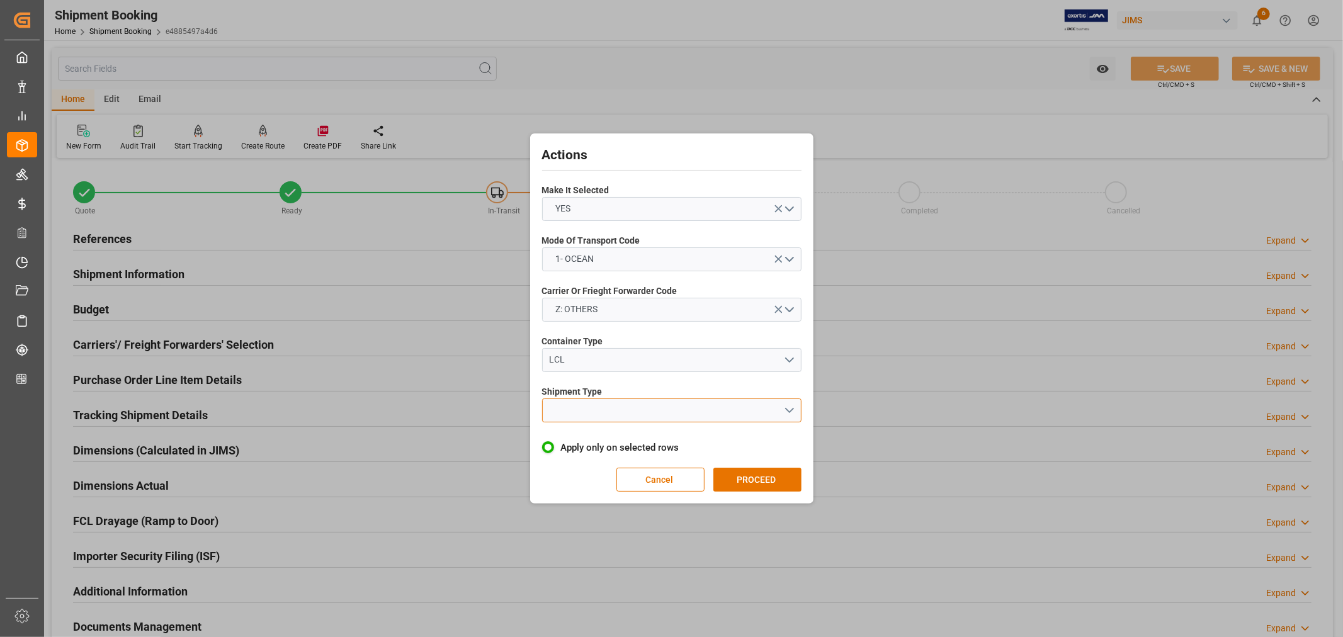
click at [584, 411] on button "open menu" at bounding box center [671, 411] width 259 height 24
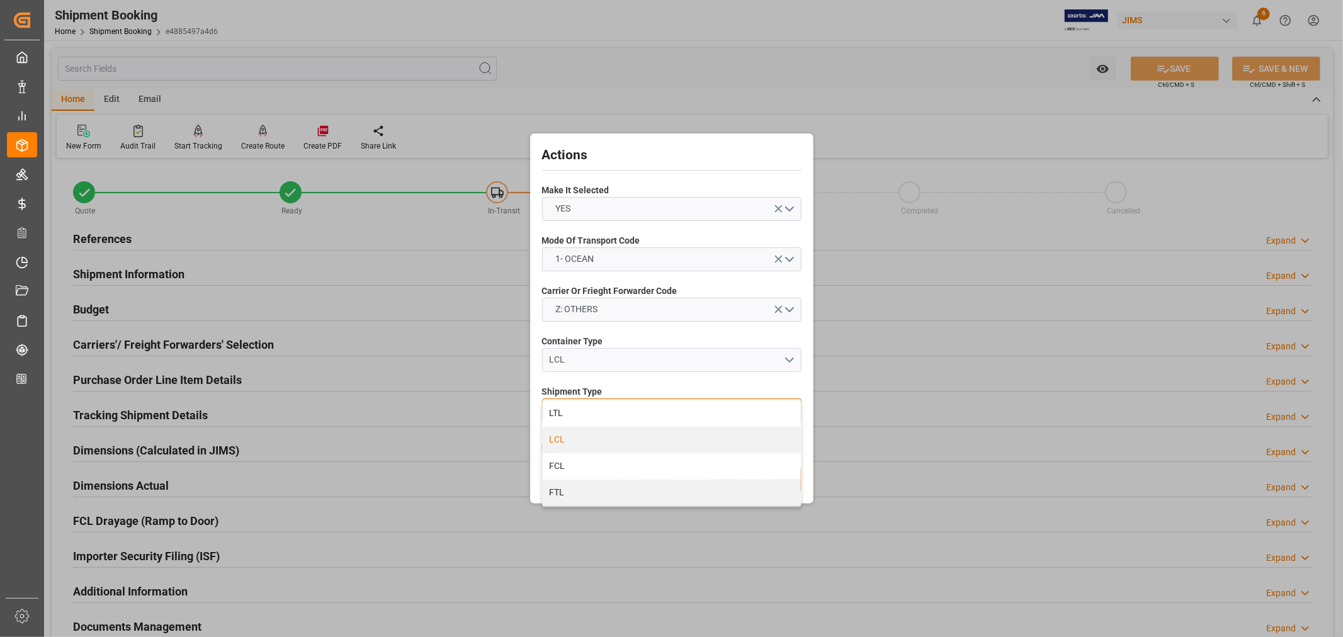
click at [571, 438] on div "LCL" at bounding box center [672, 440] width 258 height 26
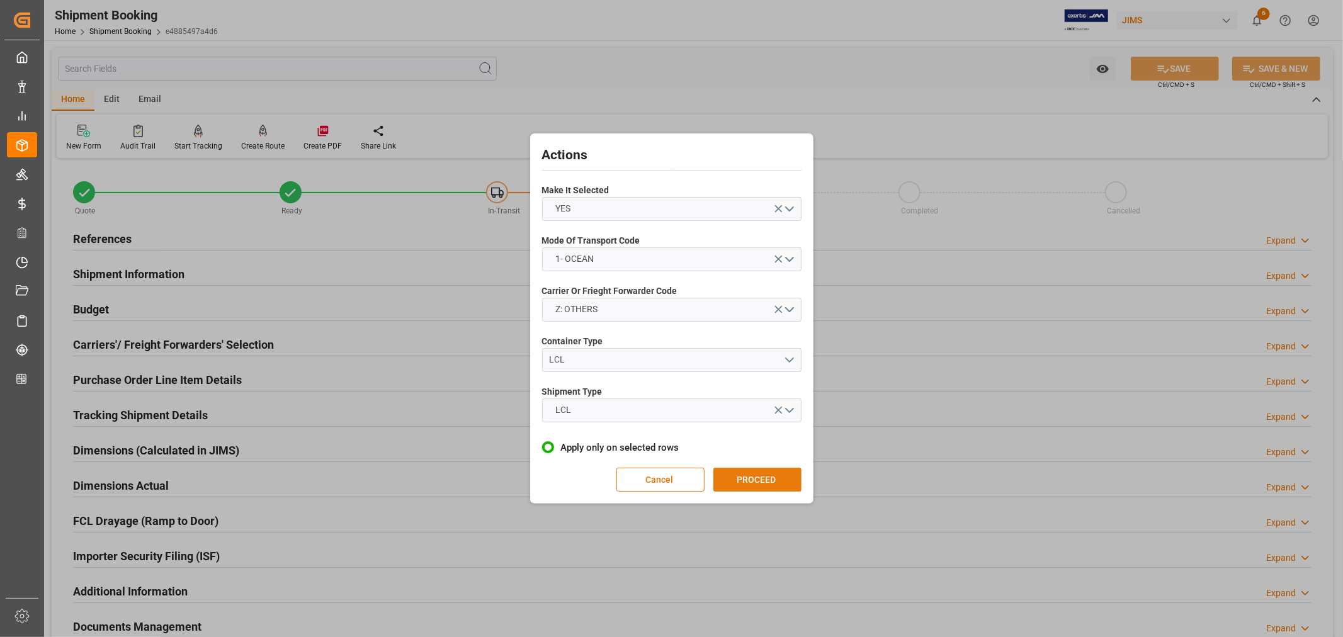
click at [751, 479] on button "PROCEED" at bounding box center [757, 480] width 88 height 24
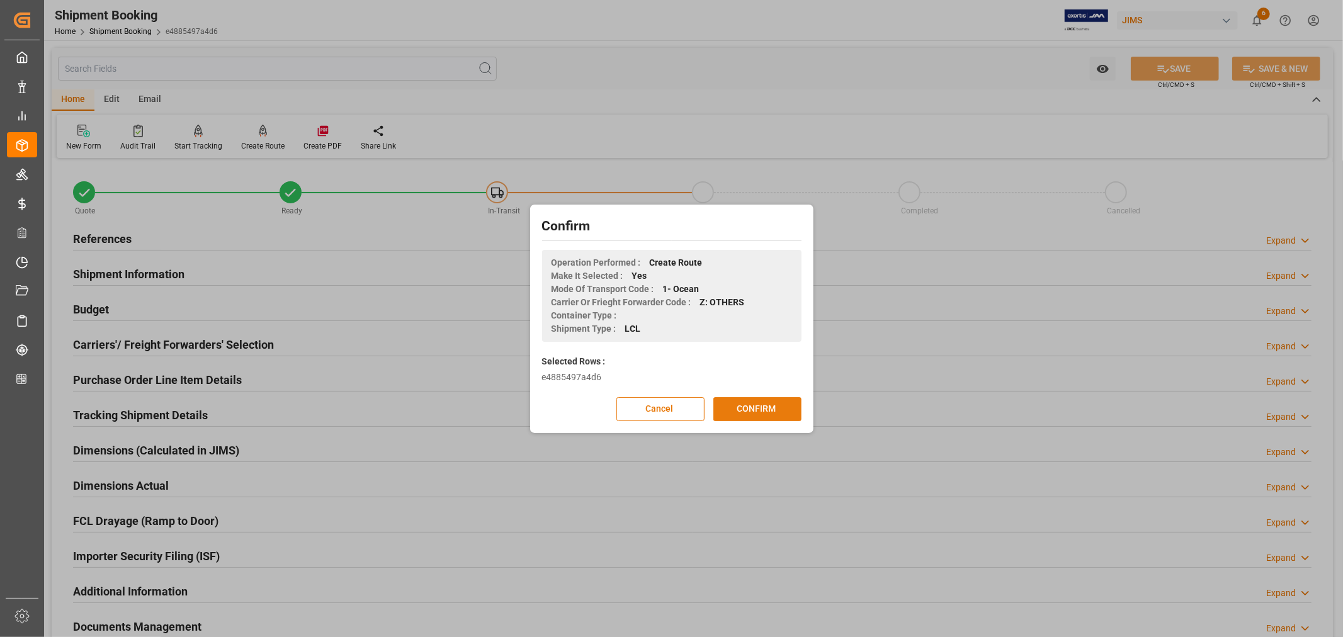
click at [754, 407] on button "CONFIRM" at bounding box center [757, 409] width 88 height 24
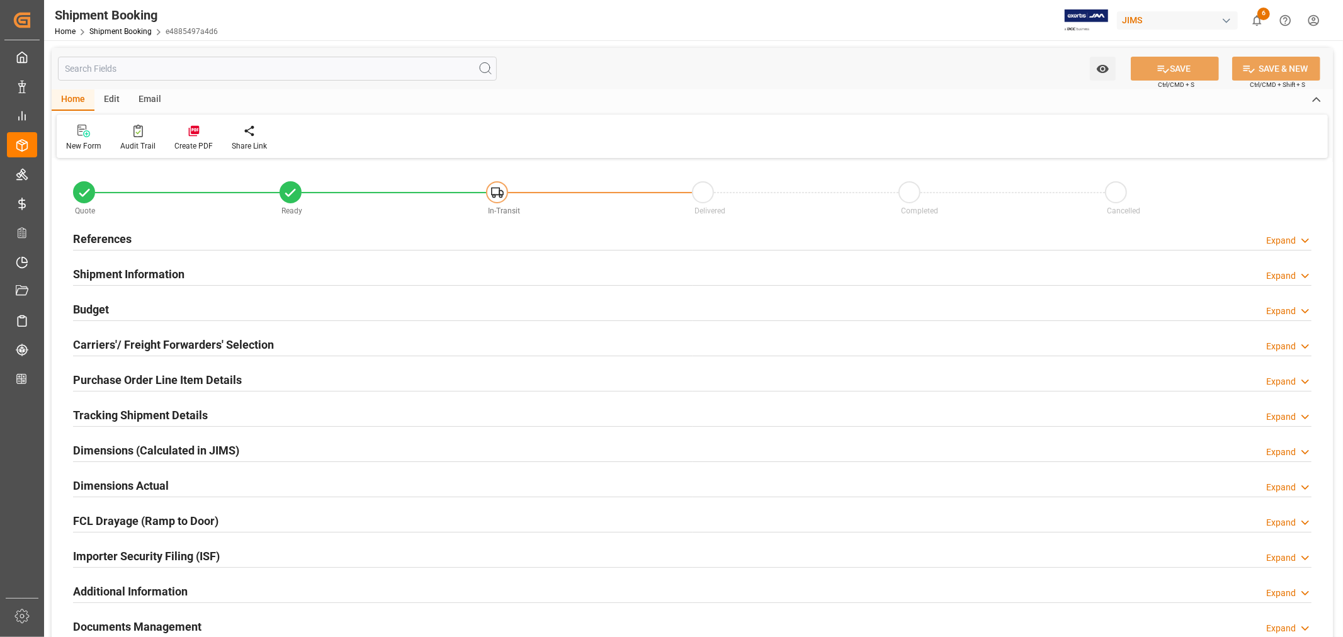
type input "2"
click at [204, 378] on h2 "Purchase Order Line Item Details" at bounding box center [157, 379] width 169 height 17
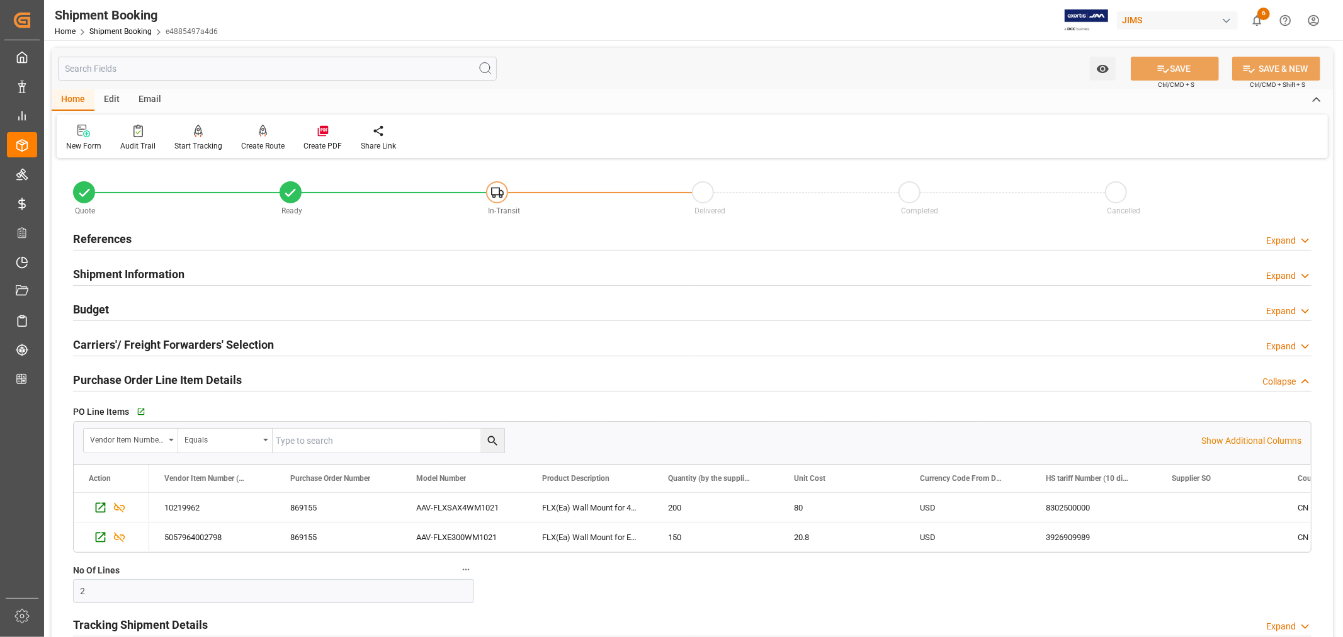
click at [204, 378] on h2 "Purchase Order Line Item Details" at bounding box center [157, 379] width 169 height 17
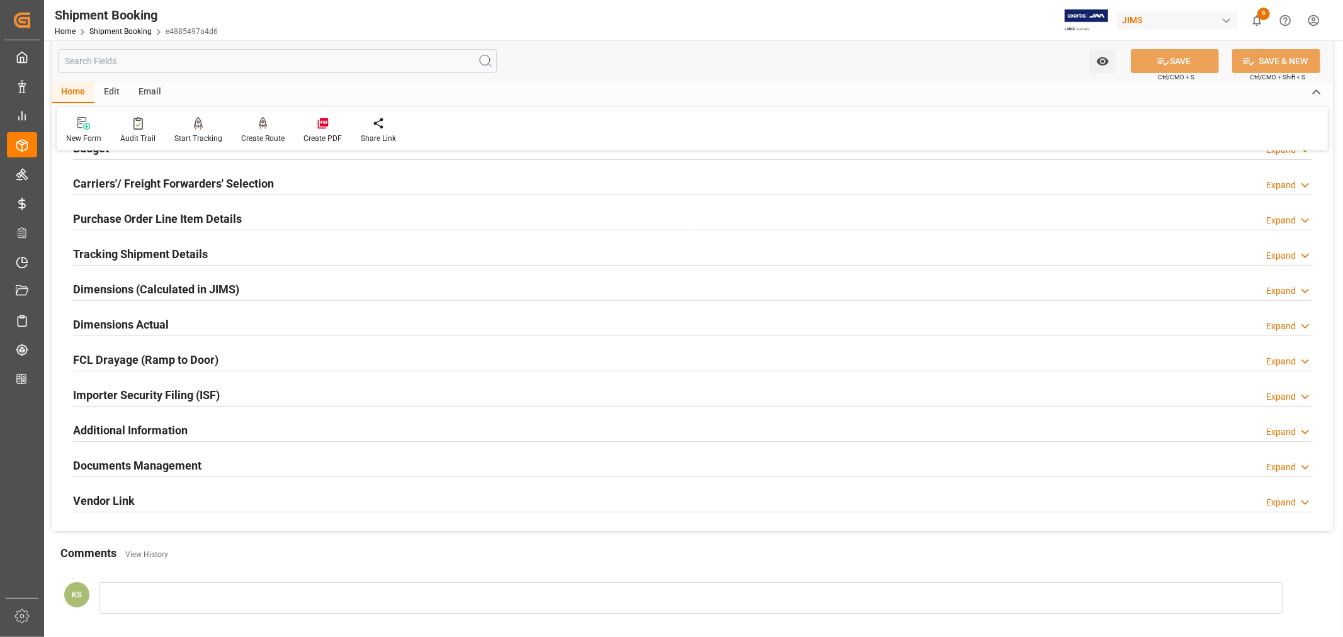
scroll to position [210, 0]
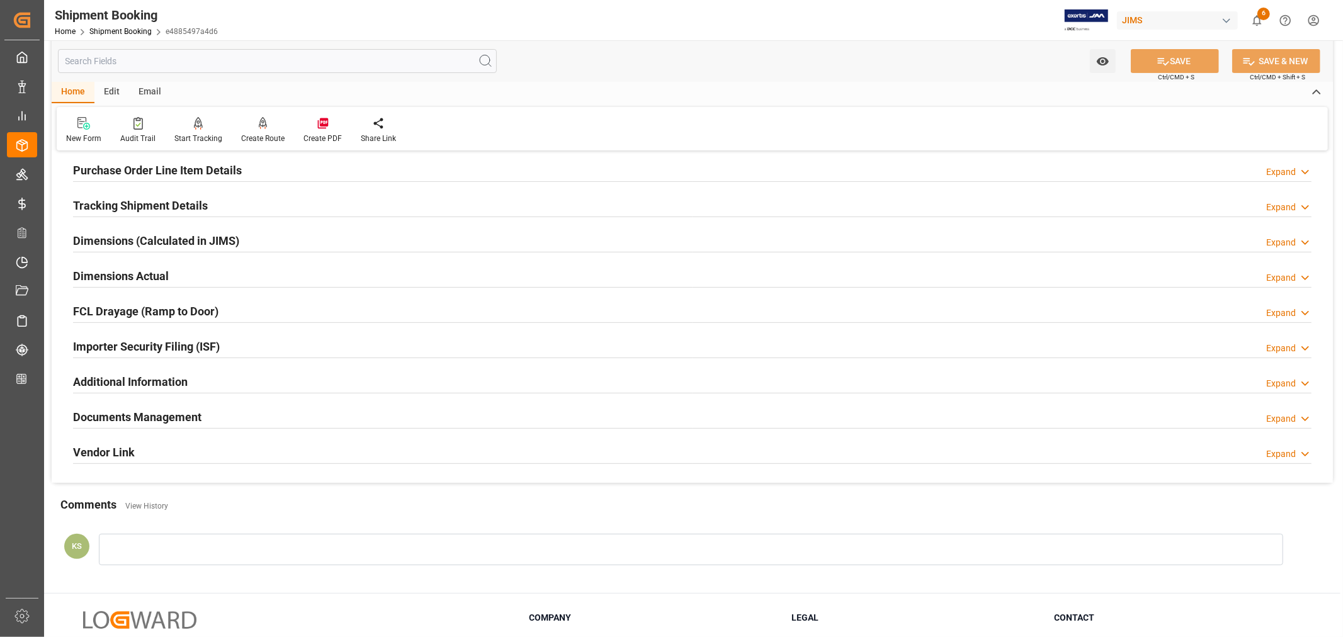
click at [273, 342] on div "Importer Security Filing (ISF) Expand" at bounding box center [692, 346] width 1239 height 24
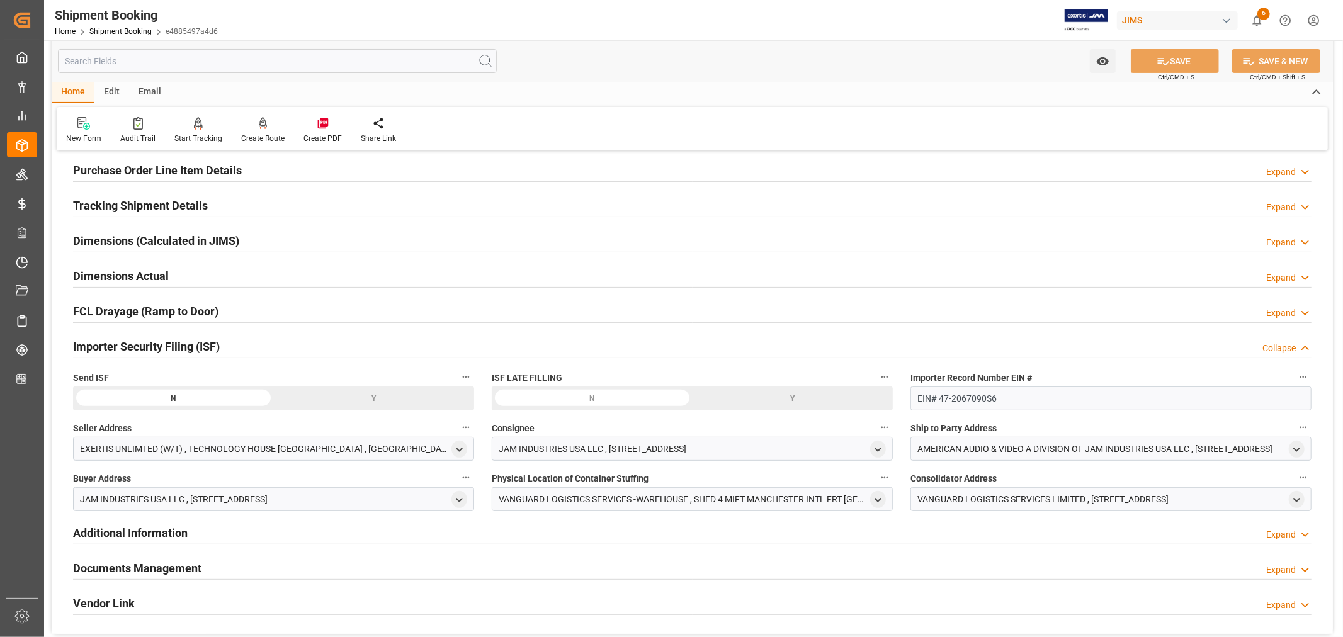
click at [374, 397] on div "Y" at bounding box center [374, 399] width 201 height 24
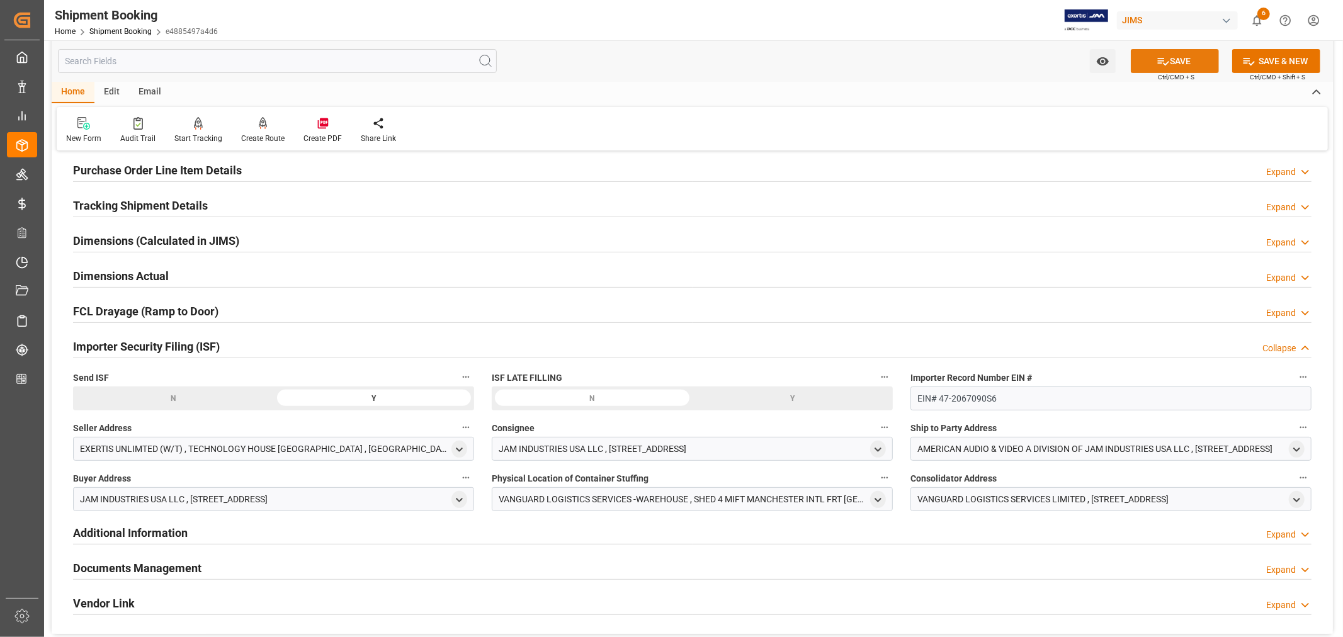
click at [1181, 60] on button "SAVE" at bounding box center [1175, 61] width 88 height 24
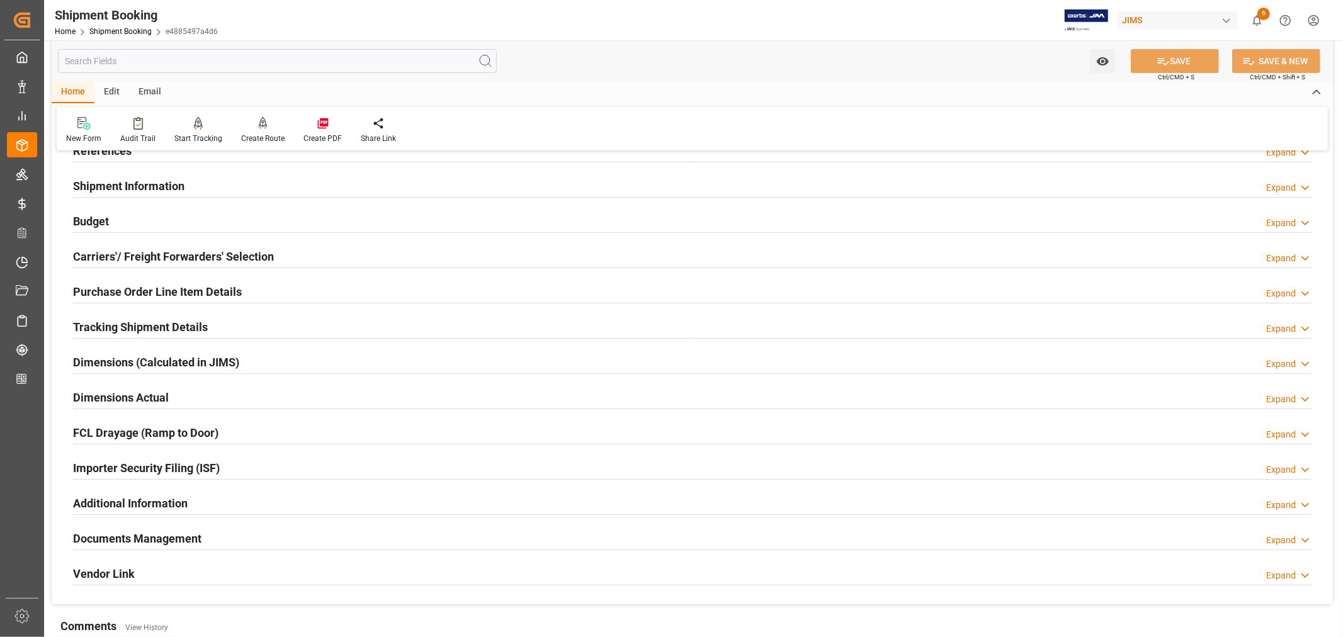
scroll to position [0, 0]
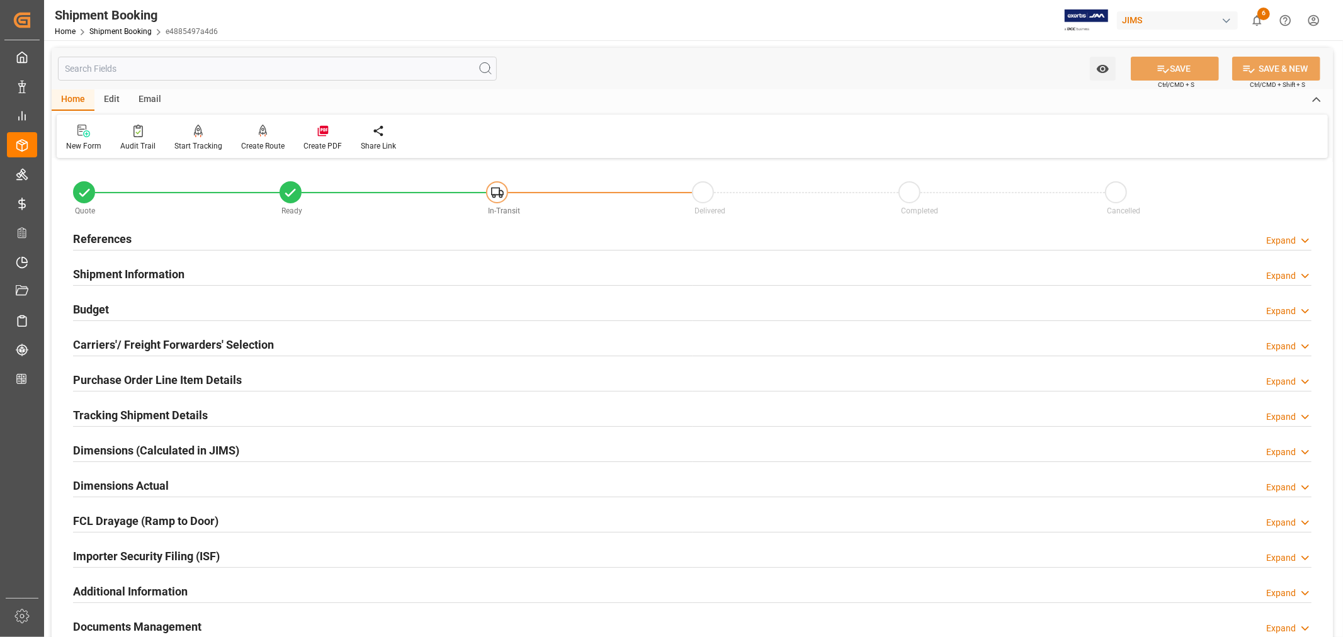
click at [115, 238] on h2 "References" at bounding box center [102, 238] width 59 height 17
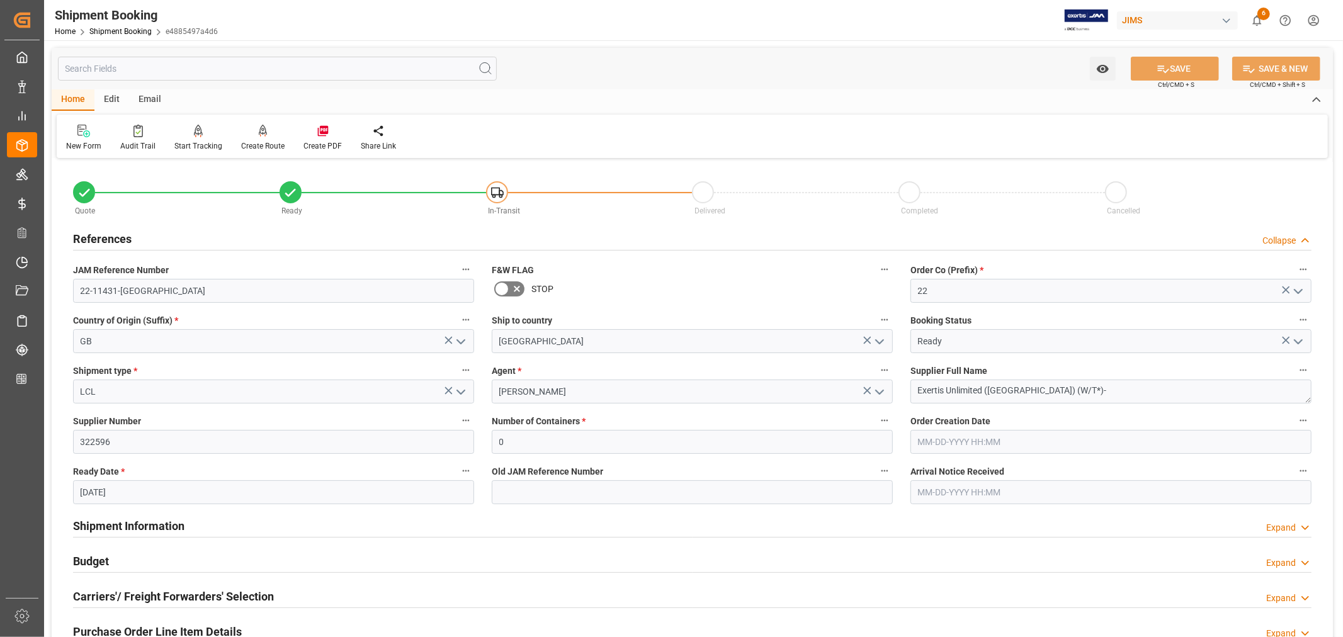
click at [115, 238] on h2 "References" at bounding box center [102, 238] width 59 height 17
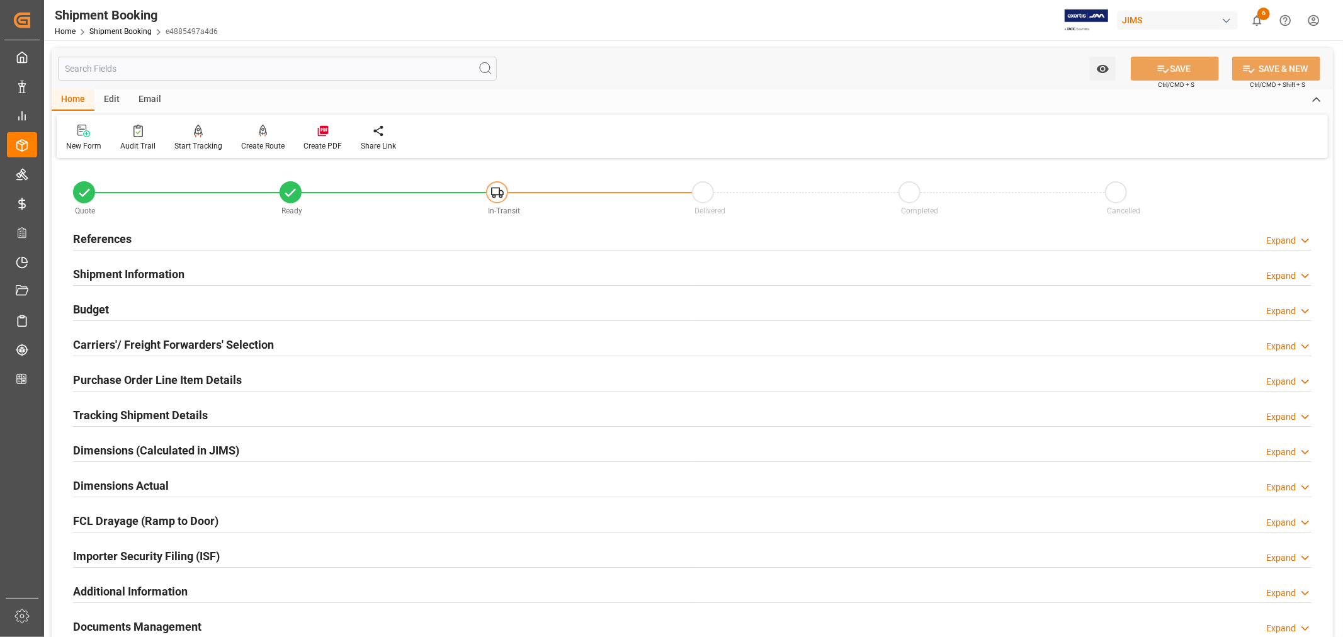
click at [93, 301] on h2 "Budget" at bounding box center [91, 309] width 36 height 17
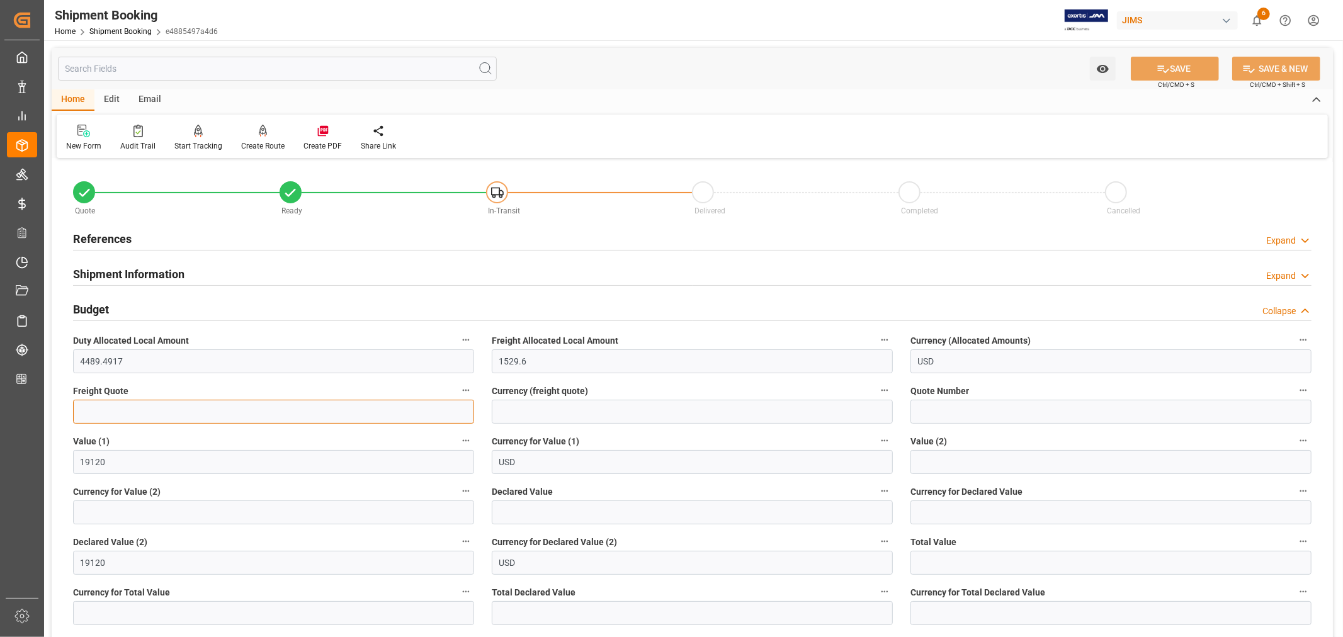
click at [80, 411] on input "text" at bounding box center [273, 412] width 401 height 24
type input "2100"
click at [524, 413] on input at bounding box center [692, 412] width 401 height 24
type input "USD"
click at [108, 236] on h2 "References" at bounding box center [102, 238] width 59 height 17
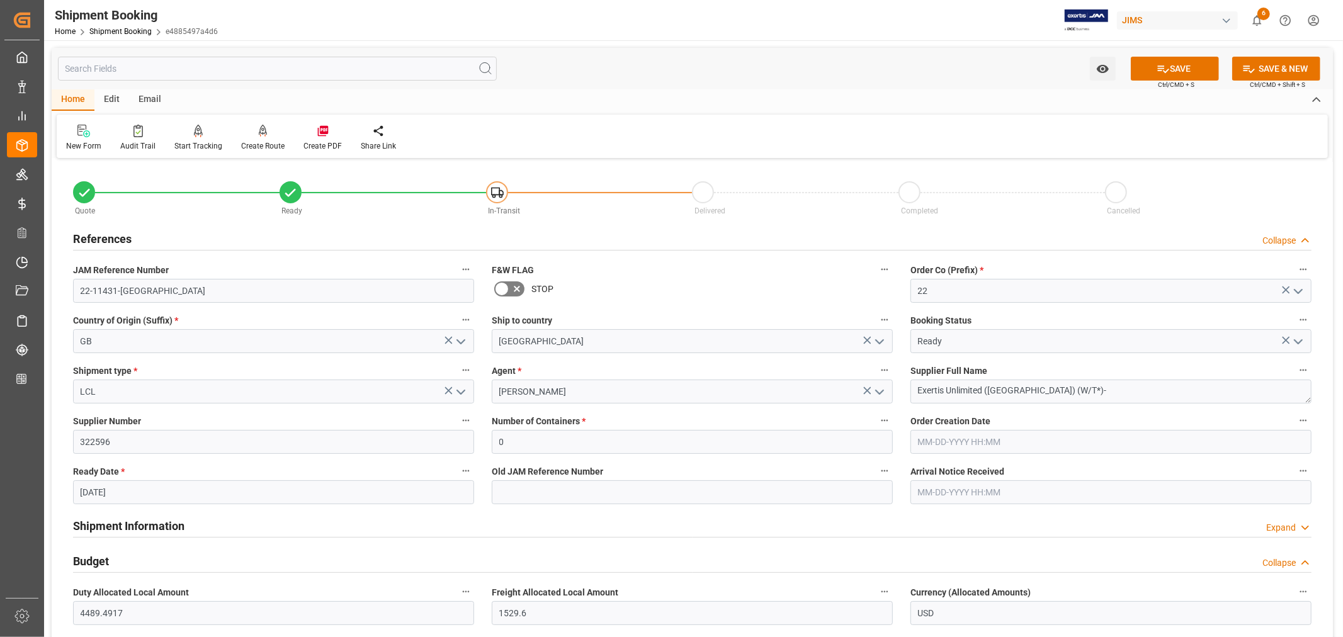
click at [108, 236] on h2 "References" at bounding box center [102, 238] width 59 height 17
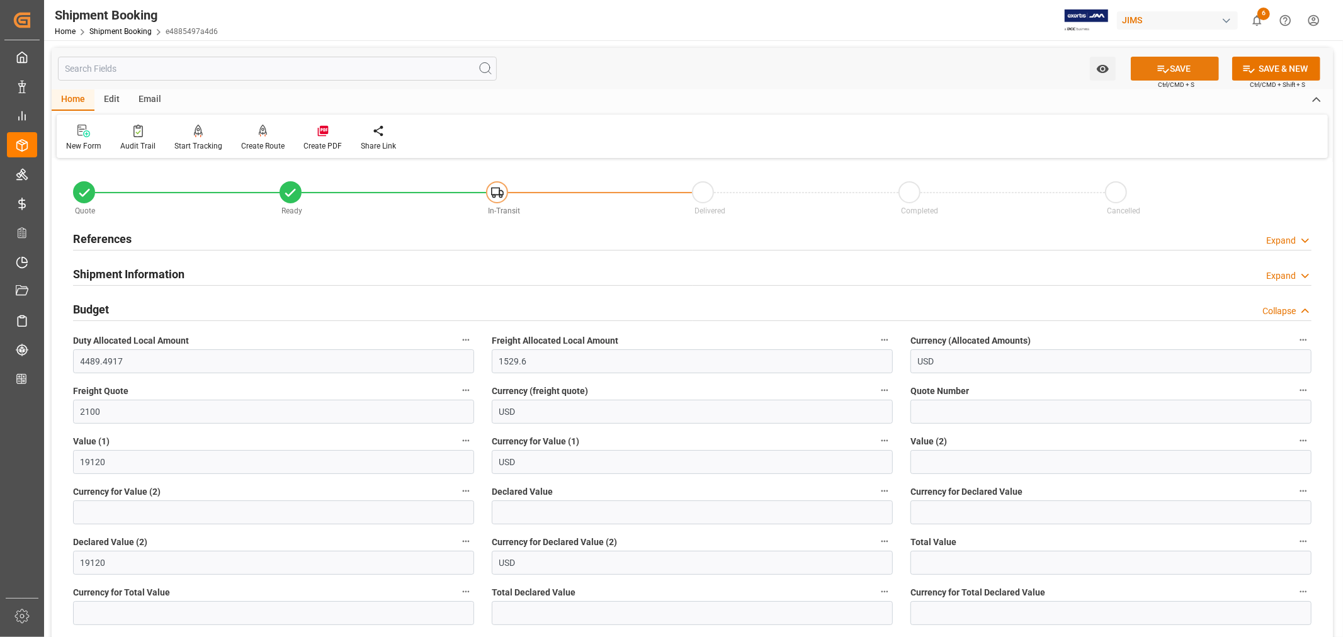
click at [1172, 66] on button "SAVE" at bounding box center [1175, 69] width 88 height 24
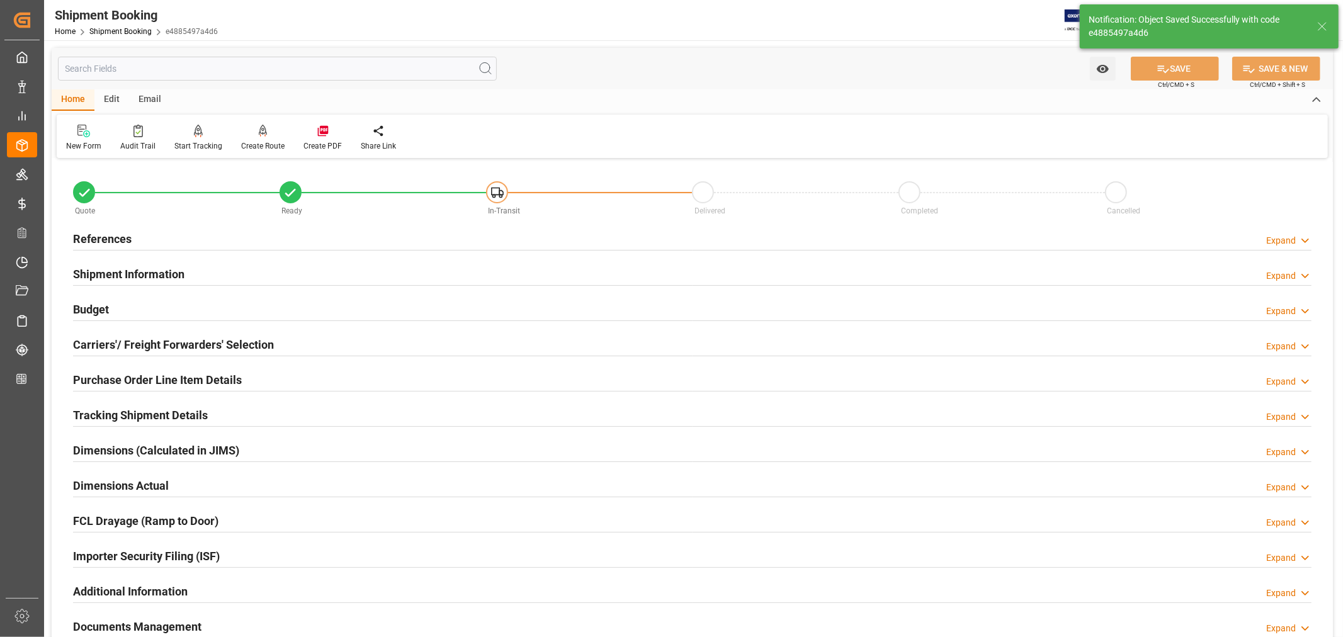
click at [146, 409] on h2 "Tracking Shipment Details" at bounding box center [140, 415] width 135 height 17
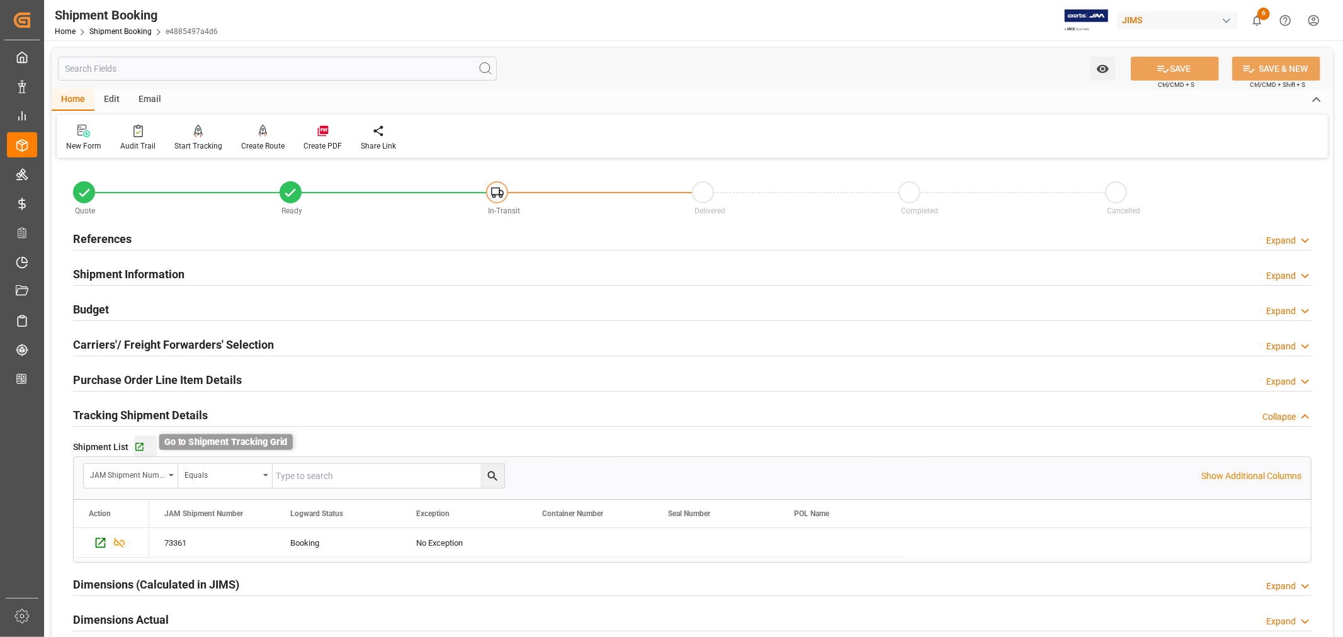
click at [139, 447] on icon "button" at bounding box center [139, 447] width 8 height 8
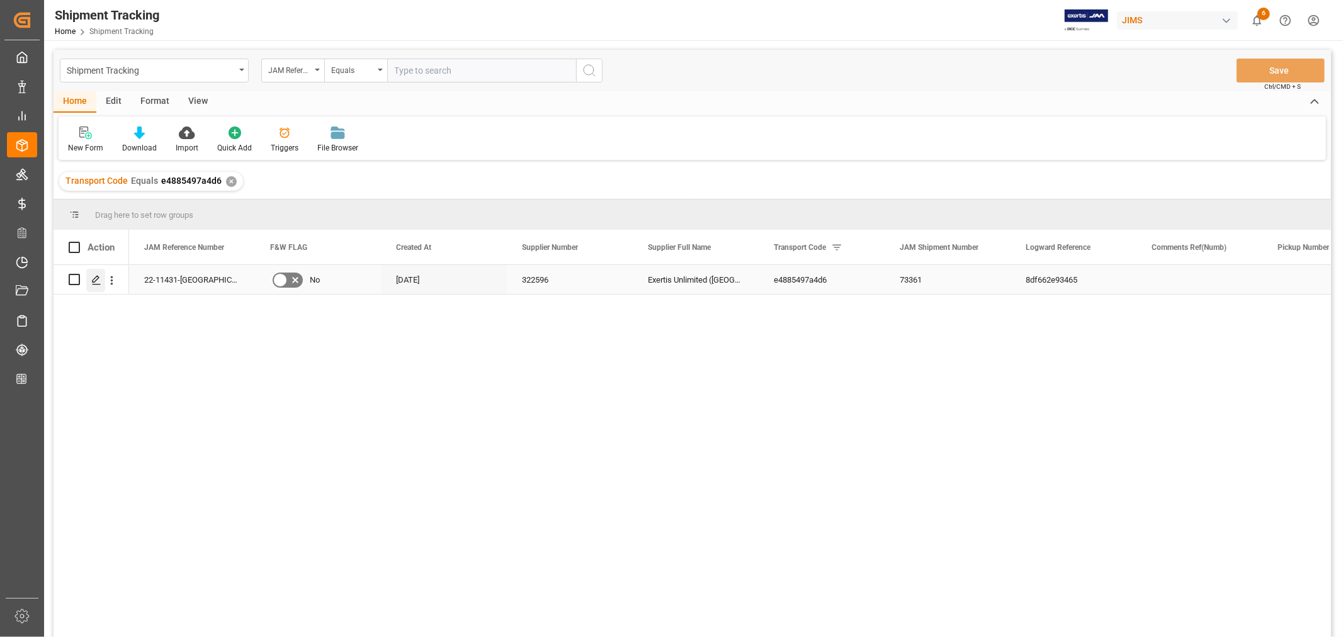
click at [96, 281] on icon "Press SPACE to select this row." at bounding box center [96, 280] width 10 height 10
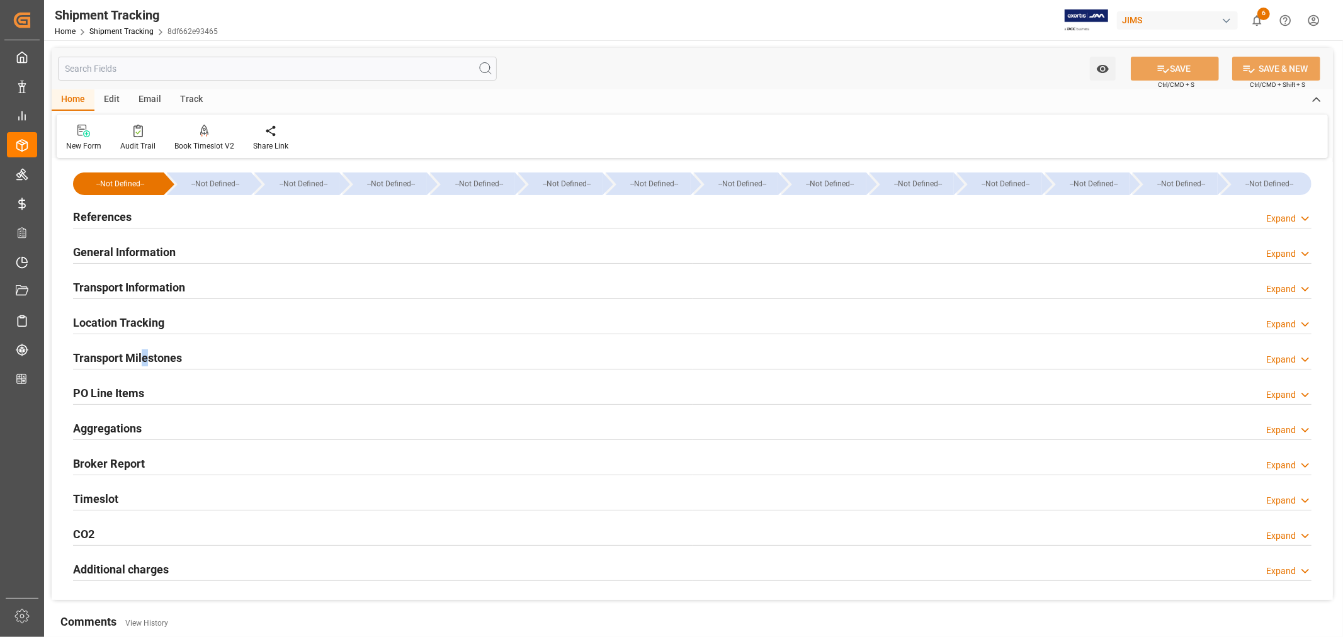
click at [145, 350] on h2 "Transport Milestones" at bounding box center [127, 357] width 109 height 17
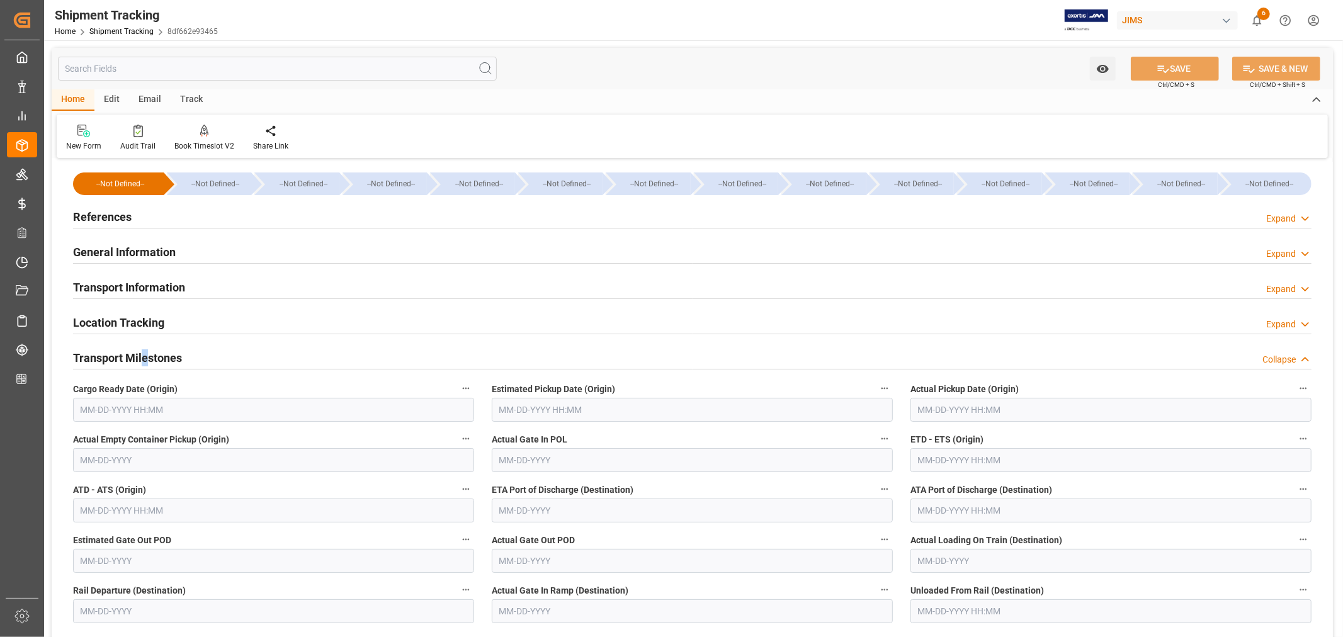
click at [187, 410] on input "text" at bounding box center [273, 410] width 401 height 24
click at [120, 442] on div "[DATE]" at bounding box center [163, 440] width 179 height 13
click at [186, 510] on span "10" at bounding box center [187, 510] width 8 height 9
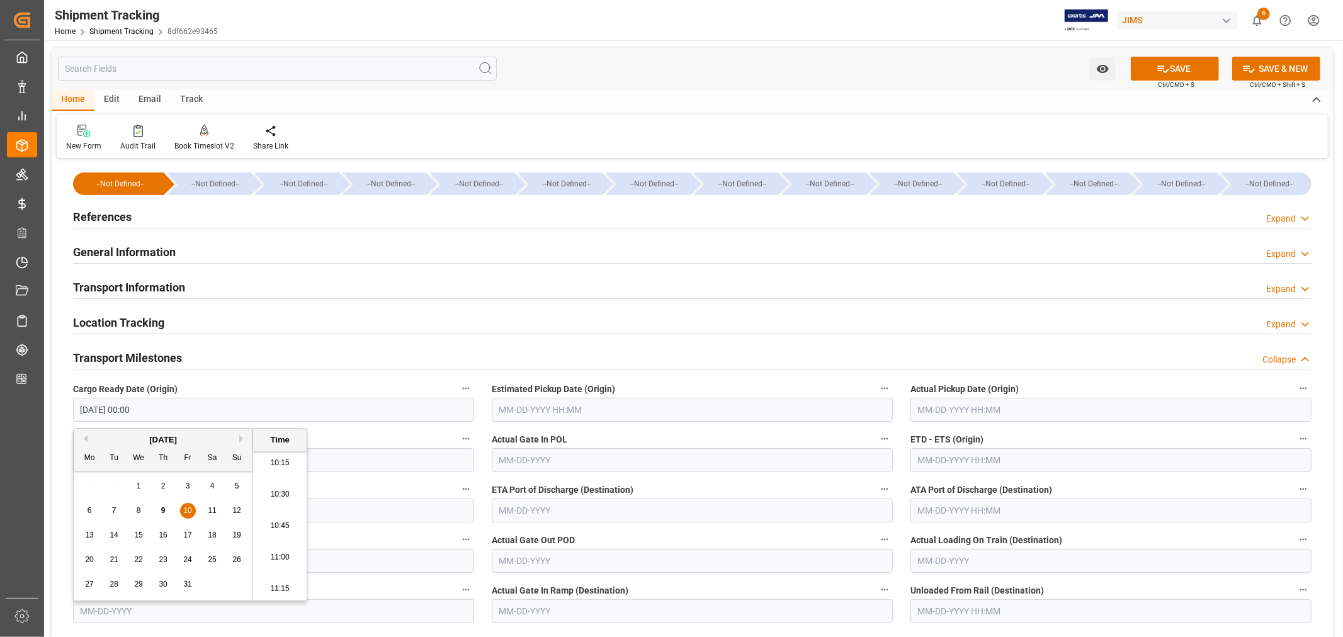
click at [141, 510] on div "8" at bounding box center [139, 511] width 16 height 15
type input "[DATE] 00:00"
click at [581, 411] on input "text" at bounding box center [692, 410] width 401 height 24
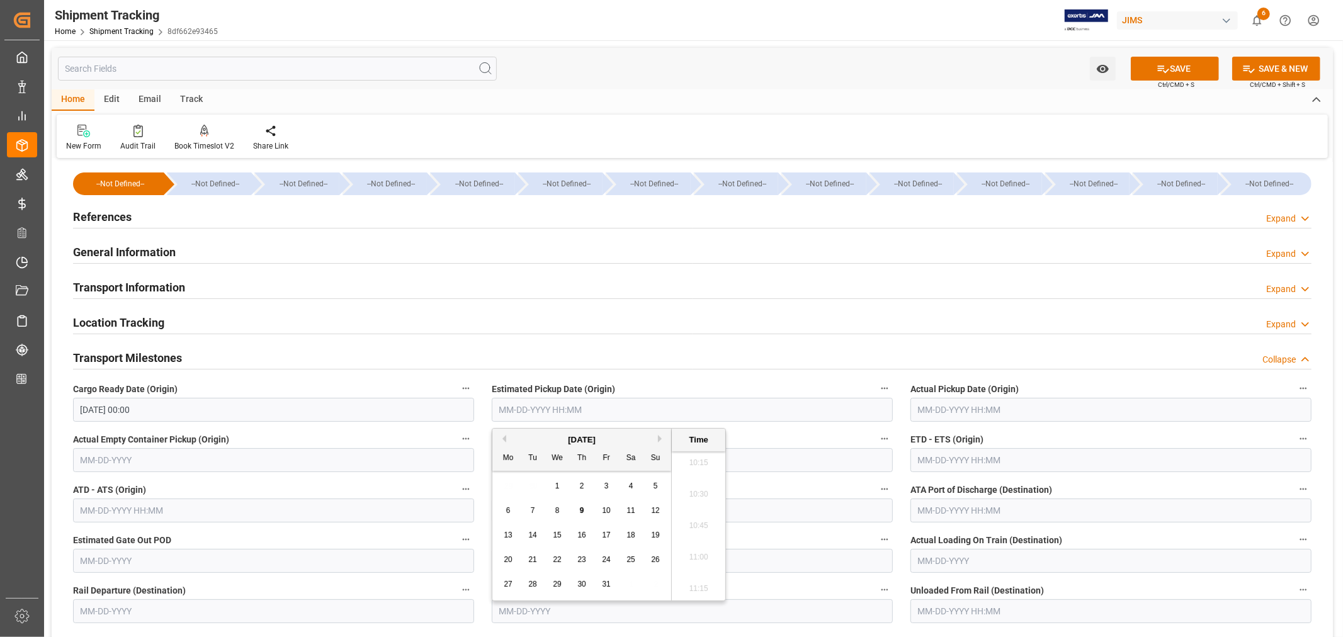
click at [555, 511] on span "8" at bounding box center [557, 510] width 4 height 9
type input "[DATE] 00:00"
click at [953, 460] on input "text" at bounding box center [1110, 460] width 401 height 24
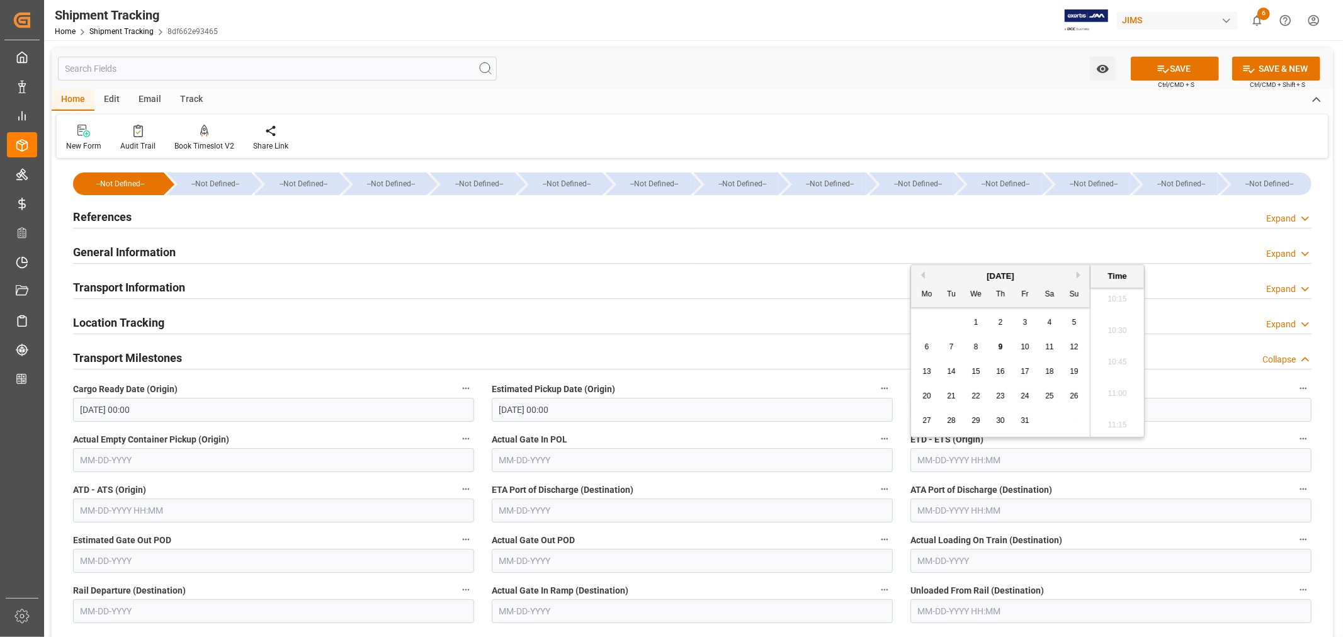
click at [951, 397] on span "21" at bounding box center [951, 396] width 8 height 9
type input "10-21-2025 00:00"
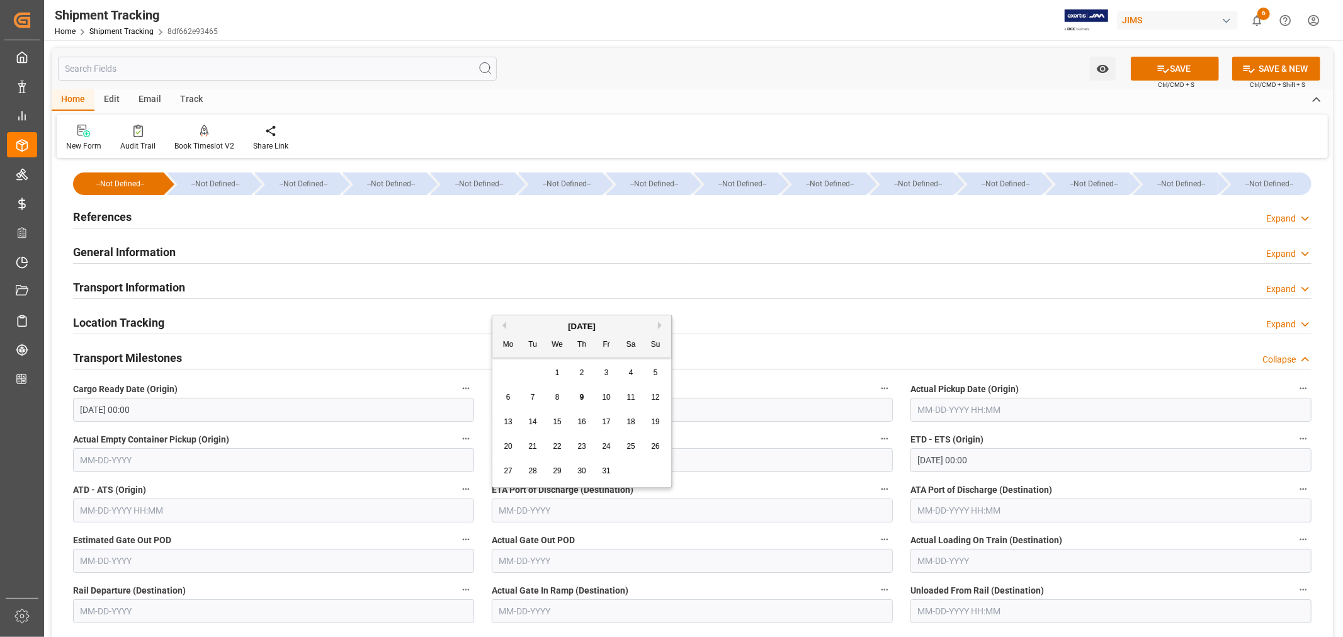
click at [571, 510] on input "text" at bounding box center [692, 511] width 401 height 24
click at [534, 322] on div "October 2025" at bounding box center [581, 326] width 179 height 13
click at [659, 325] on button "Next Month" at bounding box center [662, 326] width 8 height 8
click at [533, 398] on span "4" at bounding box center [533, 397] width 4 height 9
type input "[DATE]"
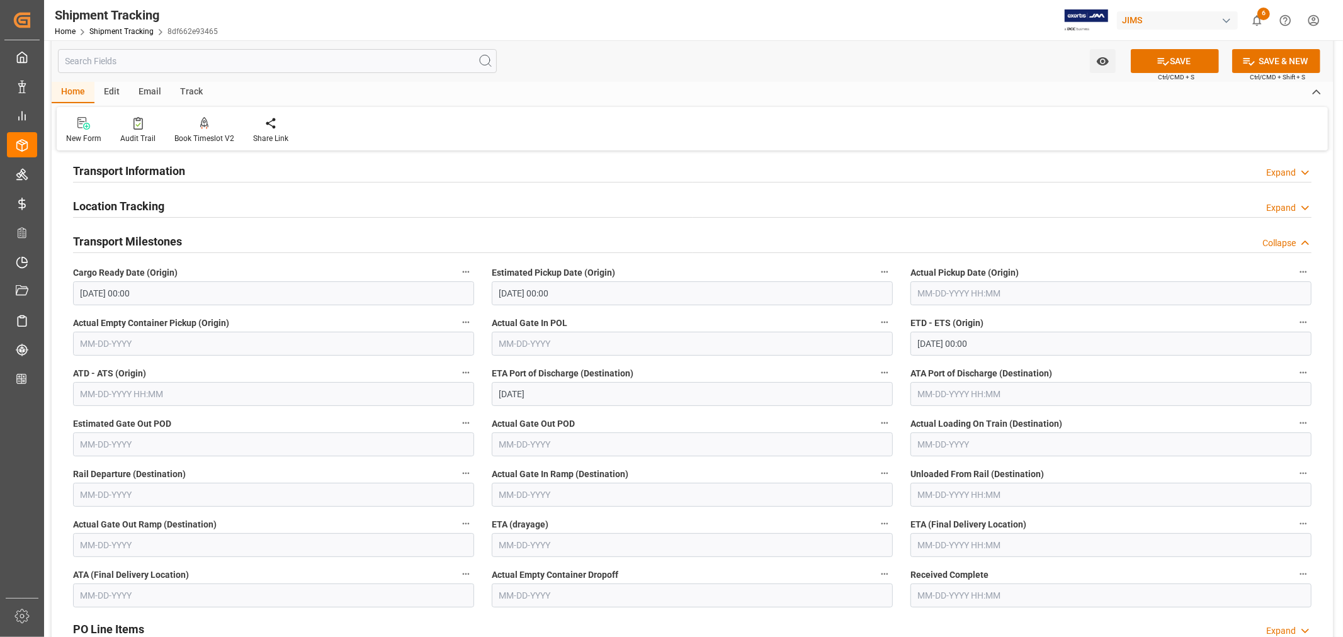
scroll to position [140, 0]
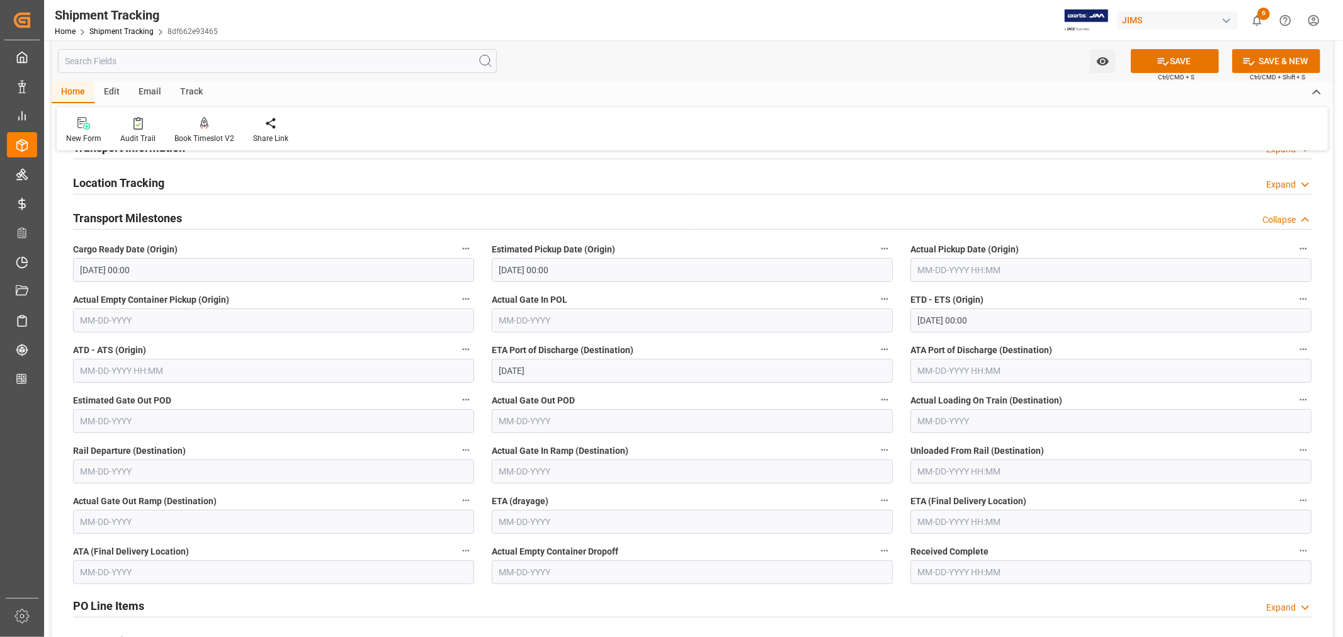
click at [946, 523] on input "text" at bounding box center [1110, 522] width 401 height 24
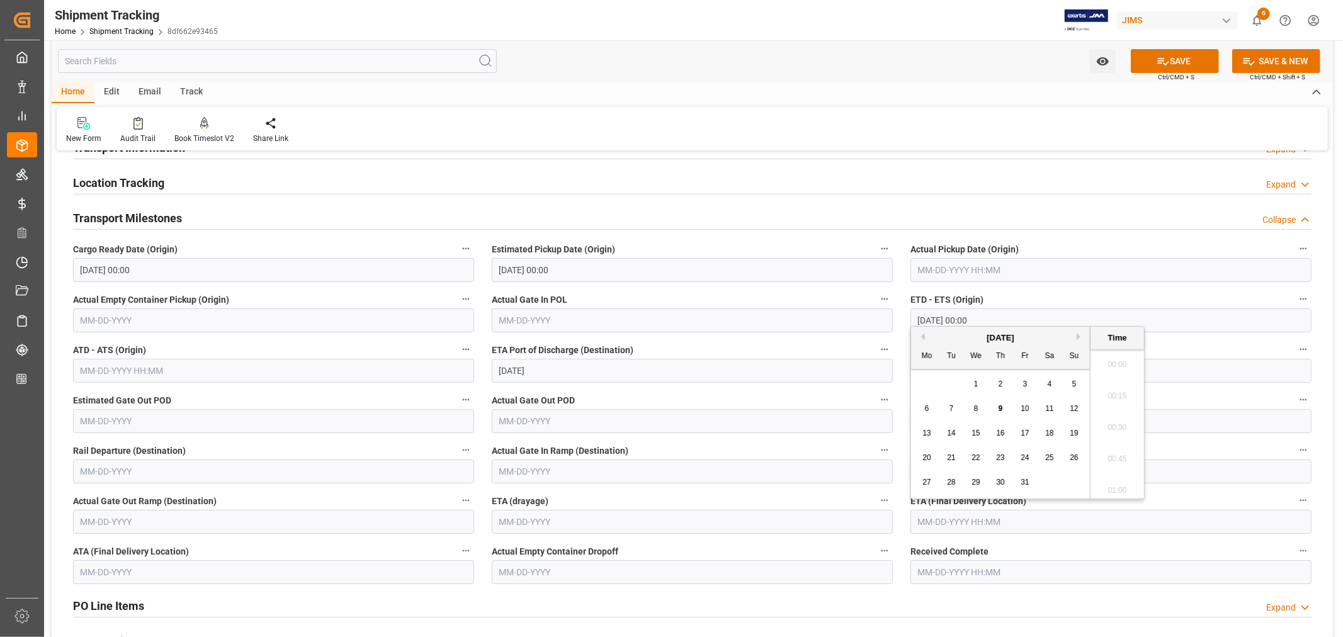
scroll to position [1295, 0]
click at [949, 332] on div "October 2025" at bounding box center [1000, 338] width 179 height 13
click at [1080, 337] on button "Next Month" at bounding box center [1081, 337] width 8 height 8
click at [1001, 433] on span "13" at bounding box center [1000, 433] width 8 height 9
type input "11-13-2025 00:00"
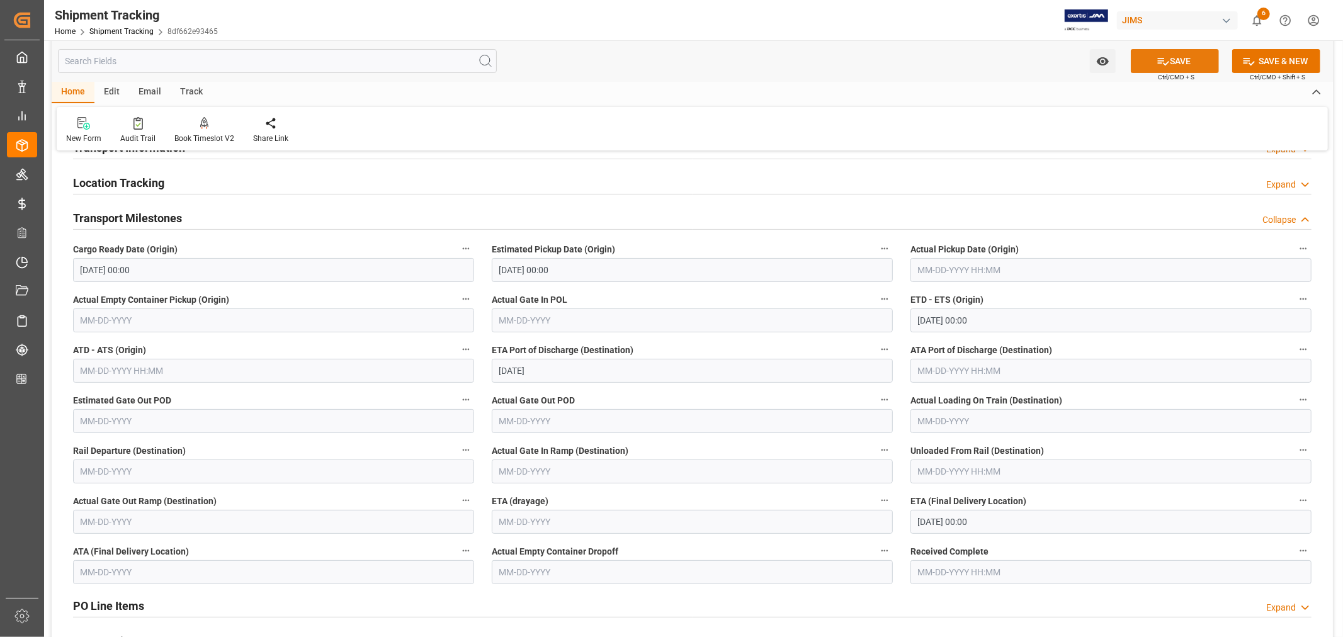
click at [1165, 64] on icon at bounding box center [1163, 61] width 13 height 13
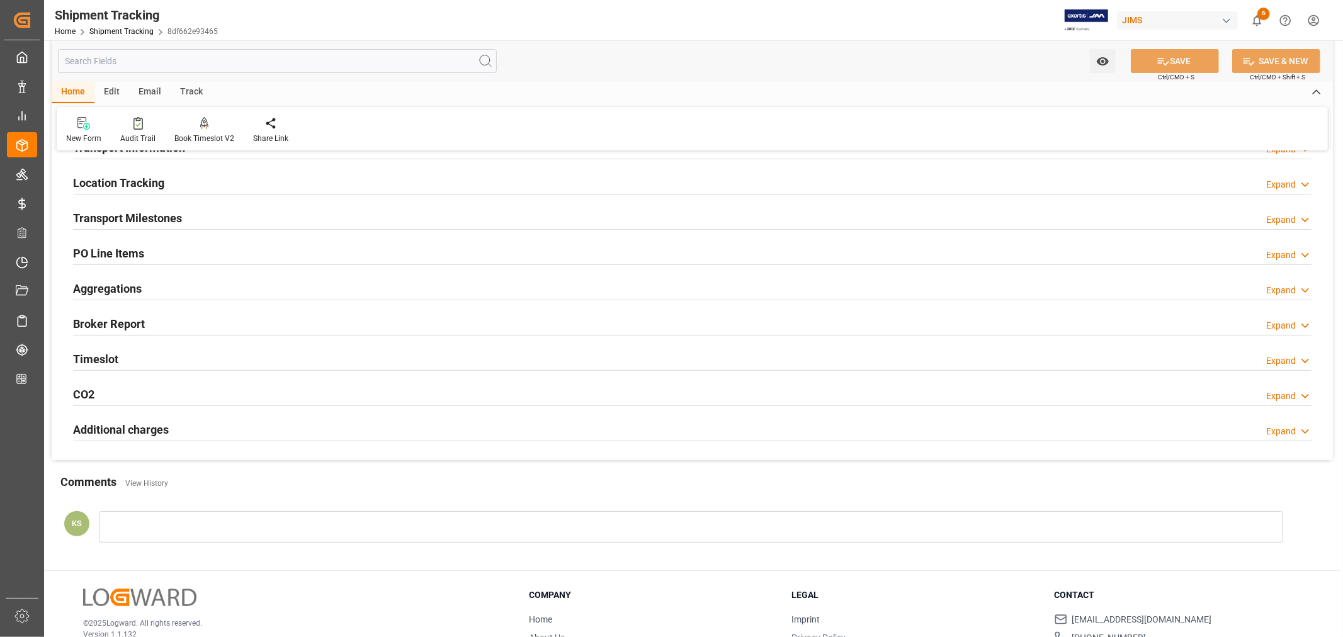
click at [173, 220] on h2 "Transport Milestones" at bounding box center [127, 218] width 109 height 17
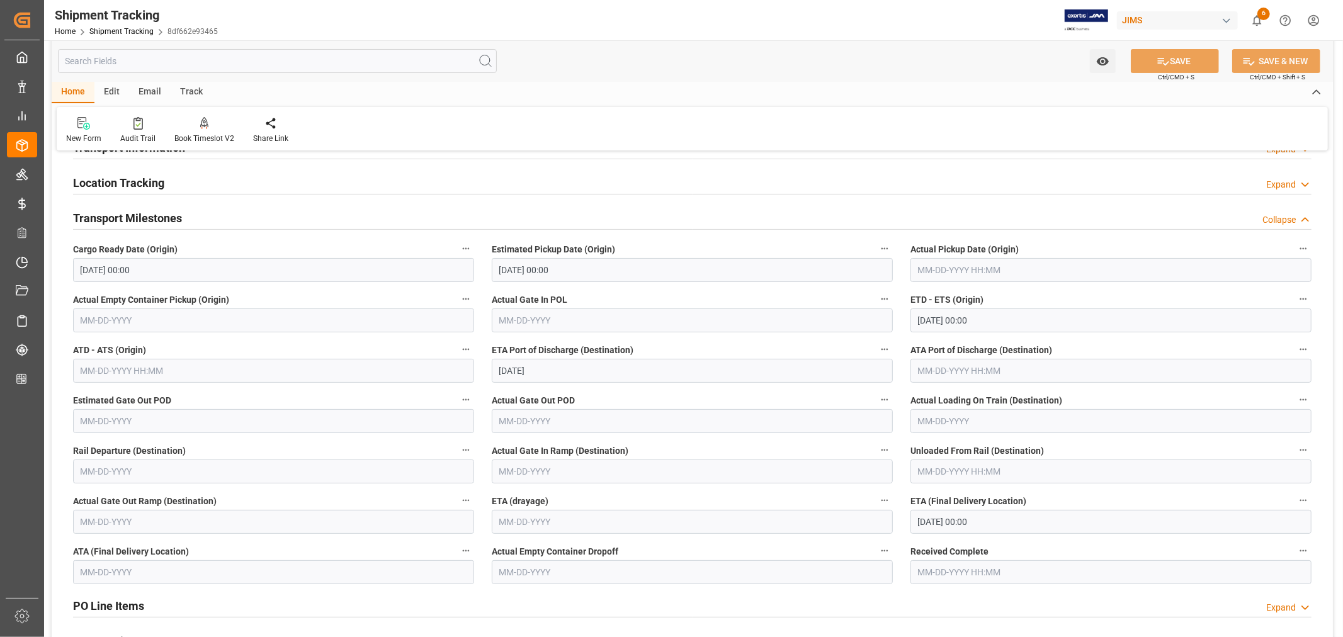
click at [1001, 315] on input "10-21-2025 00:00" at bounding box center [1110, 321] width 401 height 24
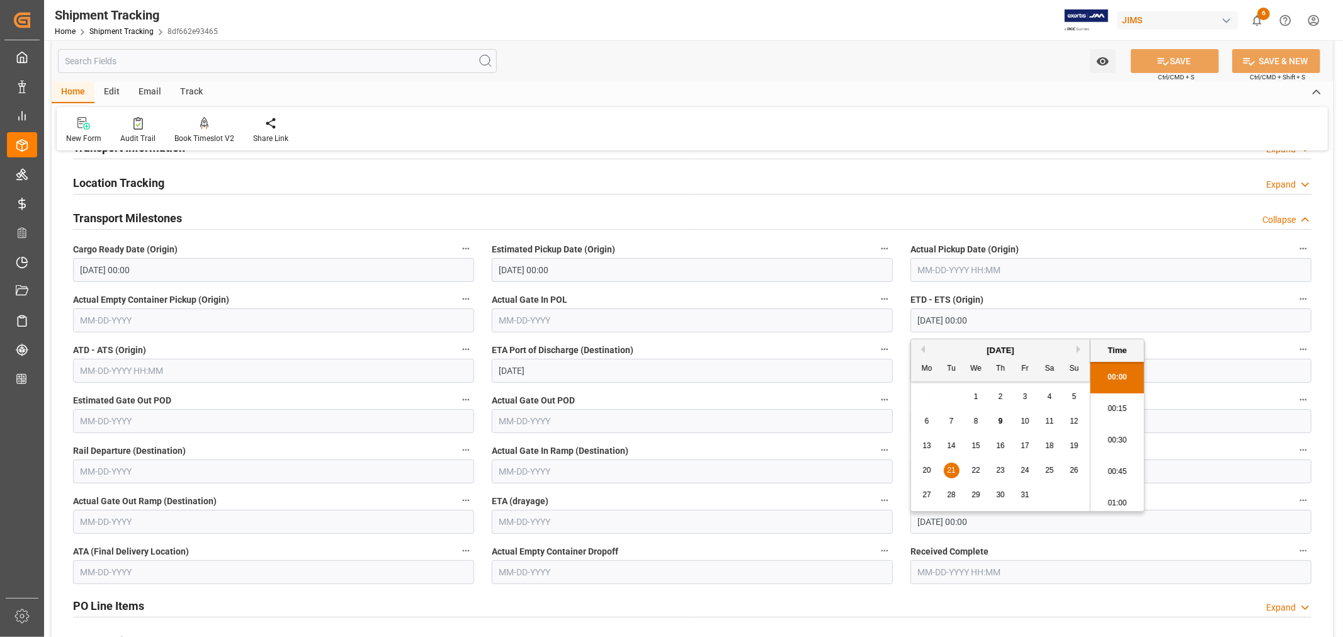
click at [929, 471] on span "20" at bounding box center [926, 470] width 8 height 9
type input "10-20-2025 00:00"
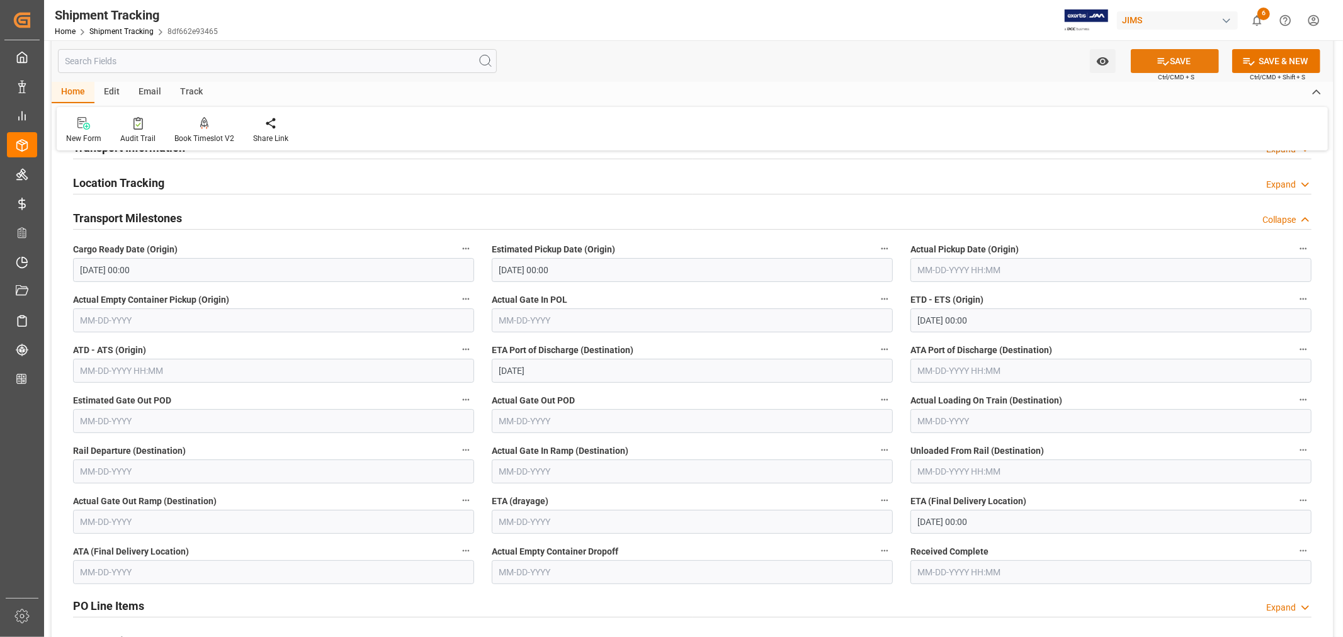
click at [1185, 61] on button "SAVE" at bounding box center [1175, 61] width 88 height 24
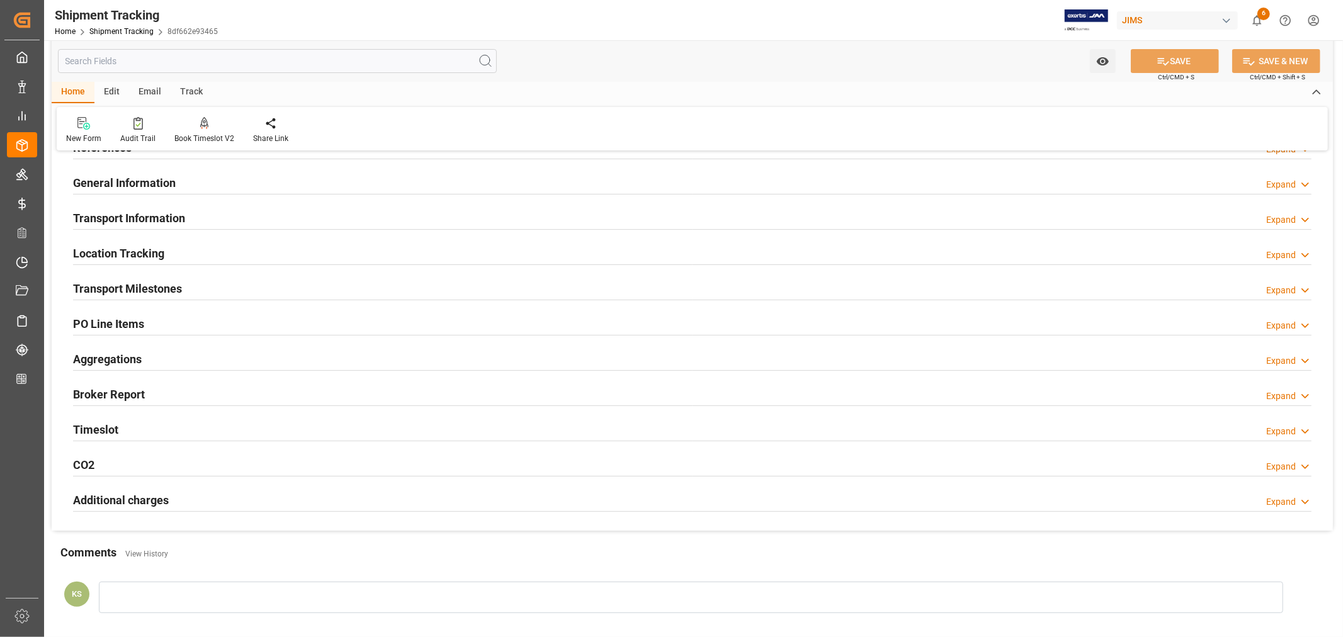
scroll to position [0, 0]
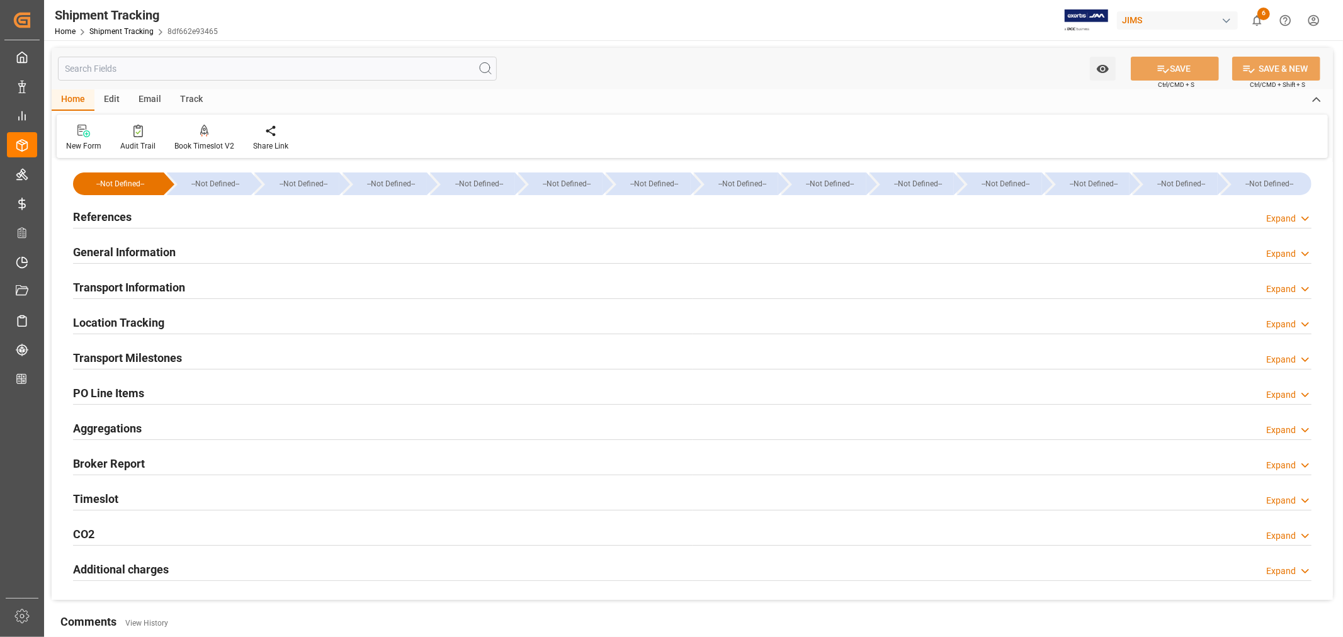
click at [160, 287] on h2 "Transport Information" at bounding box center [129, 287] width 112 height 17
click at [147, 279] on h2 "Transport Information" at bounding box center [129, 287] width 112 height 17
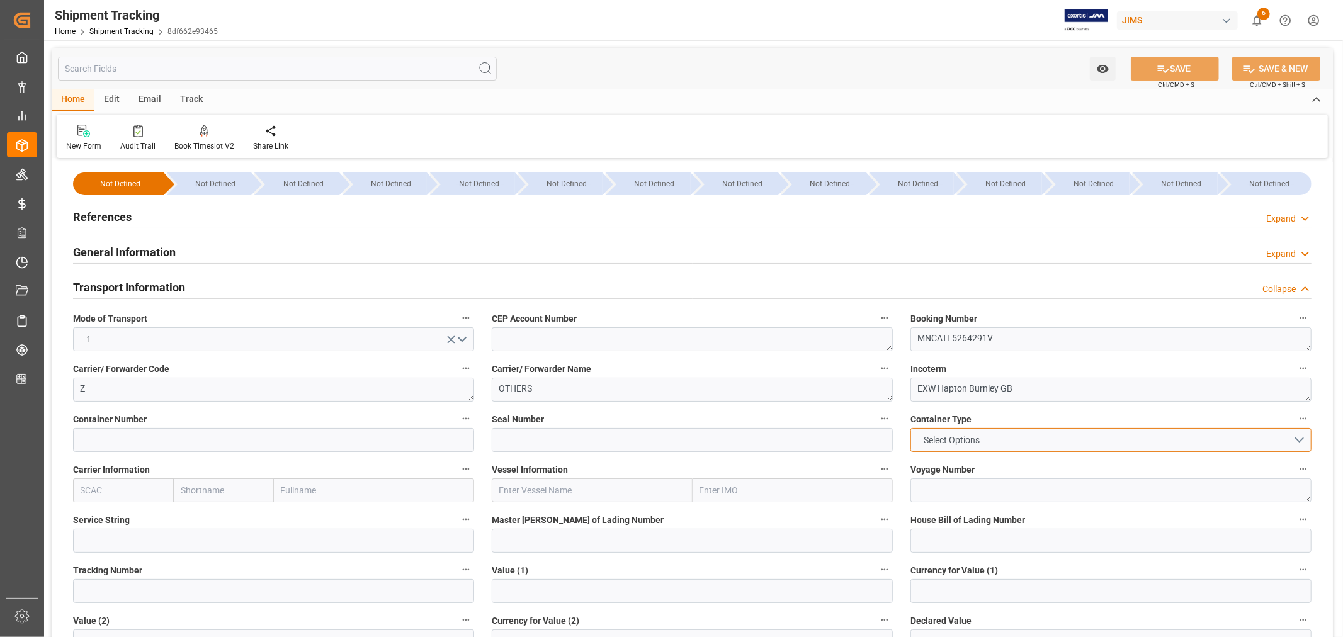
click at [1302, 440] on button "Select Options" at bounding box center [1110, 440] width 401 height 24
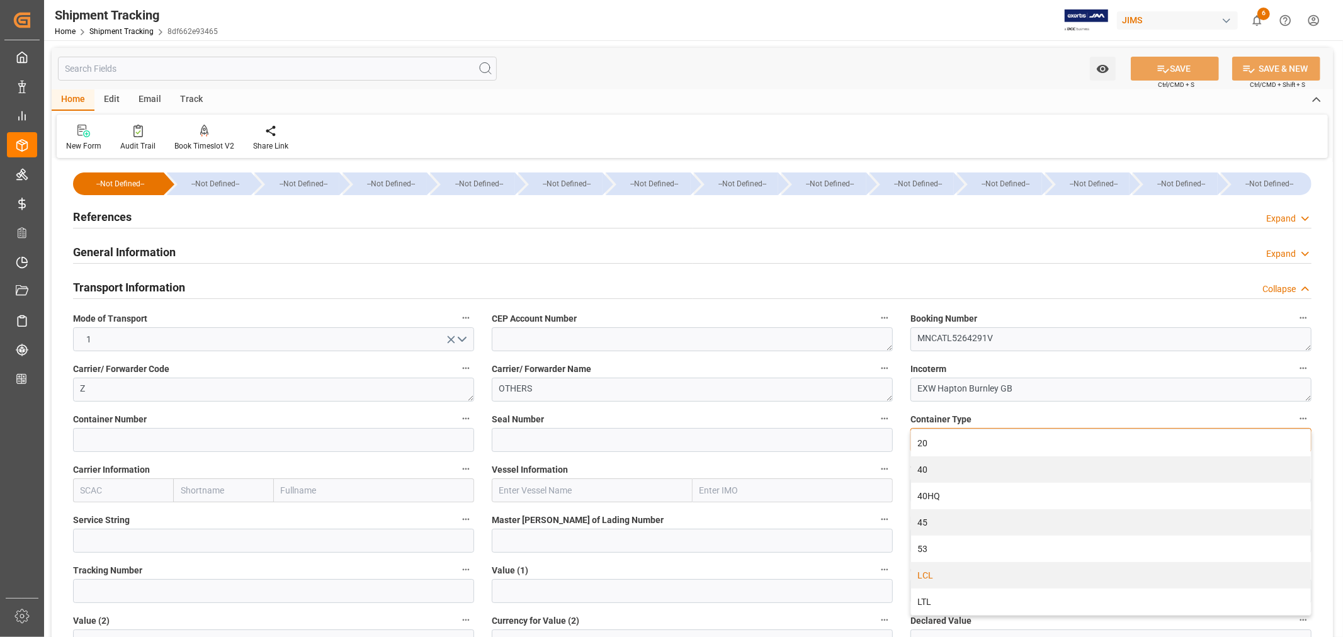
click at [958, 572] on div "LCL" at bounding box center [1111, 575] width 400 height 26
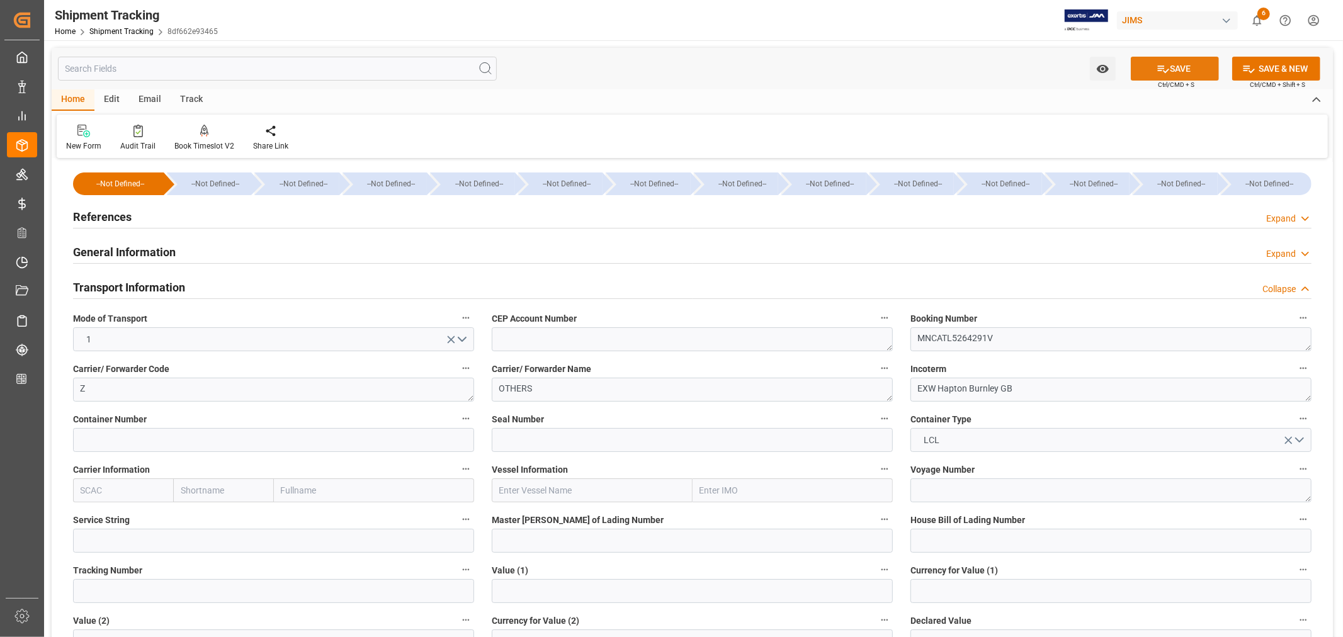
click at [1176, 67] on button "SAVE" at bounding box center [1175, 69] width 88 height 24
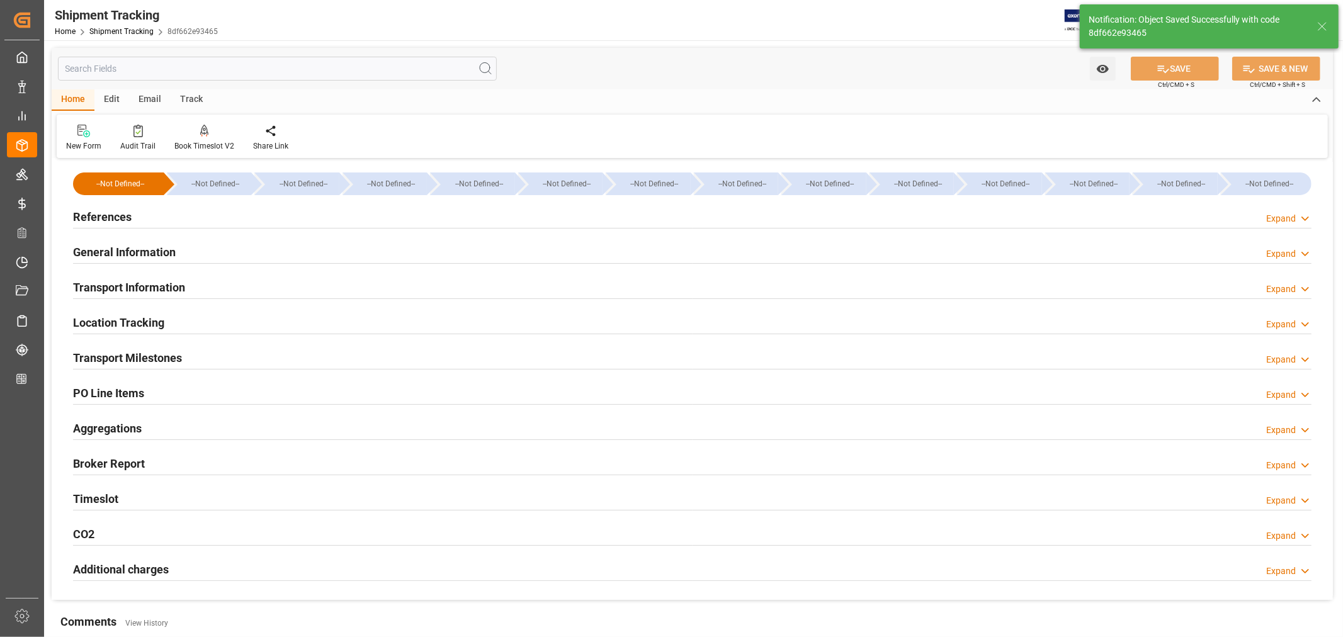
click at [121, 215] on h2 "References" at bounding box center [102, 216] width 59 height 17
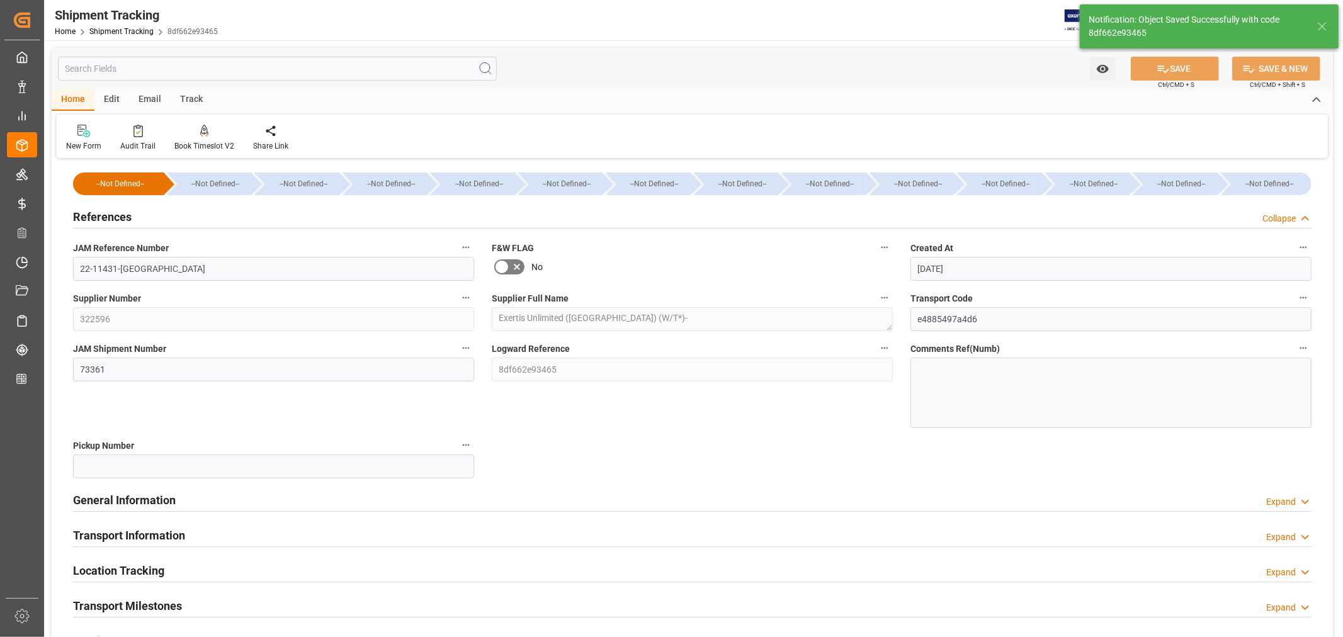
click at [121, 215] on h2 "References" at bounding box center [102, 216] width 59 height 17
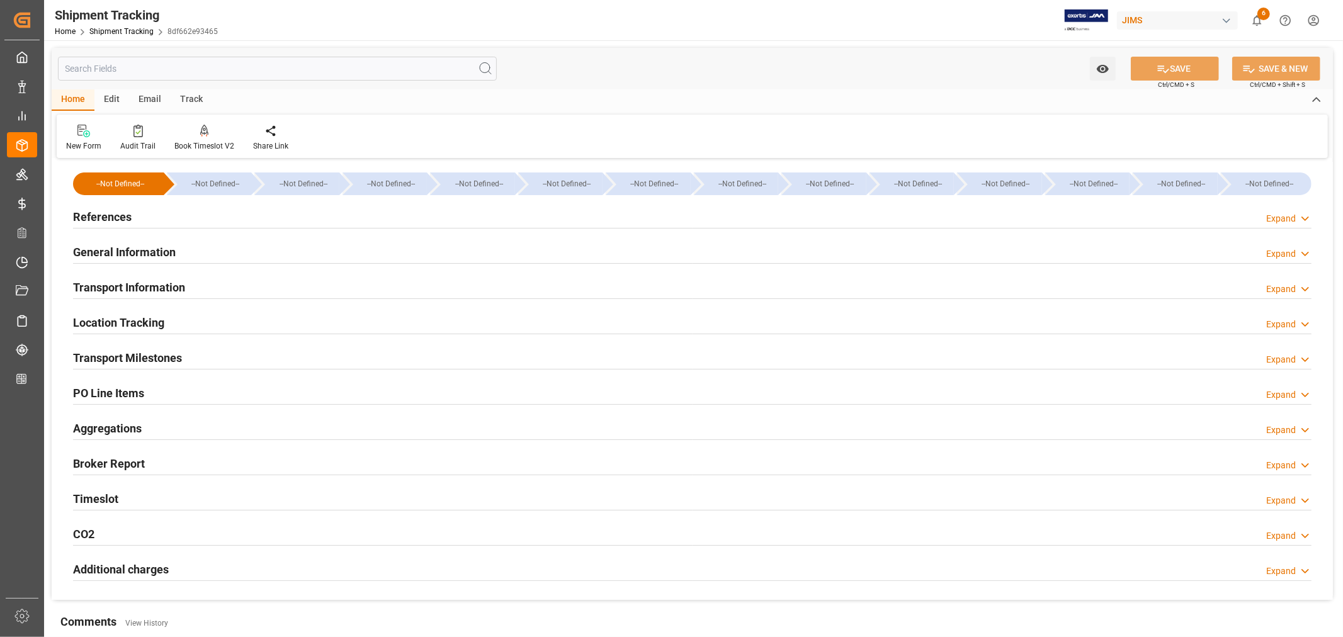
click at [133, 389] on h2 "PO Line Items" at bounding box center [108, 393] width 71 height 17
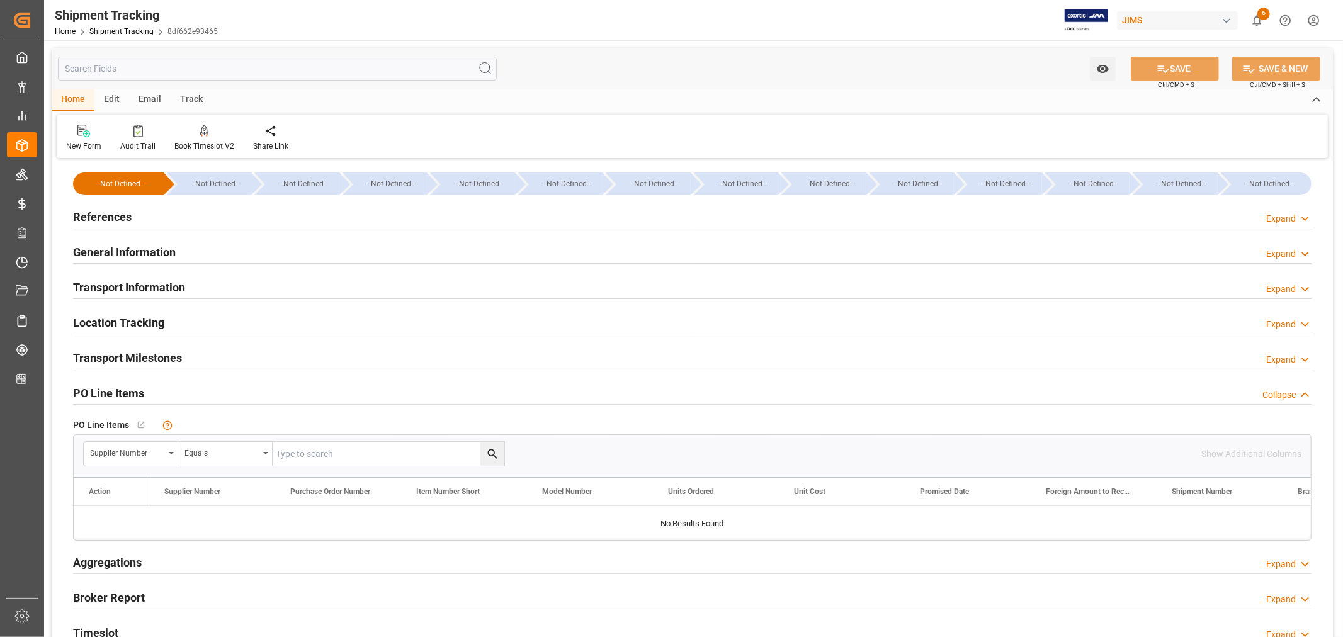
click at [133, 389] on h2 "PO Line Items" at bounding box center [108, 393] width 71 height 17
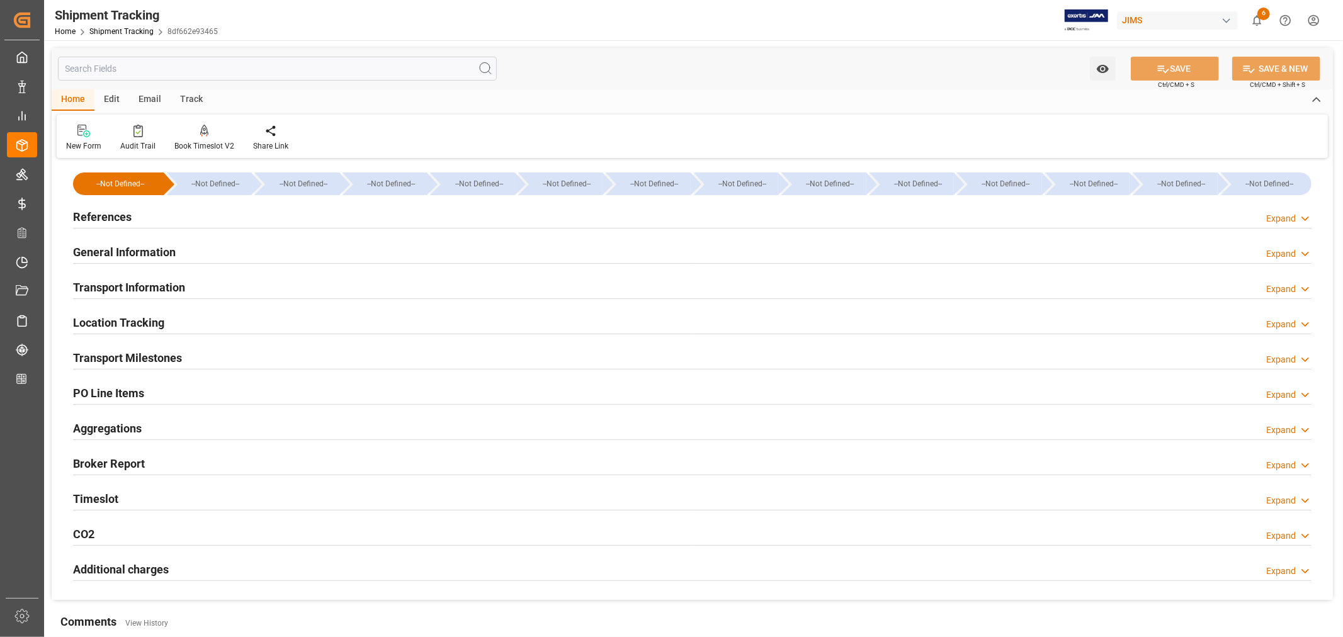
click at [117, 217] on h2 "References" at bounding box center [102, 216] width 59 height 17
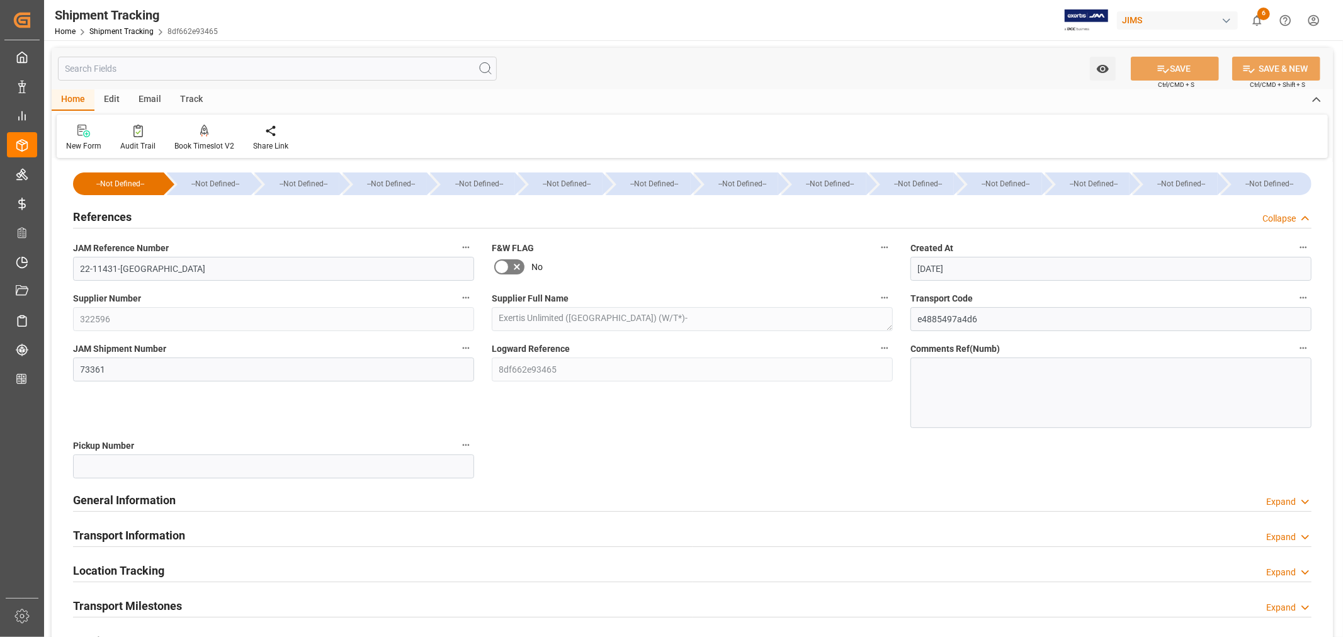
click at [117, 217] on h2 "References" at bounding box center [102, 216] width 59 height 17
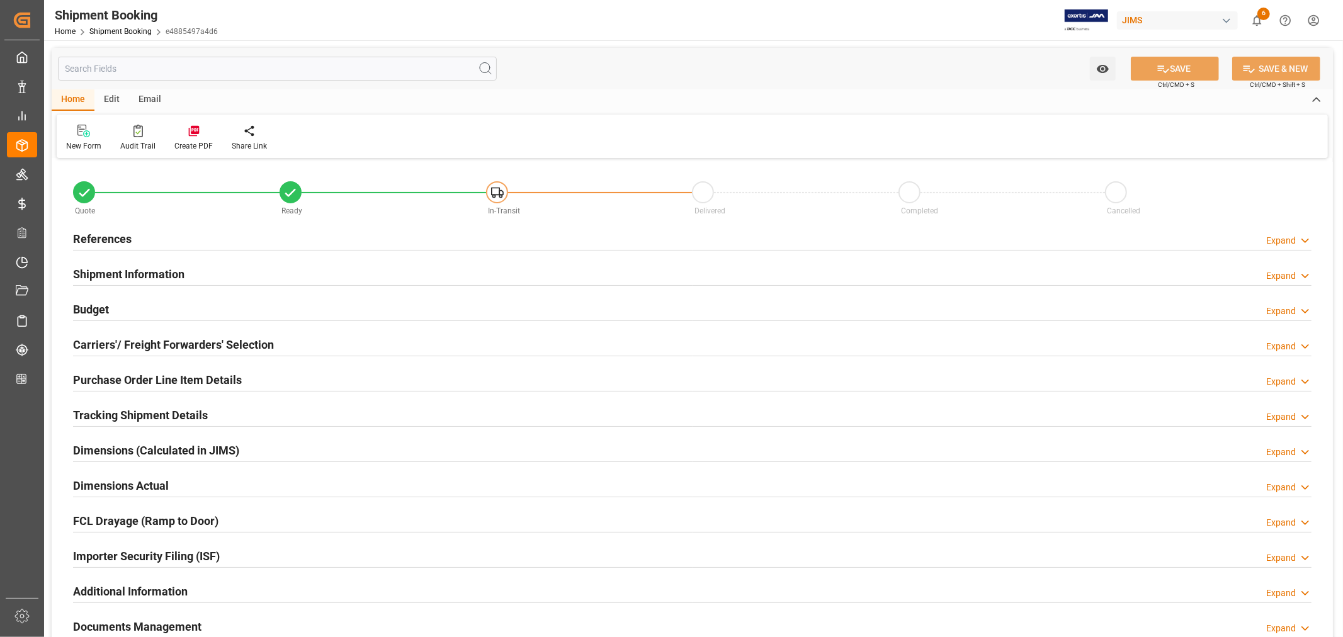
type input "0"
type input "[DATE]"
click at [121, 239] on h2 "References" at bounding box center [102, 238] width 59 height 17
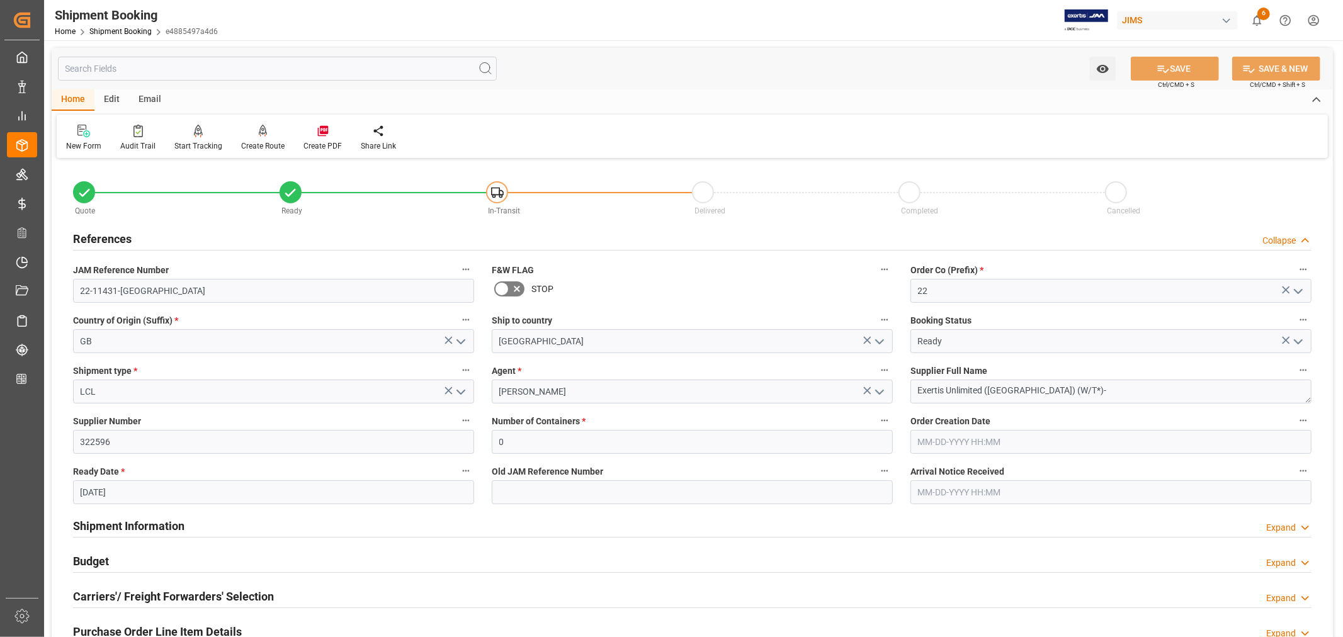
click at [121, 239] on h2 "References" at bounding box center [102, 238] width 59 height 17
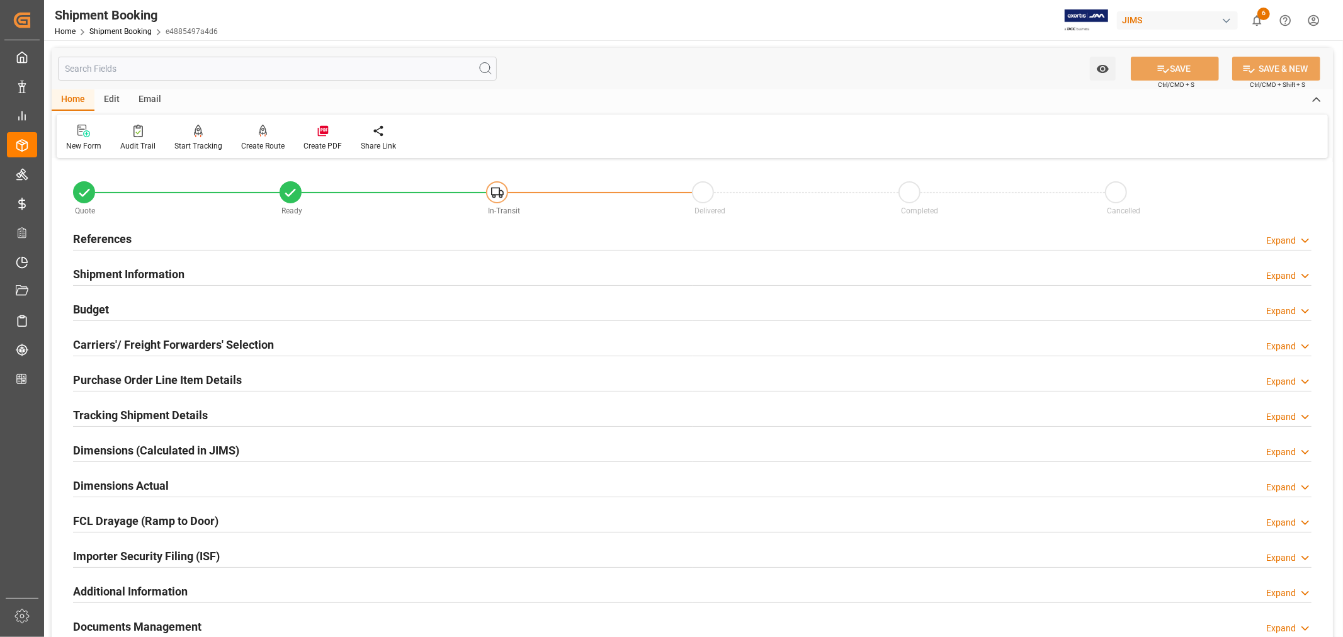
click at [115, 237] on h2 "References" at bounding box center [102, 238] width 59 height 17
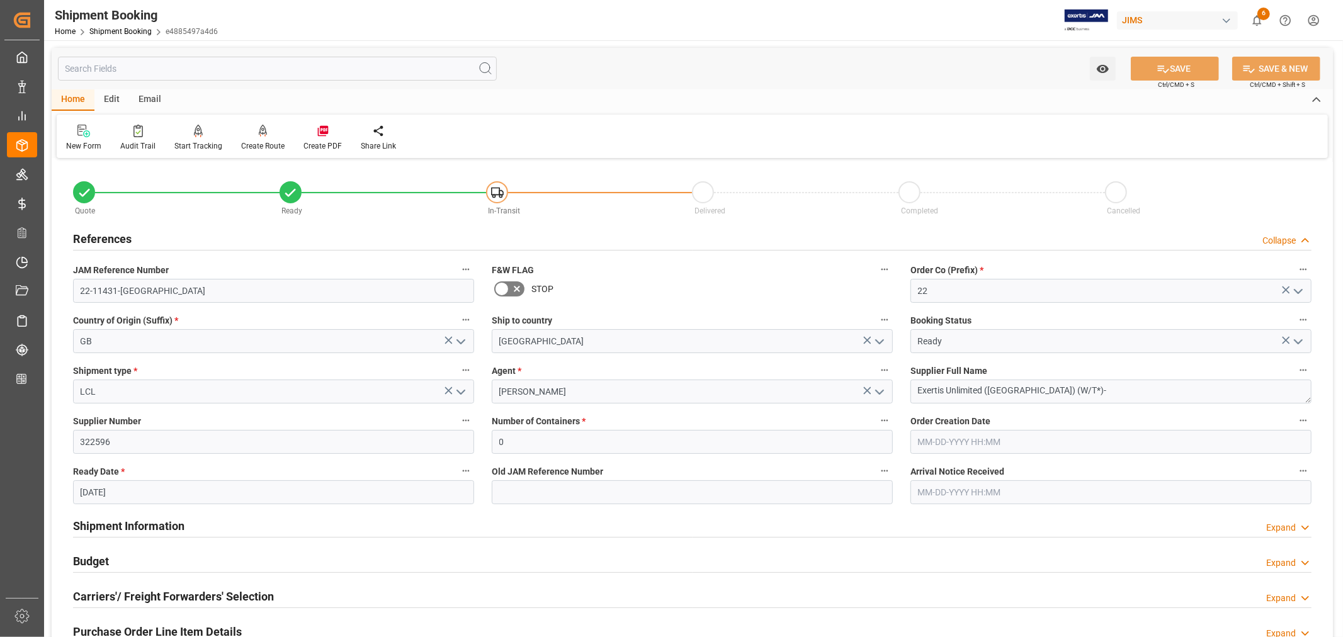
click at [115, 237] on h2 "References" at bounding box center [102, 238] width 59 height 17
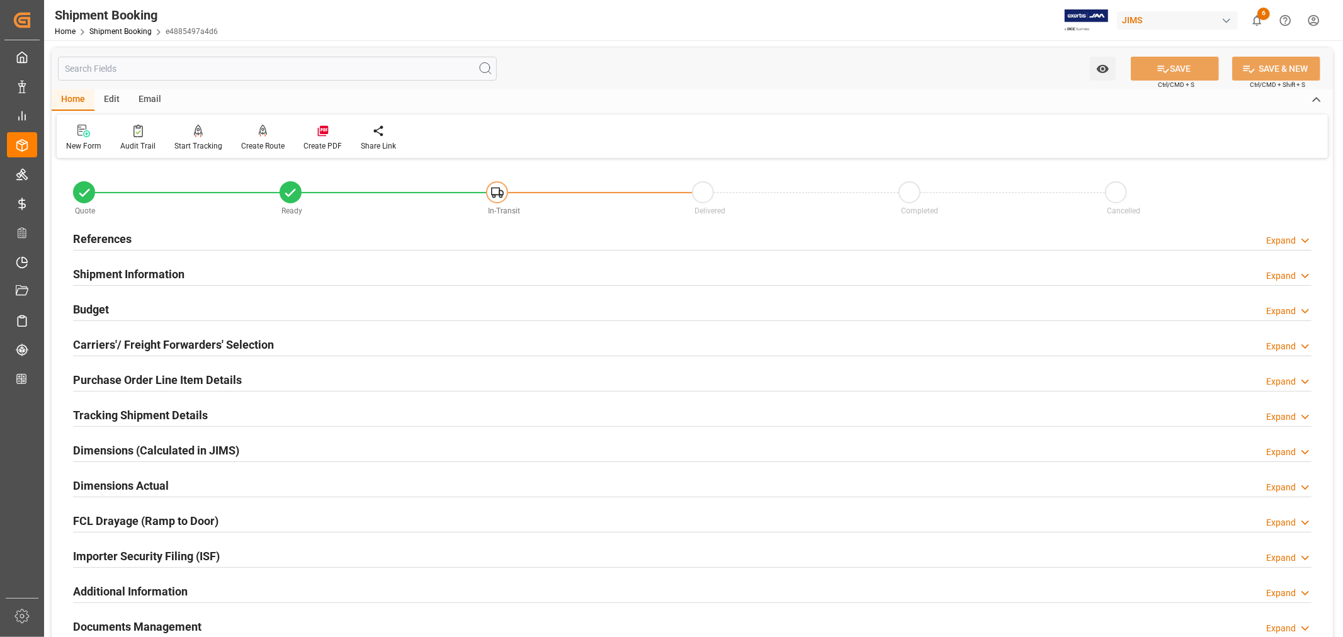
click at [115, 233] on h2 "References" at bounding box center [102, 238] width 59 height 17
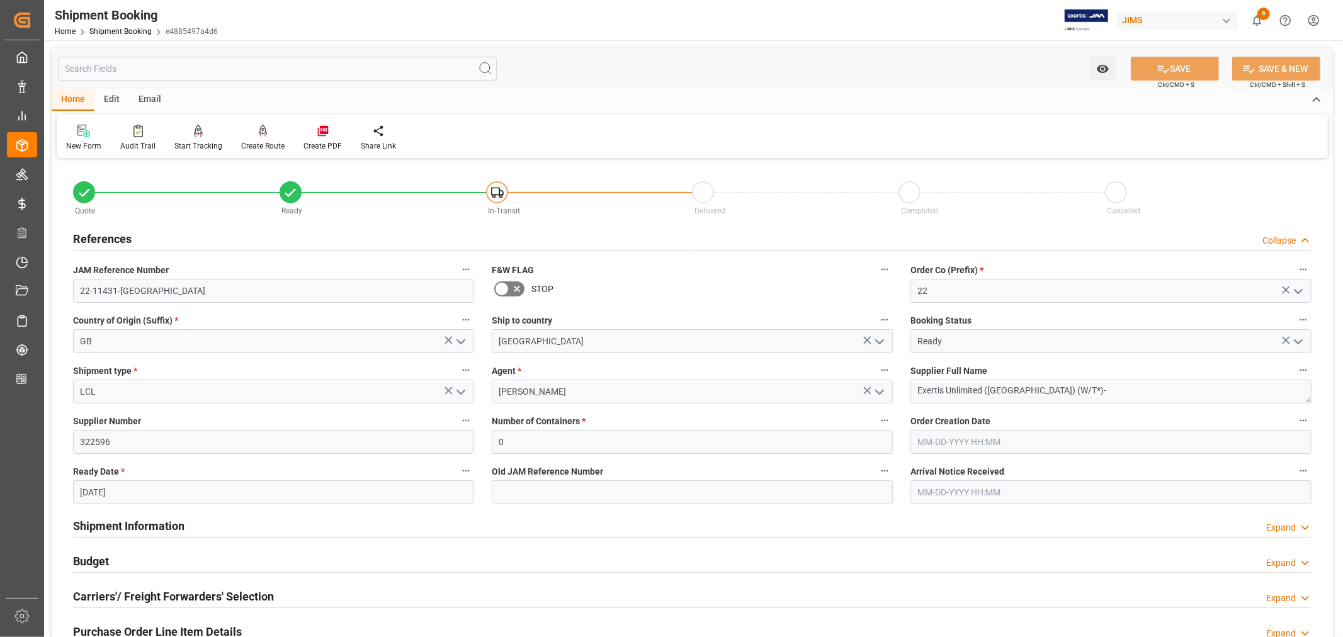
click at [115, 233] on h2 "References" at bounding box center [102, 238] width 59 height 17
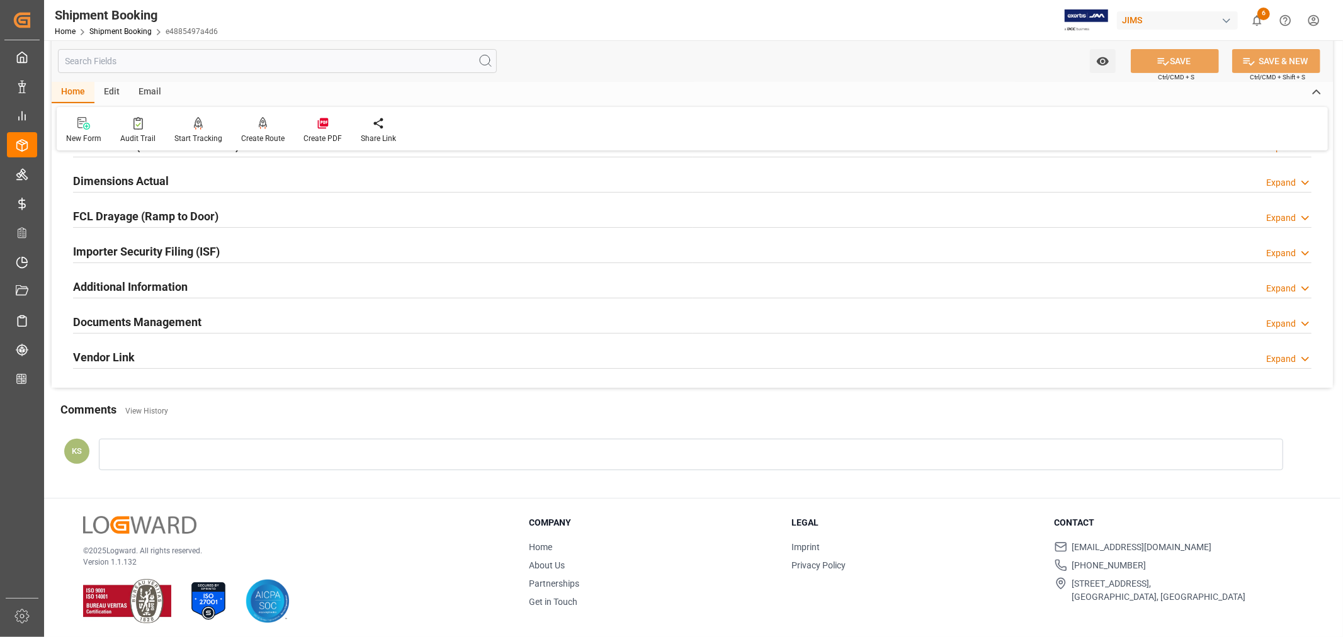
scroll to position [309, 0]
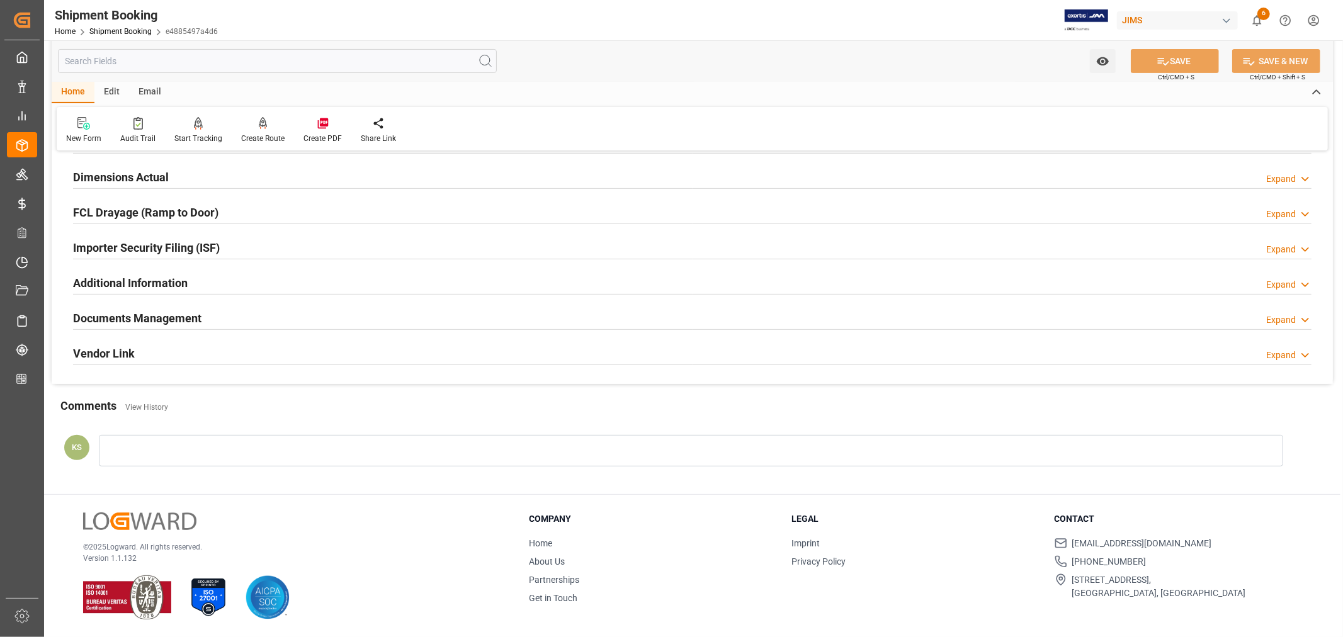
click at [230, 316] on div "Documents Management Expand" at bounding box center [692, 317] width 1239 height 24
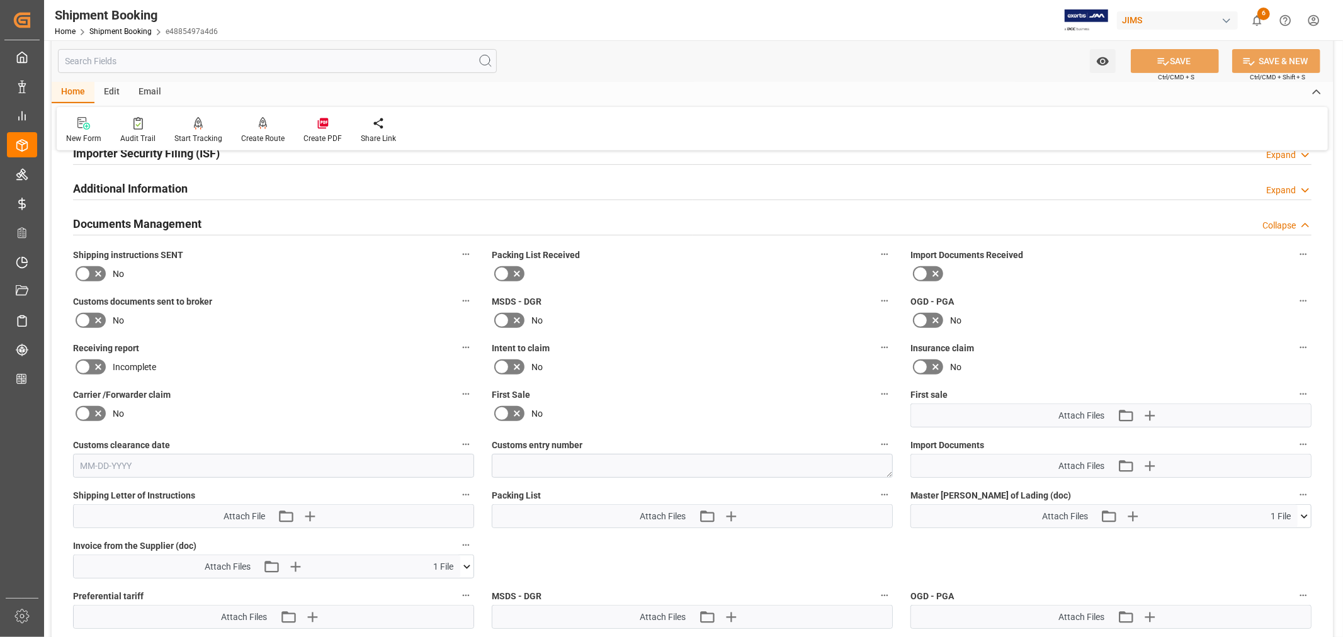
scroll to position [519, 0]
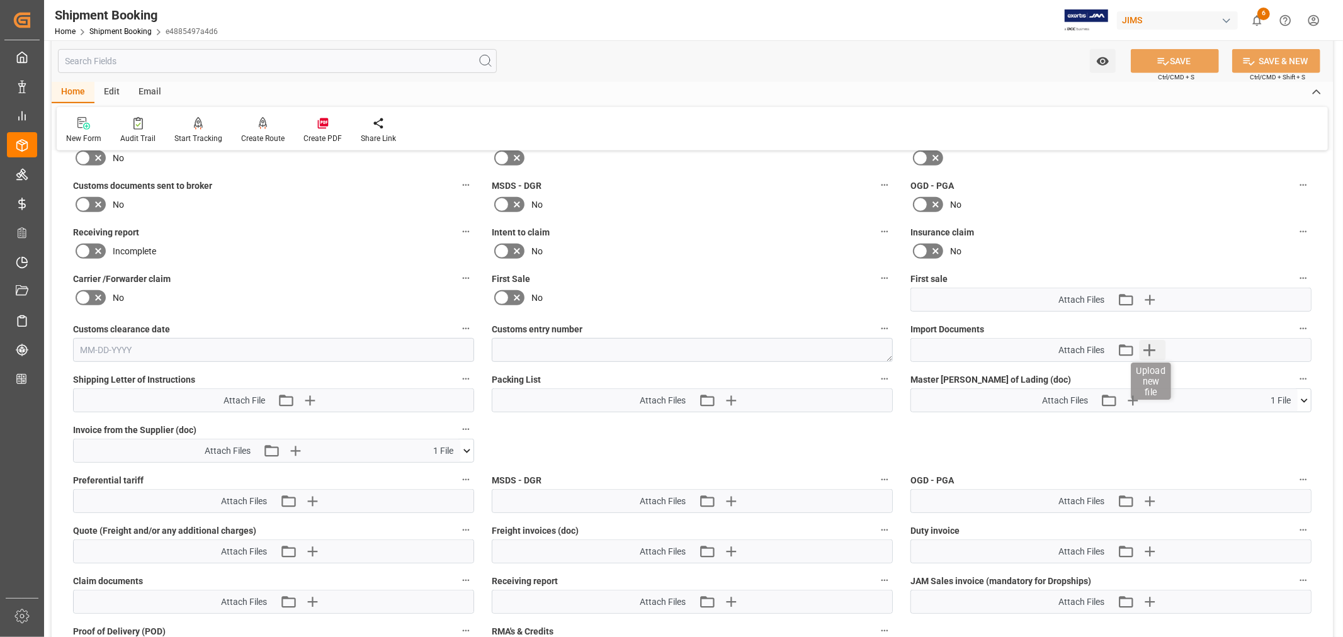
click at [1153, 348] on icon "button" at bounding box center [1149, 350] width 12 height 12
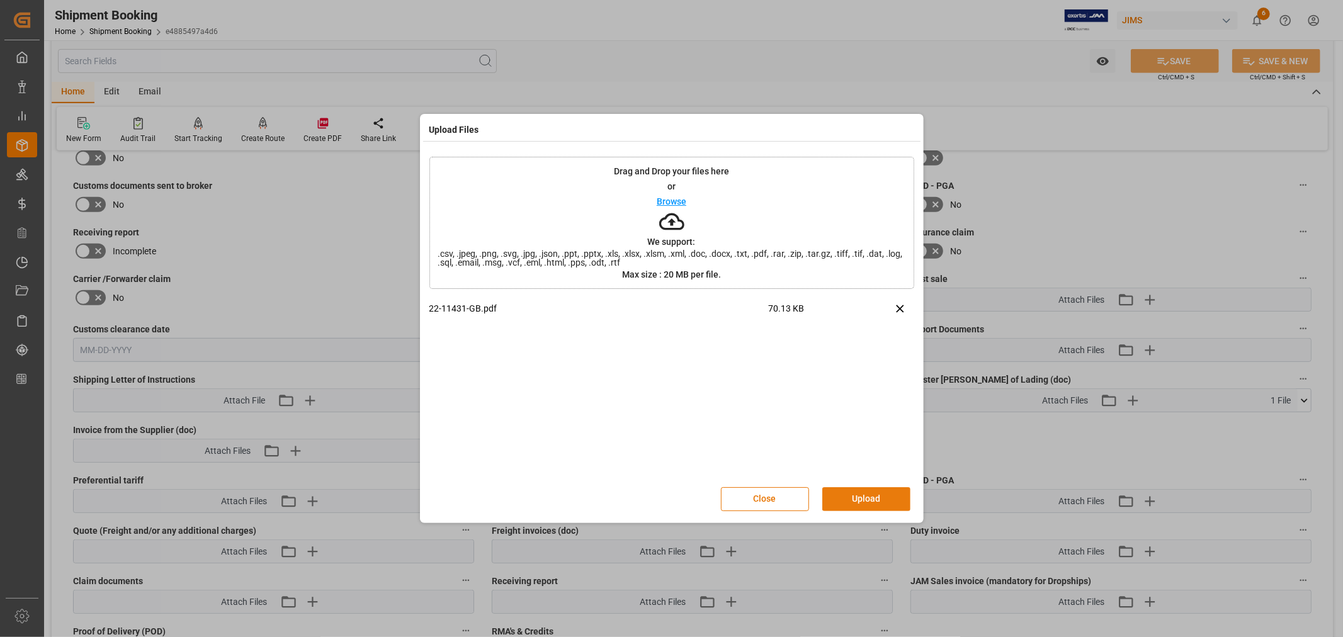
click at [854, 496] on button "Upload" at bounding box center [866, 499] width 88 height 24
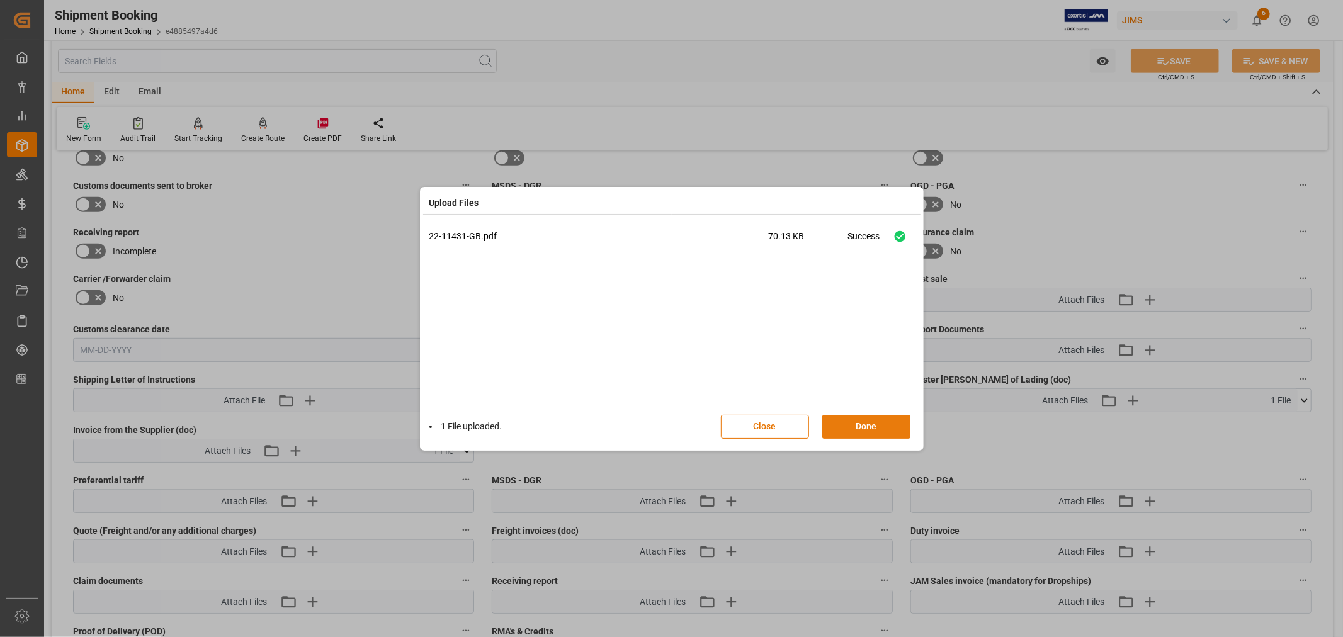
click at [863, 426] on button "Done" at bounding box center [866, 427] width 88 height 24
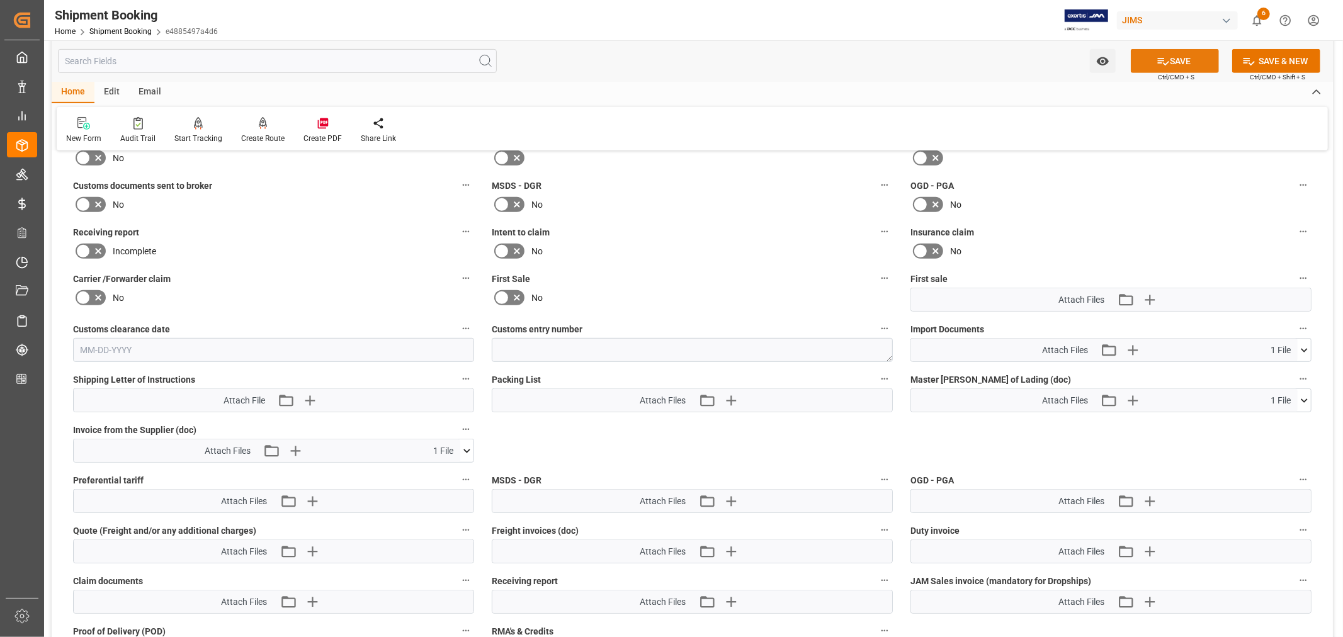
click at [1167, 66] on button "SAVE" at bounding box center [1175, 61] width 88 height 24
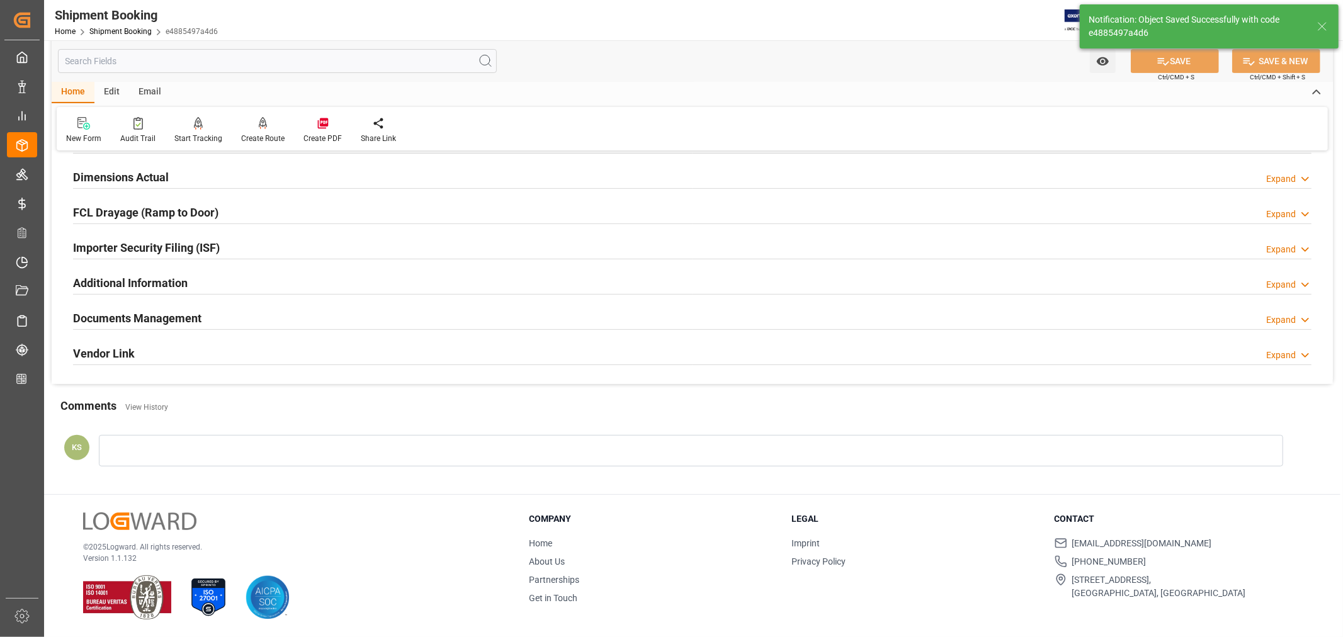
scroll to position [309, 0]
click at [111, 30] on link "Shipment Booking" at bounding box center [120, 31] width 62 height 9
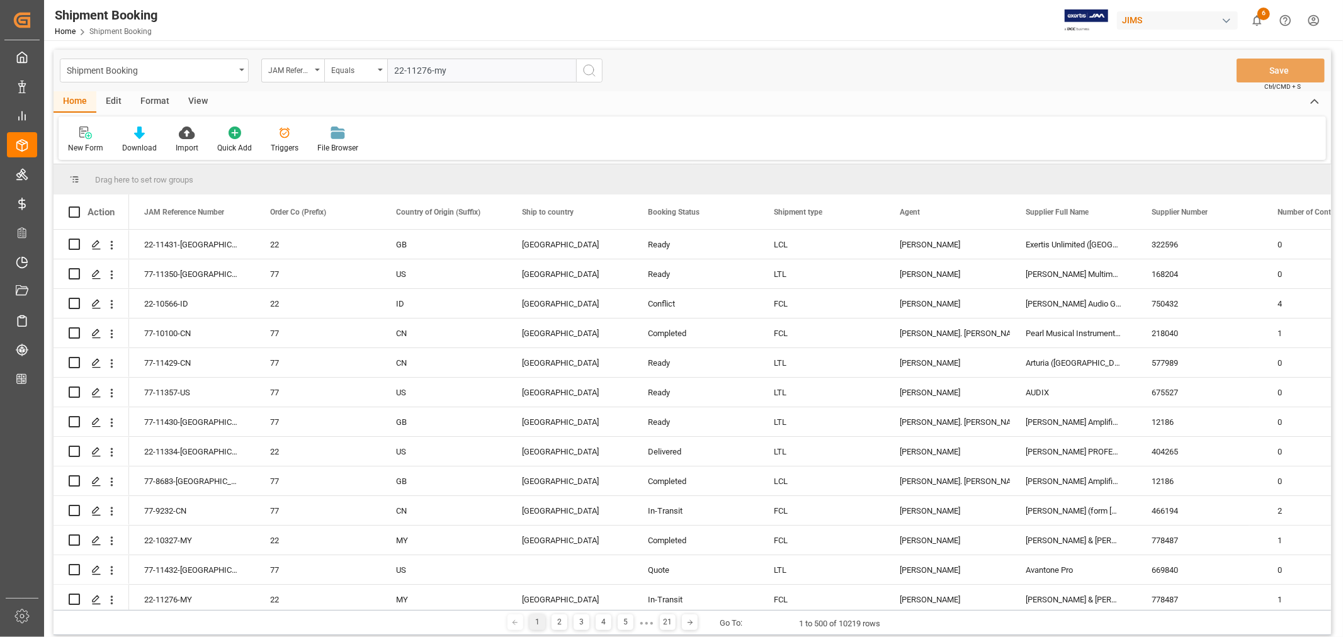
type input "22-11276-my"
click at [586, 70] on icon "search button" at bounding box center [589, 70] width 15 height 15
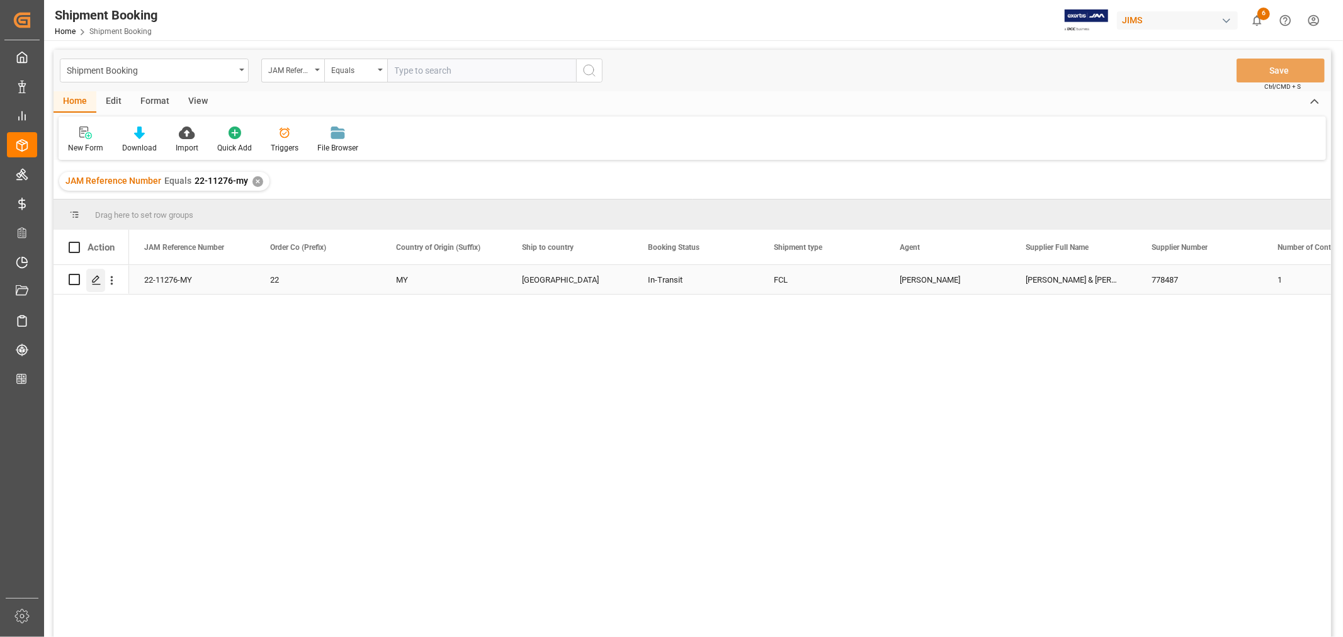
click at [93, 280] on icon "Press SPACE to select this row." at bounding box center [96, 280] width 10 height 10
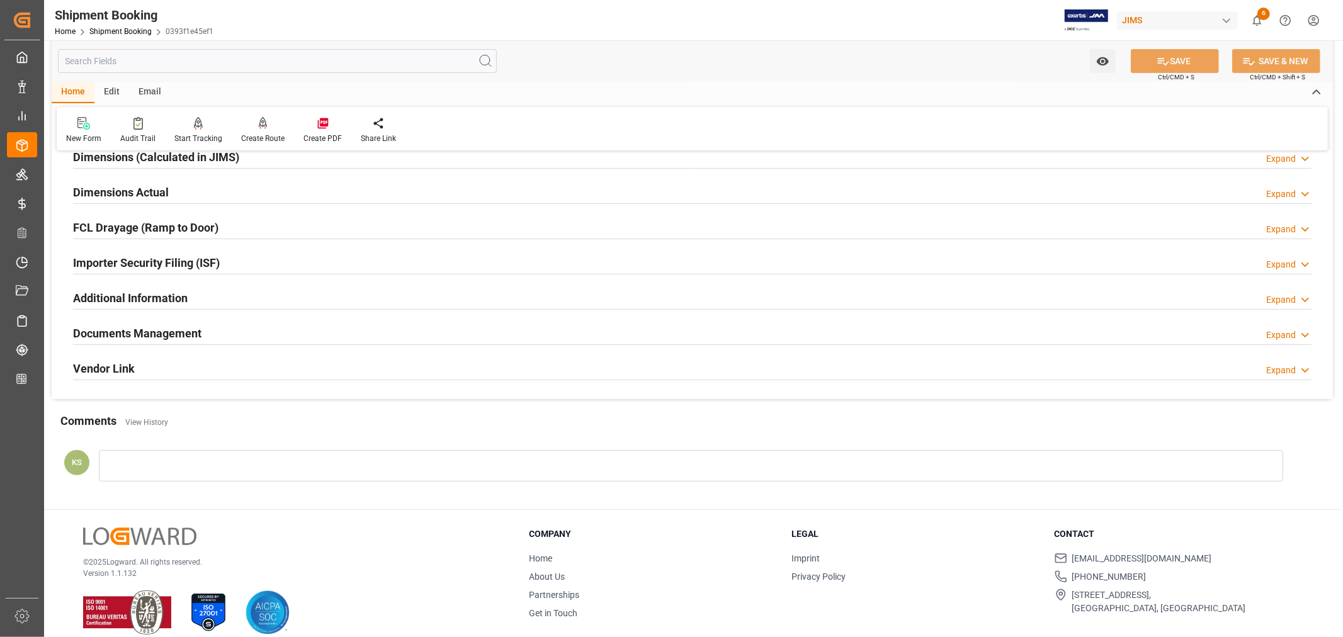
scroll to position [309, 0]
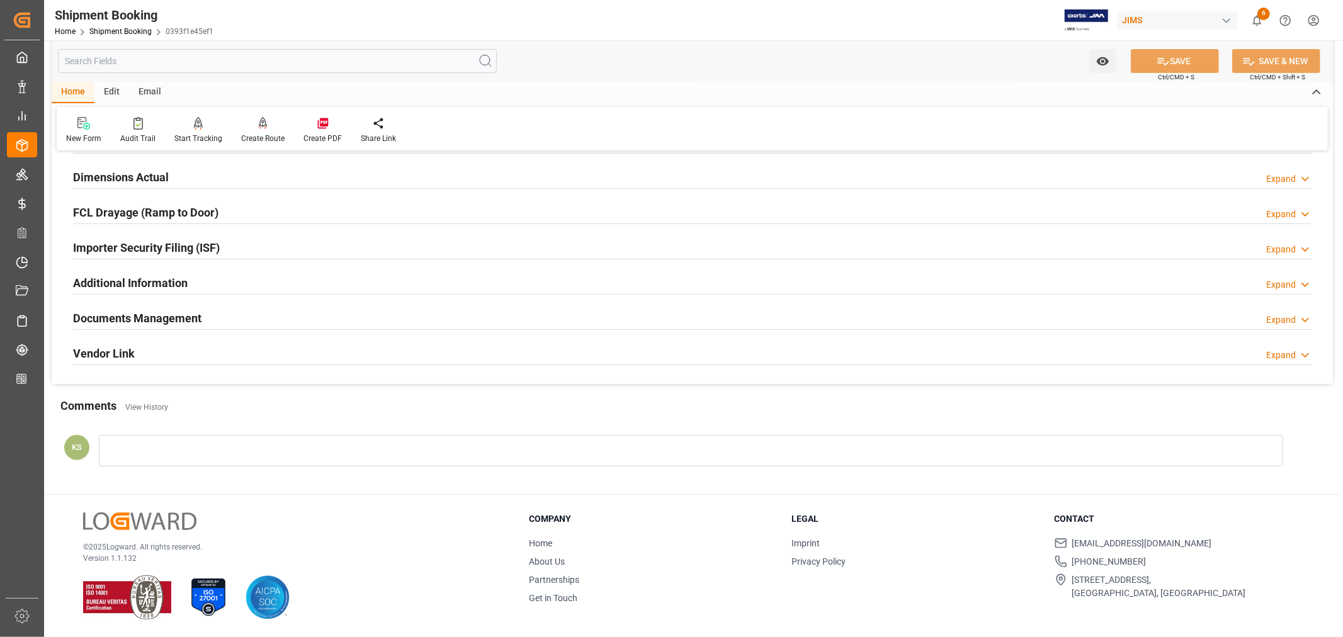
click at [370, 317] on div "Documents Management Expand" at bounding box center [692, 317] width 1239 height 24
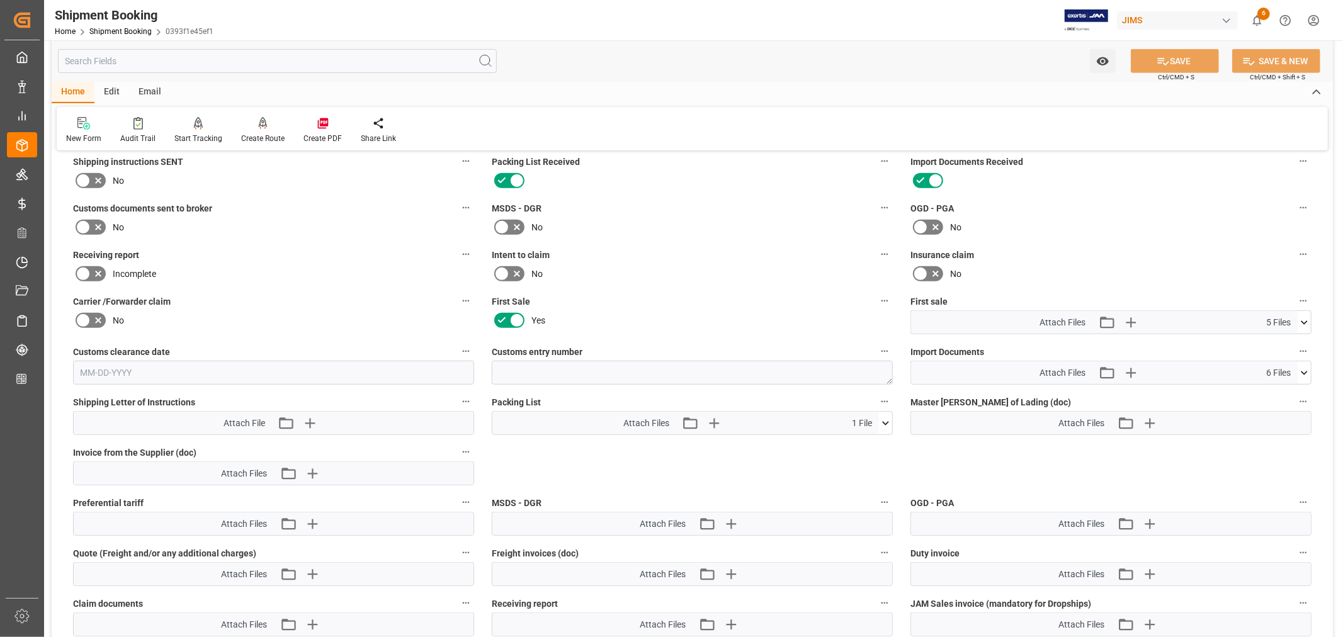
scroll to position [519, 0]
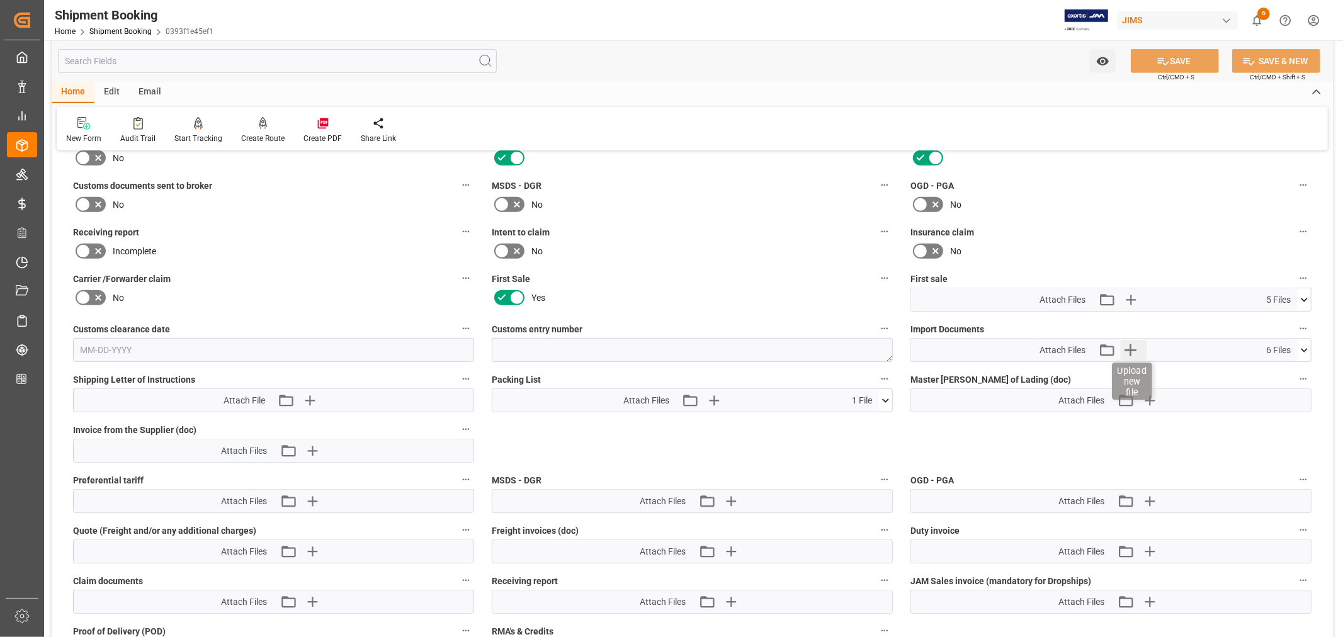
click at [1131, 347] on icon "button" at bounding box center [1131, 350] width 12 height 12
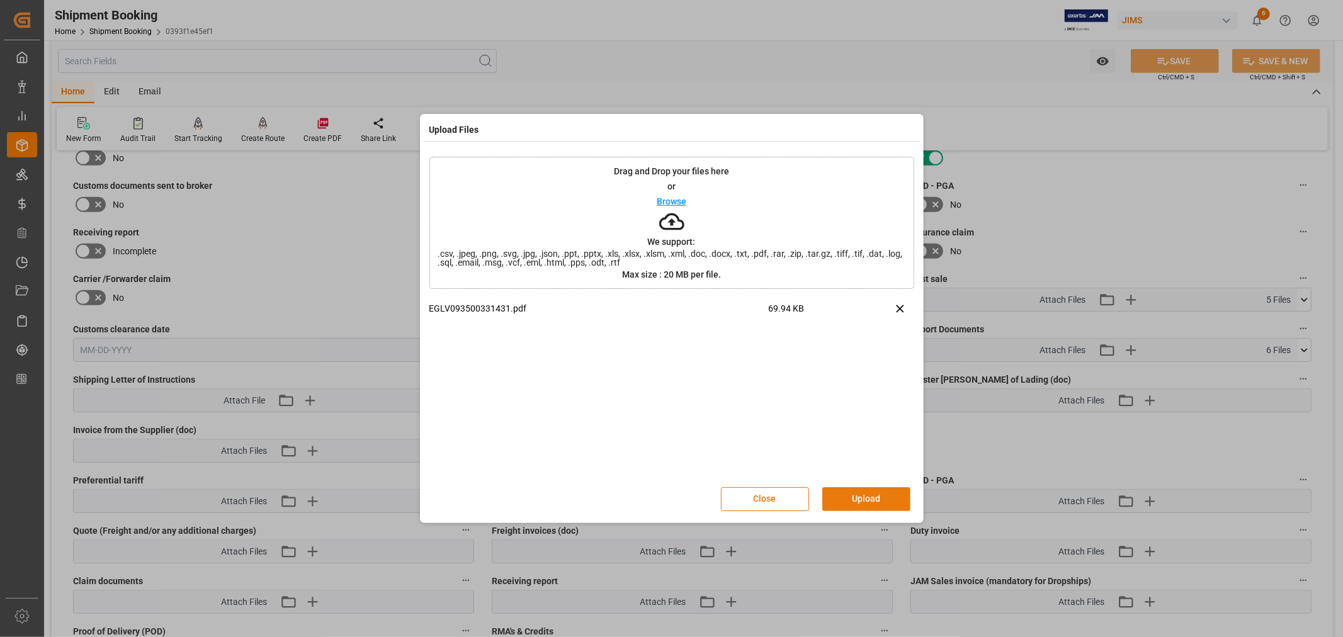
click at [861, 500] on button "Upload" at bounding box center [866, 499] width 88 height 24
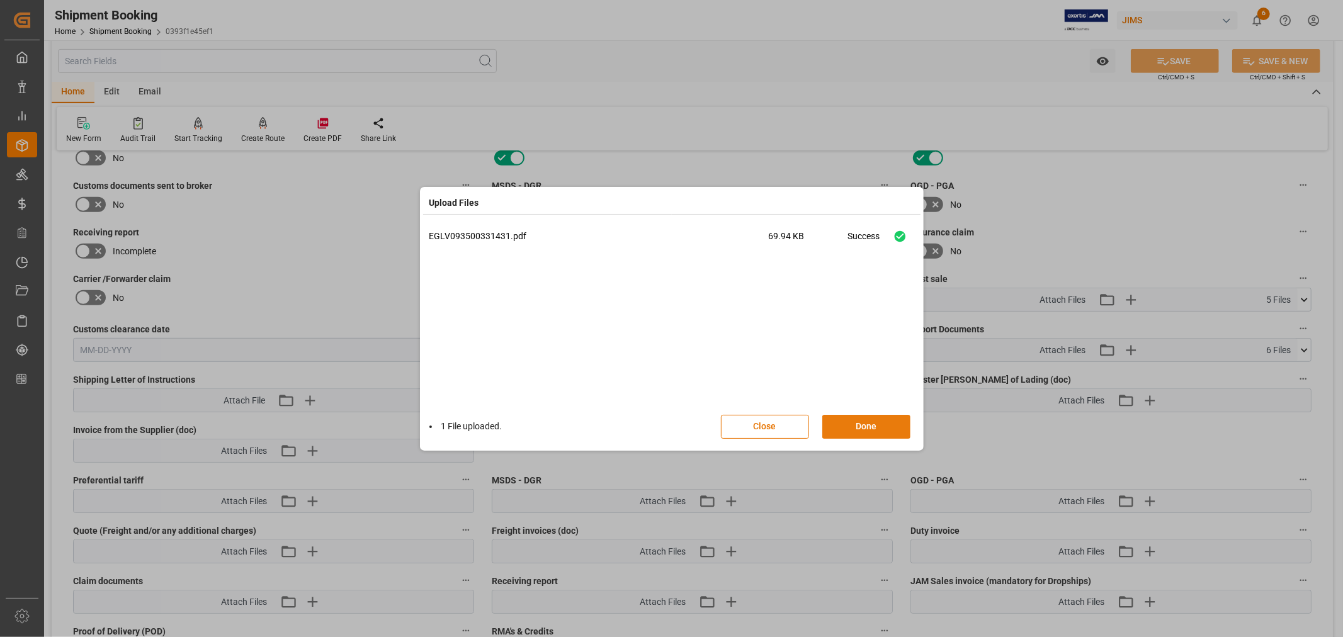
click at [871, 425] on button "Done" at bounding box center [866, 427] width 88 height 24
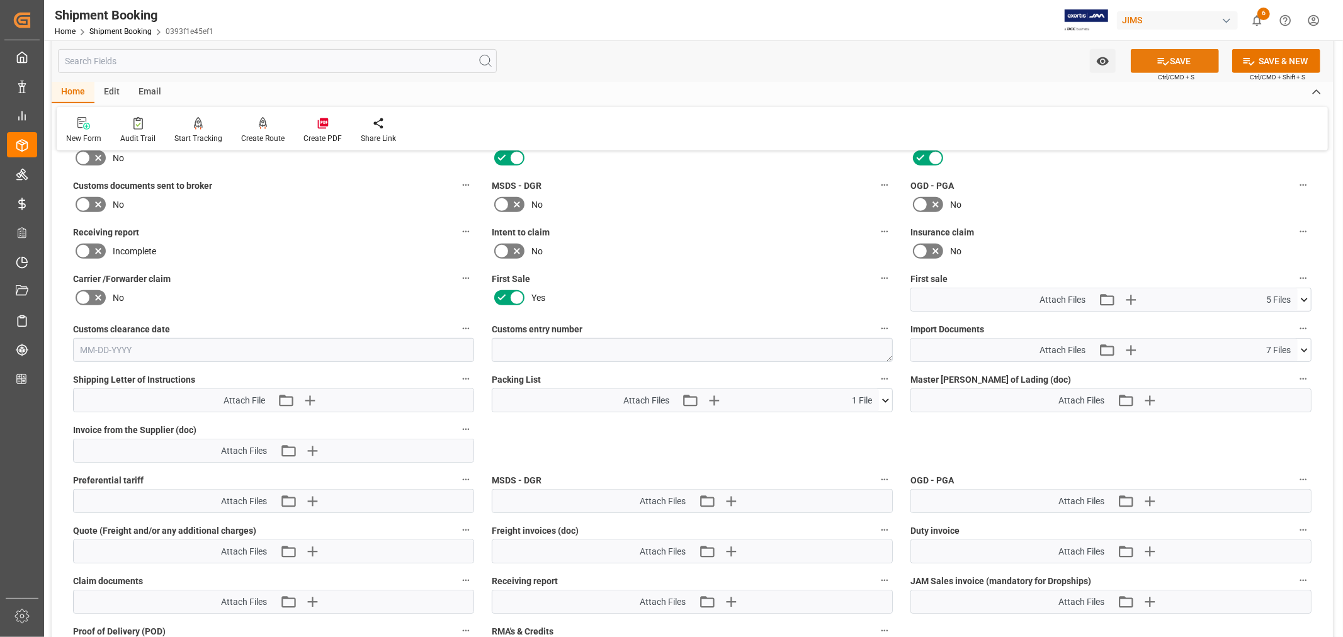
click at [1179, 59] on button "SAVE" at bounding box center [1175, 61] width 88 height 24
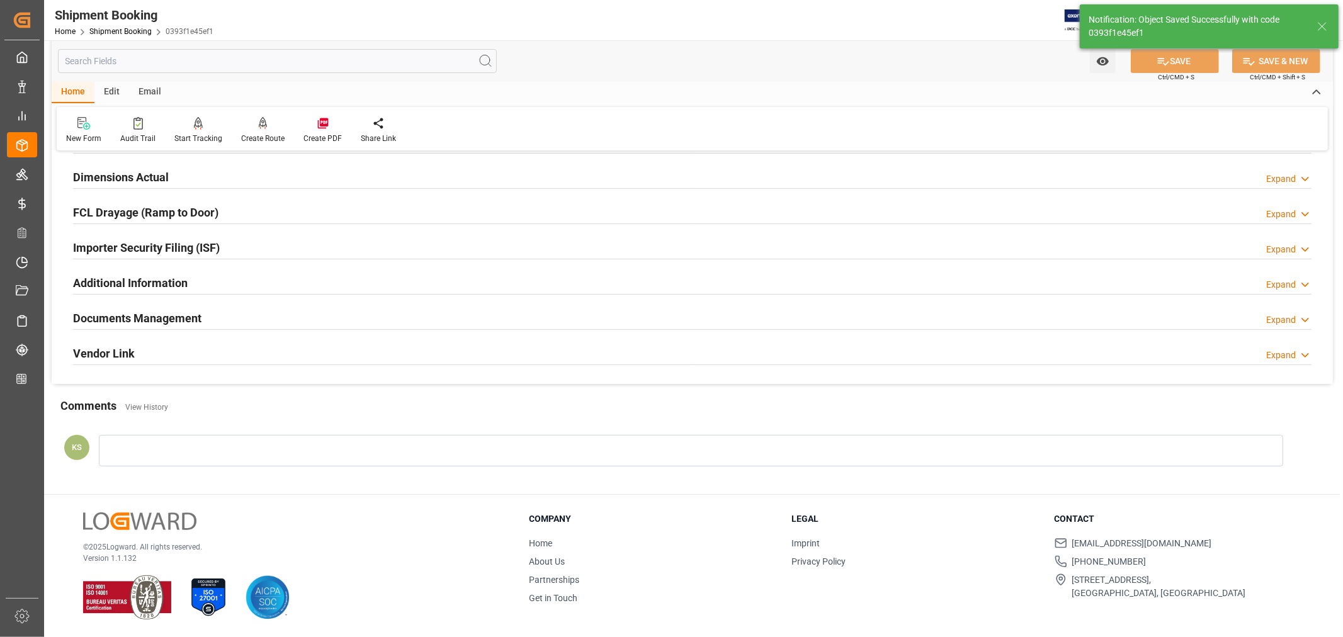
scroll to position [309, 0]
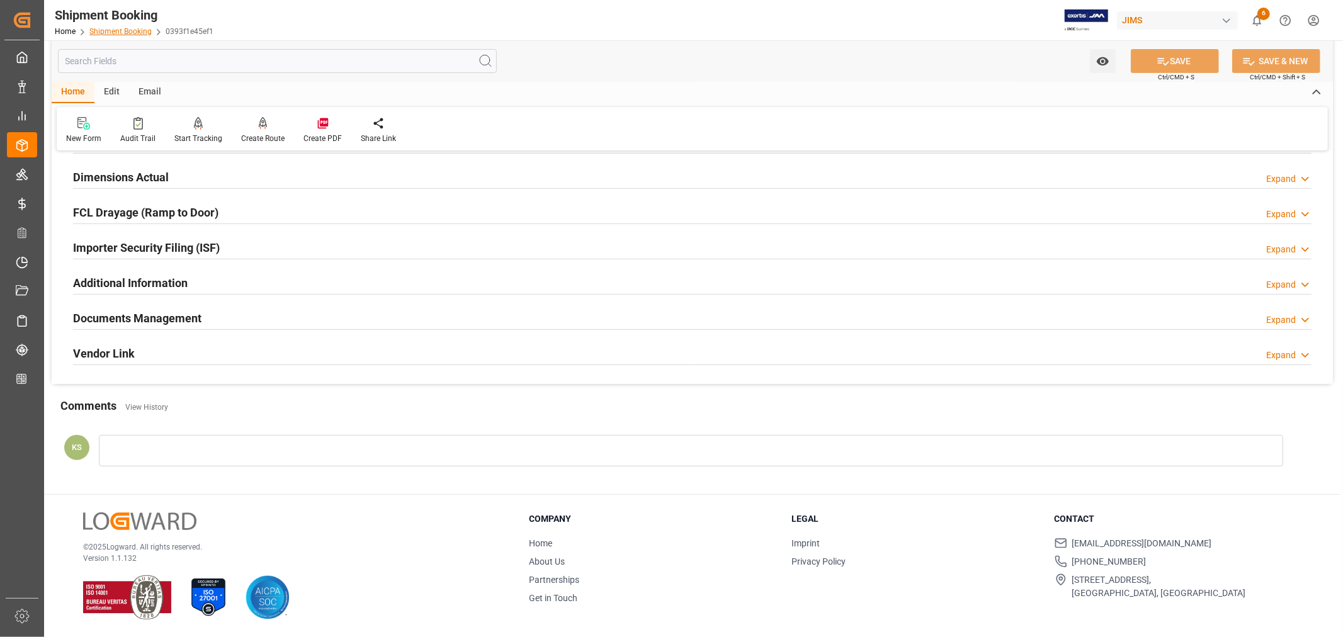
click at [115, 29] on link "Shipment Booking" at bounding box center [120, 31] width 62 height 9
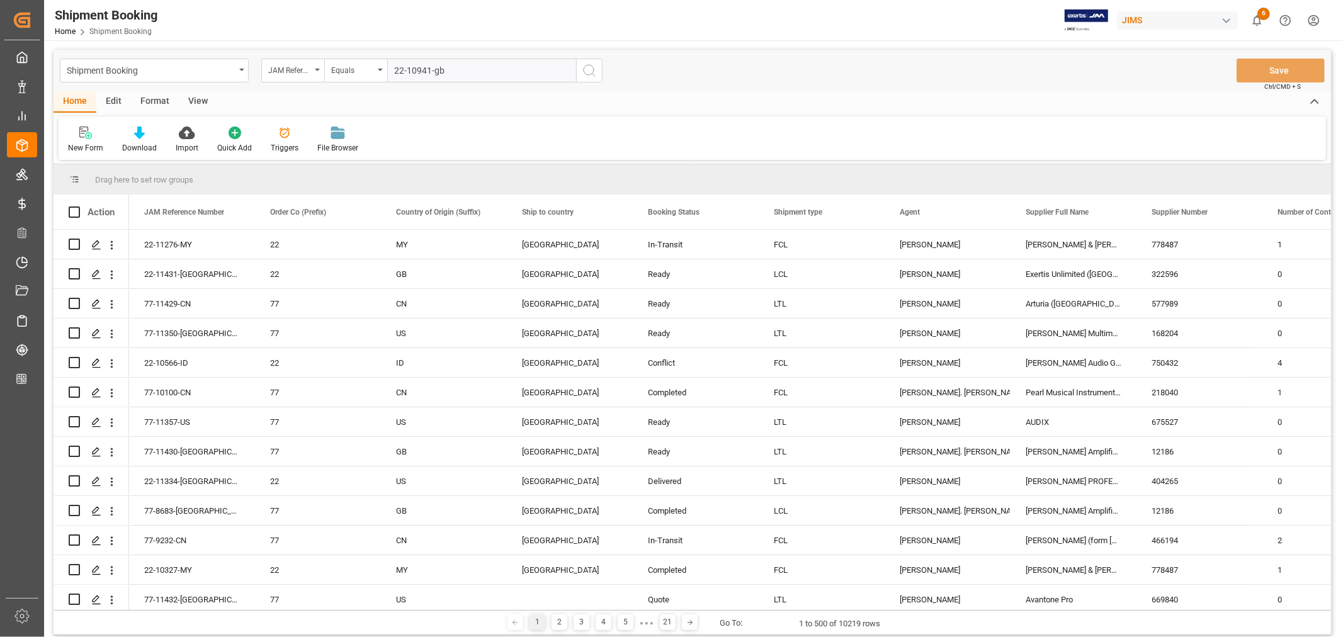
type input "22-10941-gb"
click at [591, 67] on icon "search button" at bounding box center [589, 70] width 15 height 15
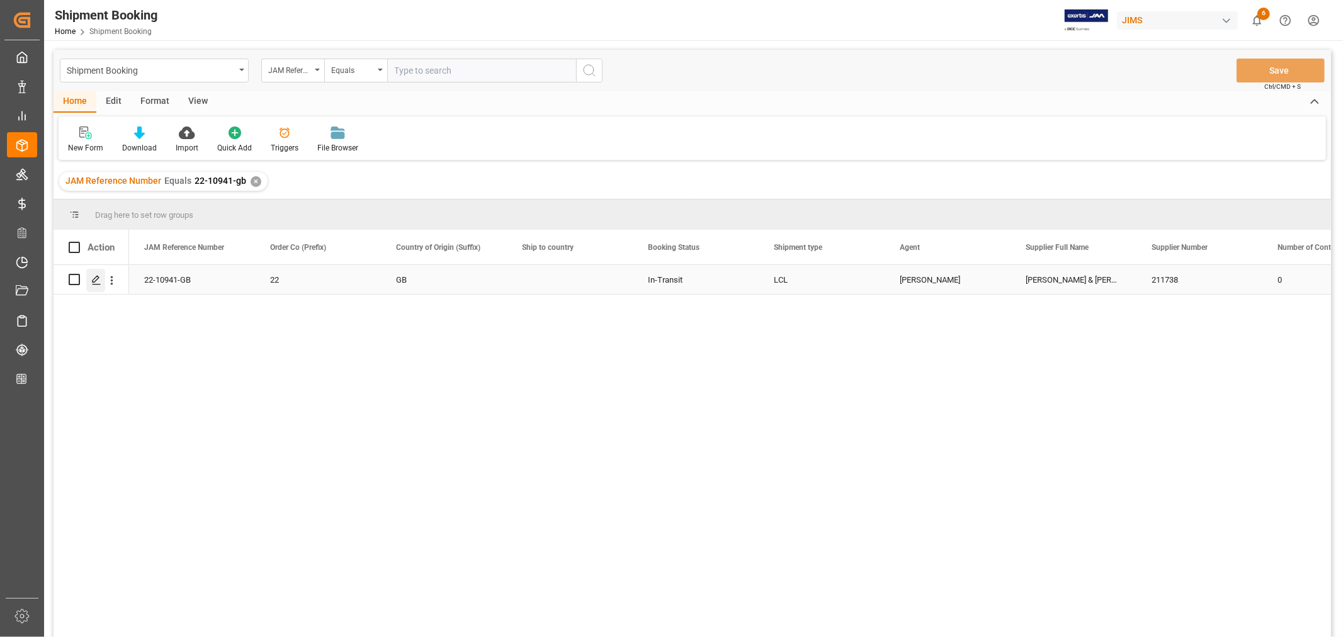
click at [97, 280] on icon "Press SPACE to select this row." at bounding box center [96, 280] width 10 height 10
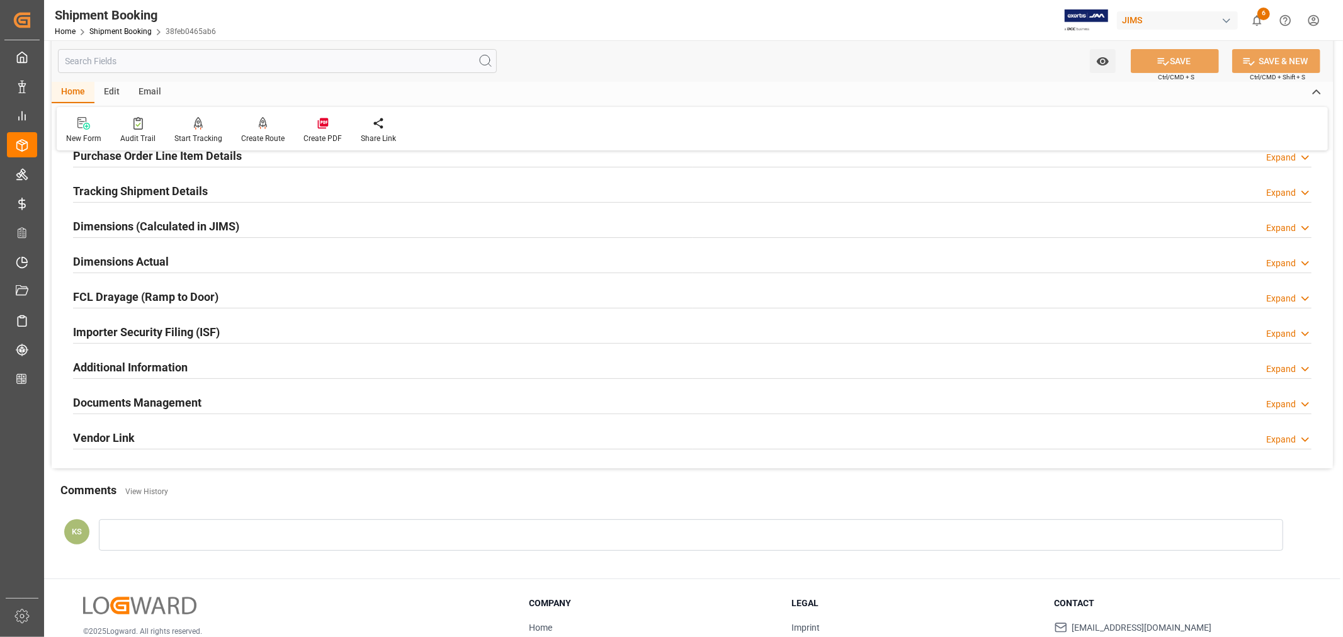
scroll to position [280, 0]
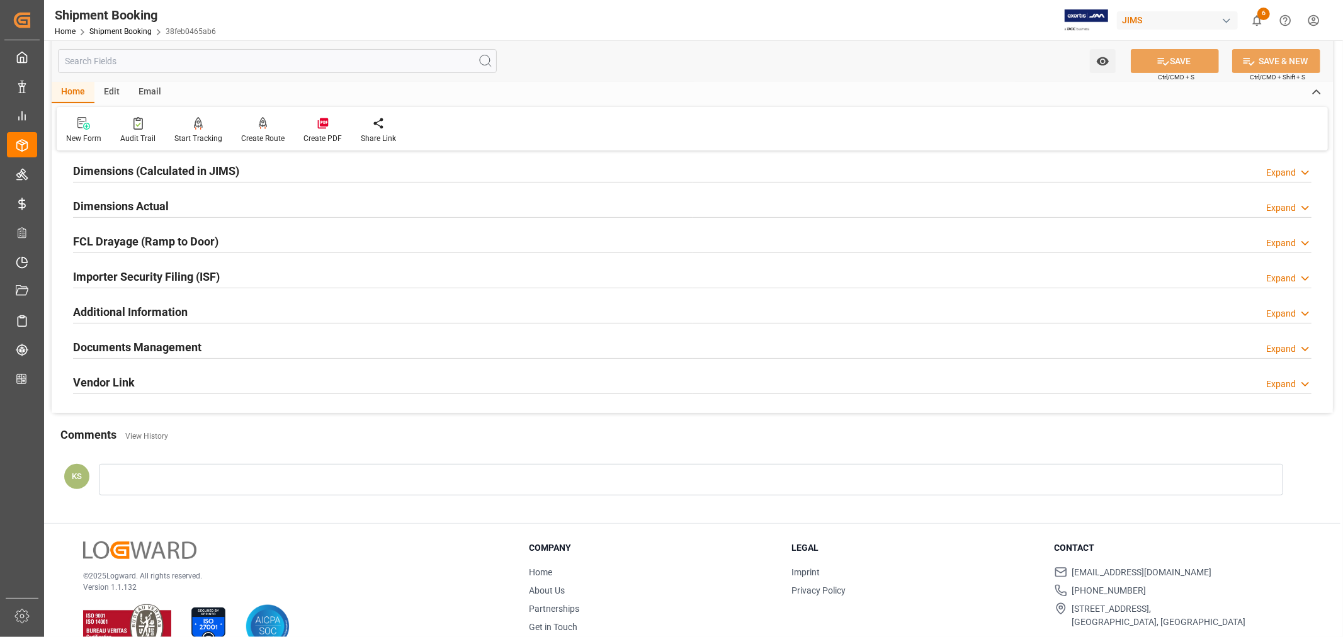
click at [239, 343] on div "Documents Management Expand" at bounding box center [692, 346] width 1239 height 24
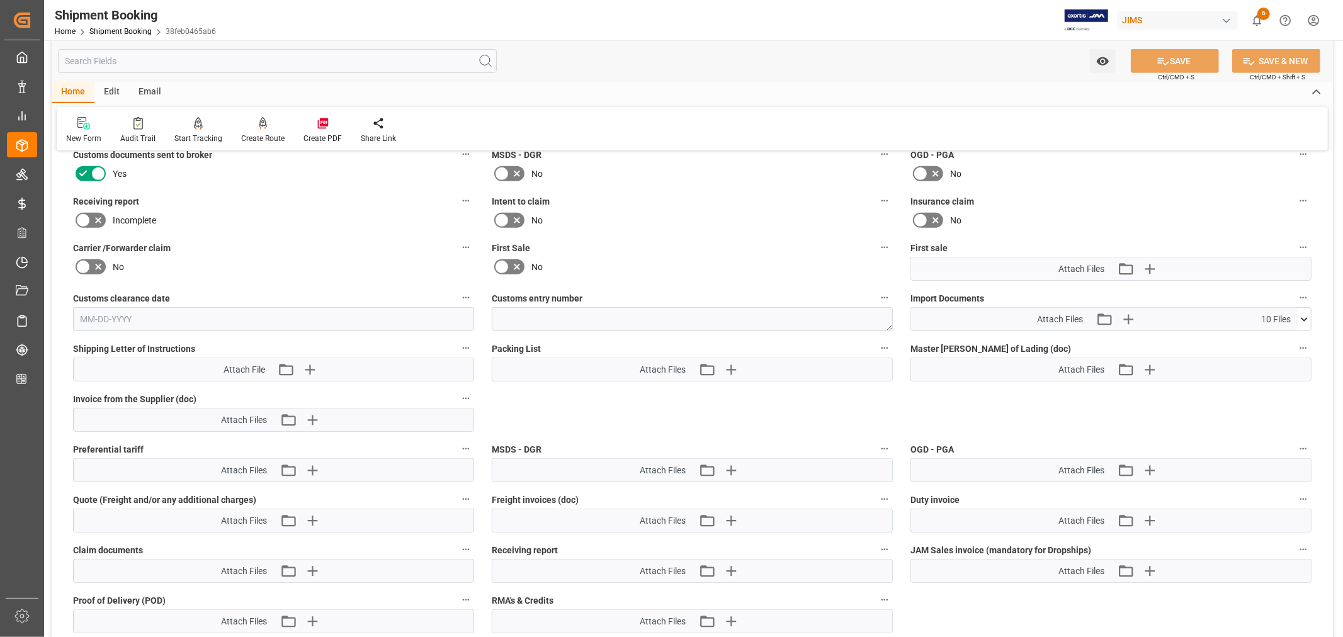
scroll to position [559, 0]
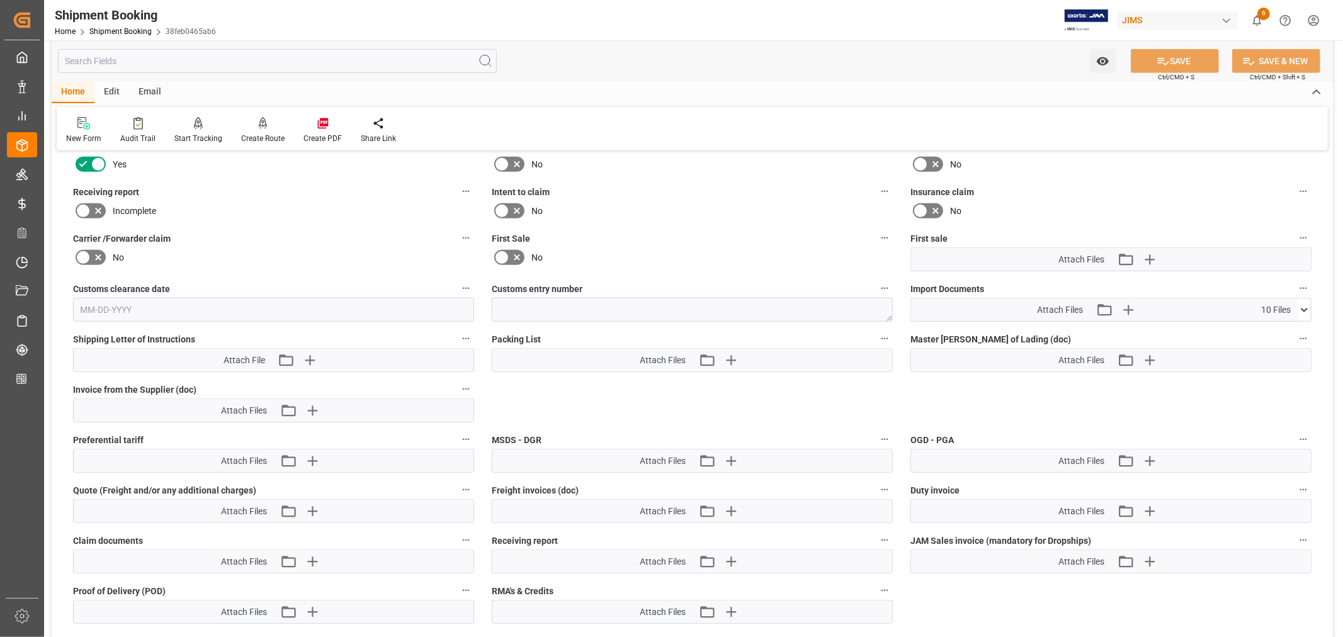
click at [1308, 305] on icon at bounding box center [1304, 309] width 13 height 13
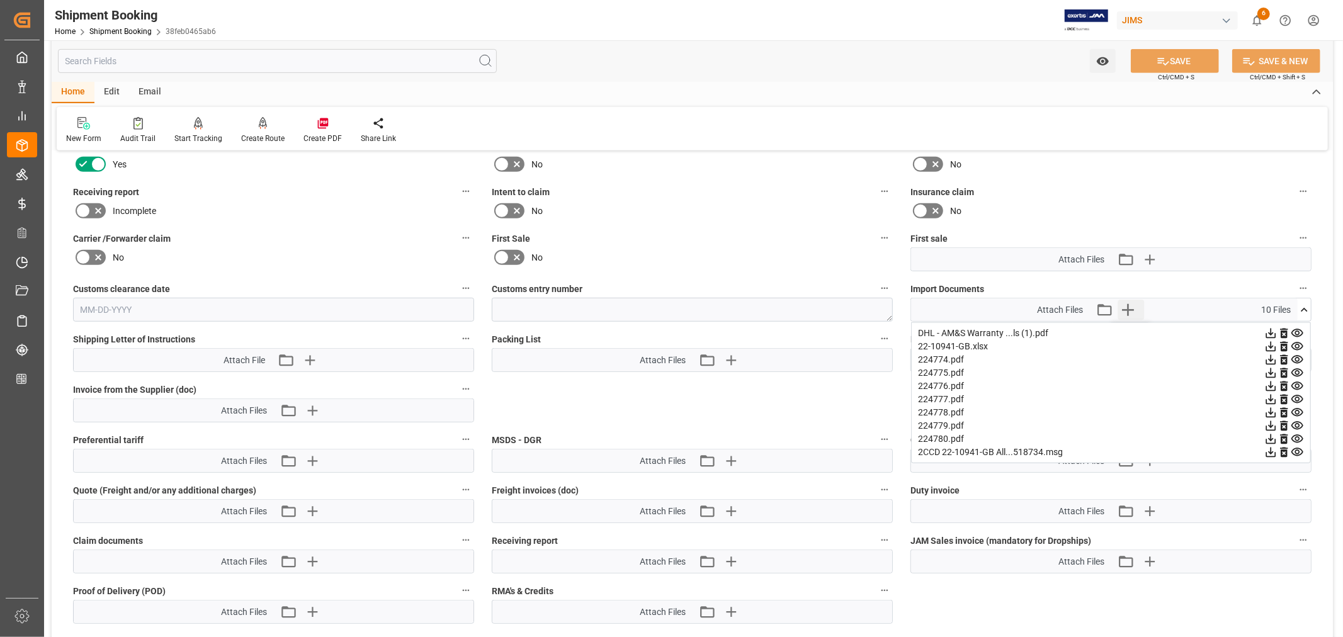
click at [1127, 305] on icon "button" at bounding box center [1128, 310] width 12 height 12
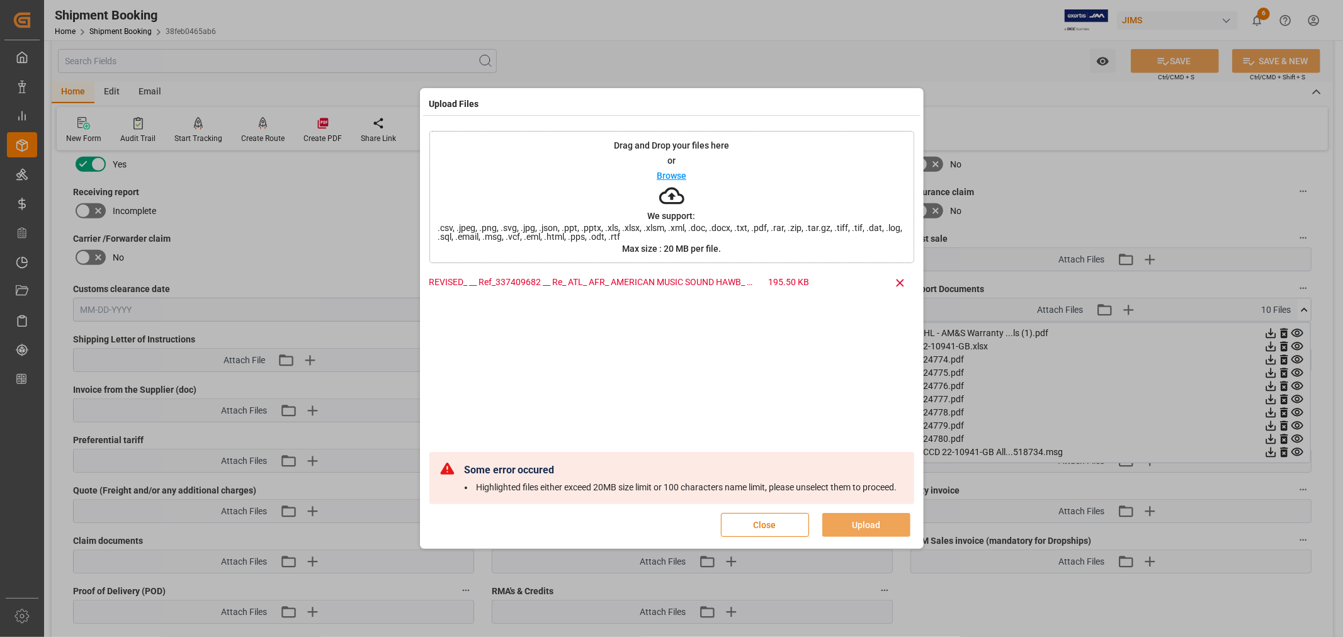
click at [773, 525] on button "Close" at bounding box center [765, 525] width 88 height 24
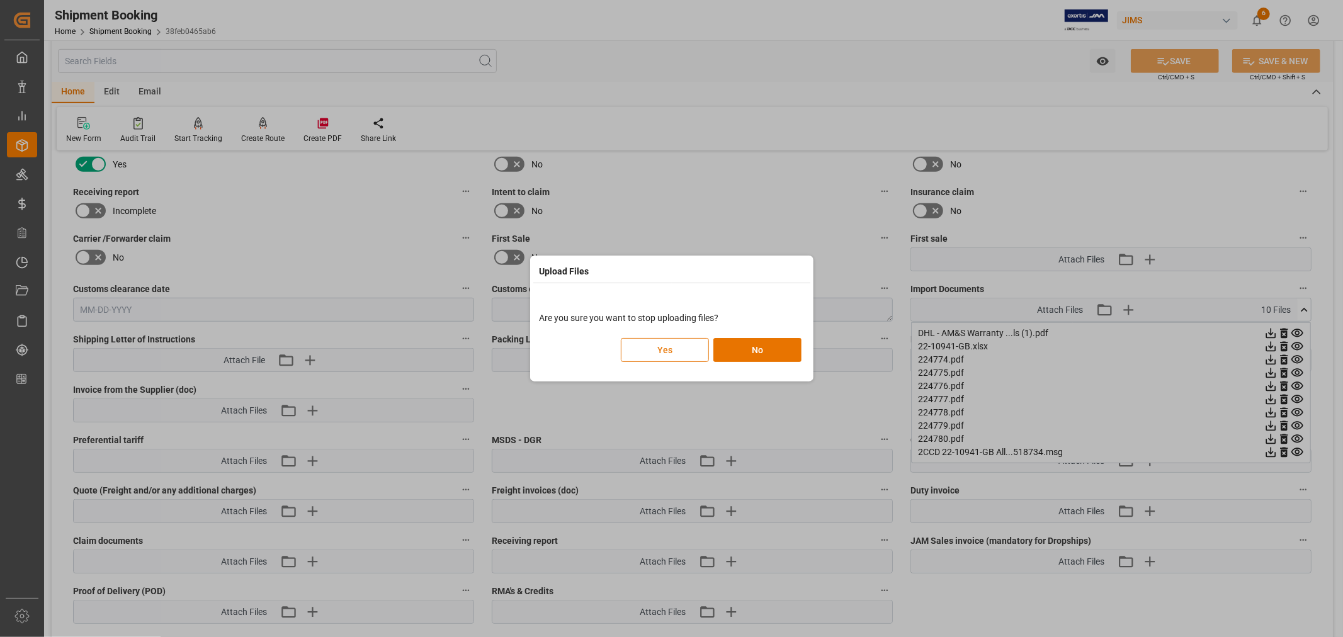
click at [666, 344] on button "Yes" at bounding box center [665, 350] width 88 height 24
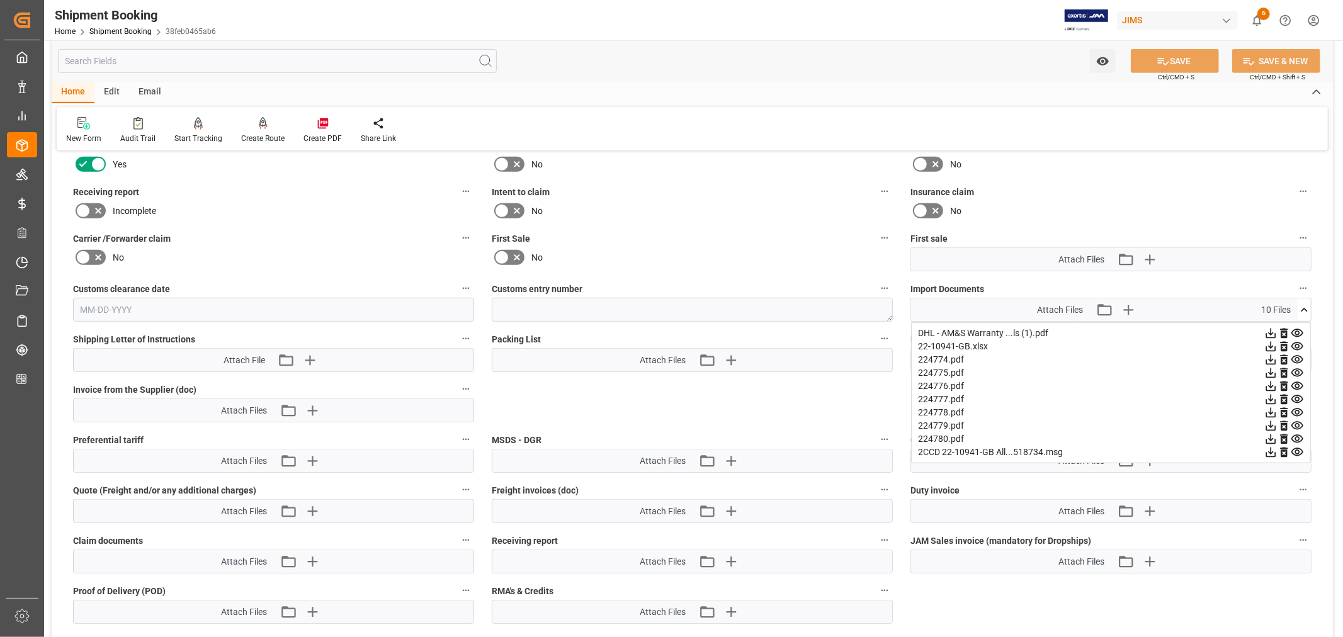
click at [241, 201] on div "Incomplete" at bounding box center [273, 211] width 401 height 20
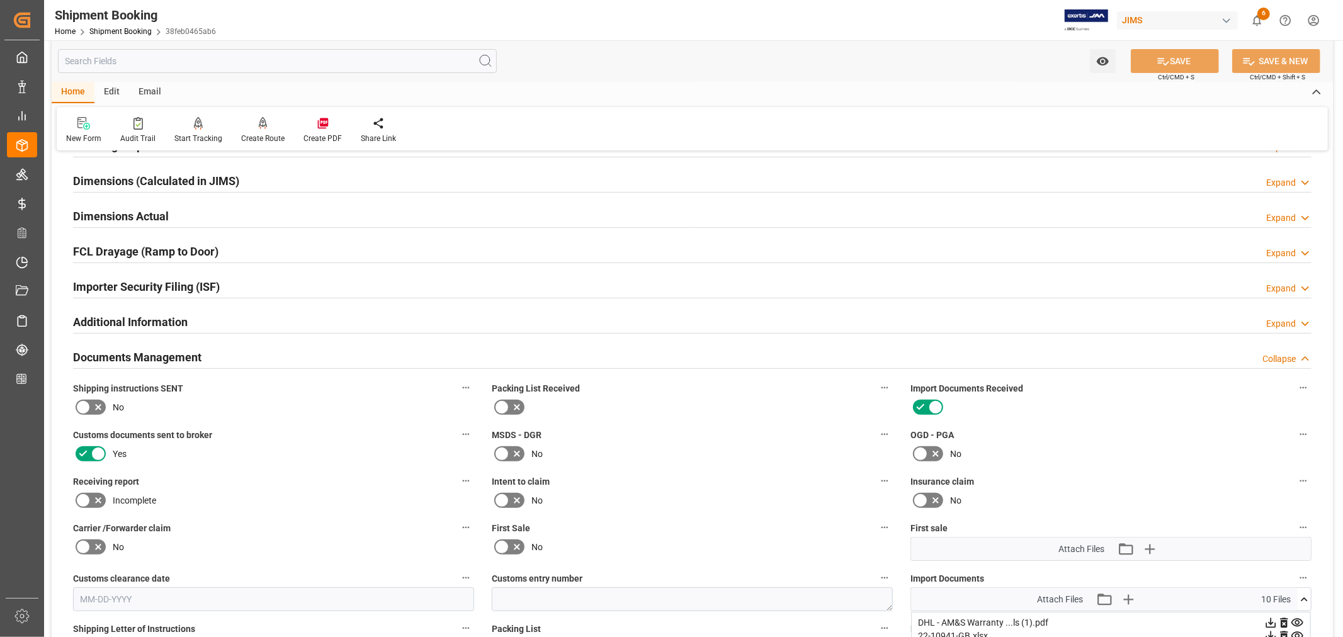
scroll to position [0, 0]
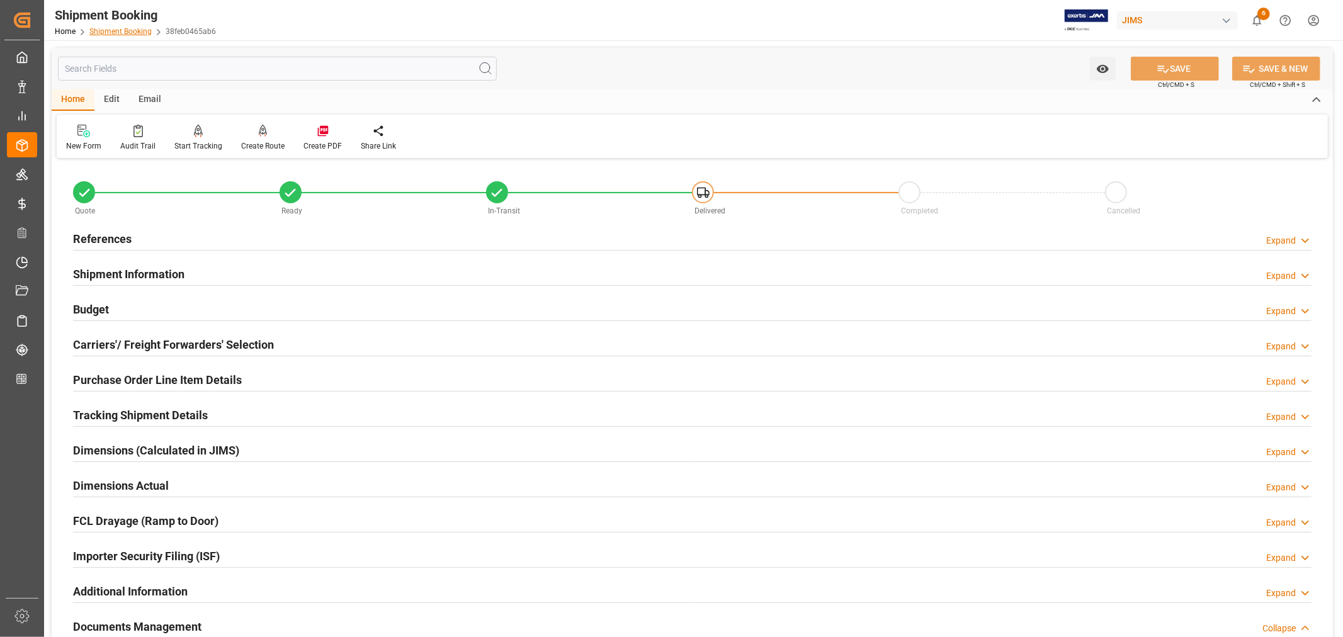
click at [123, 28] on link "Shipment Booking" at bounding box center [120, 31] width 62 height 9
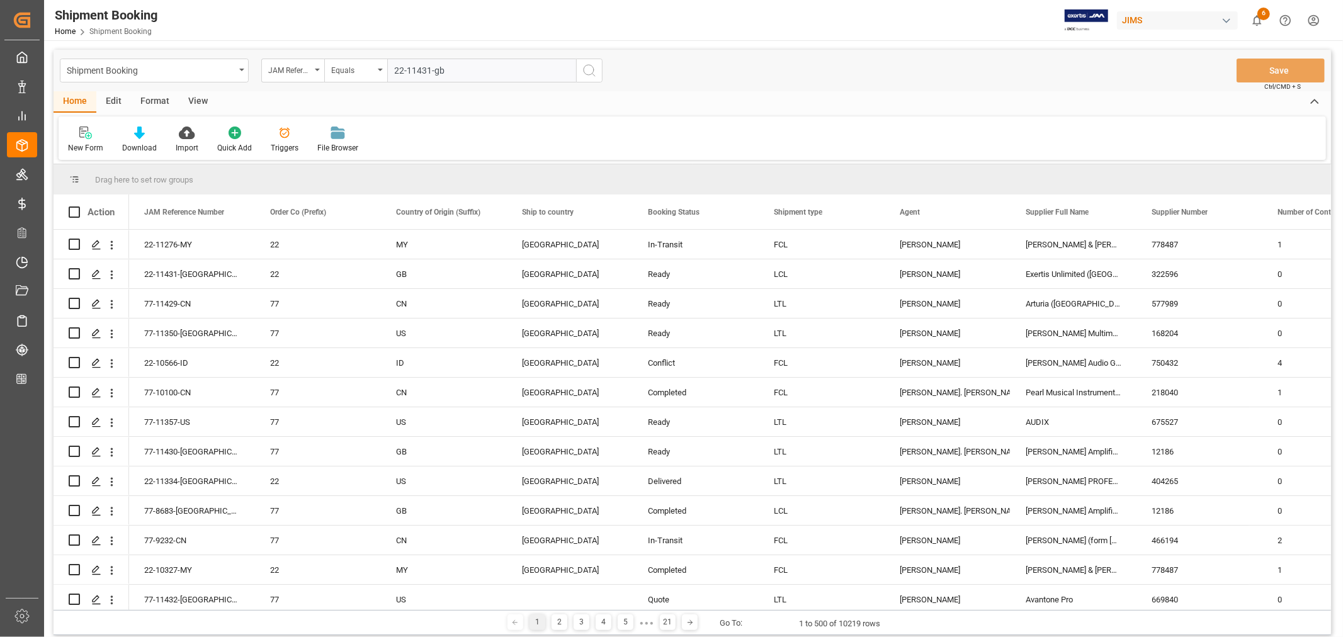
type input "22-11431-gb"
click at [587, 67] on icon "search button" at bounding box center [589, 70] width 15 height 15
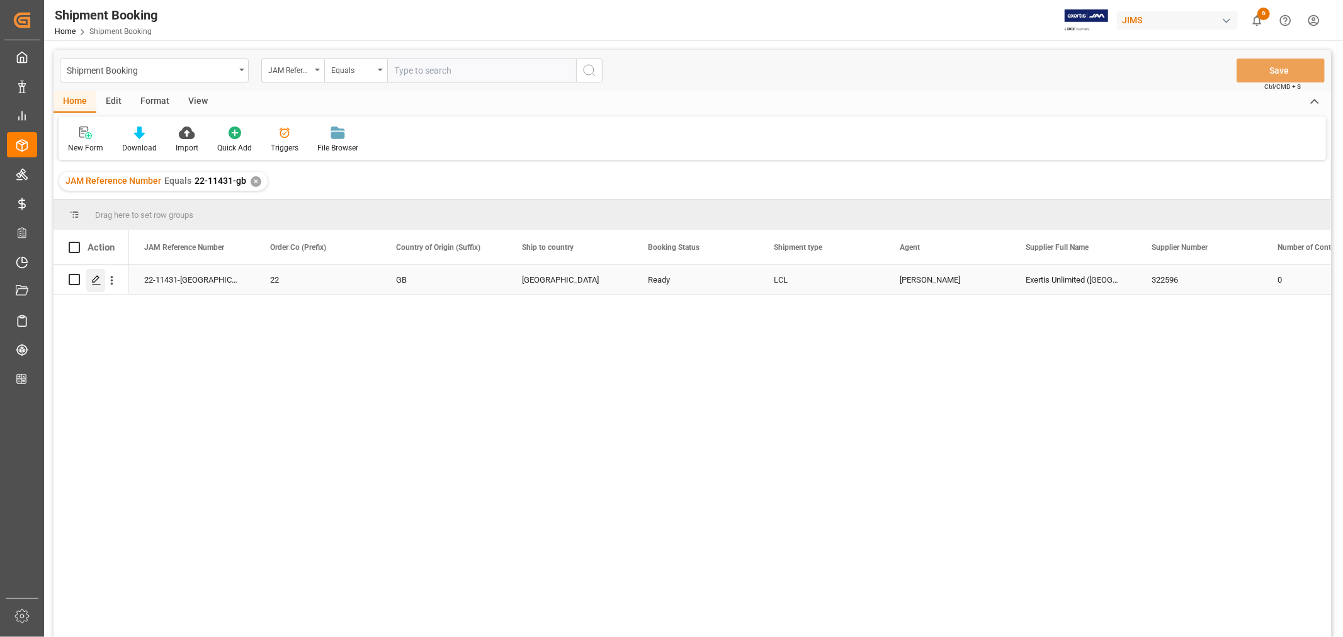
click at [97, 280] on icon "Press SPACE to select this row." at bounding box center [96, 280] width 10 height 10
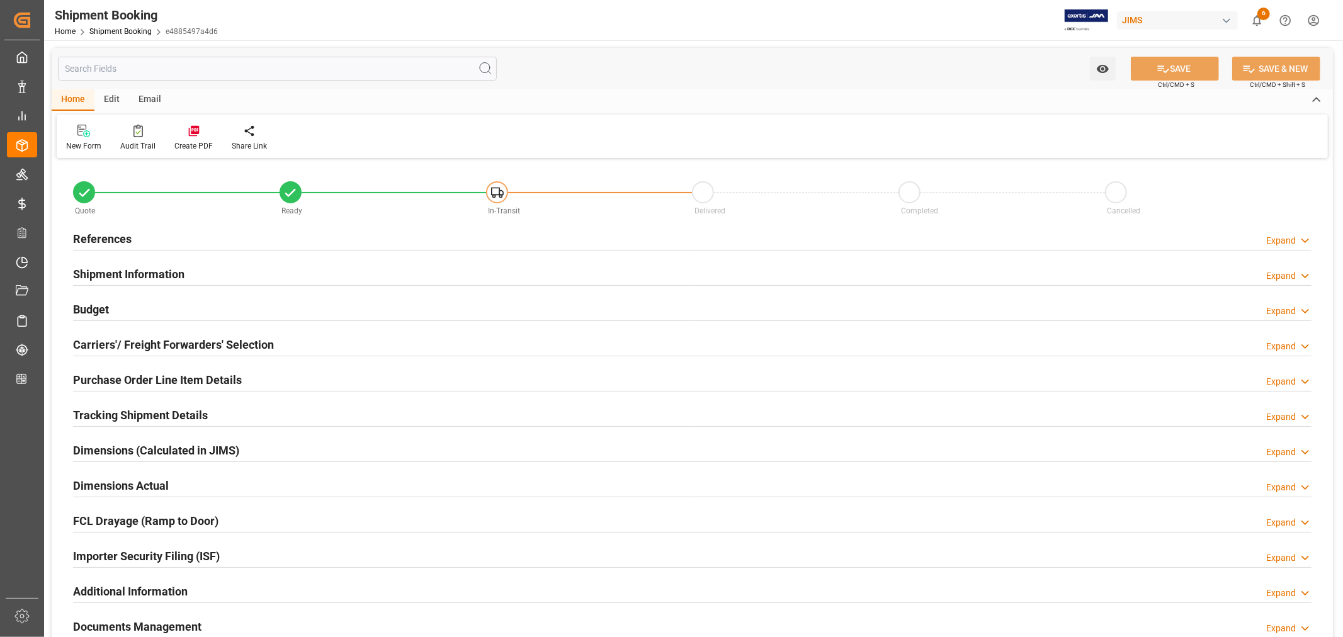
type input "2"
click at [116, 235] on h2 "References" at bounding box center [102, 238] width 59 height 17
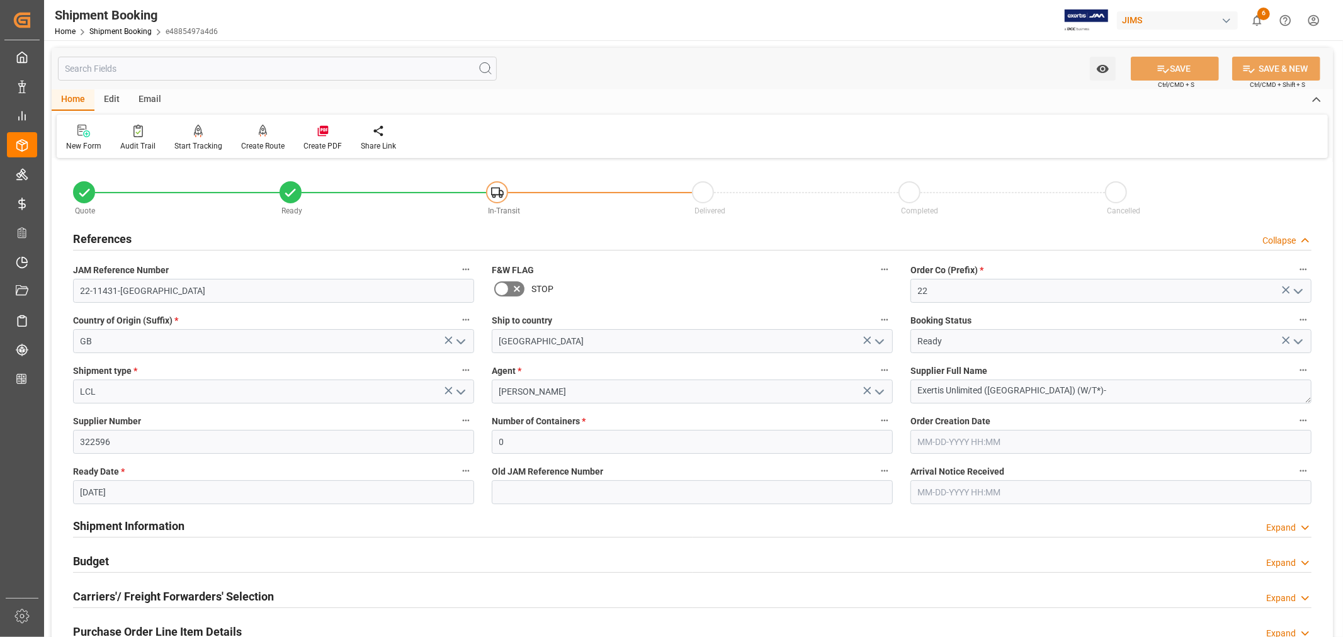
click at [103, 235] on h2 "References" at bounding box center [102, 238] width 59 height 17
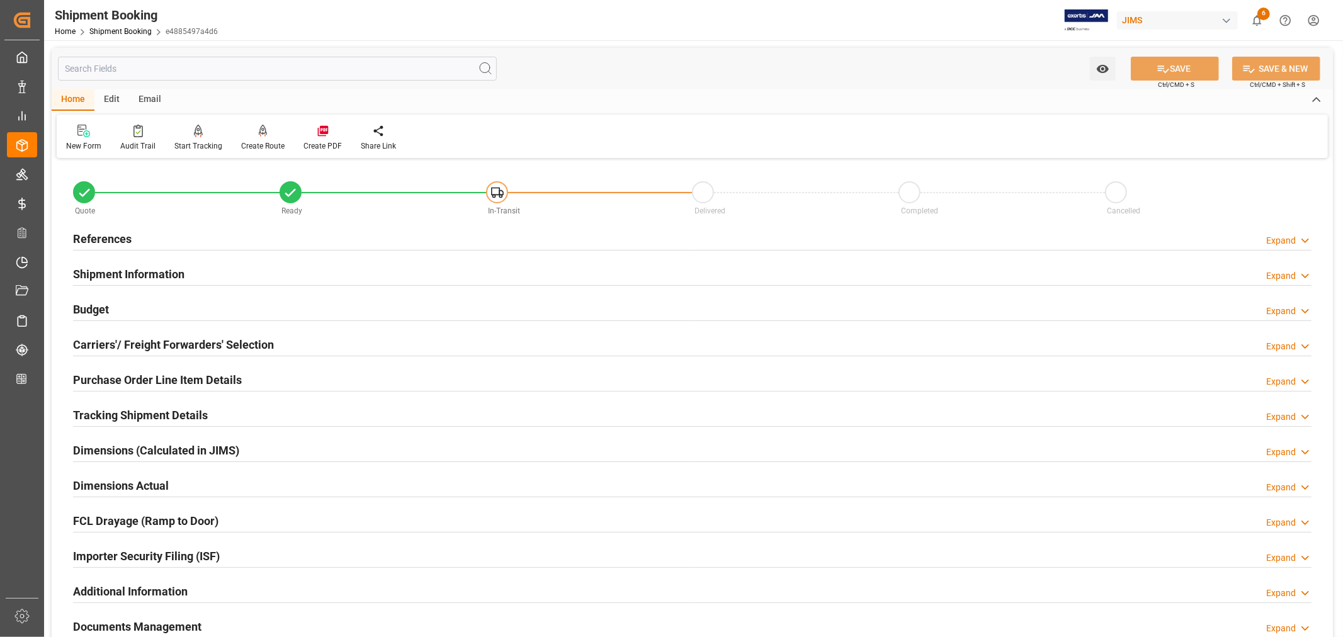
click at [157, 377] on h2 "Purchase Order Line Item Details" at bounding box center [157, 379] width 169 height 17
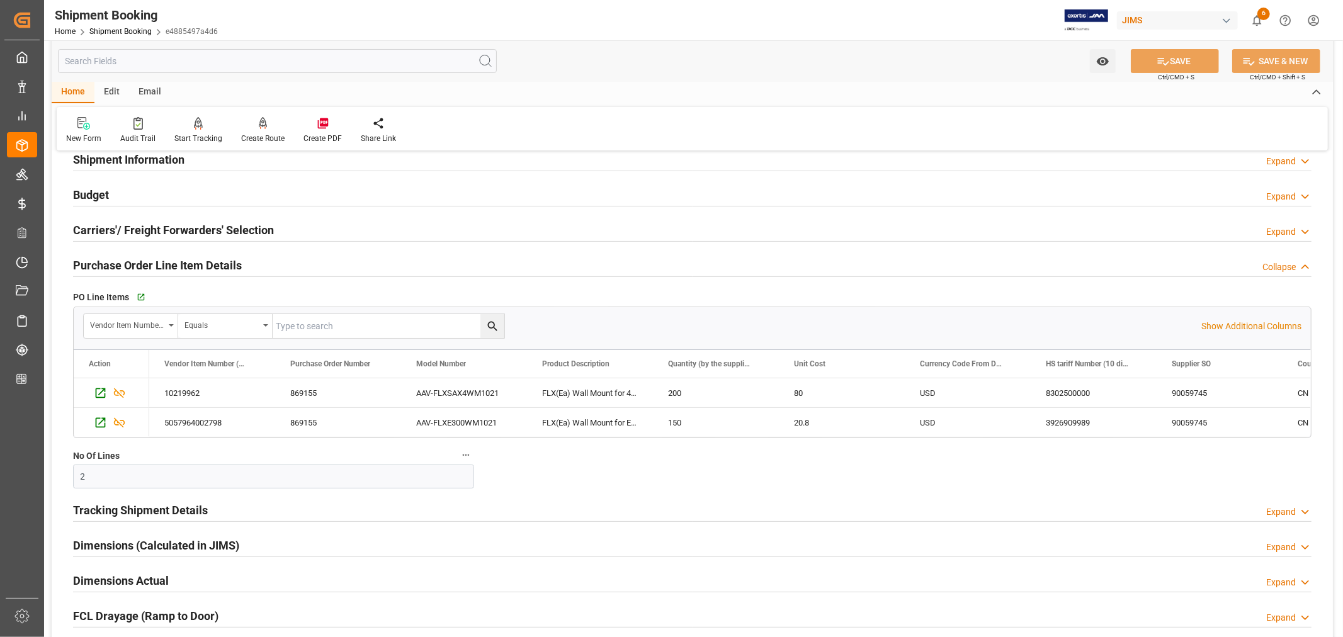
scroll to position [140, 0]
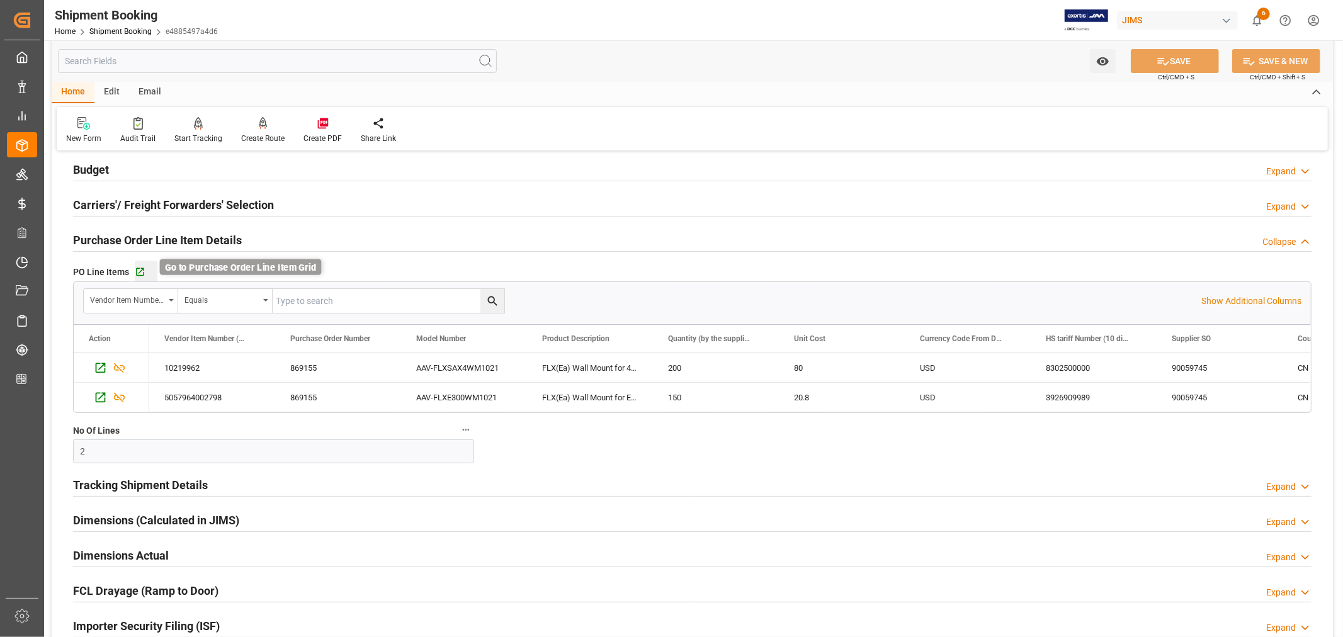
click at [139, 273] on icon "button" at bounding box center [140, 272] width 11 height 11
click at [139, 271] on icon "button" at bounding box center [140, 272] width 11 height 11
click at [164, 235] on h2 "Purchase Order Line Item Details" at bounding box center [157, 240] width 169 height 17
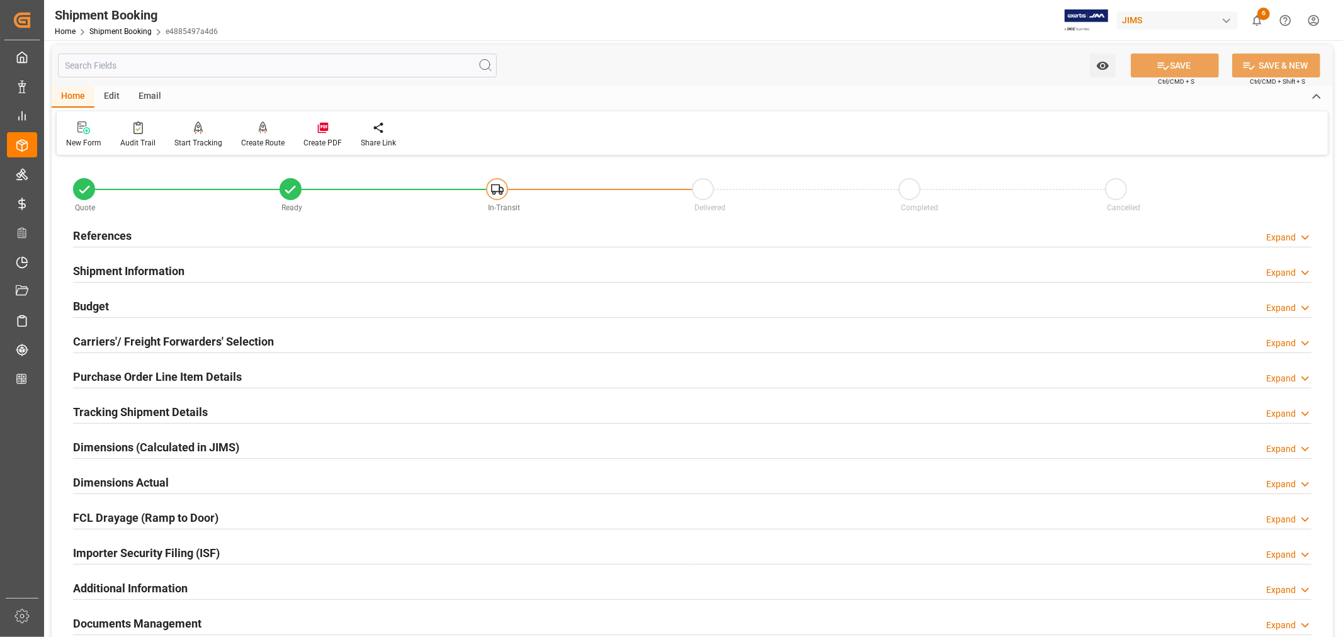
scroll to position [0, 0]
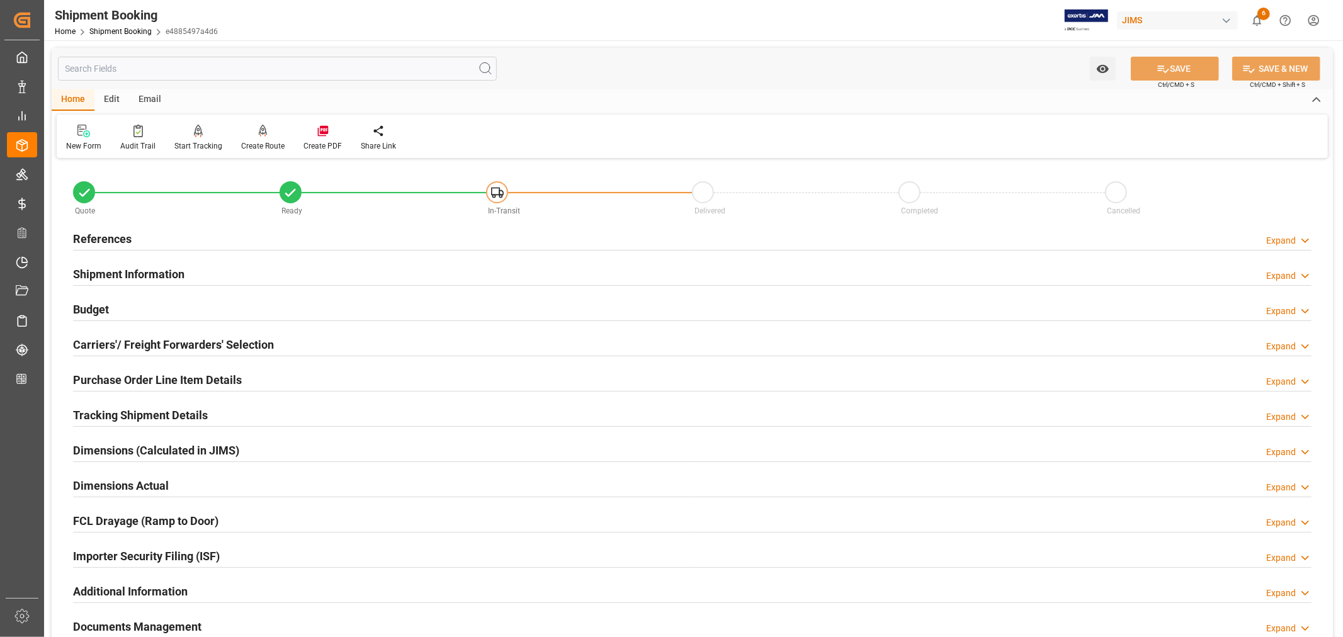
click at [154, 269] on h2 "Shipment Information" at bounding box center [128, 274] width 111 height 17
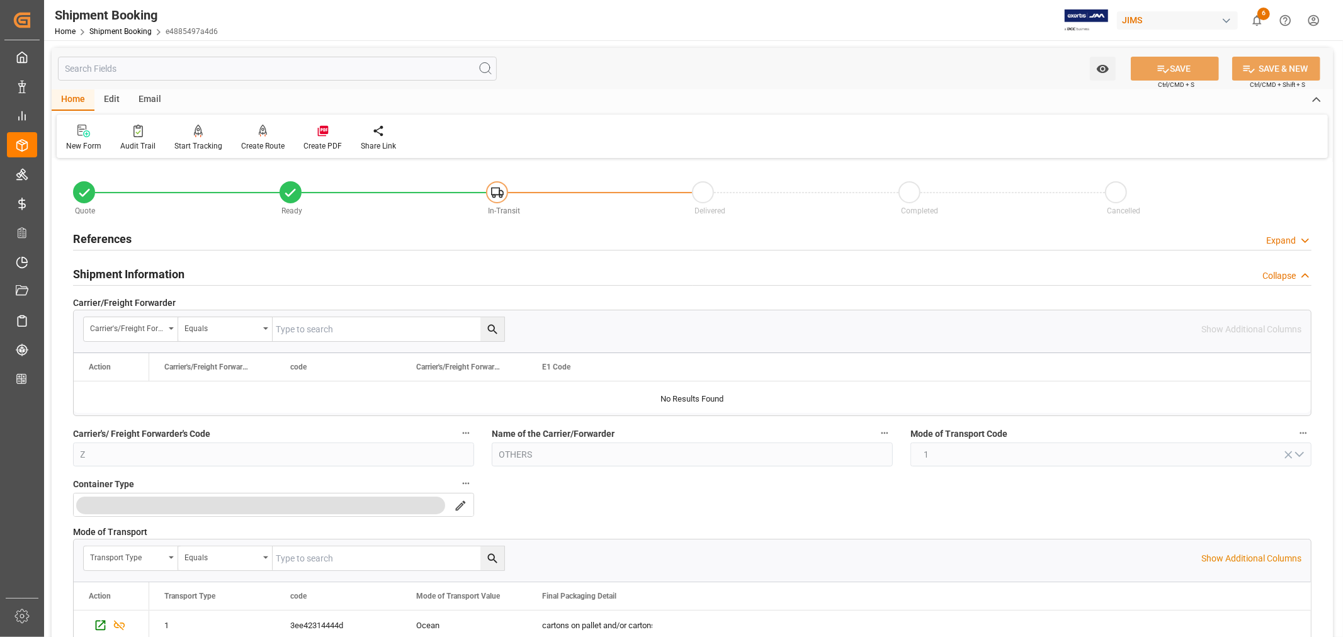
click at [162, 273] on h2 "Shipment Information" at bounding box center [128, 274] width 111 height 17
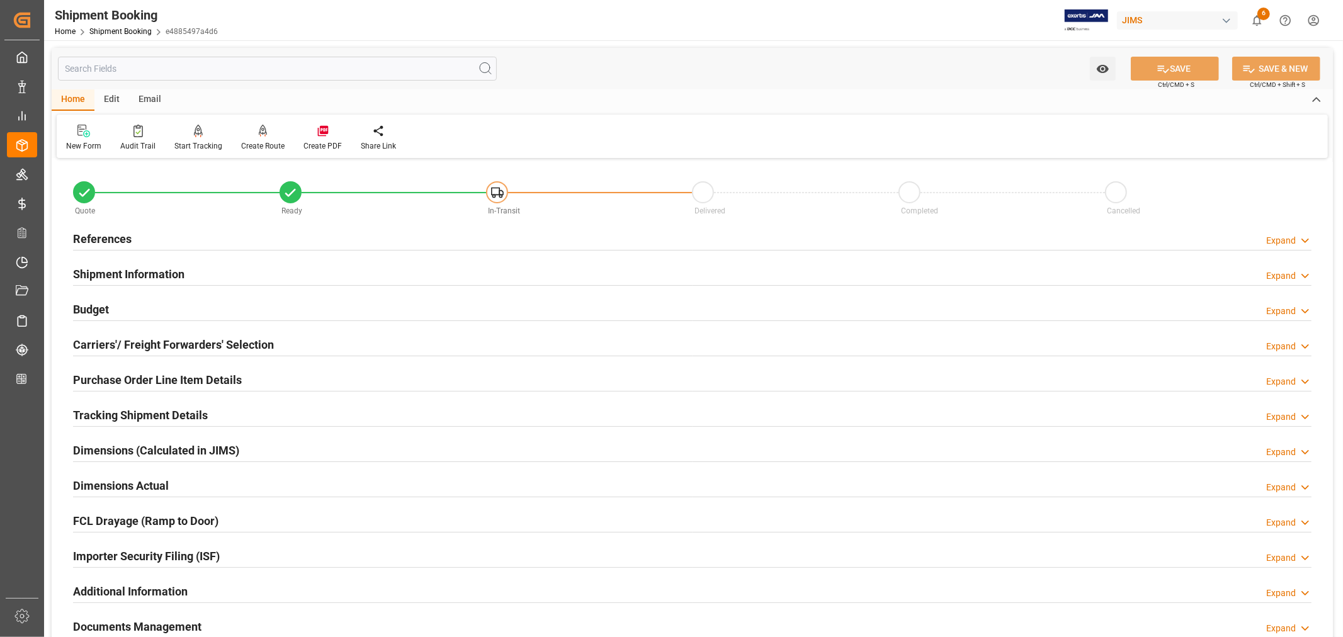
click at [149, 341] on h2 "Carriers'/ Freight Forwarders' Selection" at bounding box center [173, 344] width 201 height 17
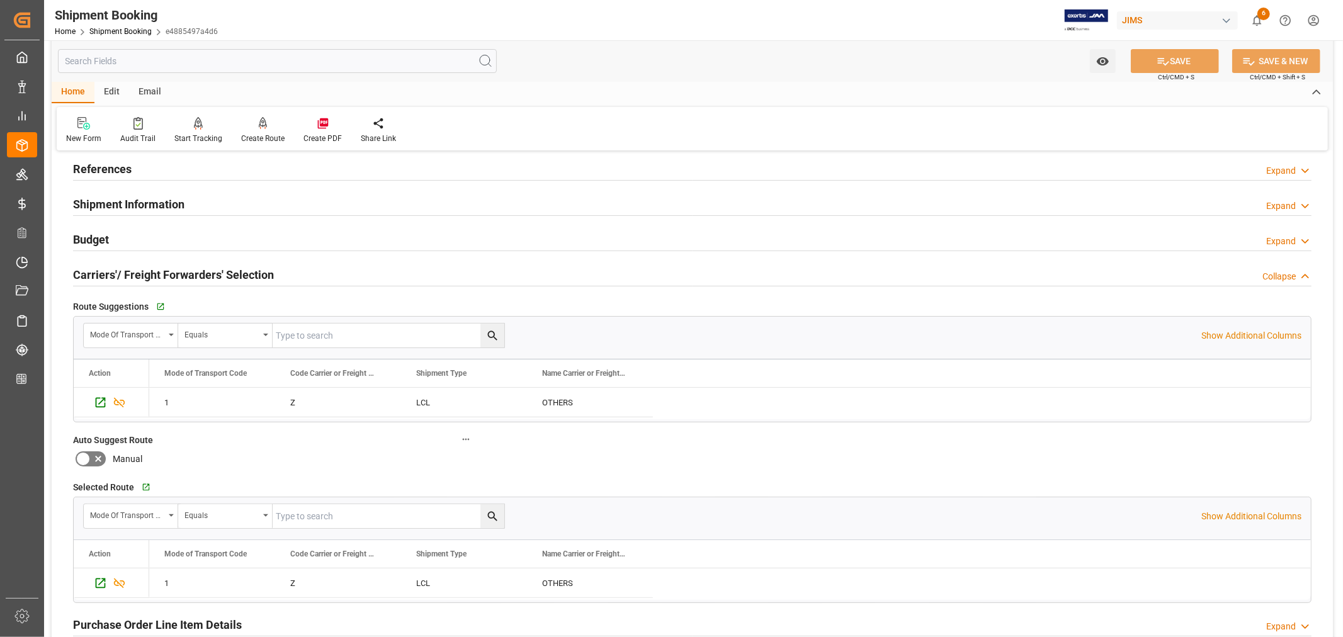
scroll to position [140, 0]
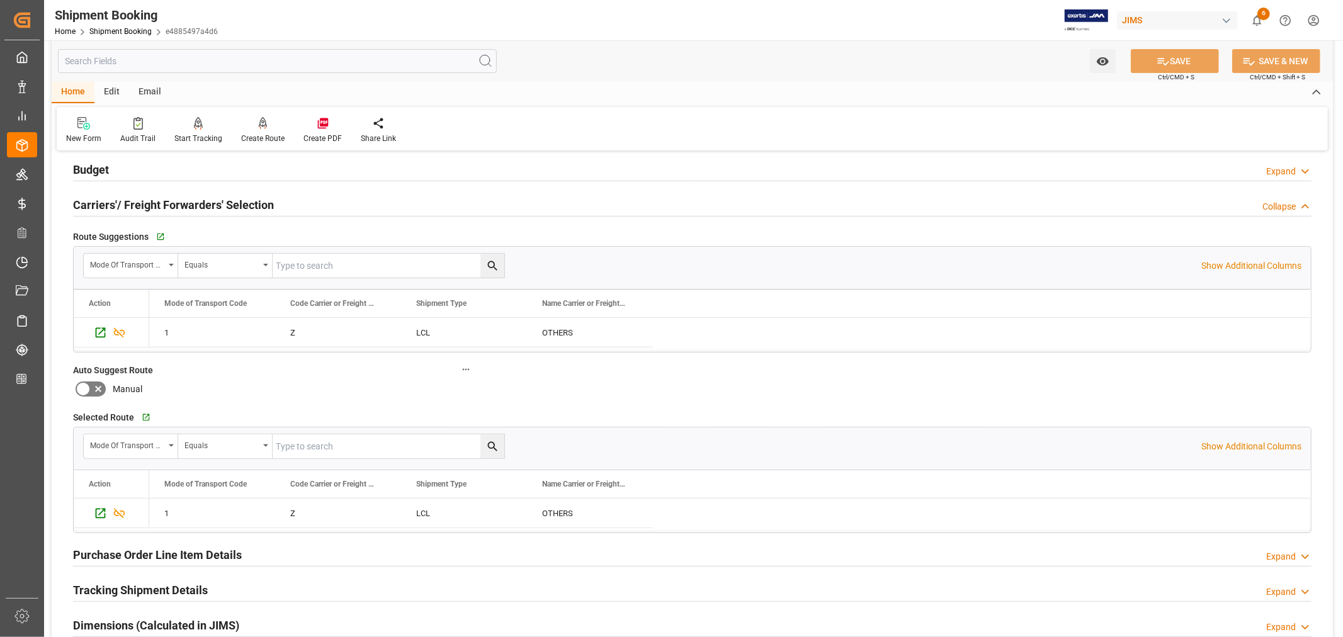
click at [183, 206] on h2 "Carriers'/ Freight Forwarders' Selection" at bounding box center [173, 204] width 201 height 17
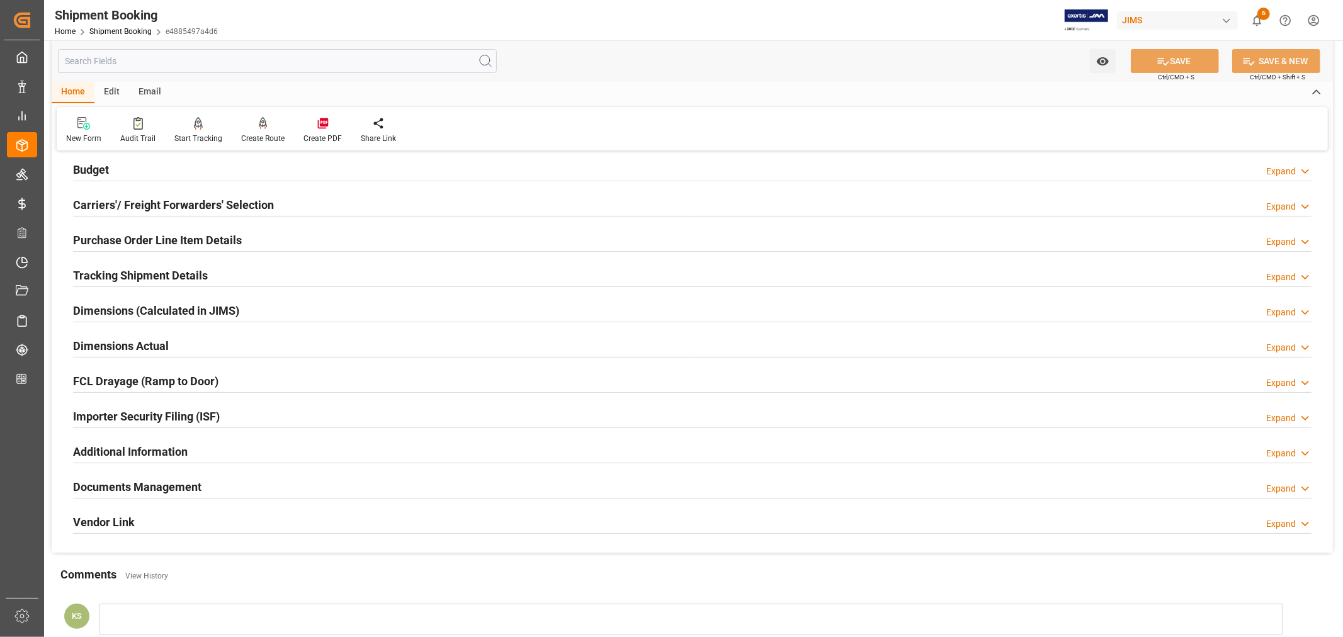
click at [256, 417] on div "Importer Security Filing (ISF) Expand" at bounding box center [692, 416] width 1239 height 24
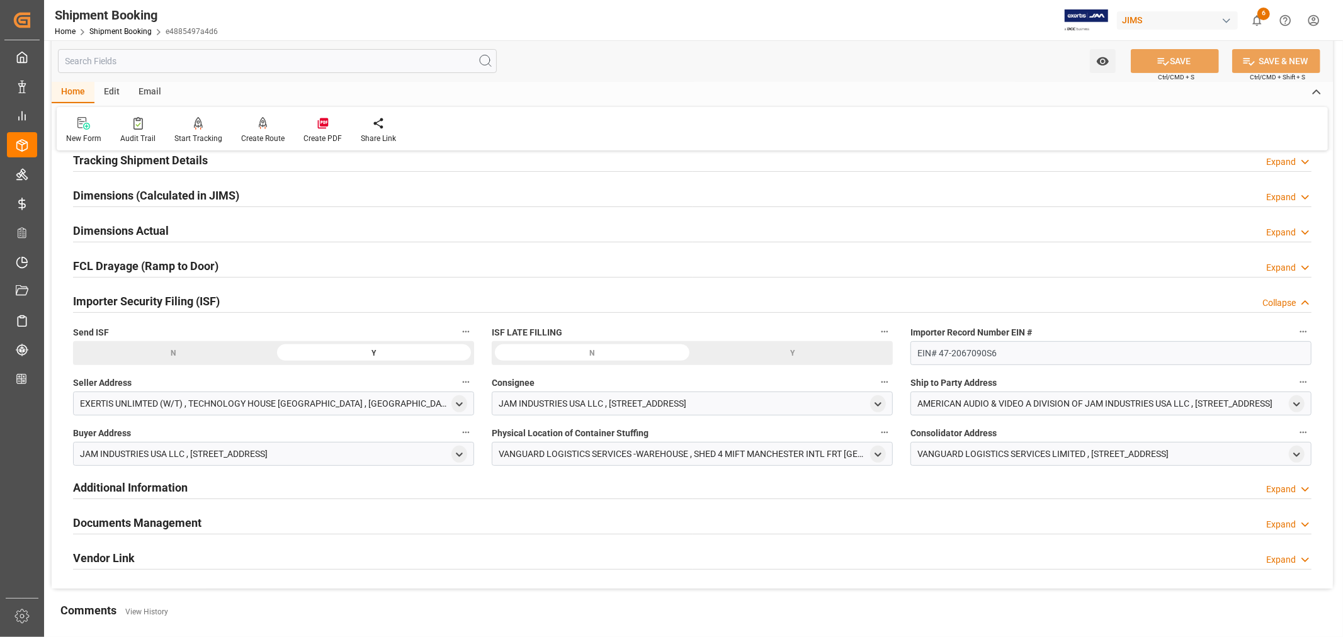
scroll to position [280, 0]
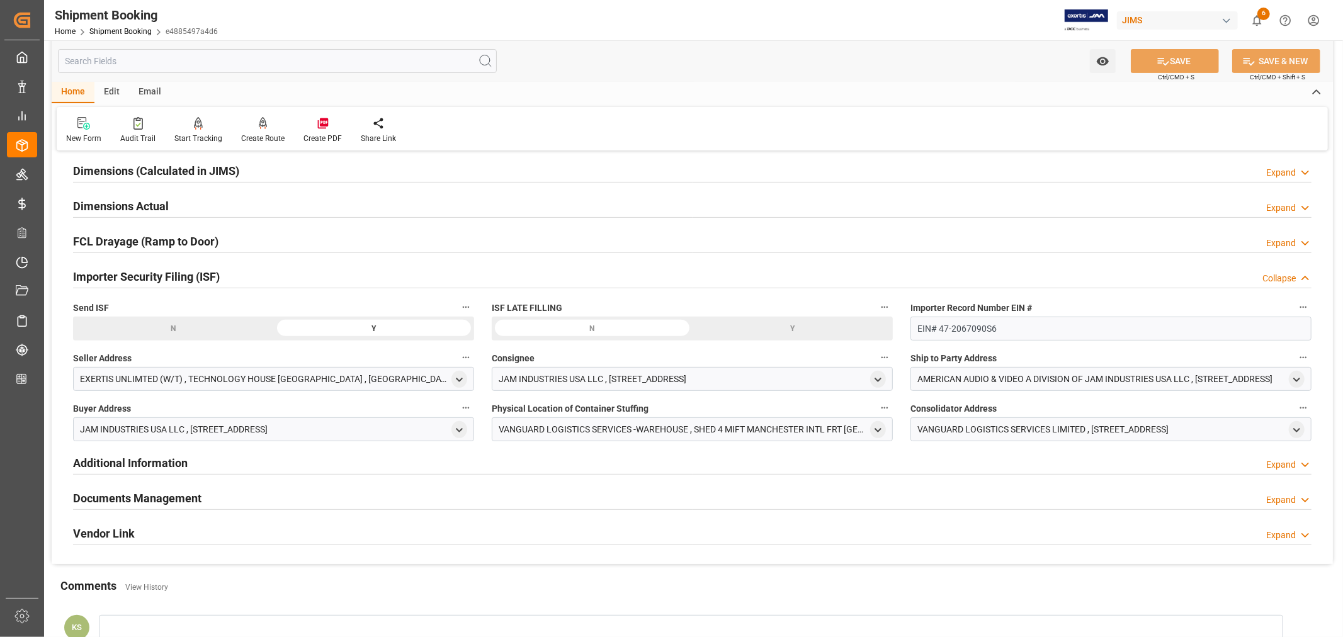
click at [309, 280] on div "Importer Security Filing (ISF) Collapse" at bounding box center [692, 276] width 1239 height 24
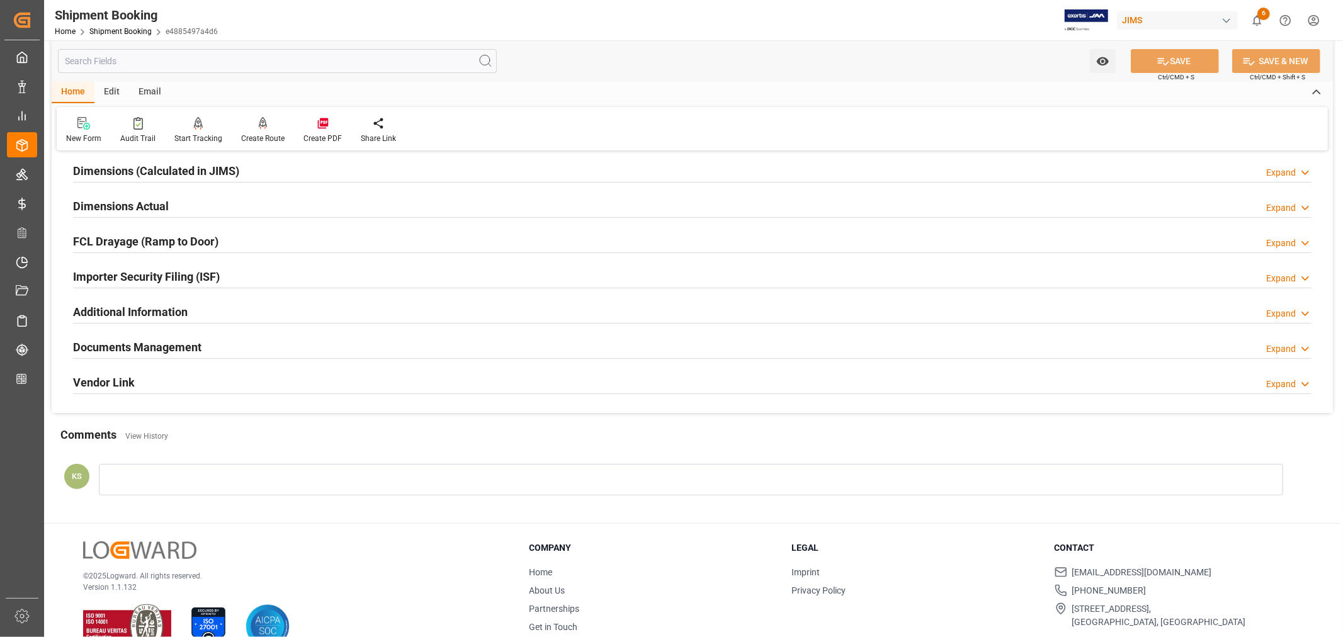
click at [310, 348] on div "Documents Management Expand" at bounding box center [692, 346] width 1239 height 24
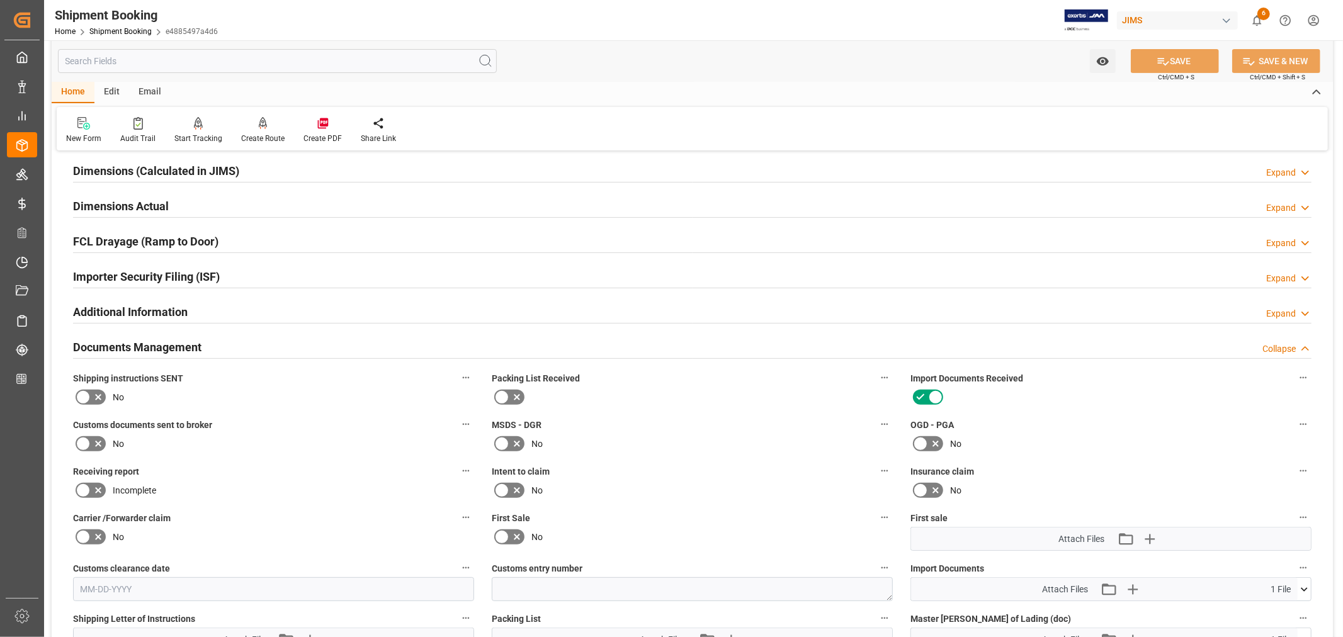
click at [252, 344] on div "Documents Management Collapse" at bounding box center [692, 346] width 1239 height 24
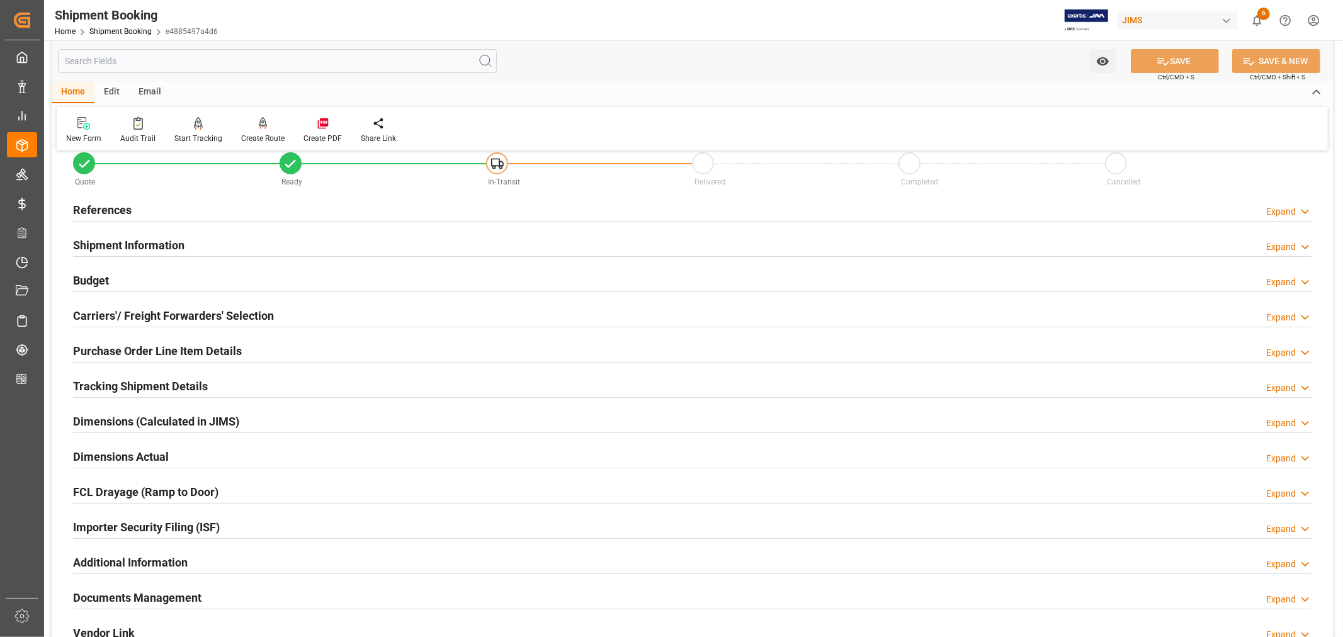
scroll to position [0, 0]
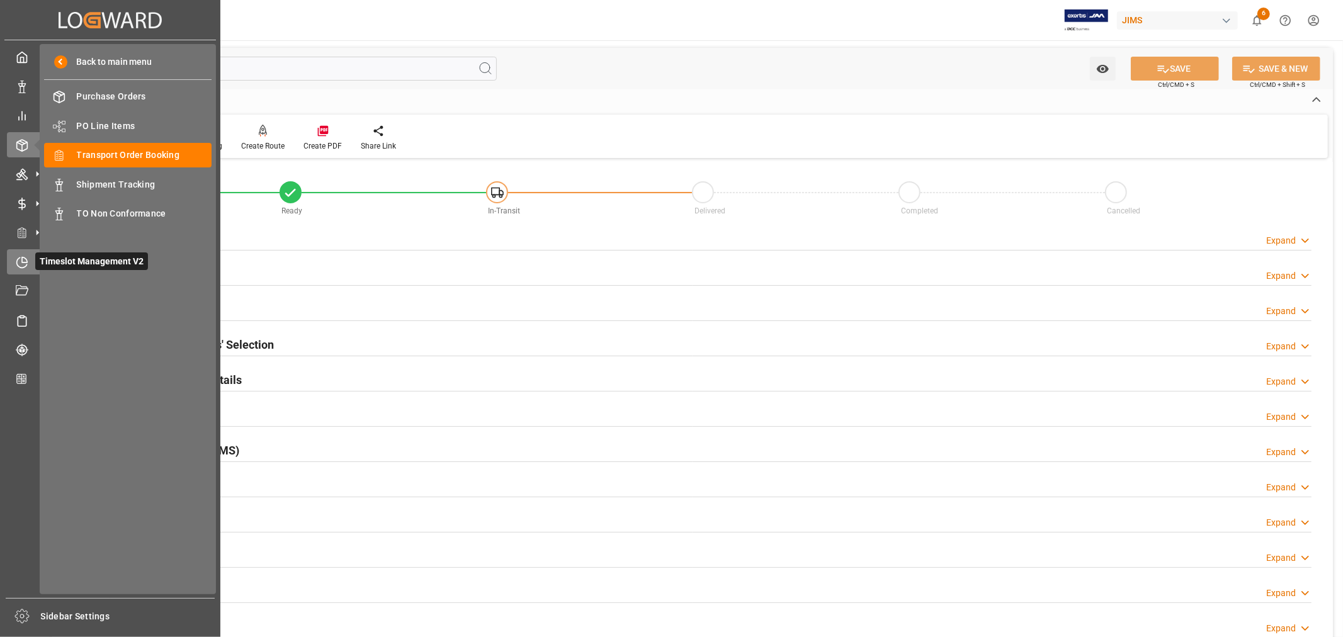
click at [20, 262] on icon at bounding box center [22, 262] width 13 height 13
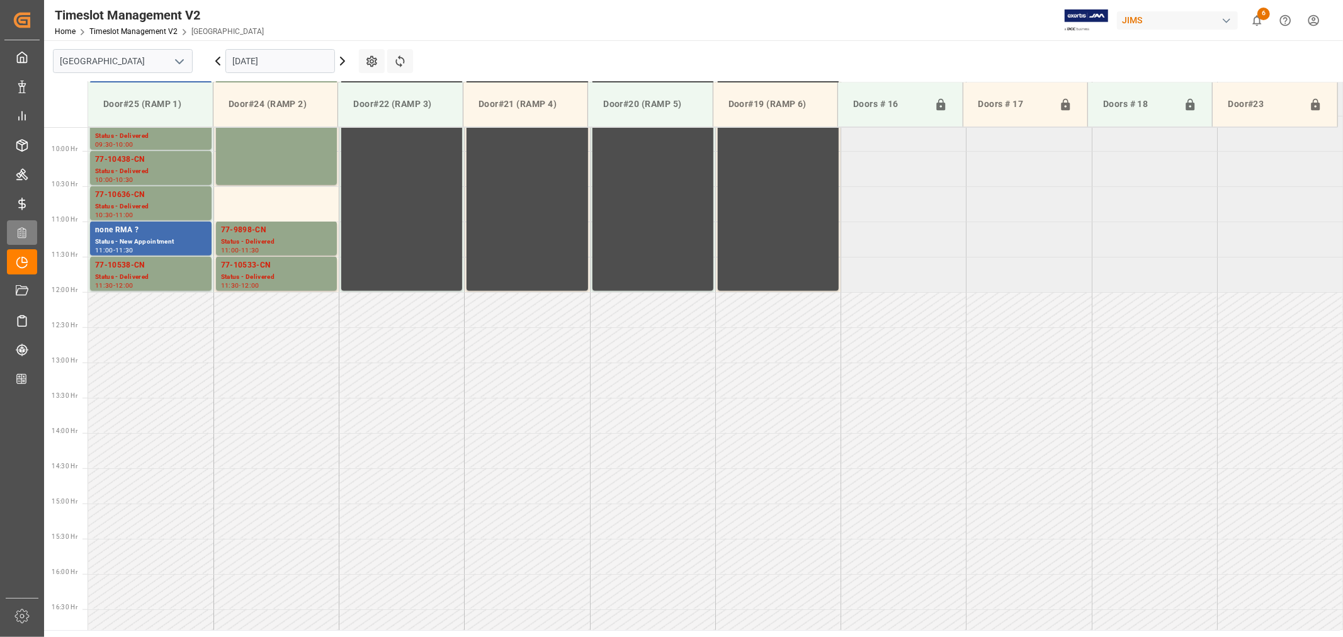
scroll to position [696, 0]
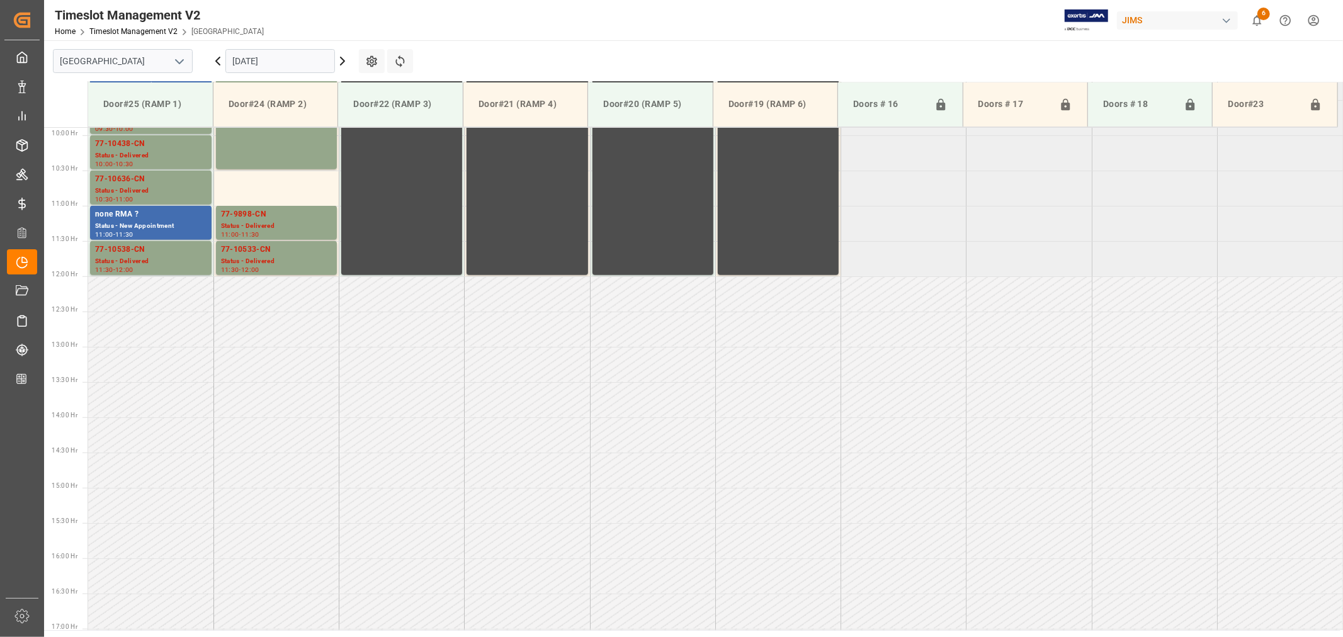
click at [179, 59] on icon "open menu" at bounding box center [179, 61] width 15 height 15
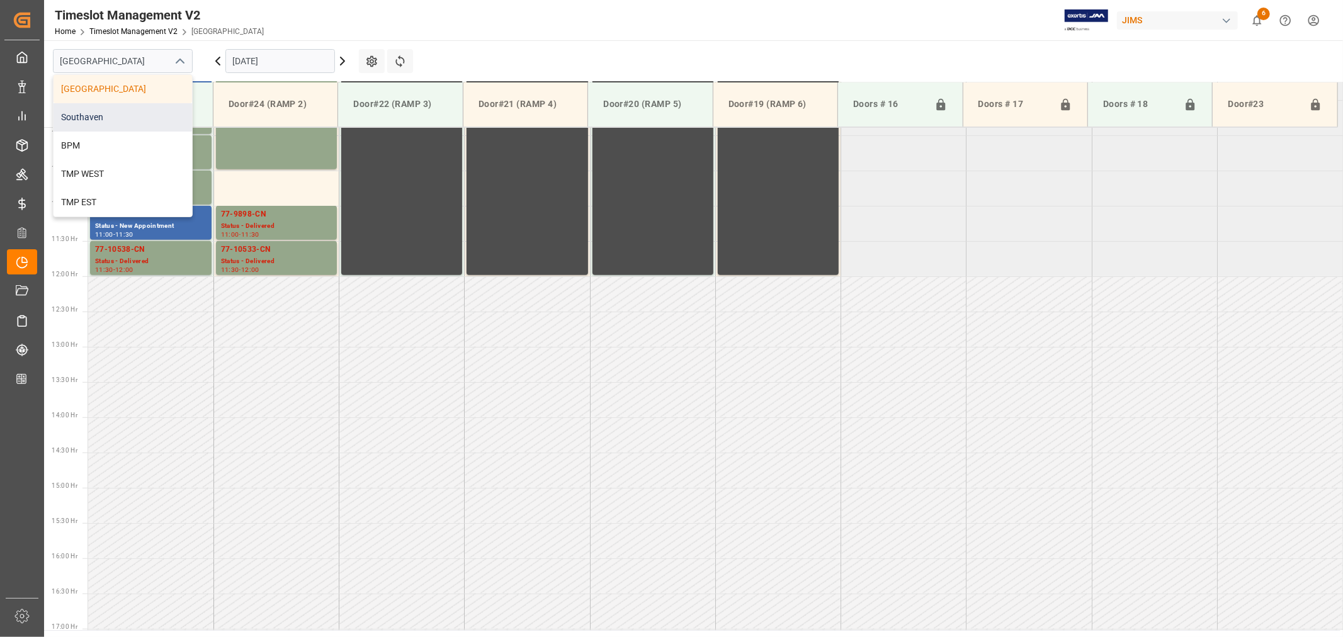
click at [105, 112] on div "Southaven" at bounding box center [123, 117] width 139 height 28
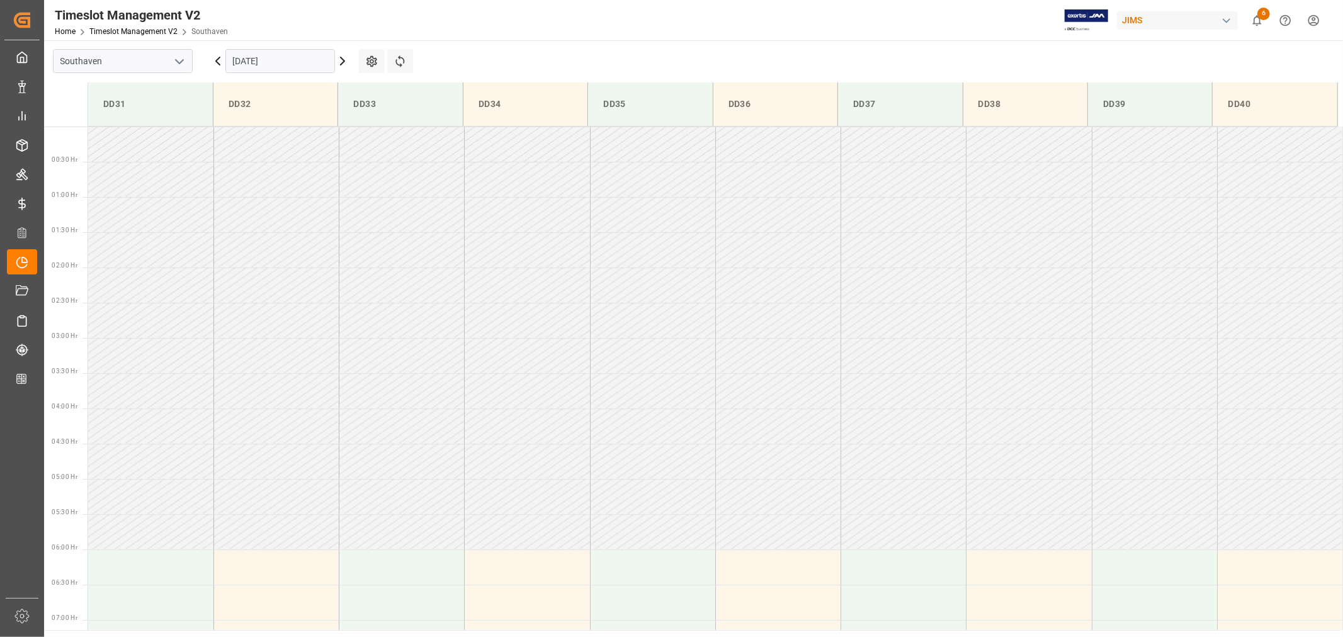
click at [281, 65] on input "10-09-2025" at bounding box center [280, 61] width 110 height 24
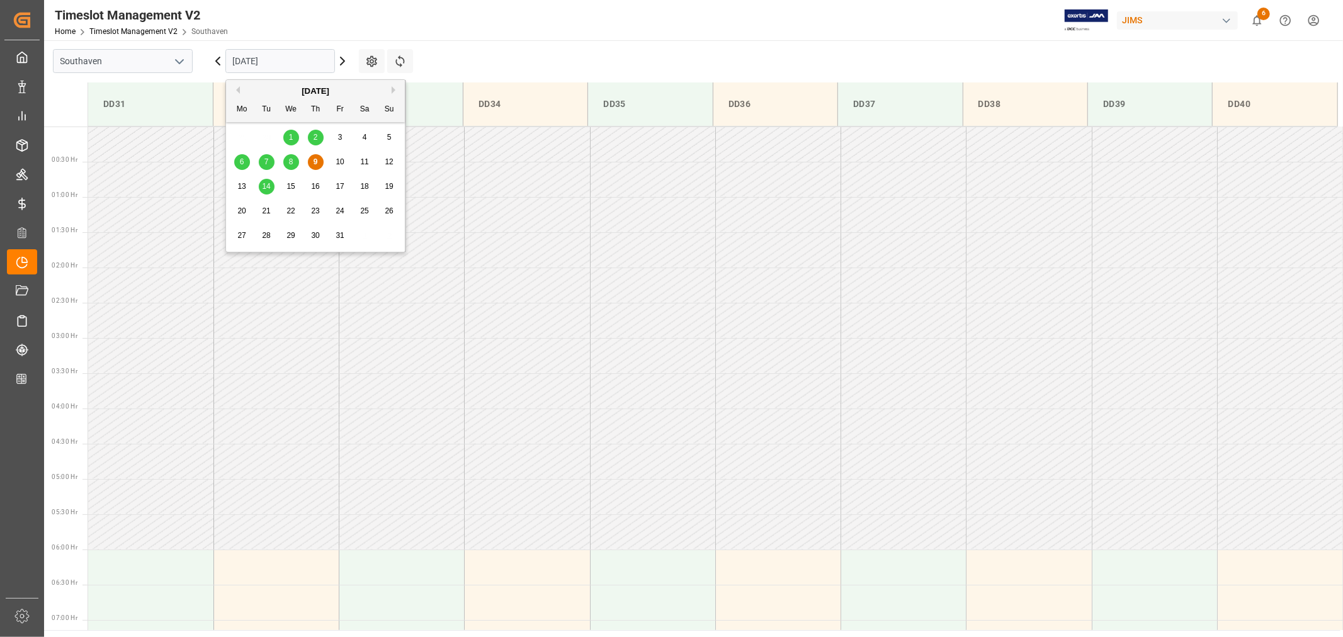
click at [267, 189] on span "14" at bounding box center [266, 186] width 8 height 9
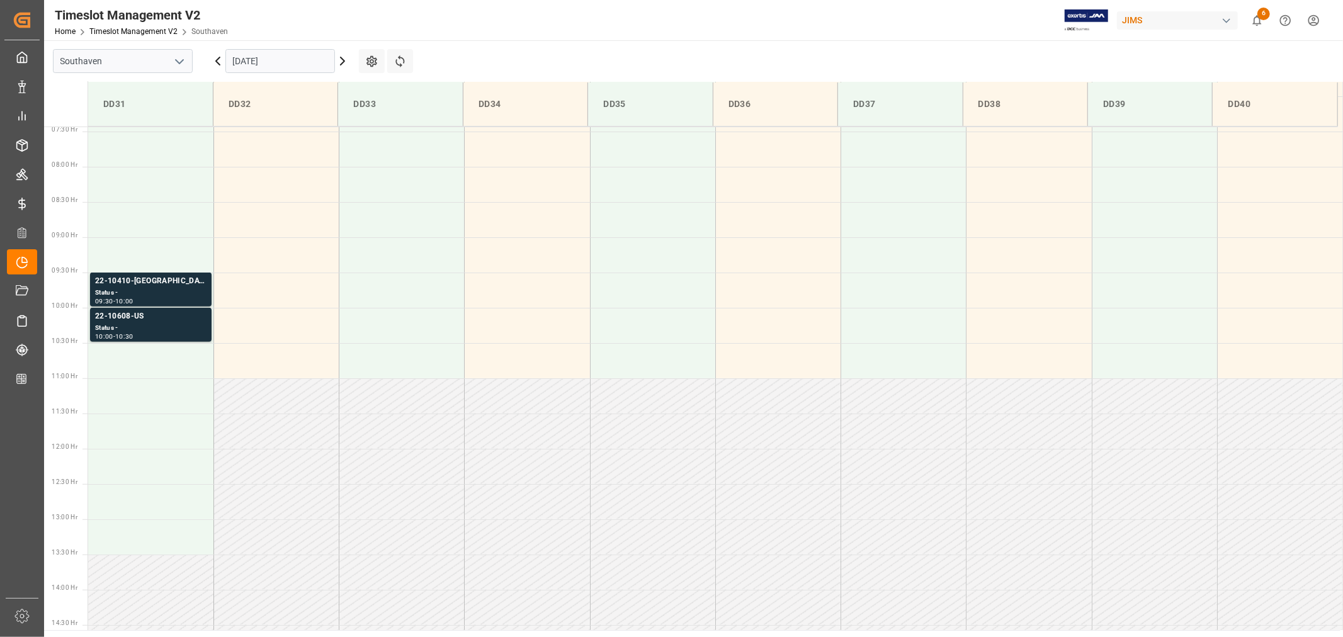
scroll to position [487, 0]
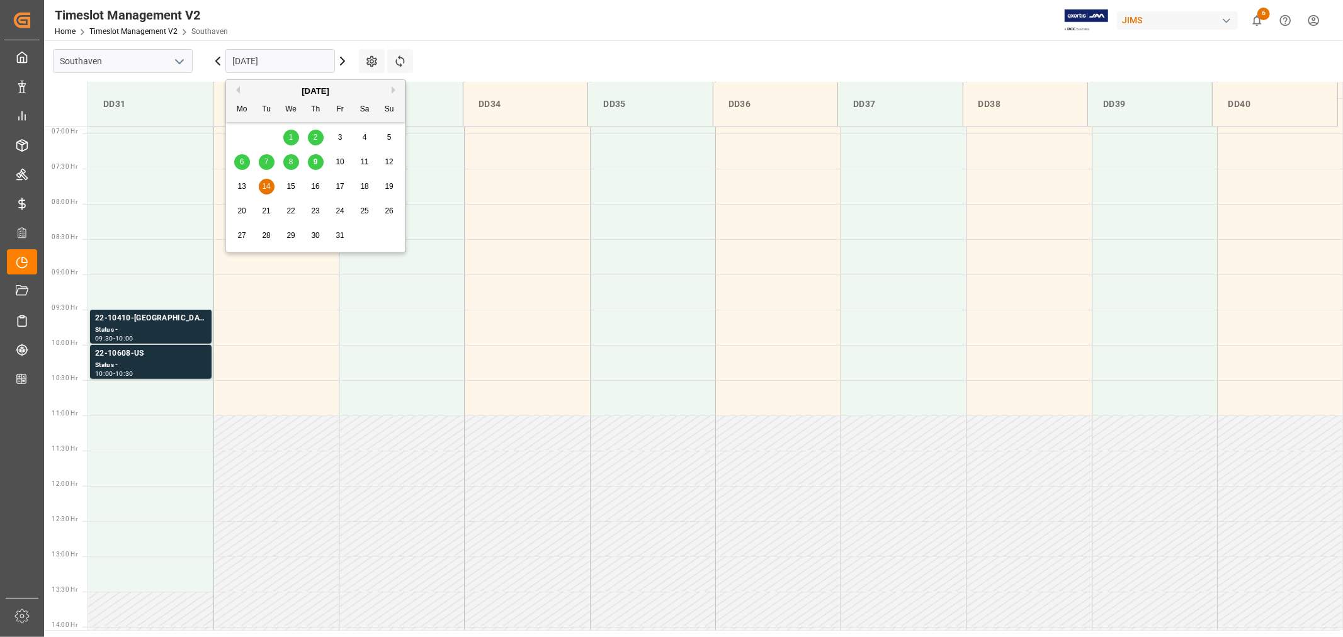
click at [291, 59] on input "10-14-2025" at bounding box center [280, 61] width 110 height 24
click at [312, 162] on div "9" at bounding box center [316, 162] width 16 height 15
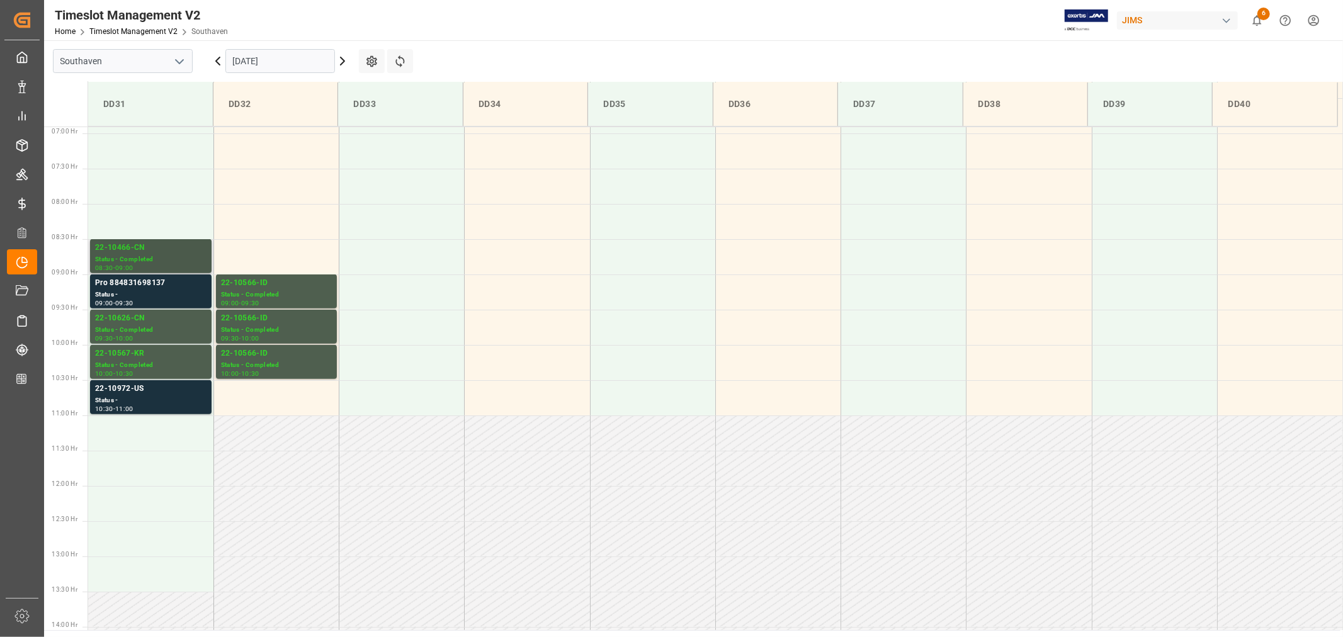
click at [122, 246] on div "22-10466-CN" at bounding box center [150, 248] width 111 height 13
click at [114, 317] on div "22-10626-CN" at bounding box center [150, 318] width 111 height 13
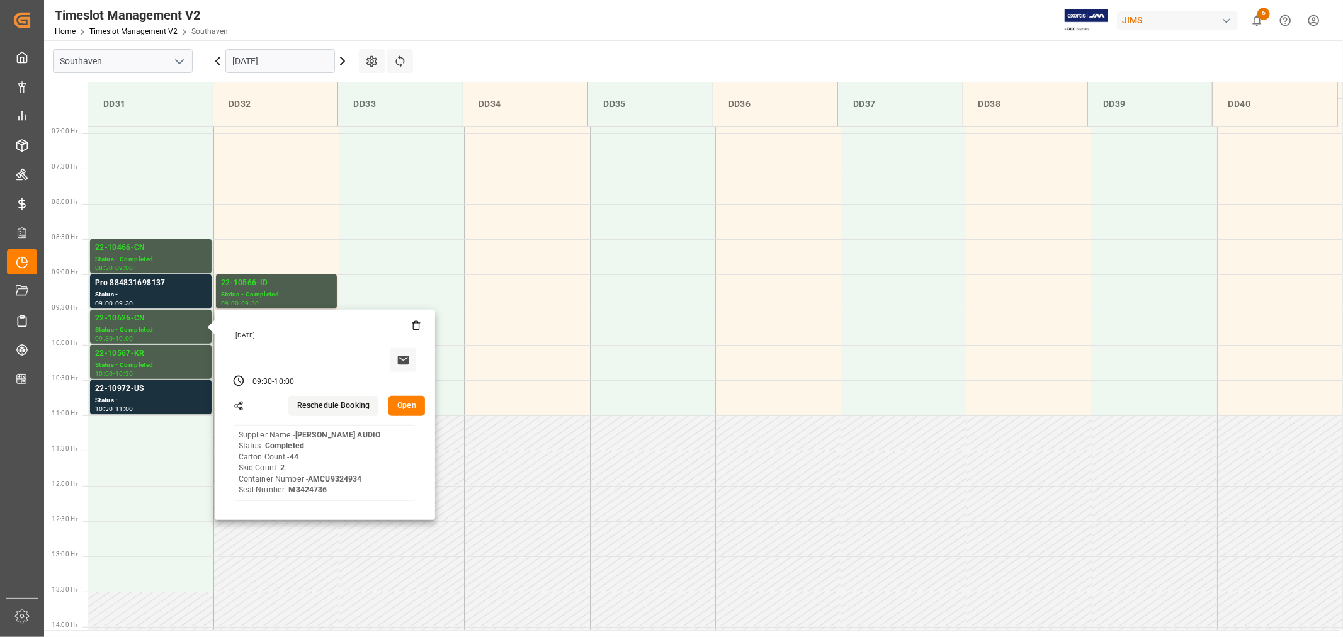
click at [293, 60] on input "10-09-2025" at bounding box center [280, 61] width 110 height 24
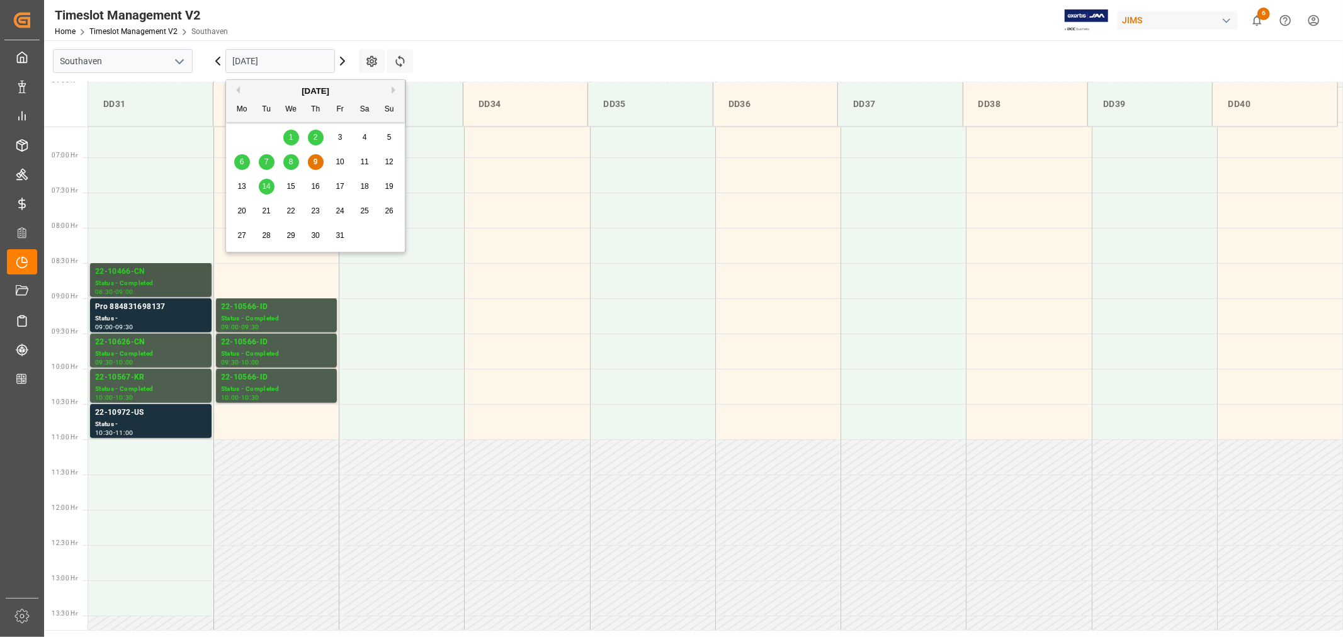
scroll to position [347, 0]
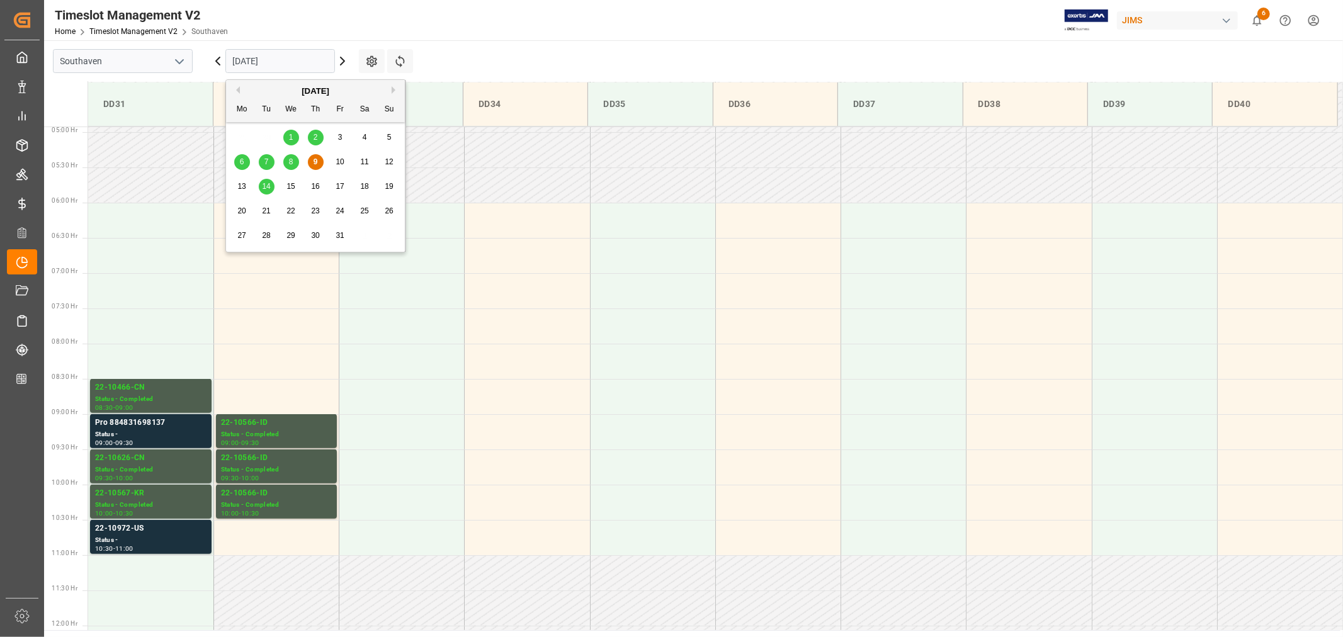
click at [291, 162] on span "8" at bounding box center [291, 161] width 4 height 9
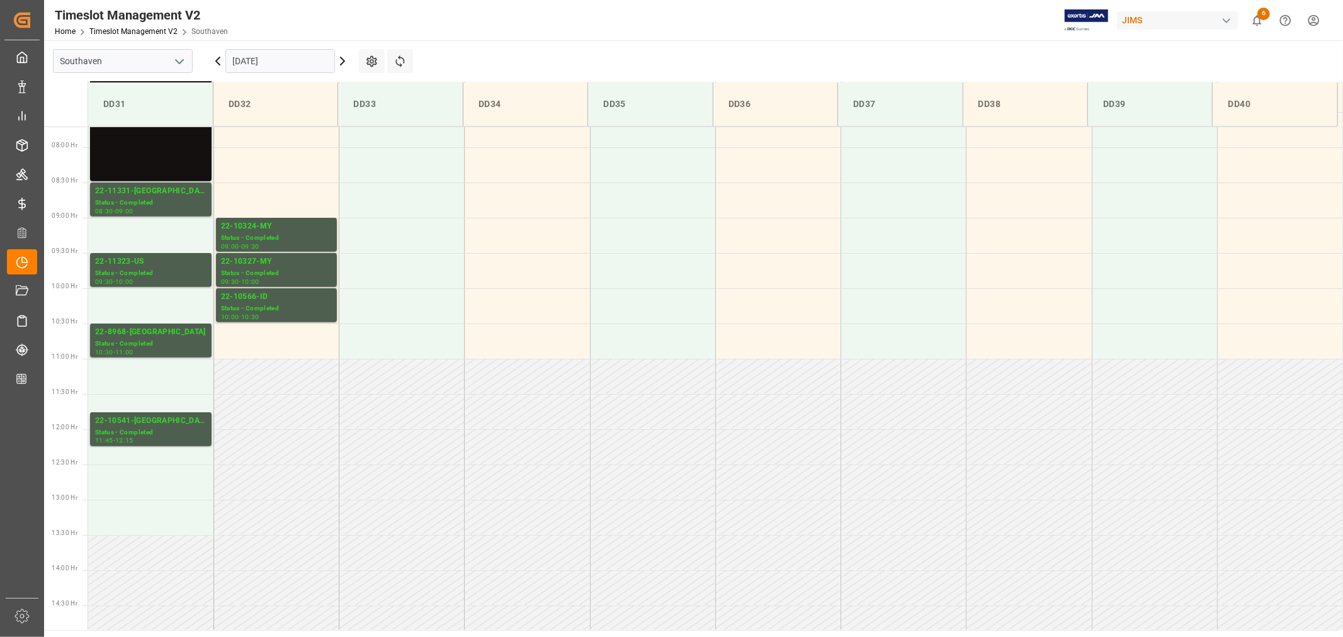
scroll to position [487, 0]
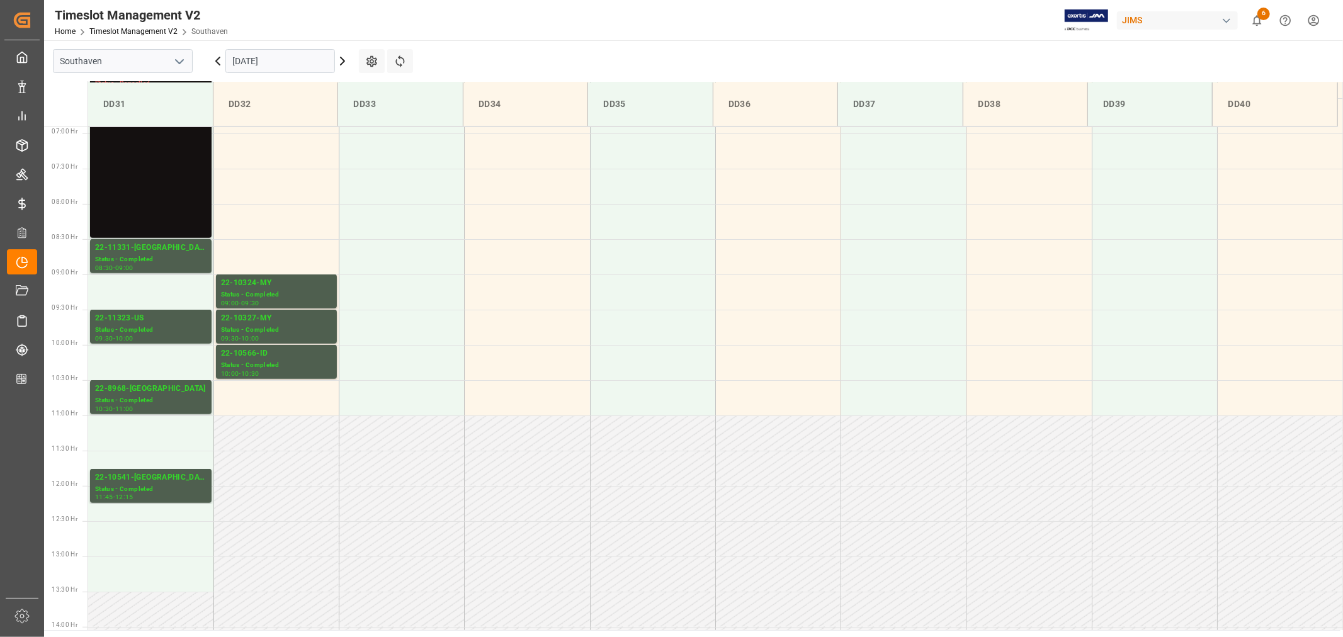
click at [284, 60] on input "10-08-2025" at bounding box center [280, 61] width 110 height 24
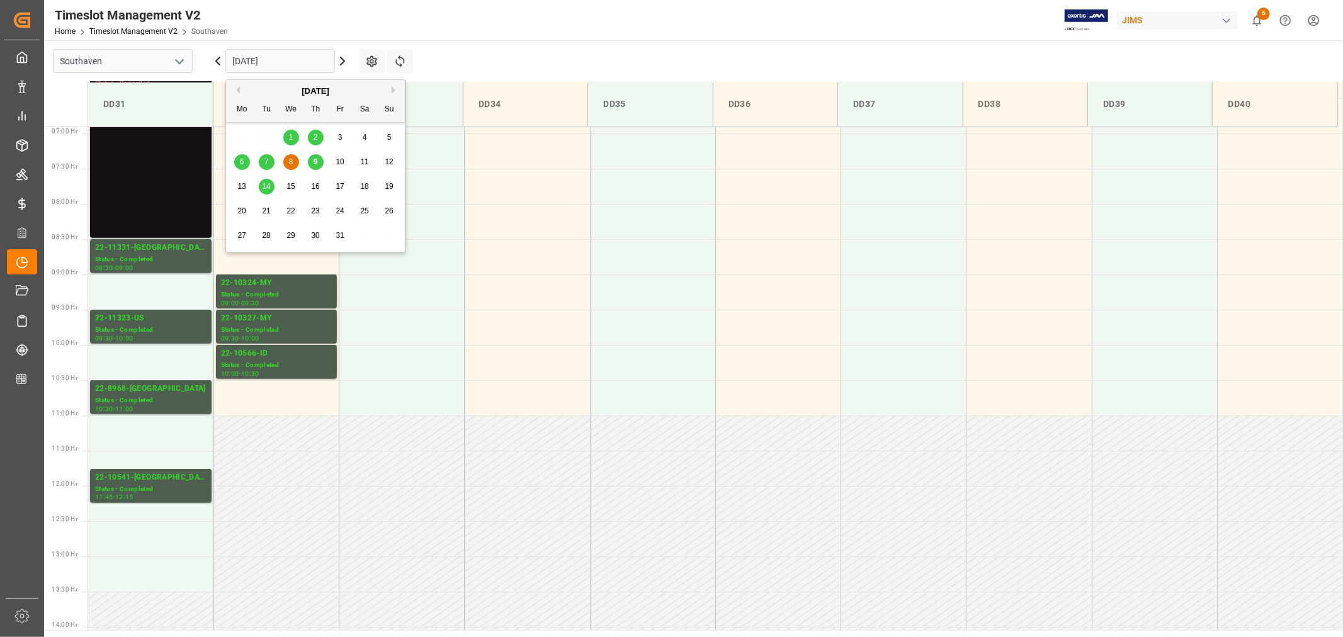
click at [315, 164] on span "9" at bounding box center [316, 161] width 4 height 9
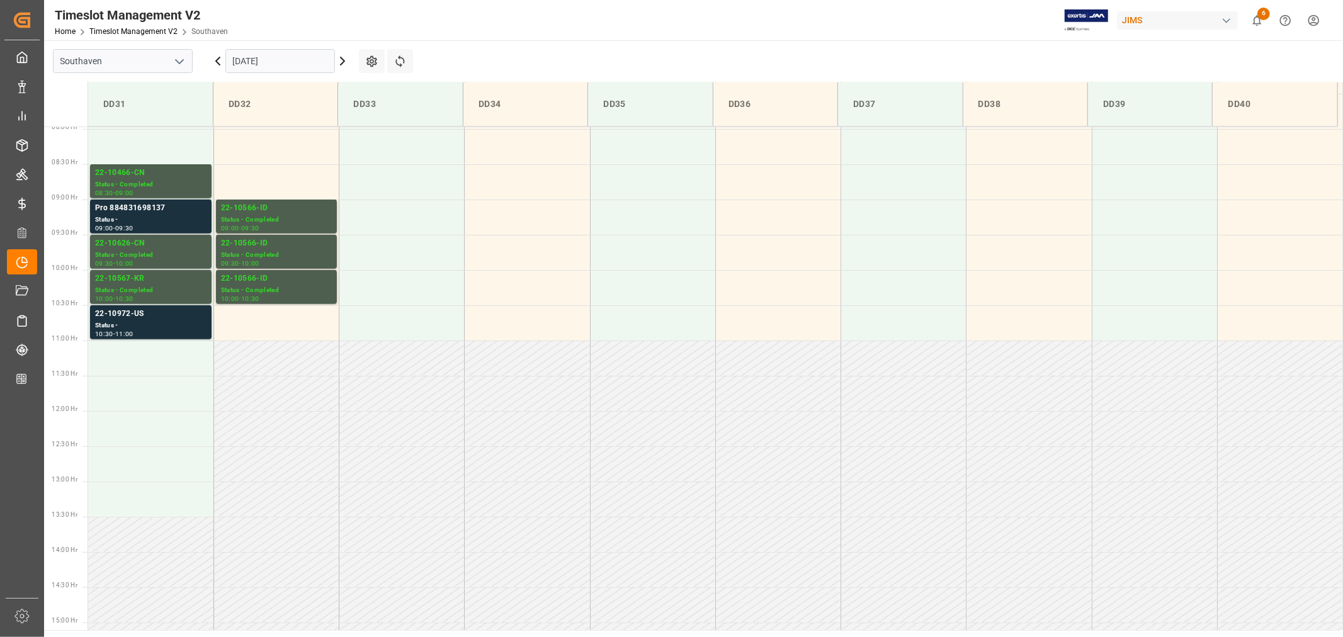
scroll to position [557, 0]
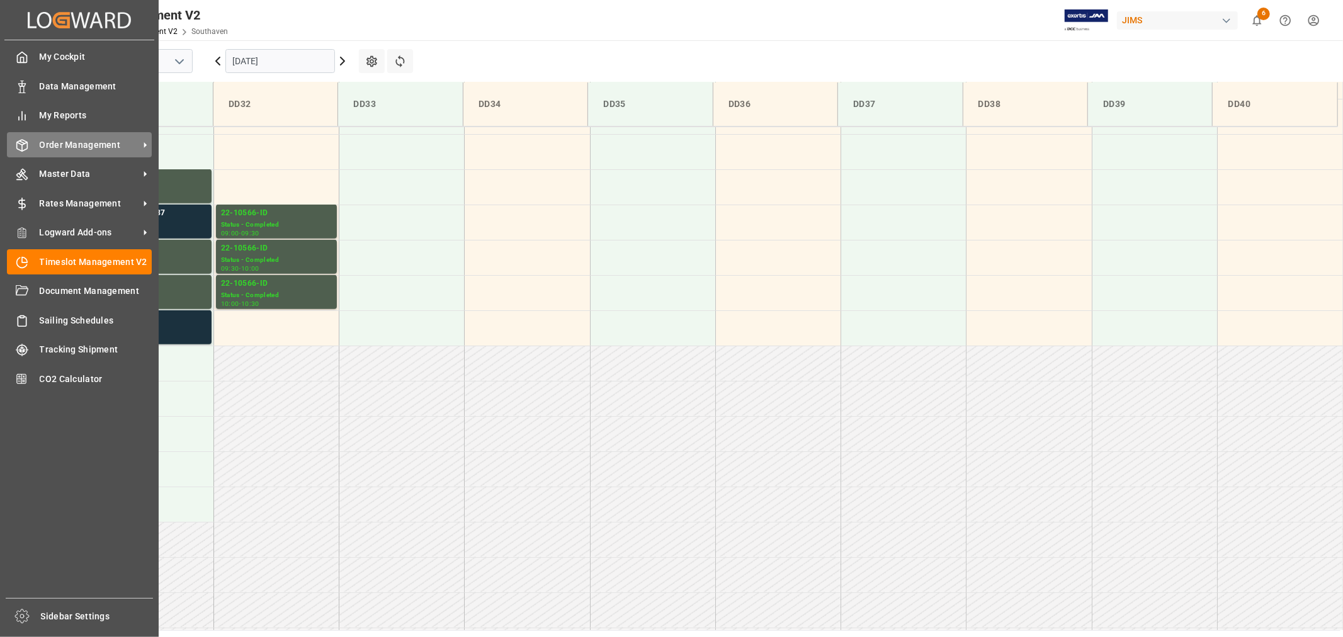
click at [72, 141] on span "Order Management" at bounding box center [89, 145] width 99 height 13
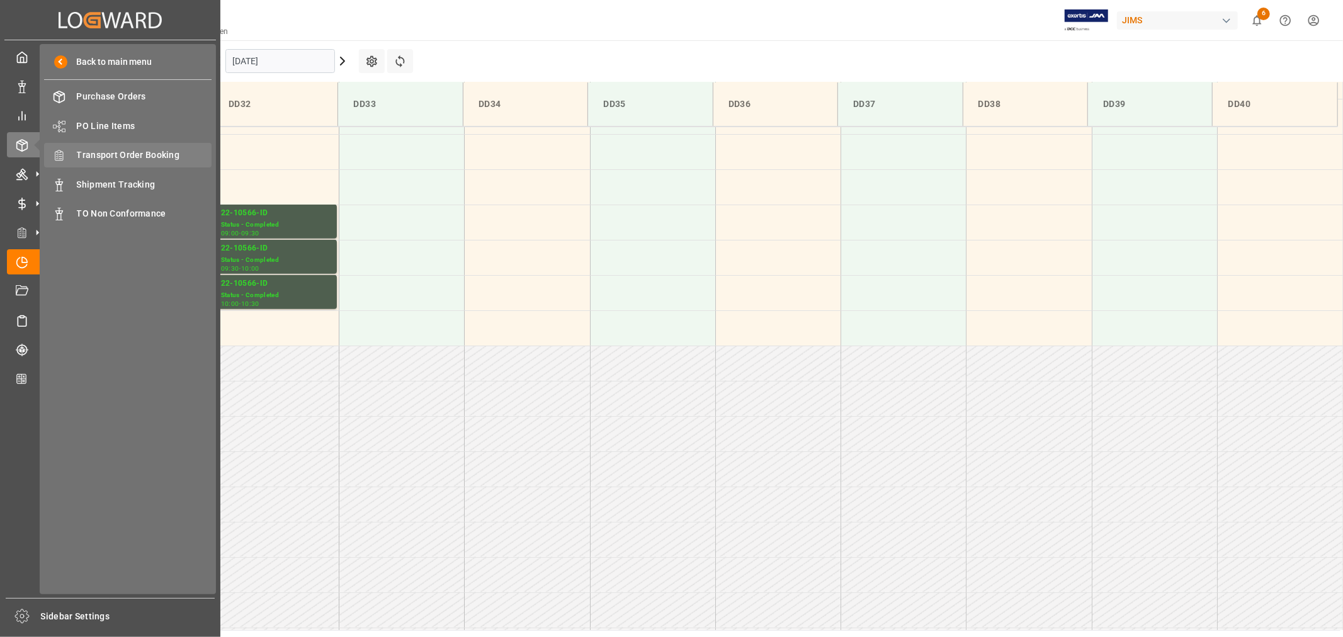
click at [166, 152] on span "Transport Order Booking" at bounding box center [144, 155] width 135 height 13
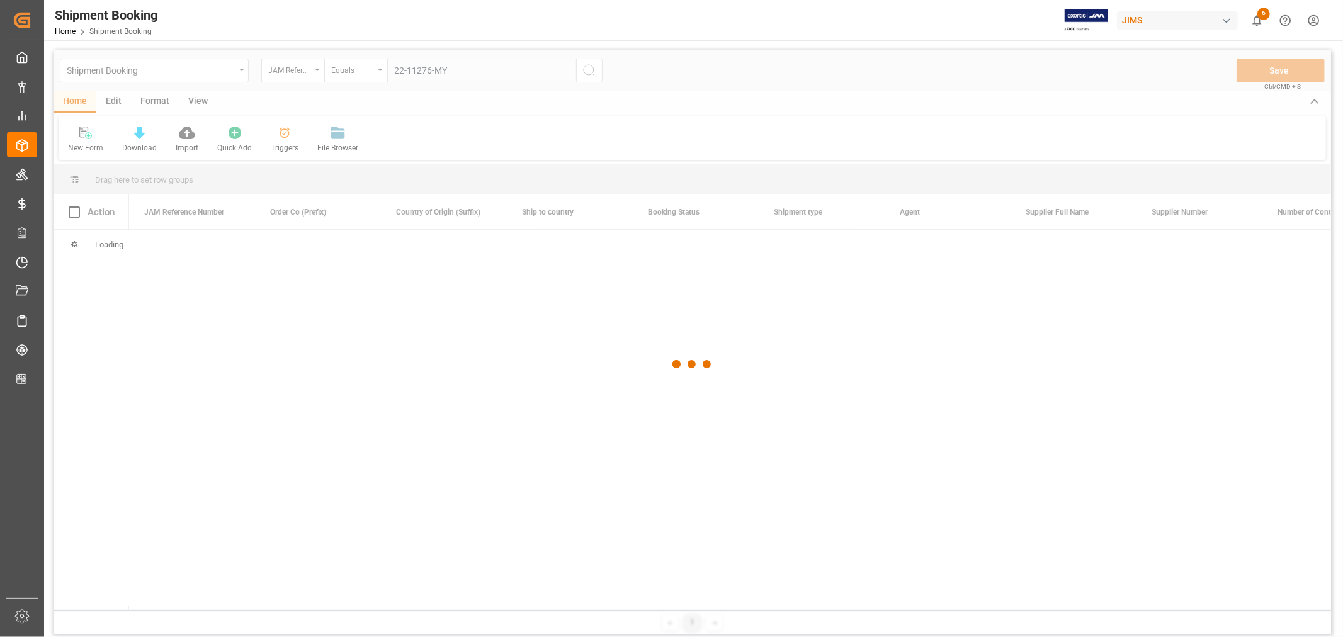
type input "22-11276-MY"
click at [587, 71] on div at bounding box center [693, 365] width 1278 height 630
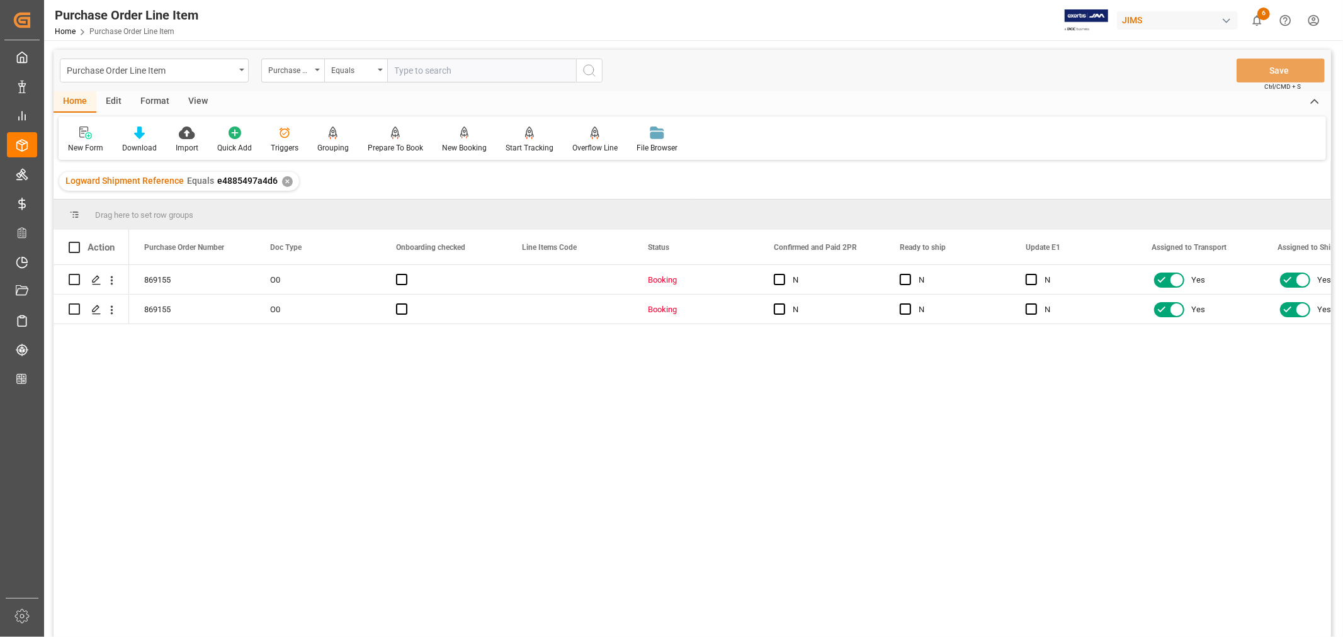
click at [198, 101] on div "View" at bounding box center [198, 101] width 38 height 21
click at [79, 147] on div "Default" at bounding box center [80, 147] width 25 height 11
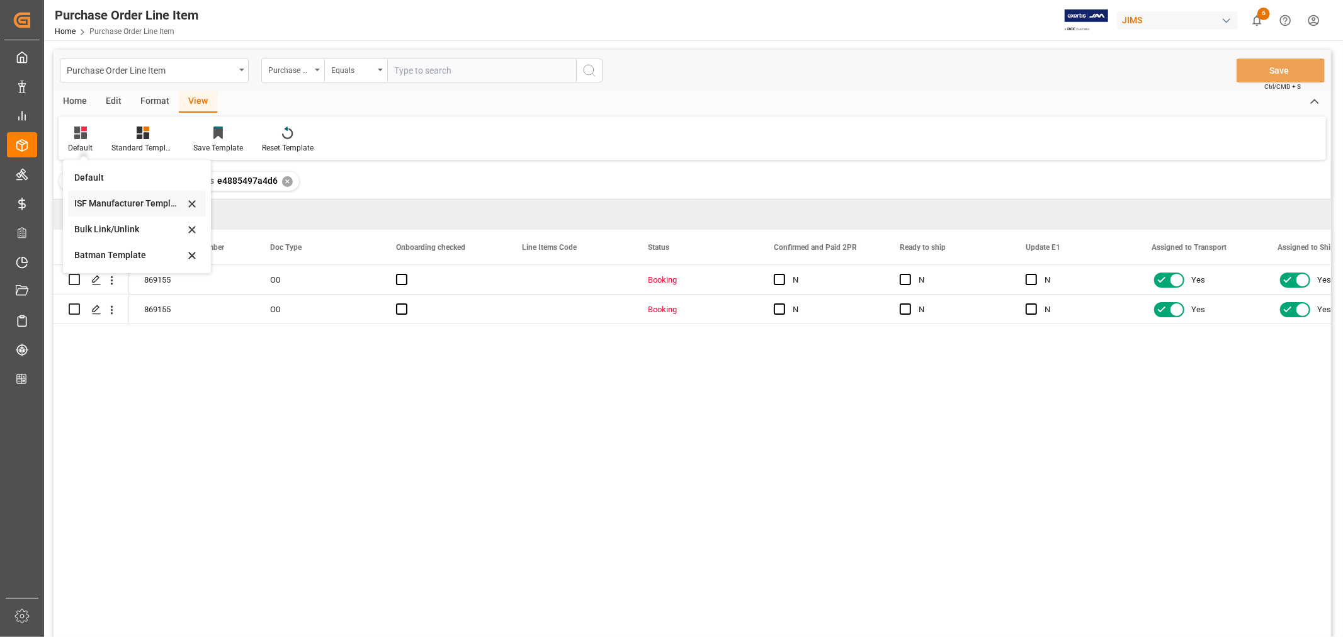
click at [124, 205] on div "ISF Manufacturer Template" at bounding box center [129, 203] width 110 height 13
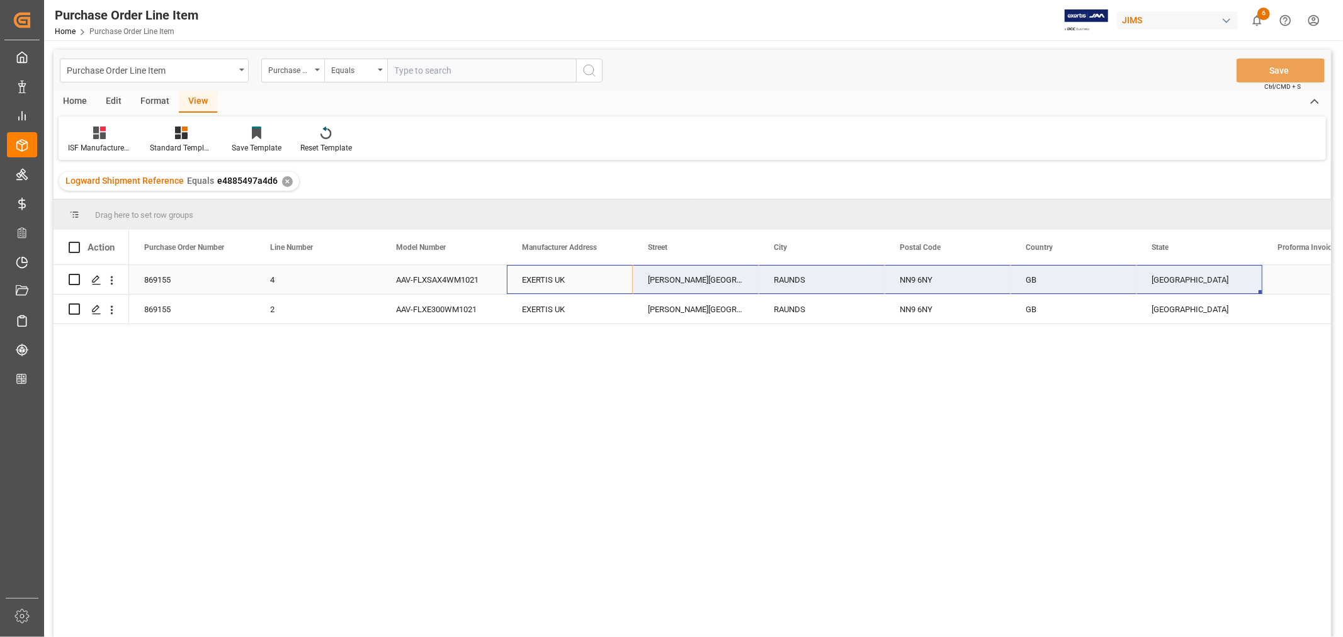
drag, startPoint x: 542, startPoint y: 276, endPoint x: 1181, endPoint y: 280, distance: 639.1
click at [1181, 280] on div "869155 4 AAV-FLXSAX4WM1021 EXERTIS [GEOGRAPHIC_DATA] [PERSON_NAME][GEOGRAPHIC_D…" at bounding box center [1136, 280] width 2015 height 30
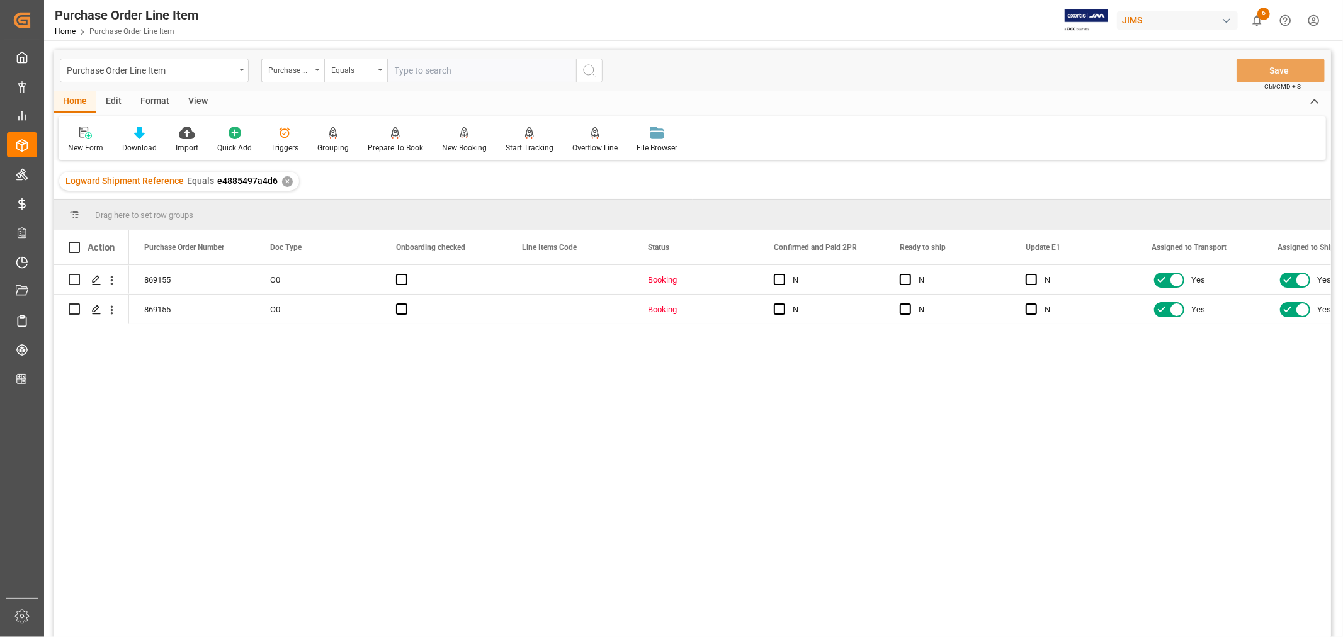
click at [197, 99] on div "View" at bounding box center [198, 101] width 38 height 21
click at [82, 149] on div "Default" at bounding box center [80, 147] width 25 height 11
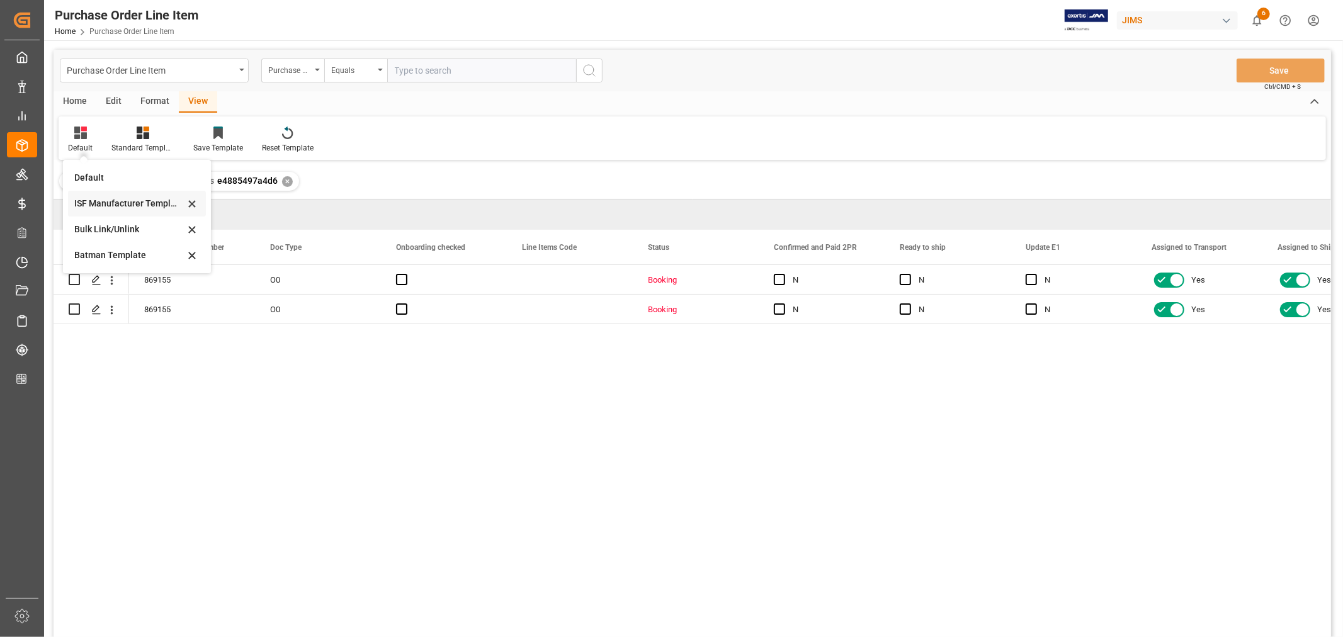
click at [117, 201] on div "ISF Manufacturer Template" at bounding box center [129, 203] width 110 height 13
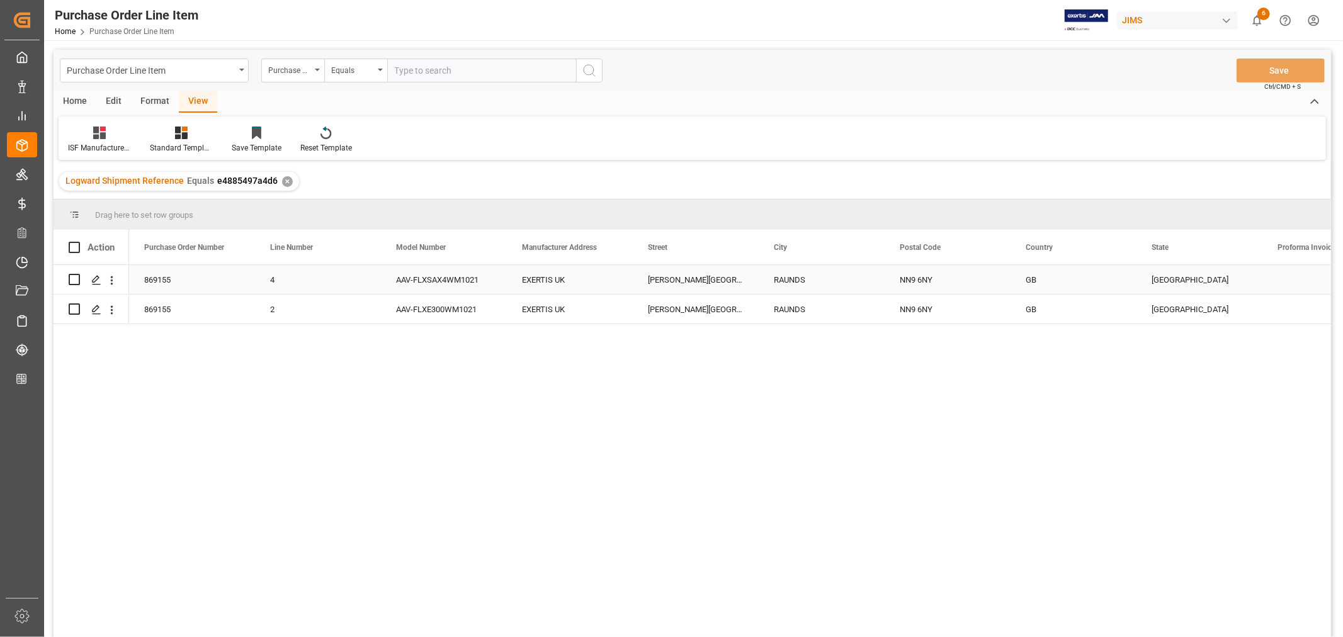
click at [695, 277] on div "[PERSON_NAME][GEOGRAPHIC_DATA] [GEOGRAPHIC_DATA]" at bounding box center [696, 279] width 126 height 29
click at [734, 346] on div "869155 4 AAV-FLXSAX4WM1021 EXERTIS [GEOGRAPHIC_DATA][PERSON_NAME] 6NY GB [GEOGR…" at bounding box center [730, 455] width 1202 height 380
click at [570, 281] on div "EXERTIS UK" at bounding box center [570, 279] width 126 height 29
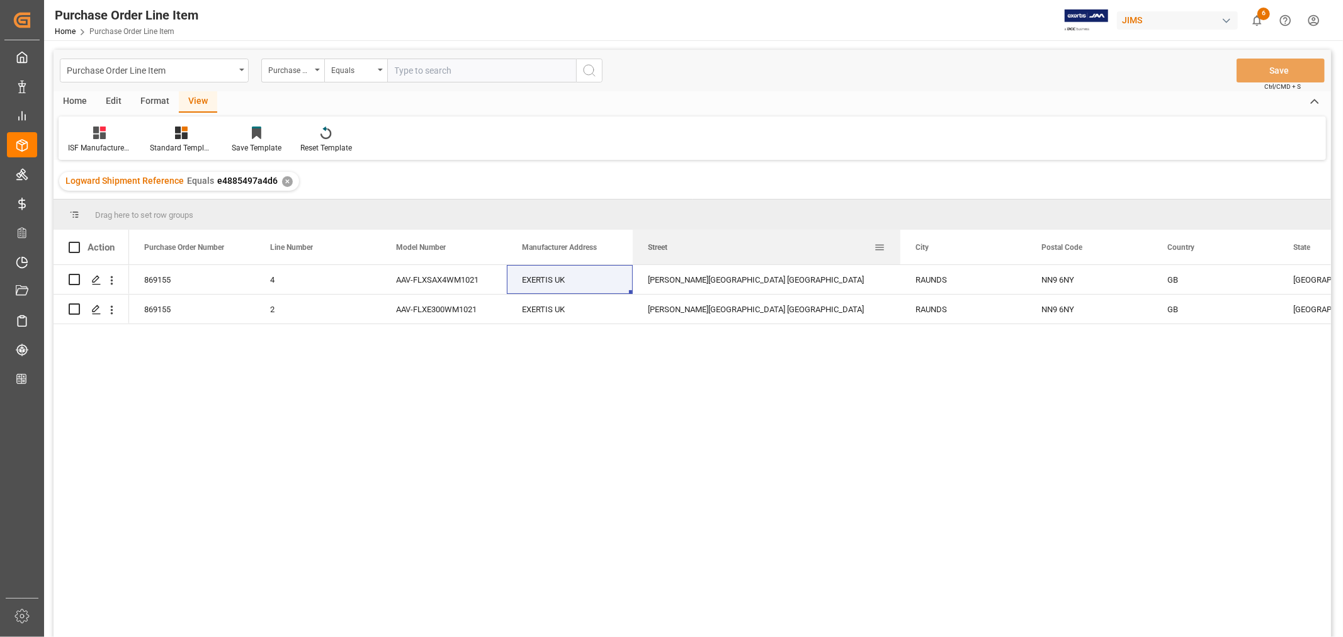
drag, startPoint x: 757, startPoint y: 246, endPoint x: 899, endPoint y: 238, distance: 141.9
click at [899, 238] on div at bounding box center [900, 247] width 5 height 35
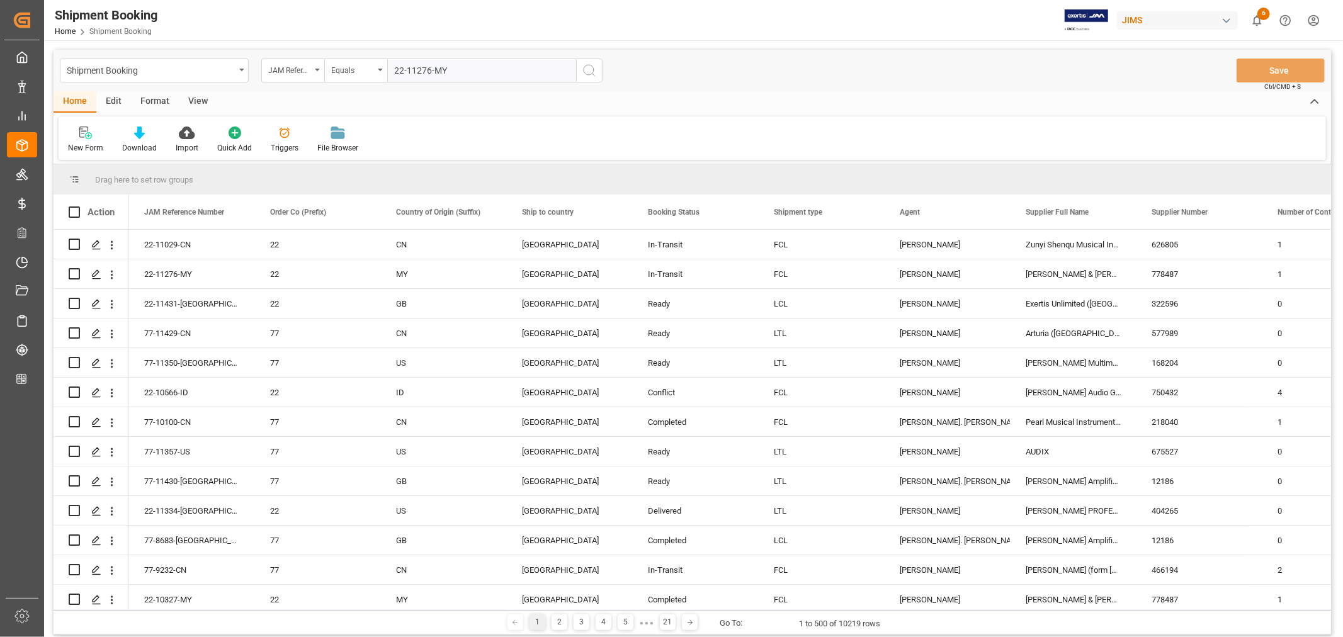
click at [593, 70] on icon "search button" at bounding box center [589, 70] width 15 height 15
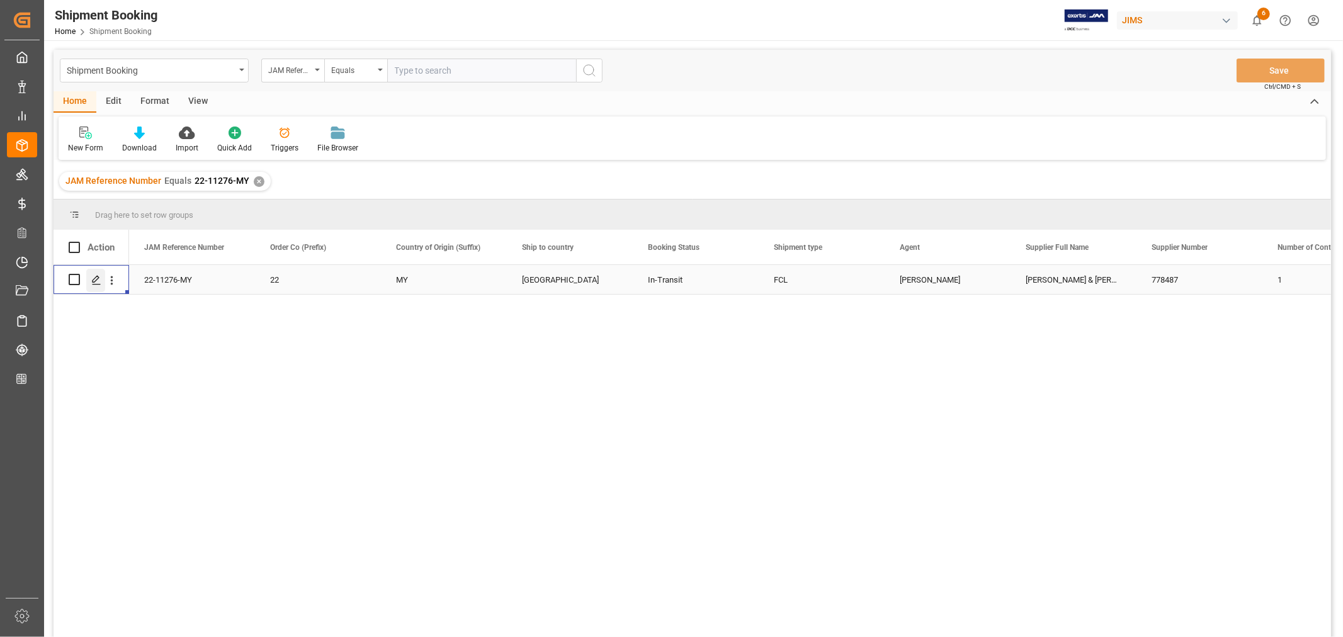
click at [99, 278] on icon "Press SPACE to select this row." at bounding box center [96, 280] width 10 height 10
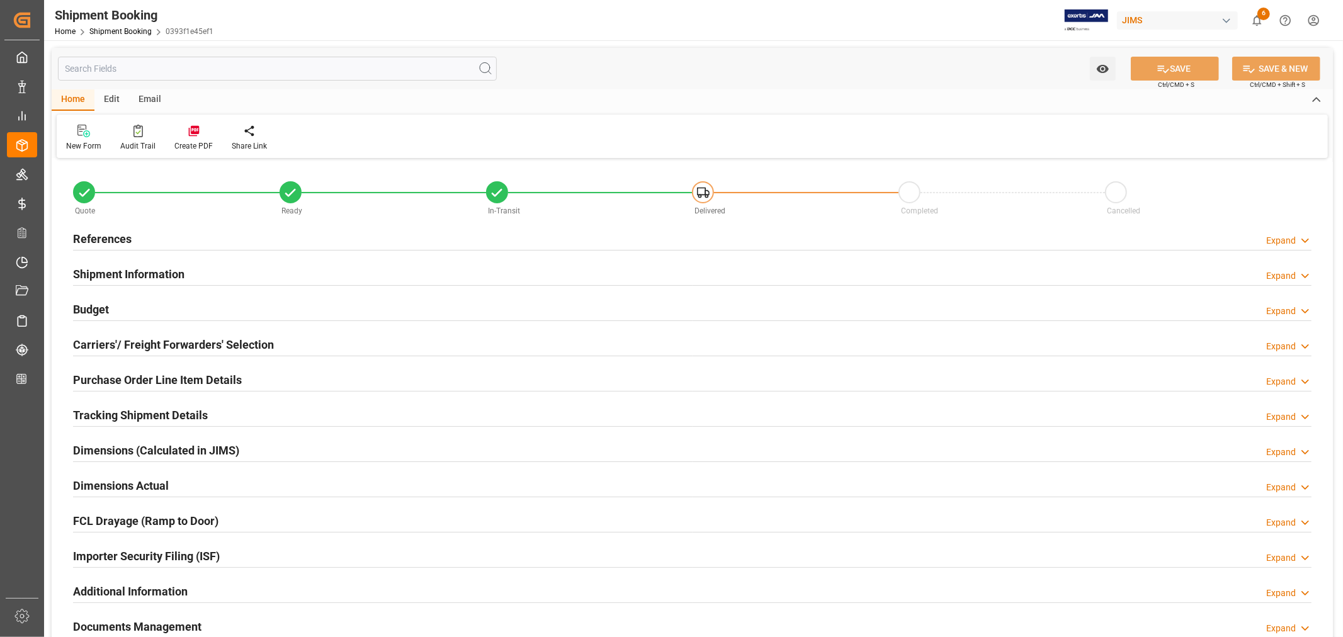
type input "56"
click at [132, 271] on h2 "Shipment Information" at bounding box center [128, 274] width 111 height 17
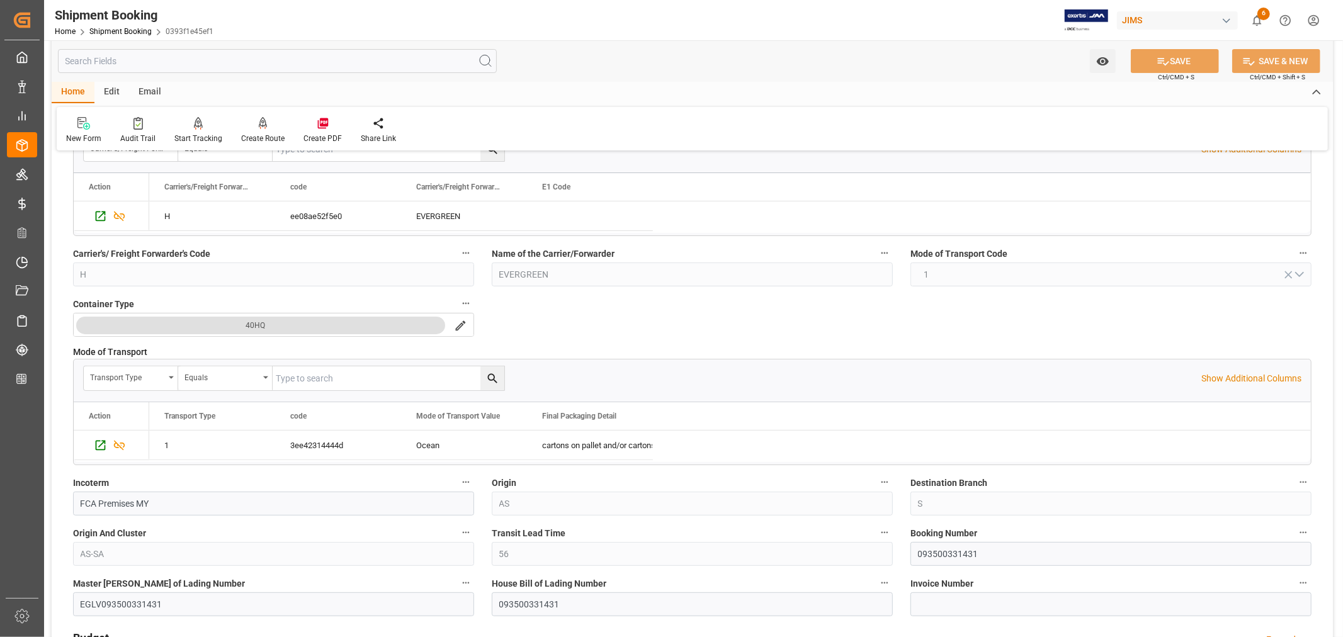
scroll to position [280, 0]
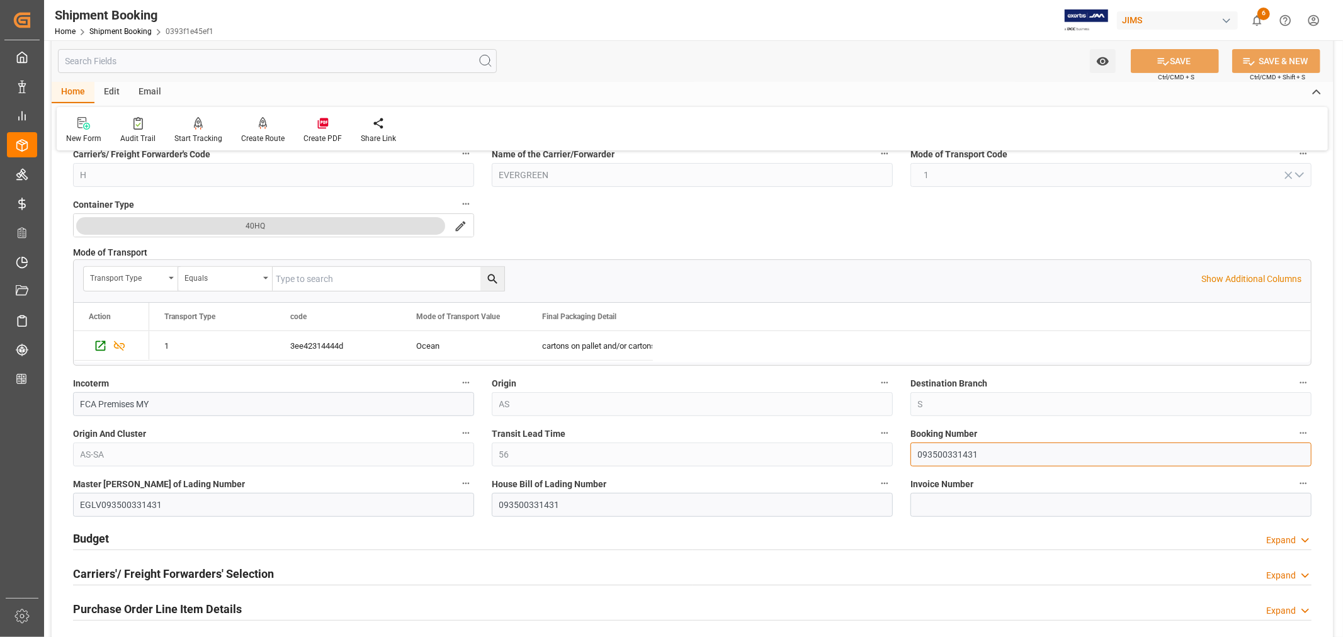
click at [932, 450] on input "093500331431" at bounding box center [1110, 455] width 401 height 24
